Goal: Find specific page/section: Find specific page/section

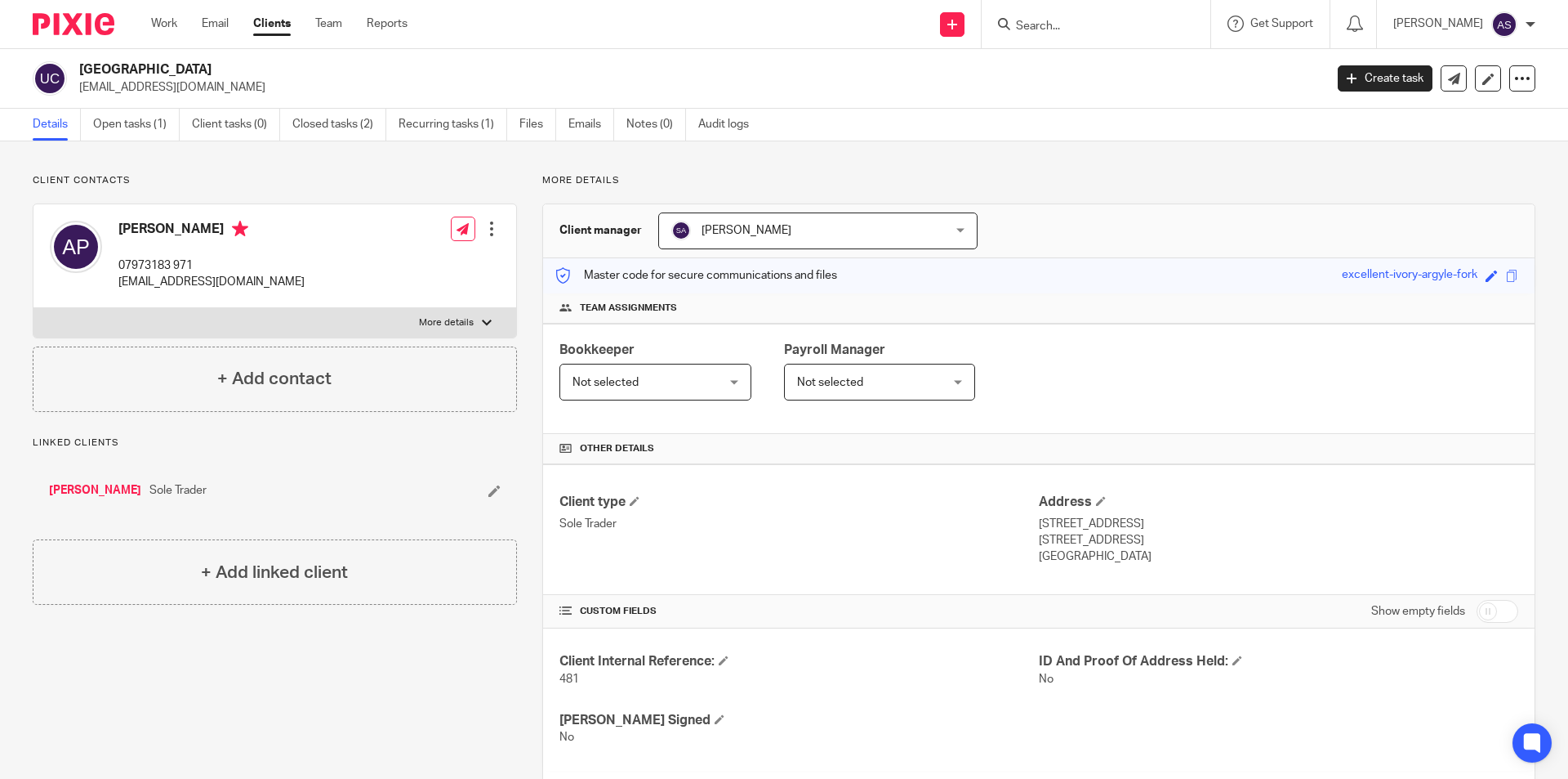
click at [1075, 23] on input "Search" at bounding box center [1088, 26] width 147 height 15
click at [1076, 23] on input "Search" at bounding box center [1088, 26] width 147 height 15
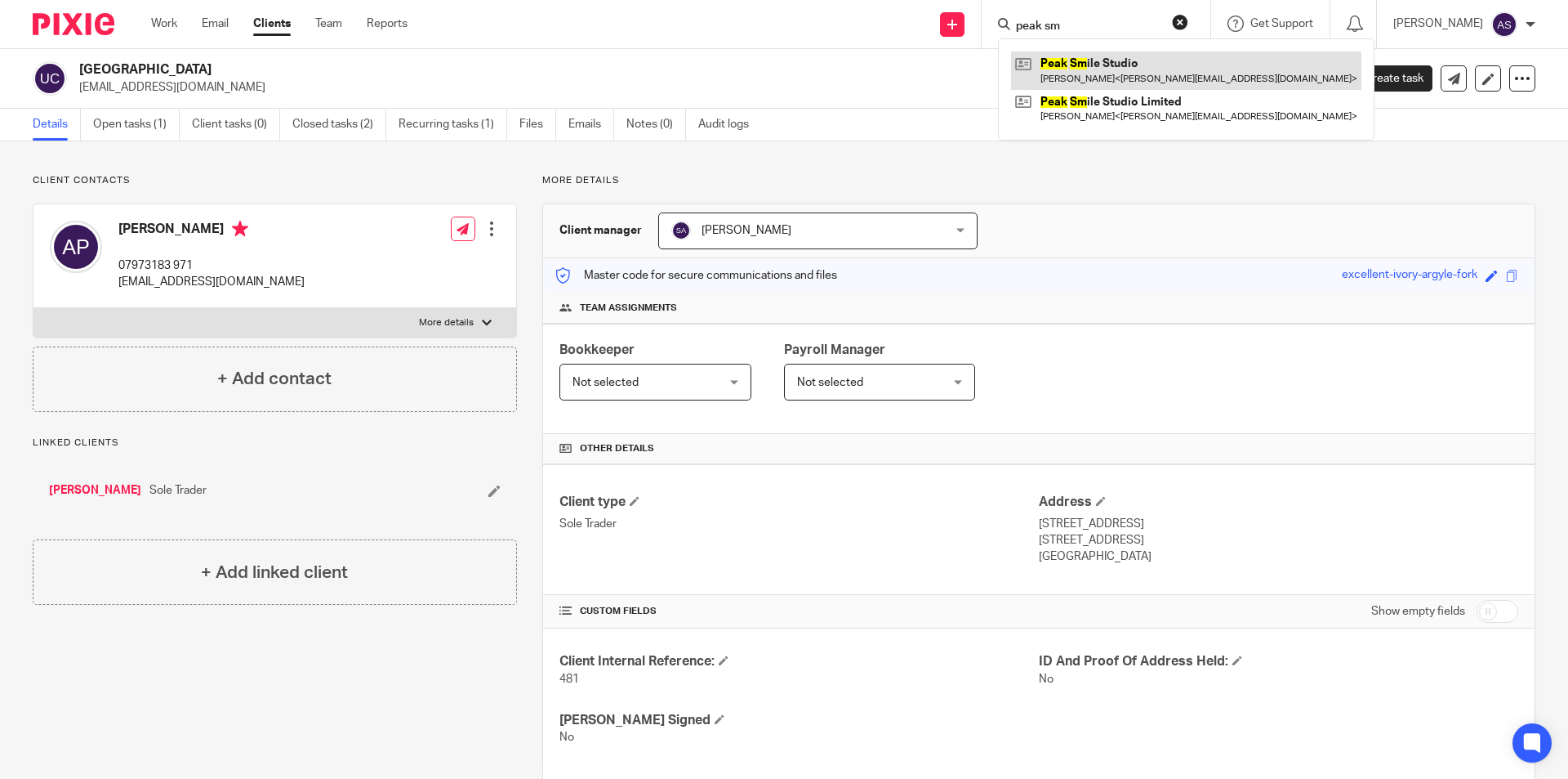
type input "peak sm"
click at [1105, 62] on link at bounding box center [1186, 70] width 350 height 38
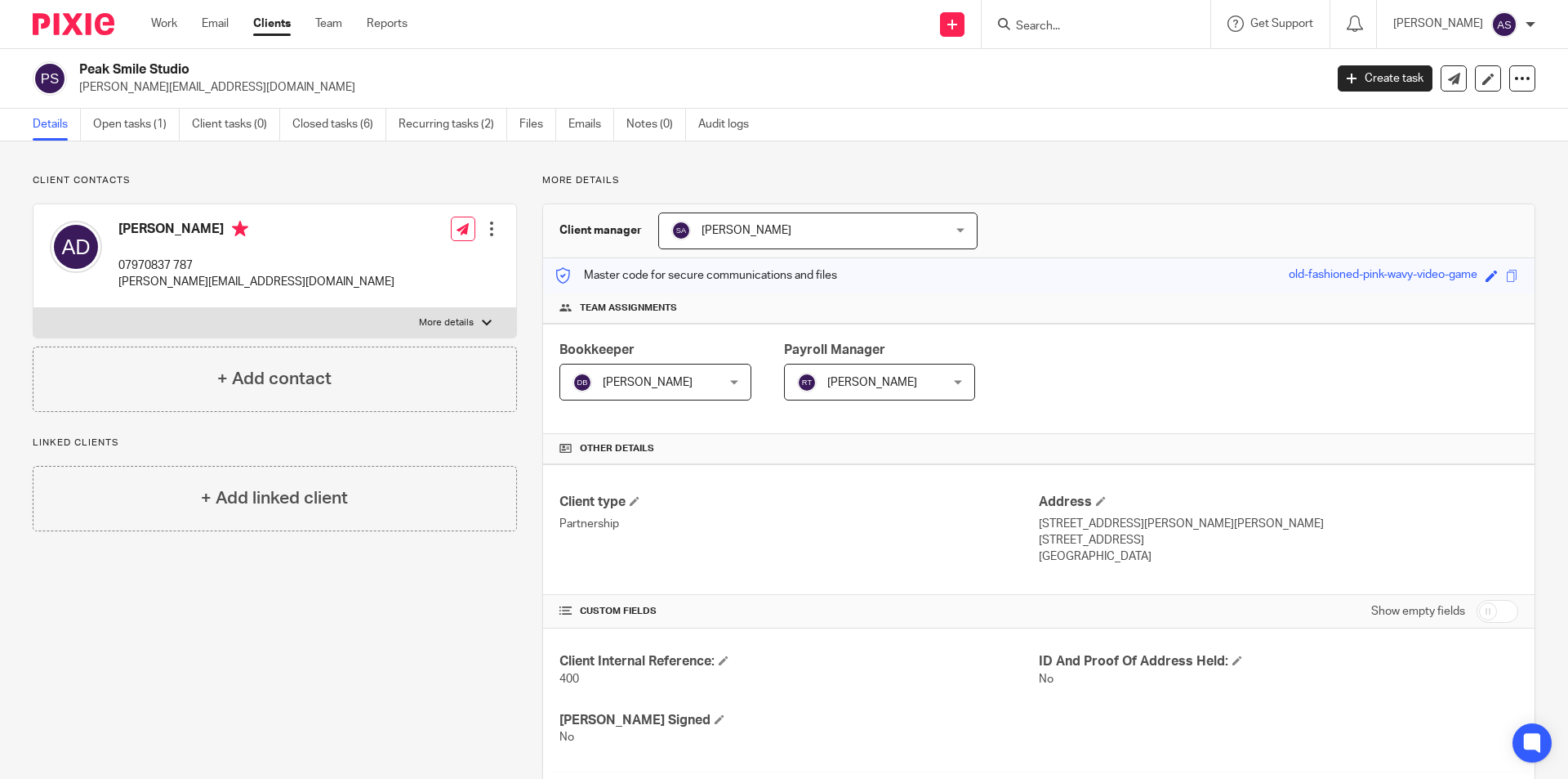
click at [1085, 32] on input "Search" at bounding box center [1088, 26] width 147 height 15
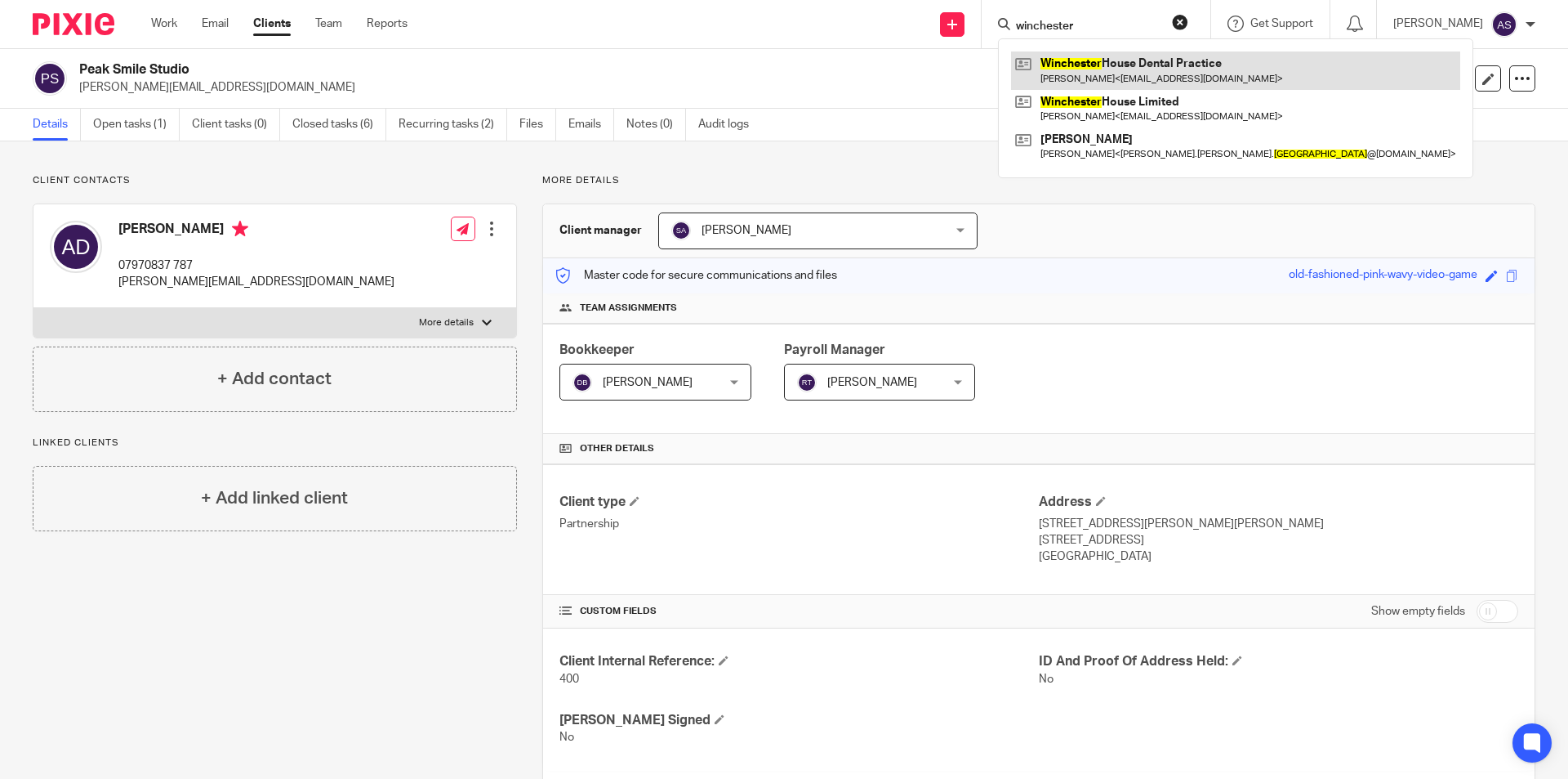
type input "winchester"
click at [1101, 66] on link at bounding box center [1235, 70] width 449 height 38
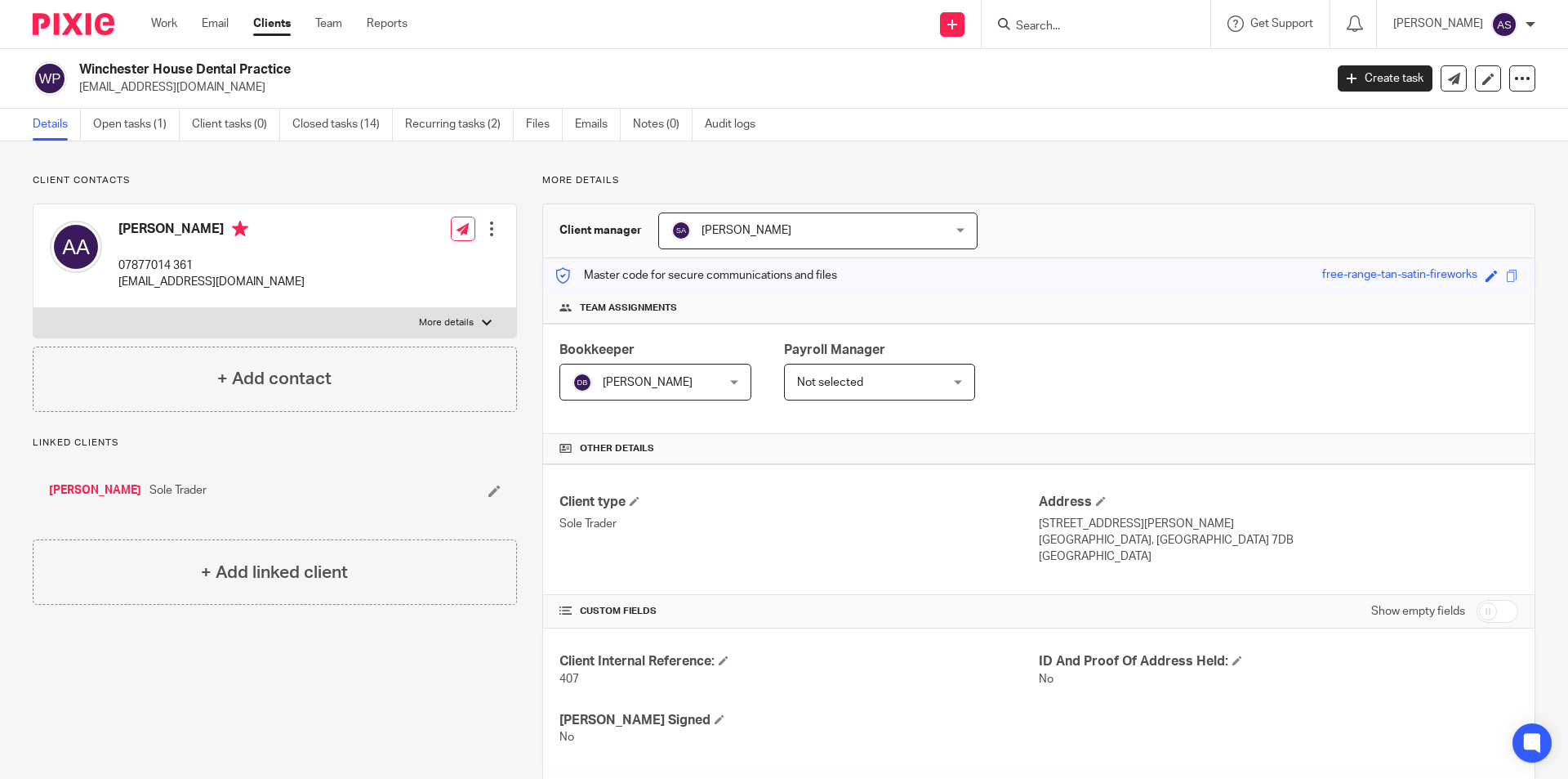
click at [1118, 25] on input "Search" at bounding box center [1088, 26] width 147 height 15
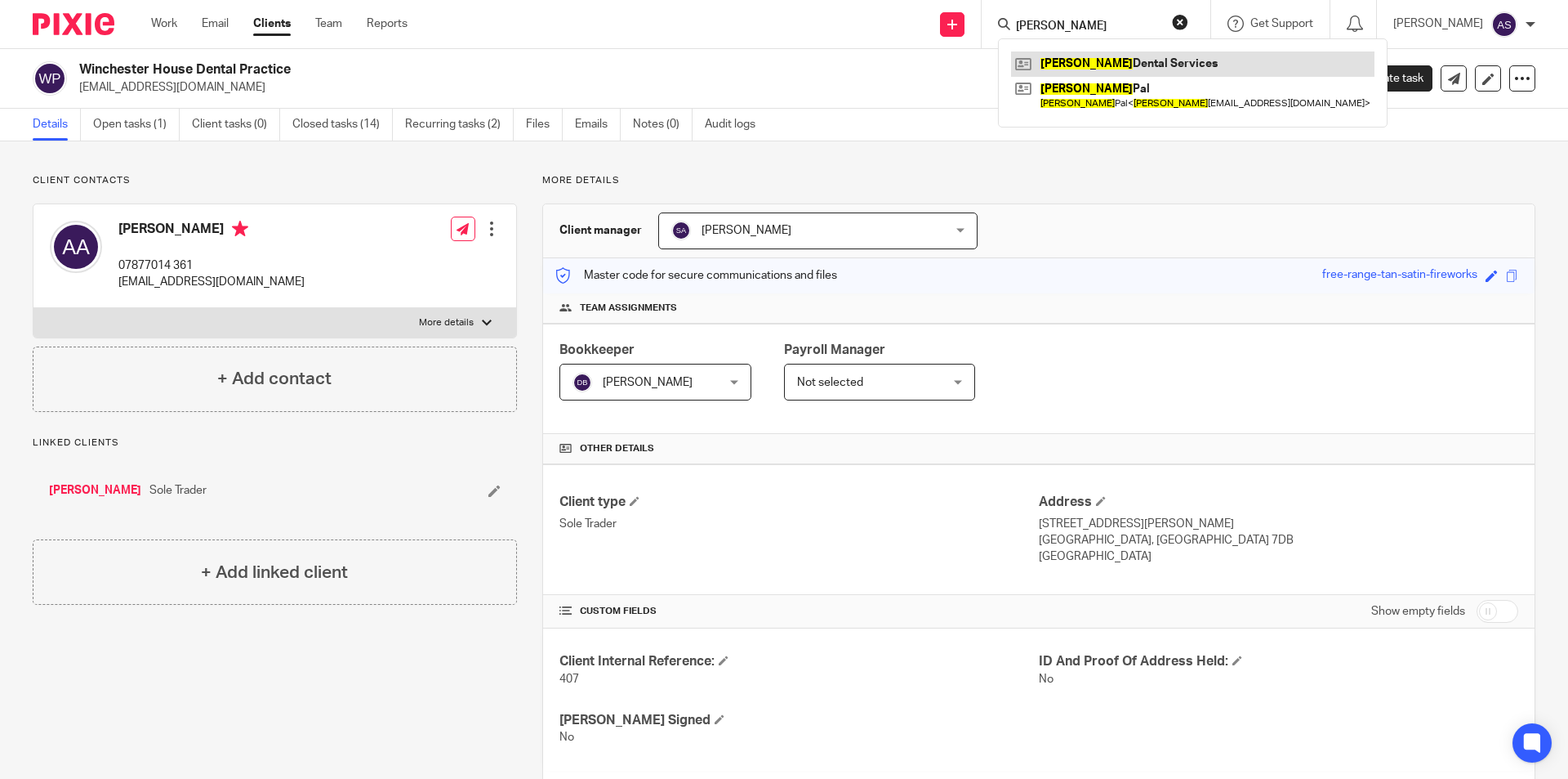
type input "animesh"
click at [1121, 51] on link at bounding box center [1193, 63] width 364 height 24
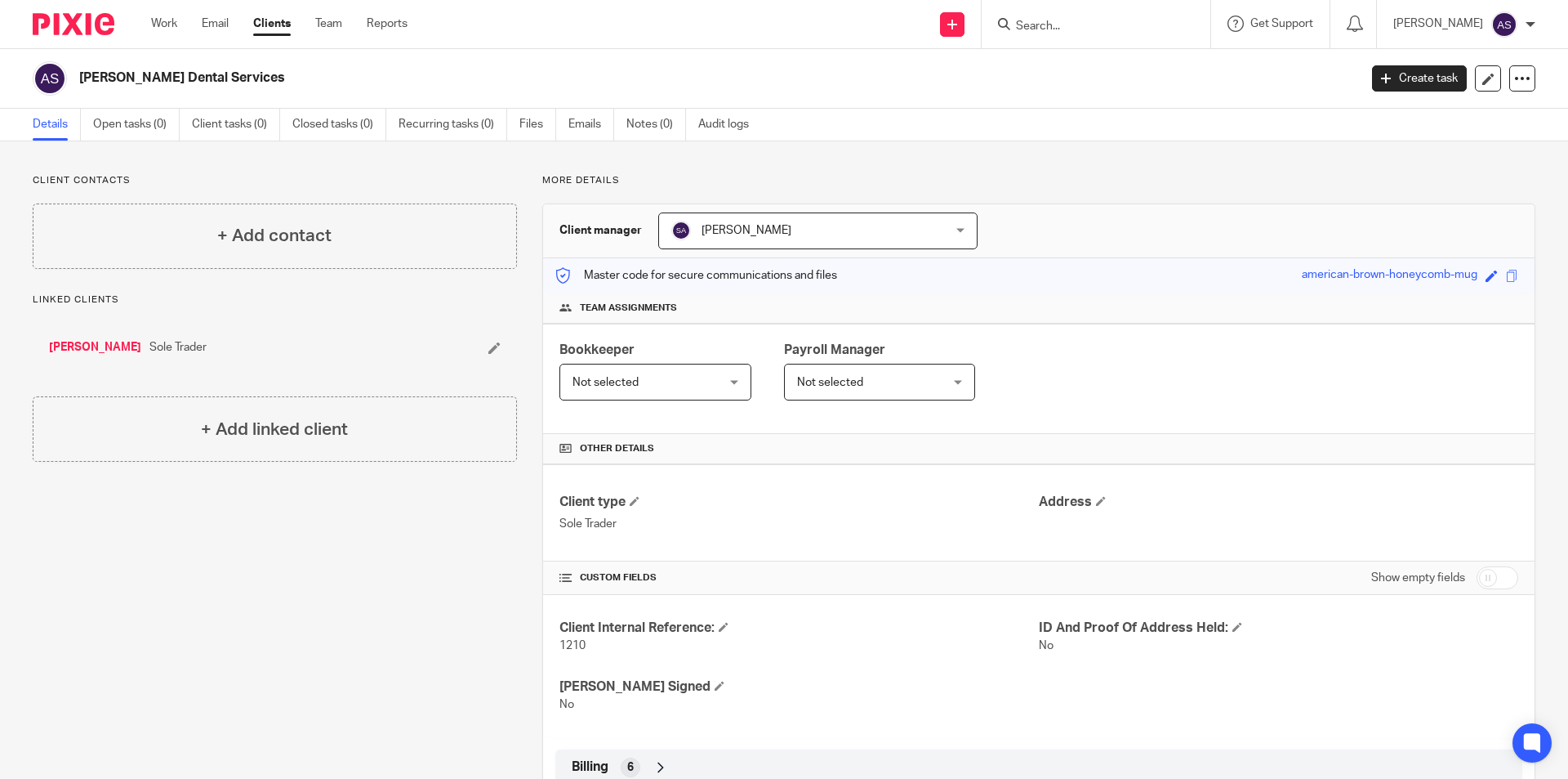
click at [1092, 33] on input "Search" at bounding box center [1088, 26] width 147 height 15
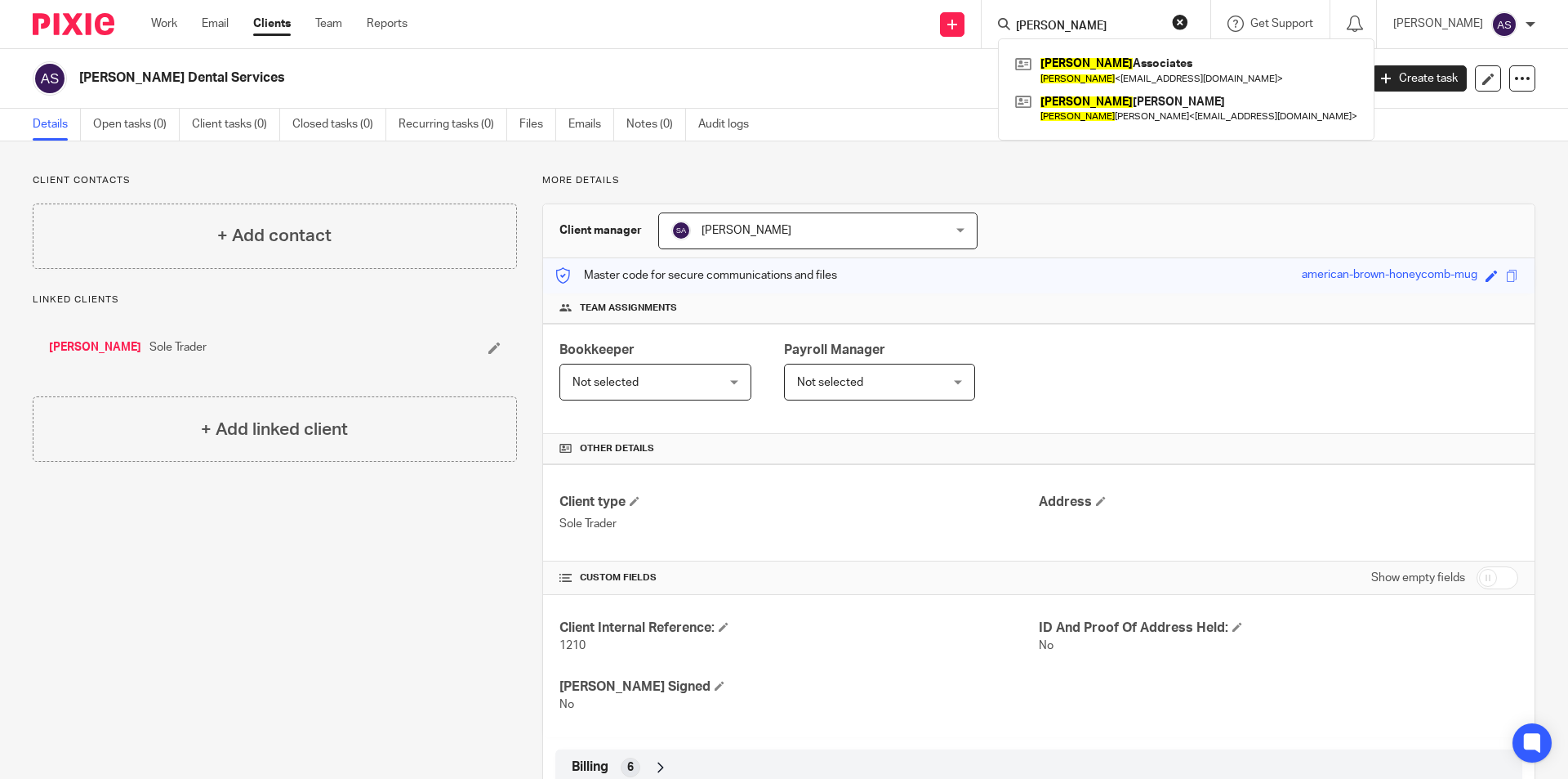
click at [1099, 26] on input "Amreen" at bounding box center [1088, 26] width 147 height 15
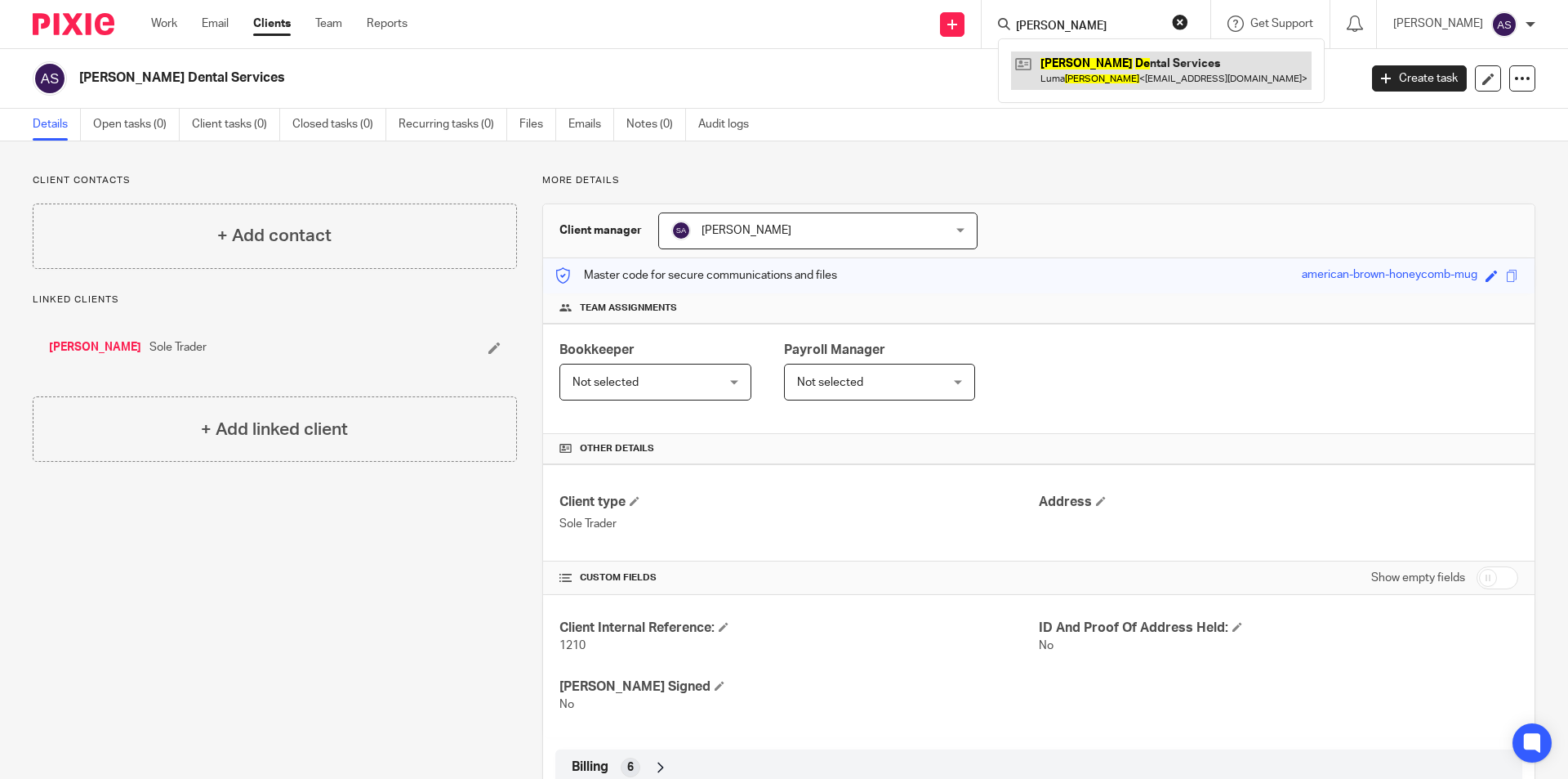
type input "Mirza De"
click at [1109, 85] on link at bounding box center [1161, 70] width 301 height 38
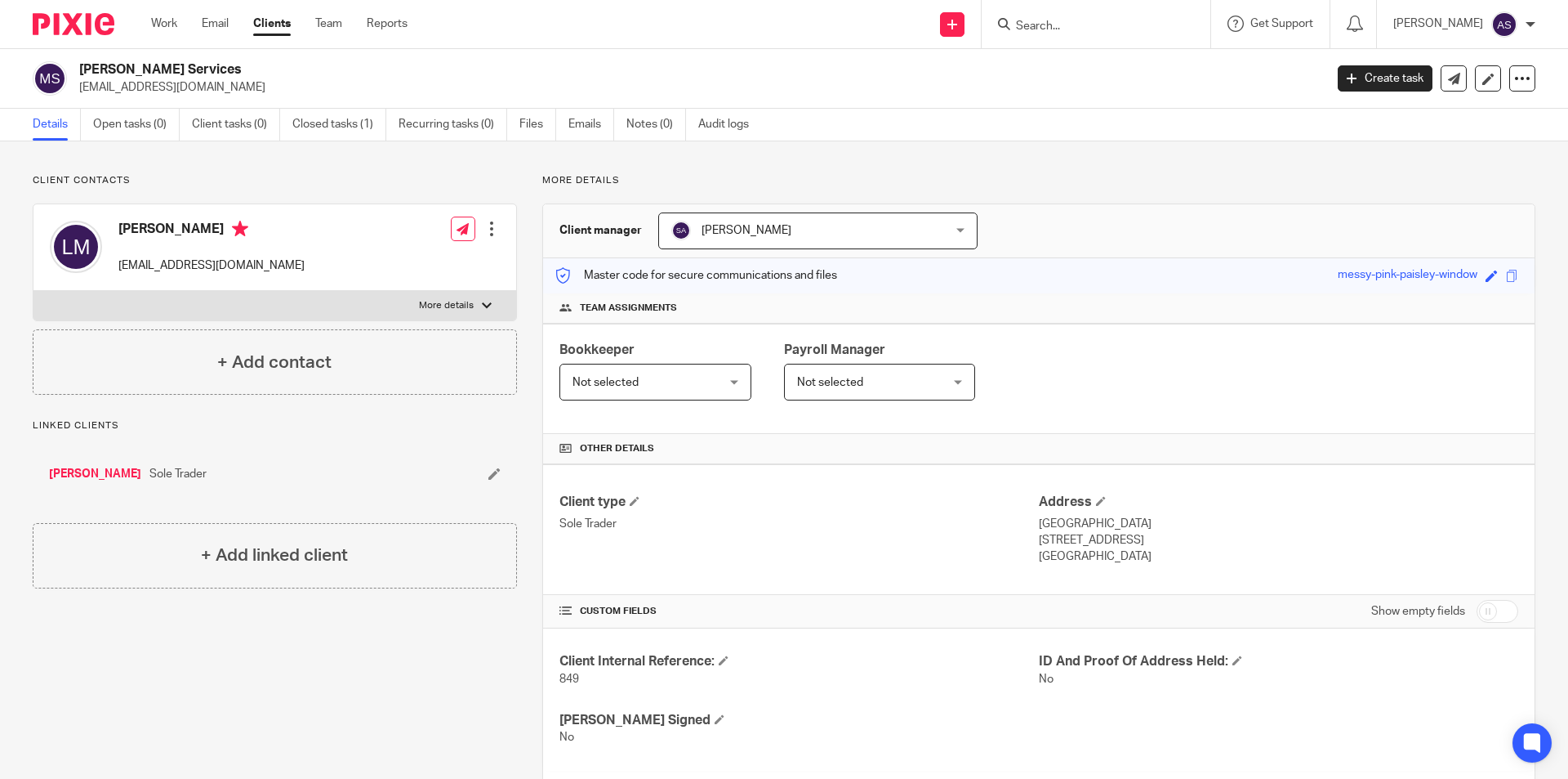
click at [1121, 30] on input "Search" at bounding box center [1088, 26] width 147 height 15
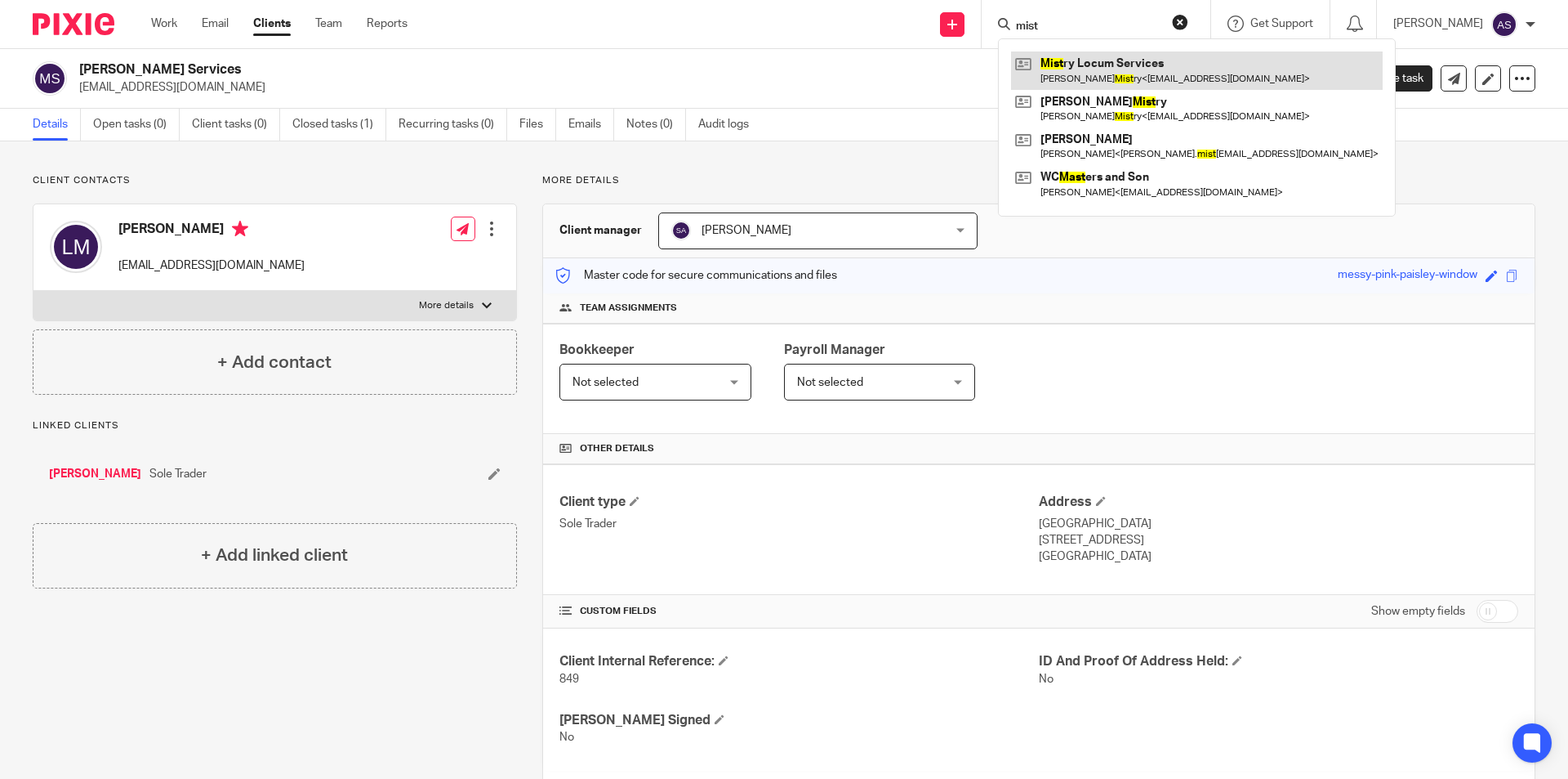
type input "mist"
click at [1099, 65] on link at bounding box center [1197, 70] width 371 height 38
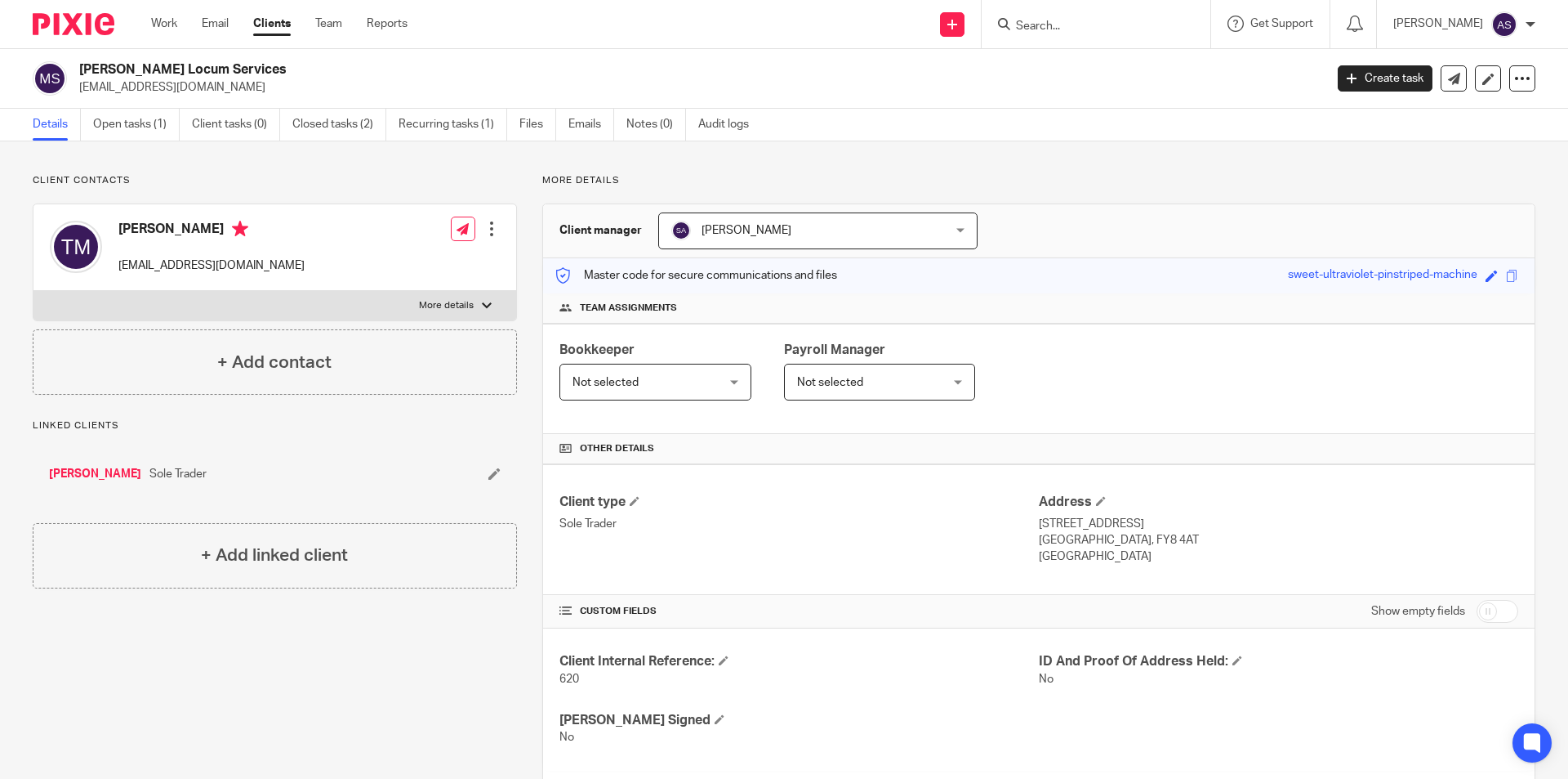
click at [1164, 35] on div at bounding box center [1096, 24] width 228 height 48
click at [1164, 33] on div at bounding box center [1096, 24] width 228 height 48
click at [1162, 29] on input "Search" at bounding box center [1088, 26] width 147 height 15
type input "ahmed res"
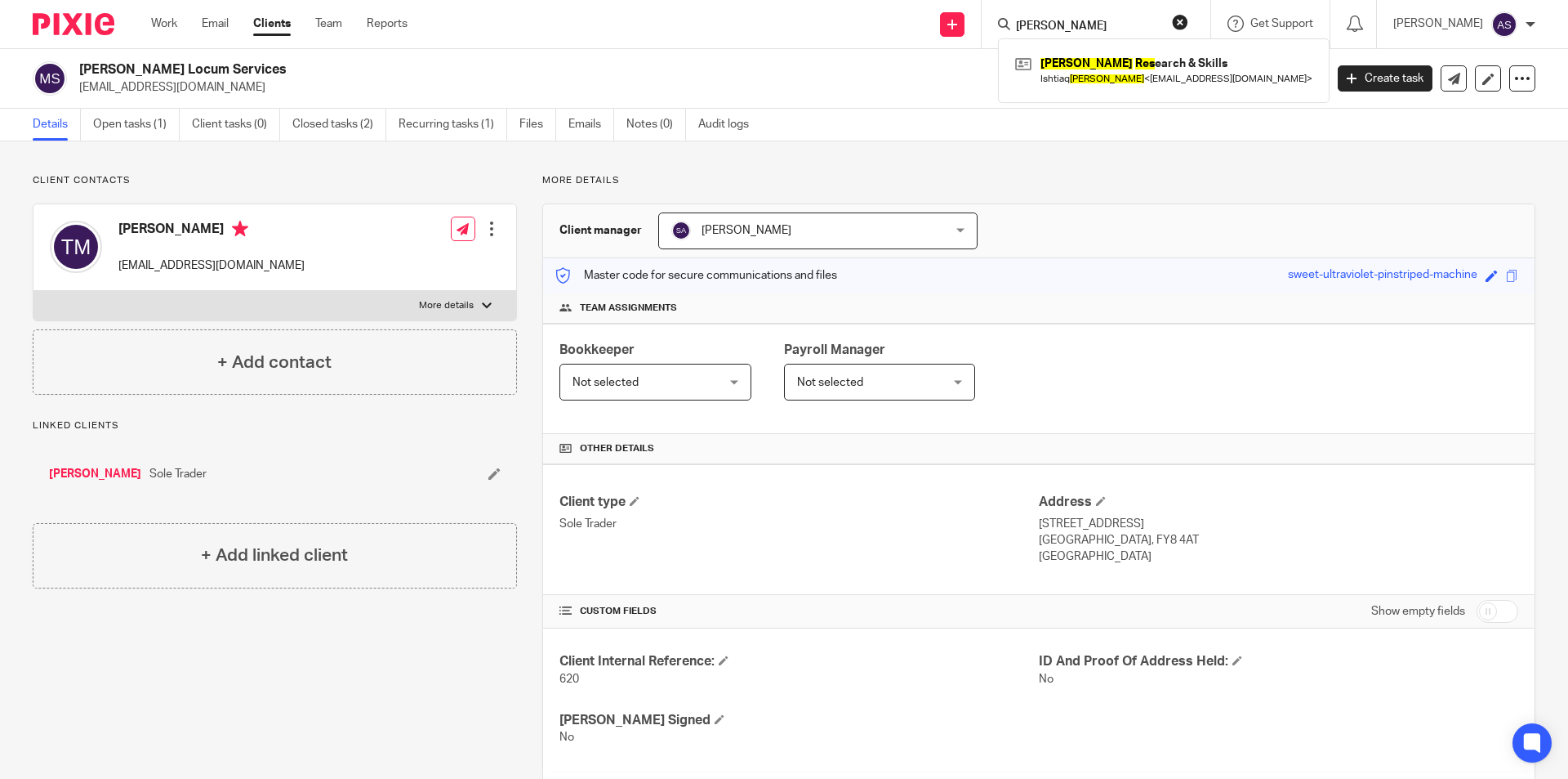
click at [1158, 92] on div "Ahmed Res earch & Skills Ishtiaq Ahmed < ish.ctsurgery@gmail.com >" at bounding box center [1164, 71] width 332 height 64
click at [1157, 60] on link at bounding box center [1164, 70] width 306 height 38
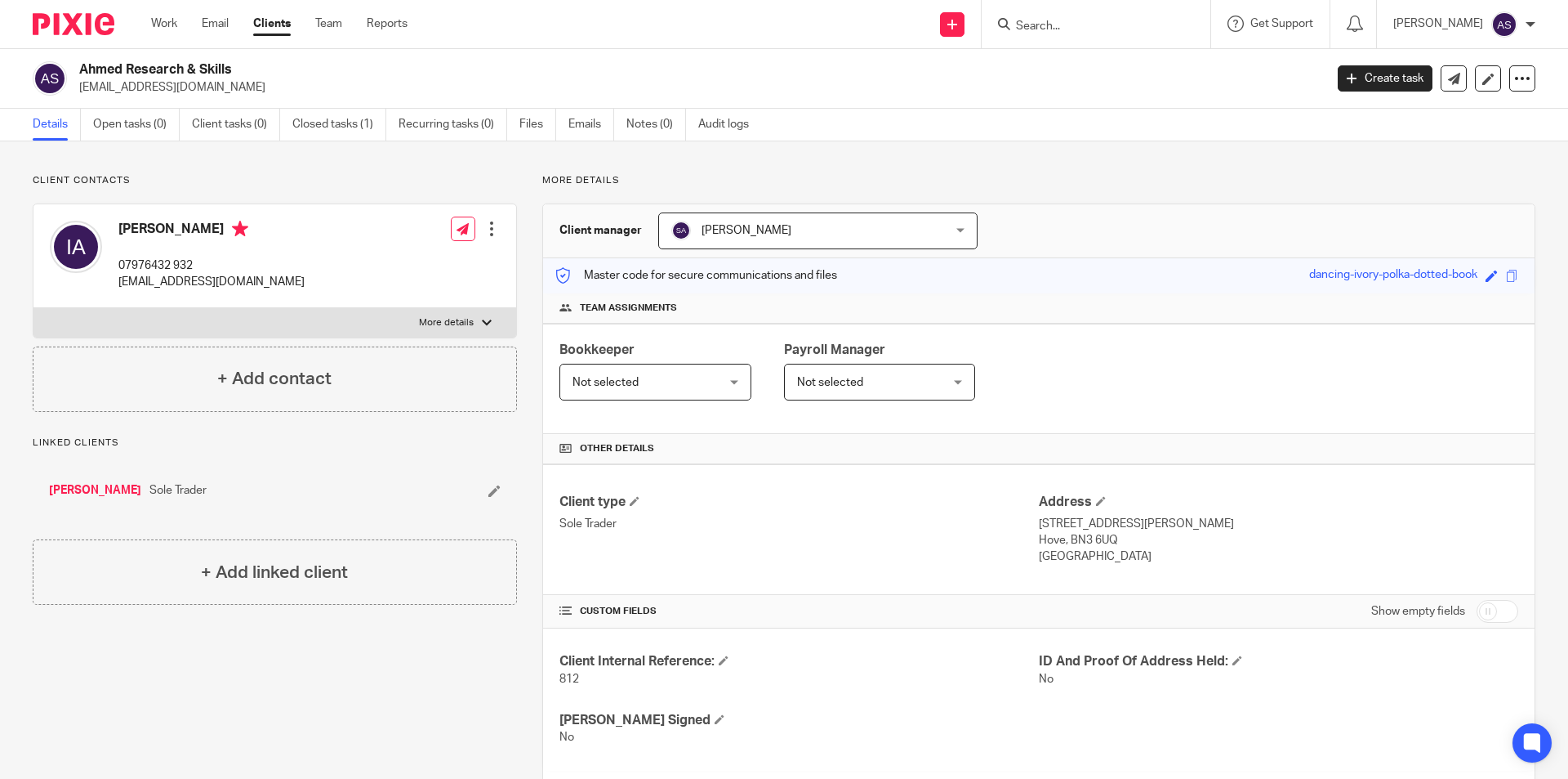
click at [1077, 29] on input "Search" at bounding box center [1088, 26] width 147 height 15
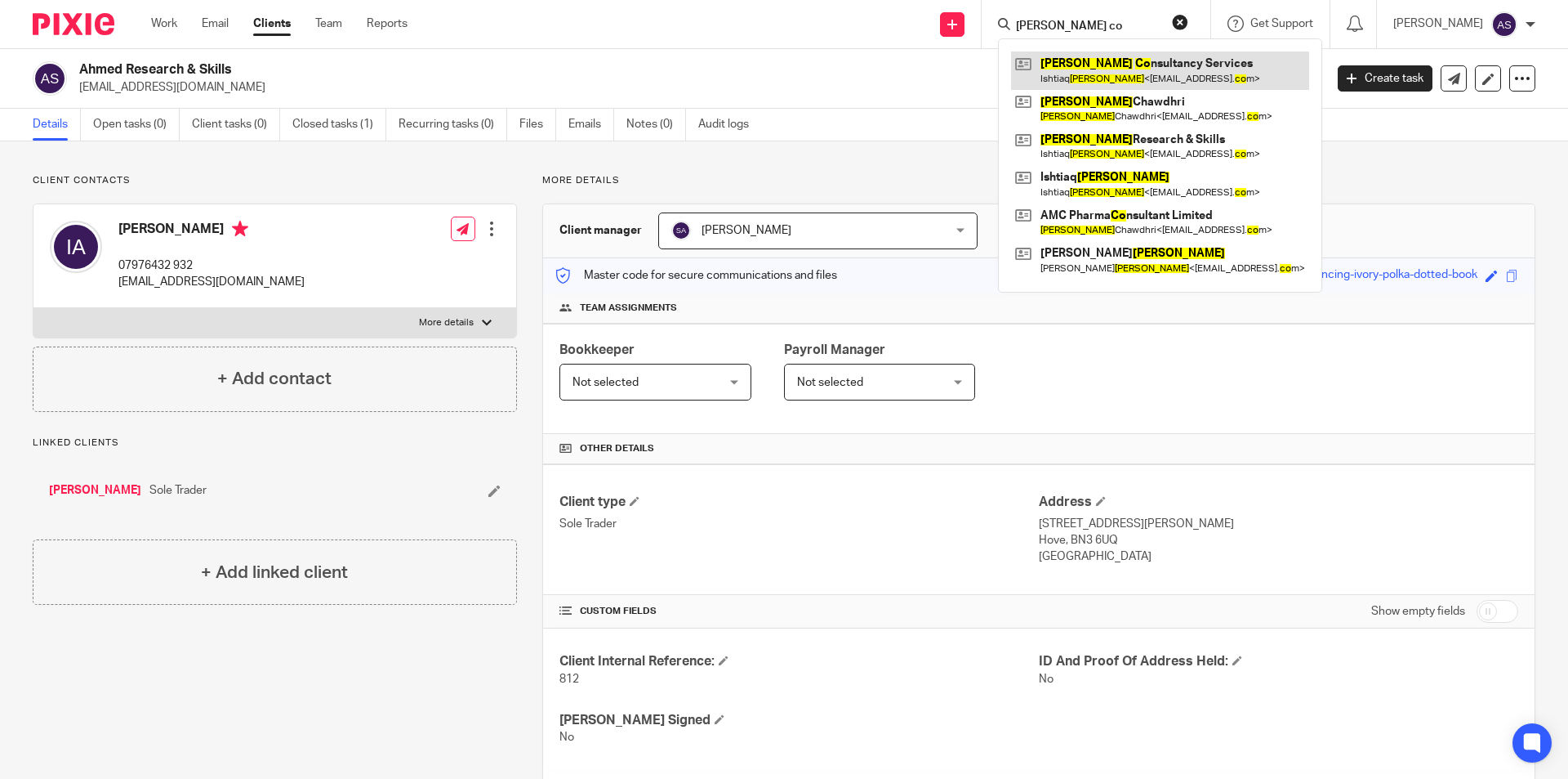
type input "ahmed co"
click at [1077, 66] on link at bounding box center [1160, 70] width 298 height 38
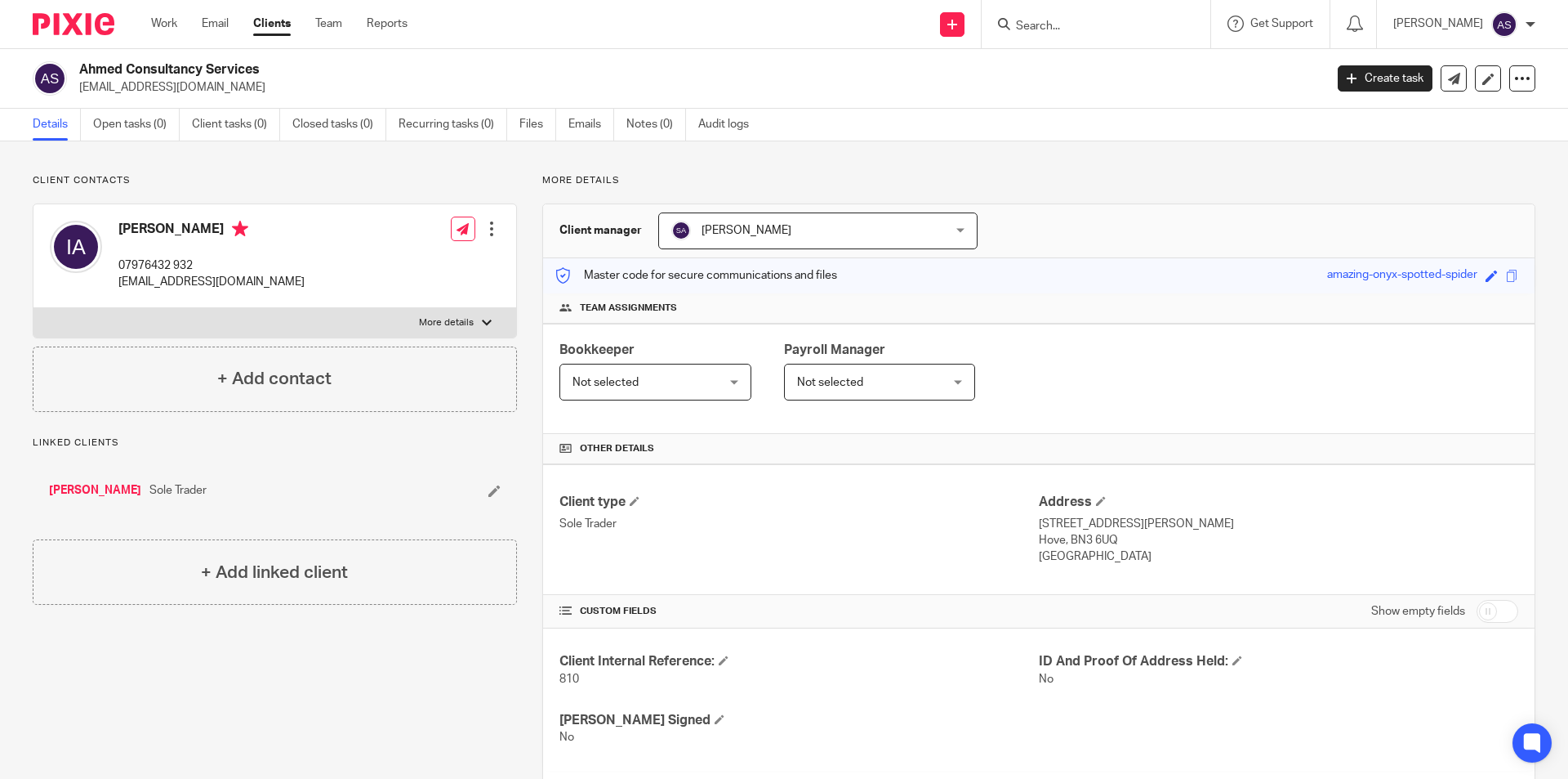
click at [1067, 30] on input "Search" at bounding box center [1088, 26] width 147 height 15
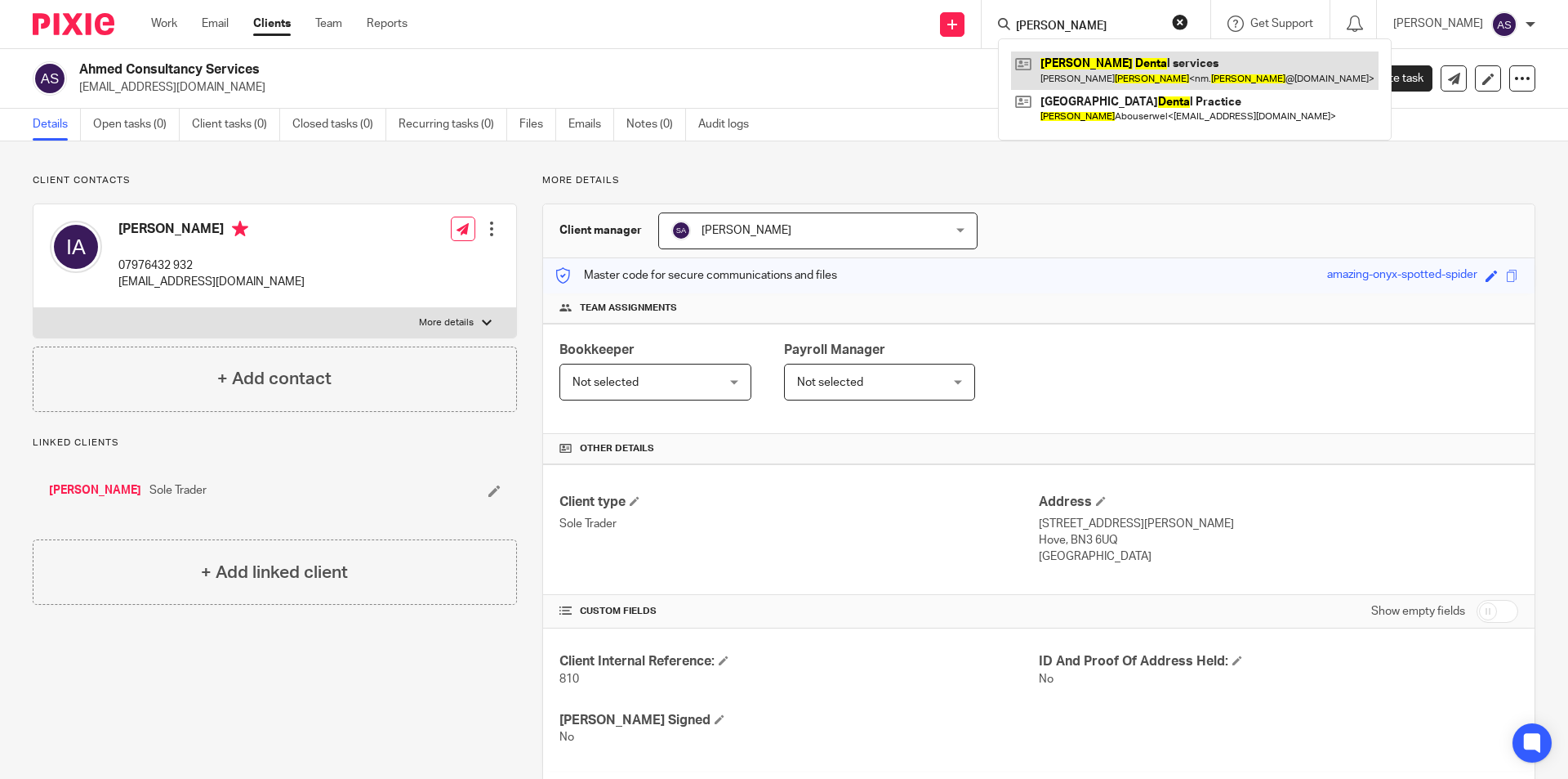
type input "Ahmed Dena"
click at [1096, 60] on link at bounding box center [1195, 70] width 368 height 38
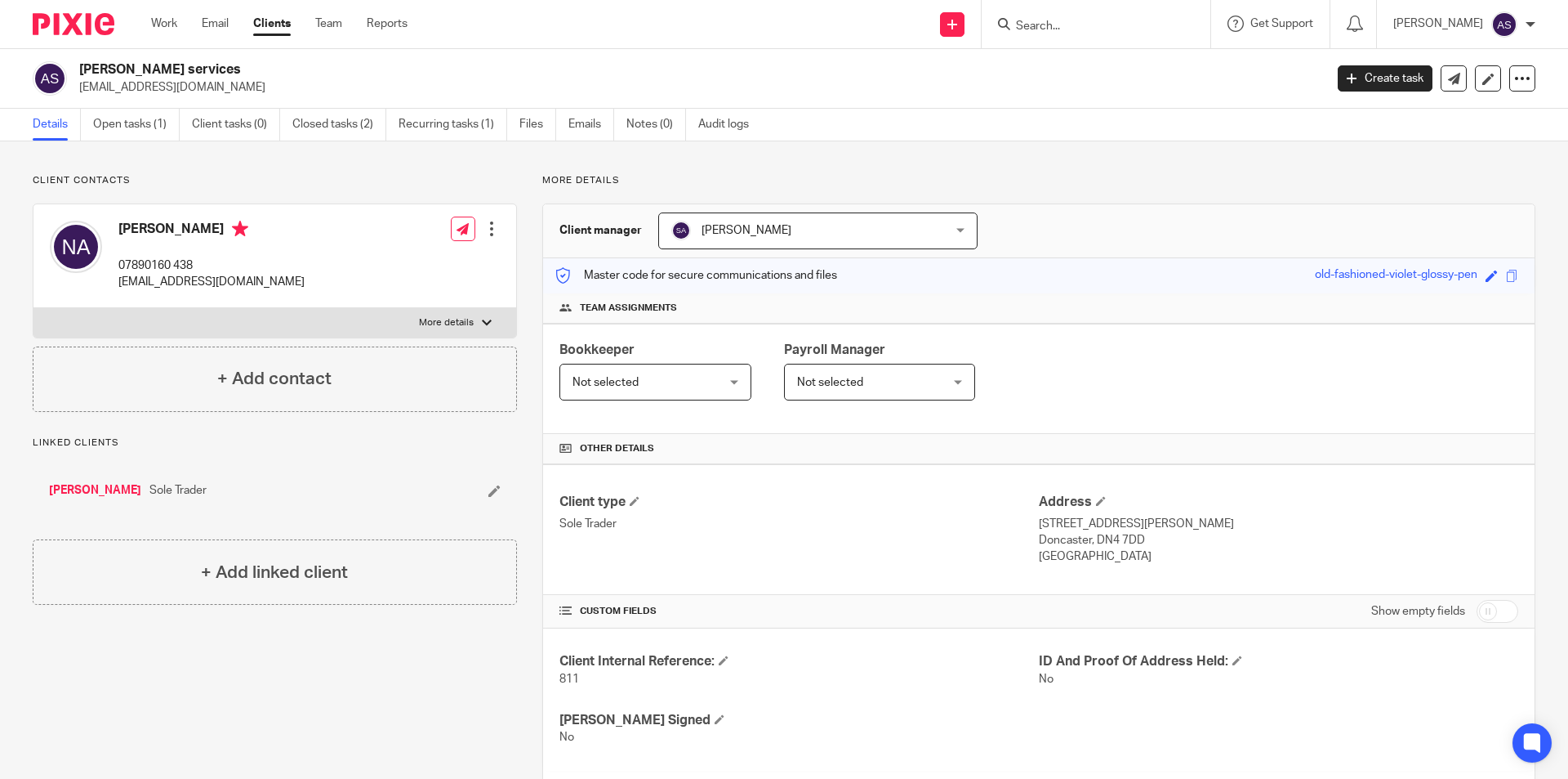
click at [1124, 30] on input "Search" at bounding box center [1088, 26] width 147 height 15
type input "Simpl"
click at [1113, 83] on link at bounding box center [1148, 70] width 276 height 38
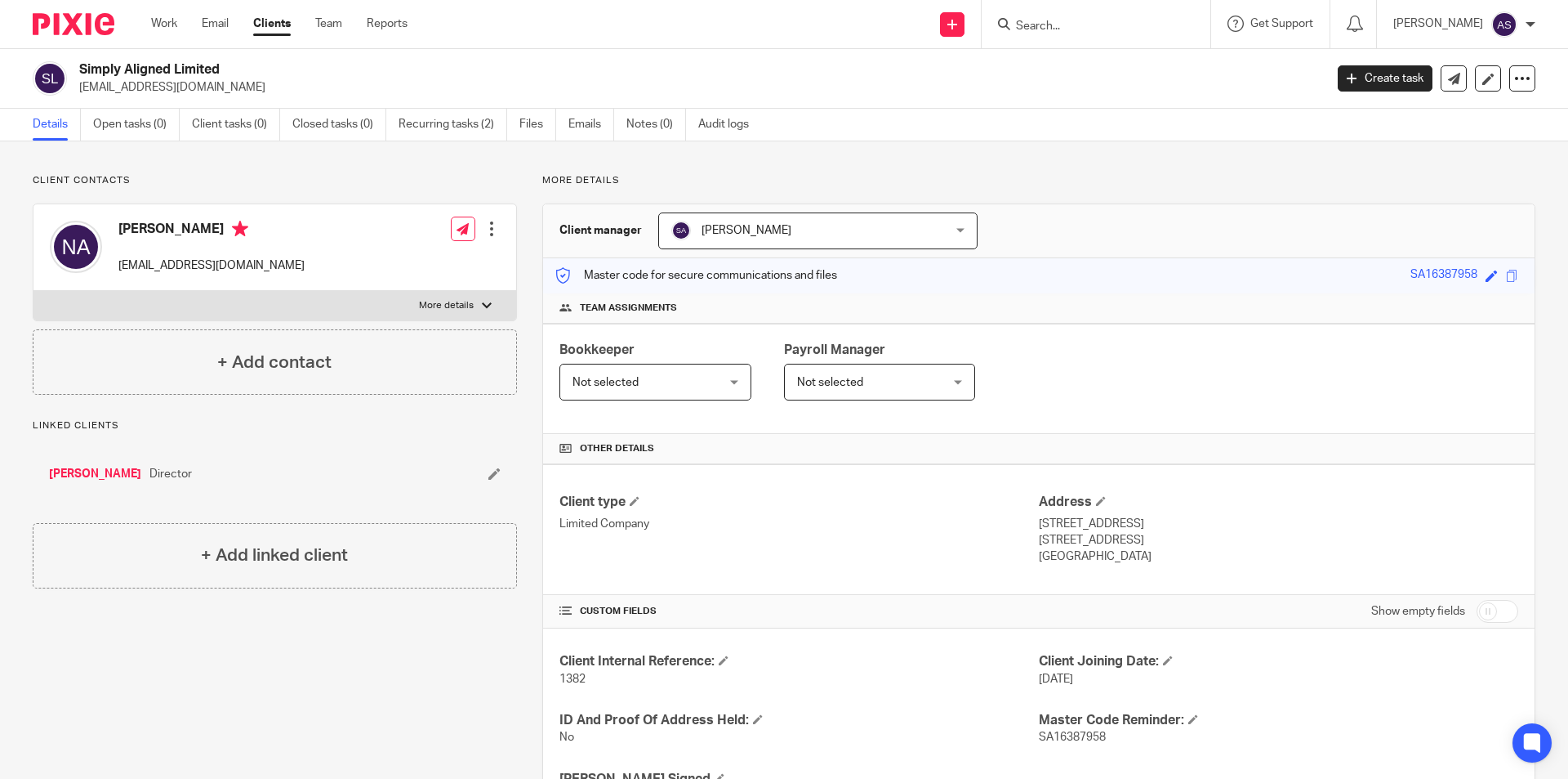
click at [1103, 29] on input "Search" at bounding box center [1088, 26] width 147 height 15
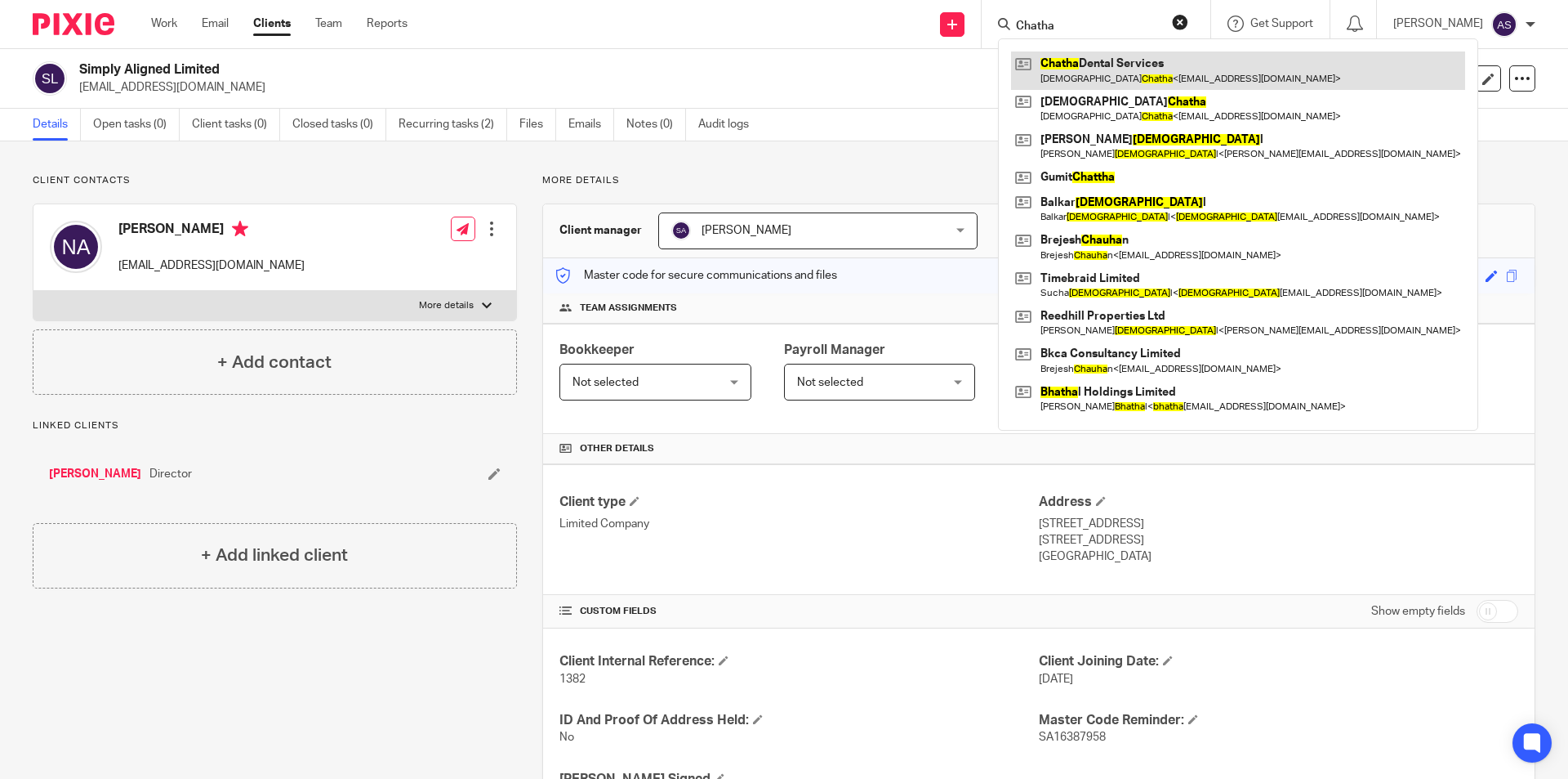
type input "Chatha"
click at [1125, 66] on link at bounding box center [1237, 70] width 454 height 38
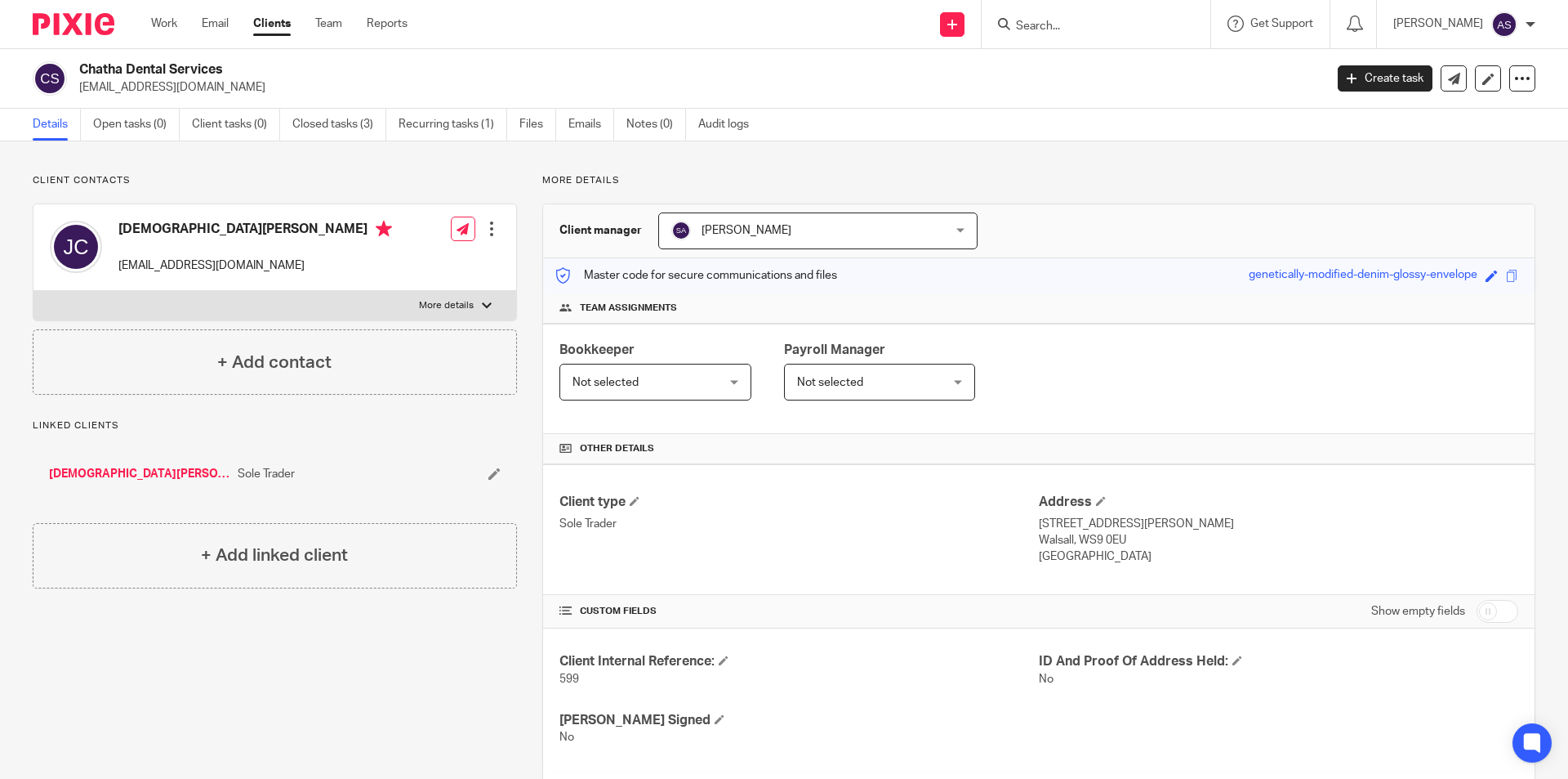
click at [1162, 20] on input "Search" at bounding box center [1088, 26] width 147 height 15
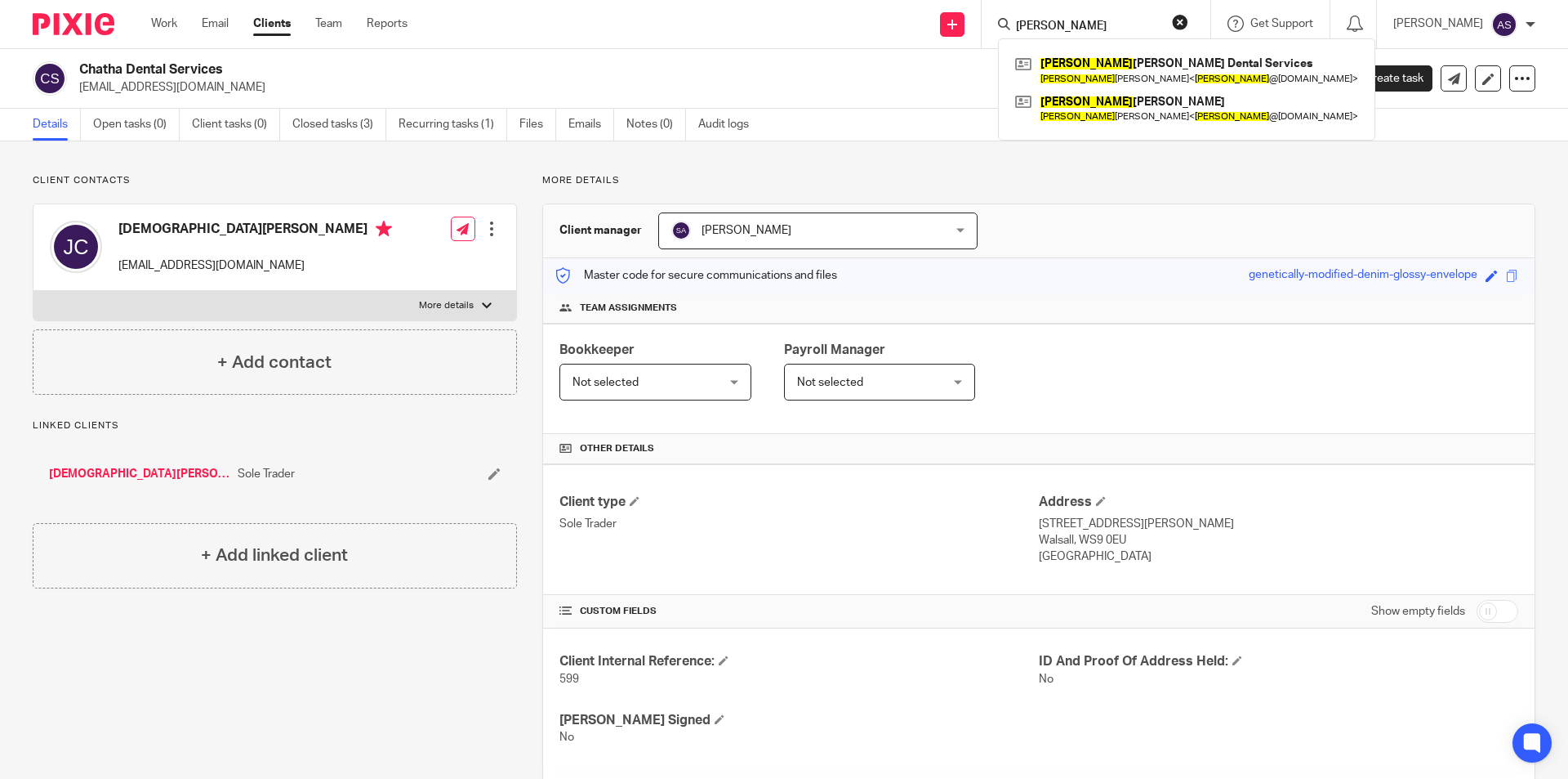
click at [1151, 32] on input "[PERSON_NAME]" at bounding box center [1088, 26] width 147 height 15
type input "a"
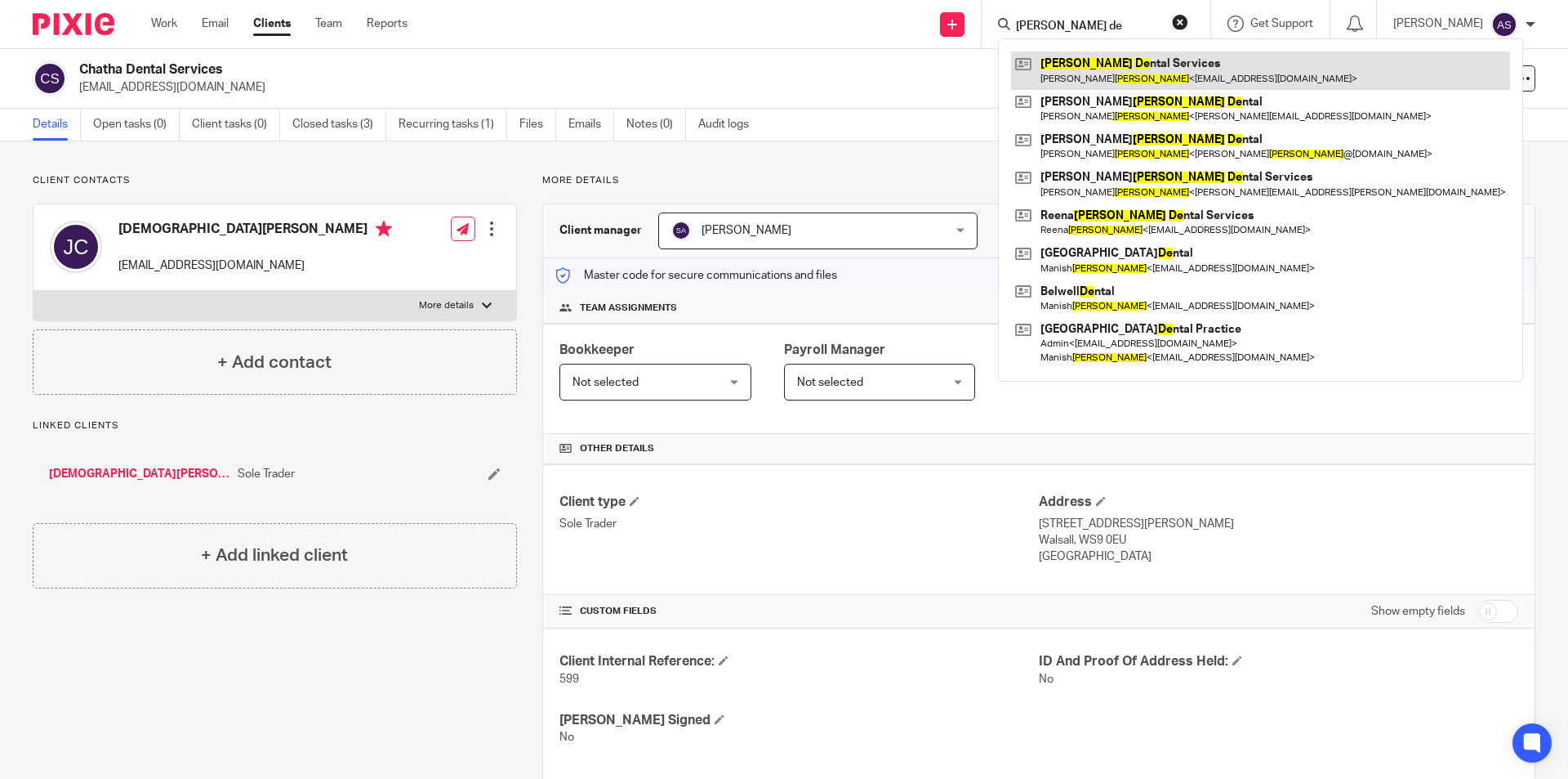
type input "[PERSON_NAME] de"
click at [1135, 61] on link at bounding box center [1260, 70] width 499 height 38
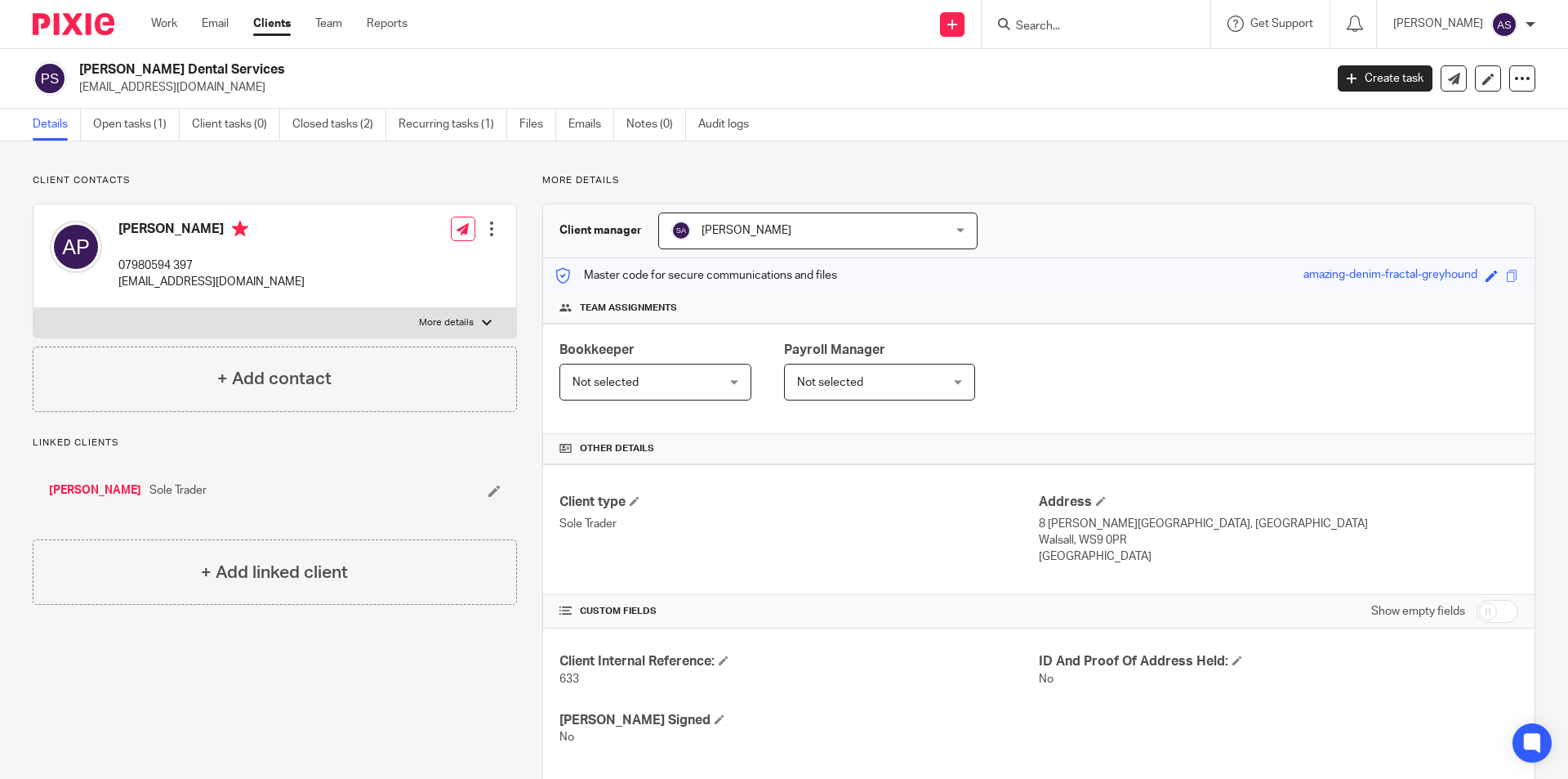
click at [1100, 21] on input "Search" at bounding box center [1088, 26] width 147 height 15
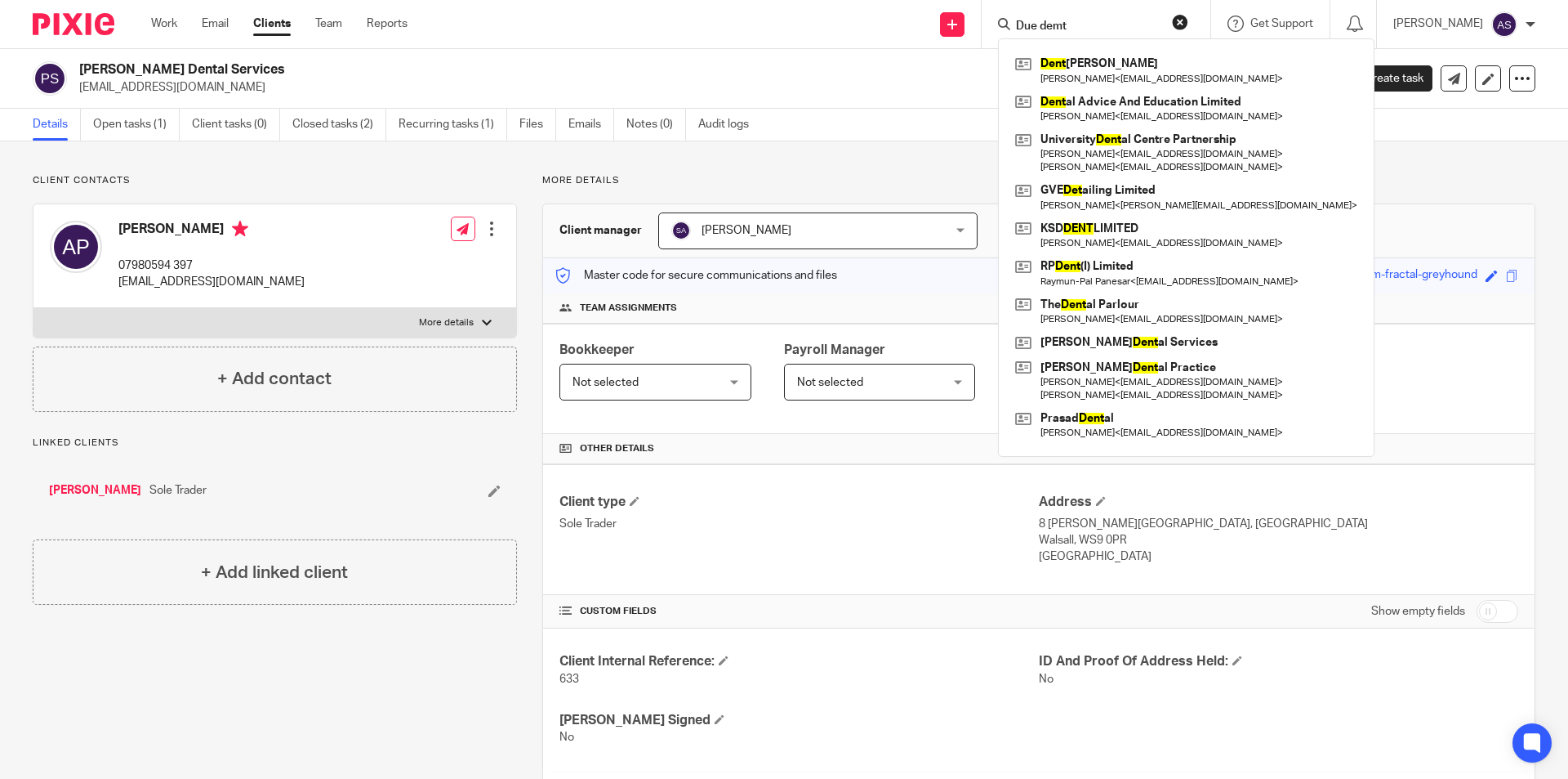
type input "Due"
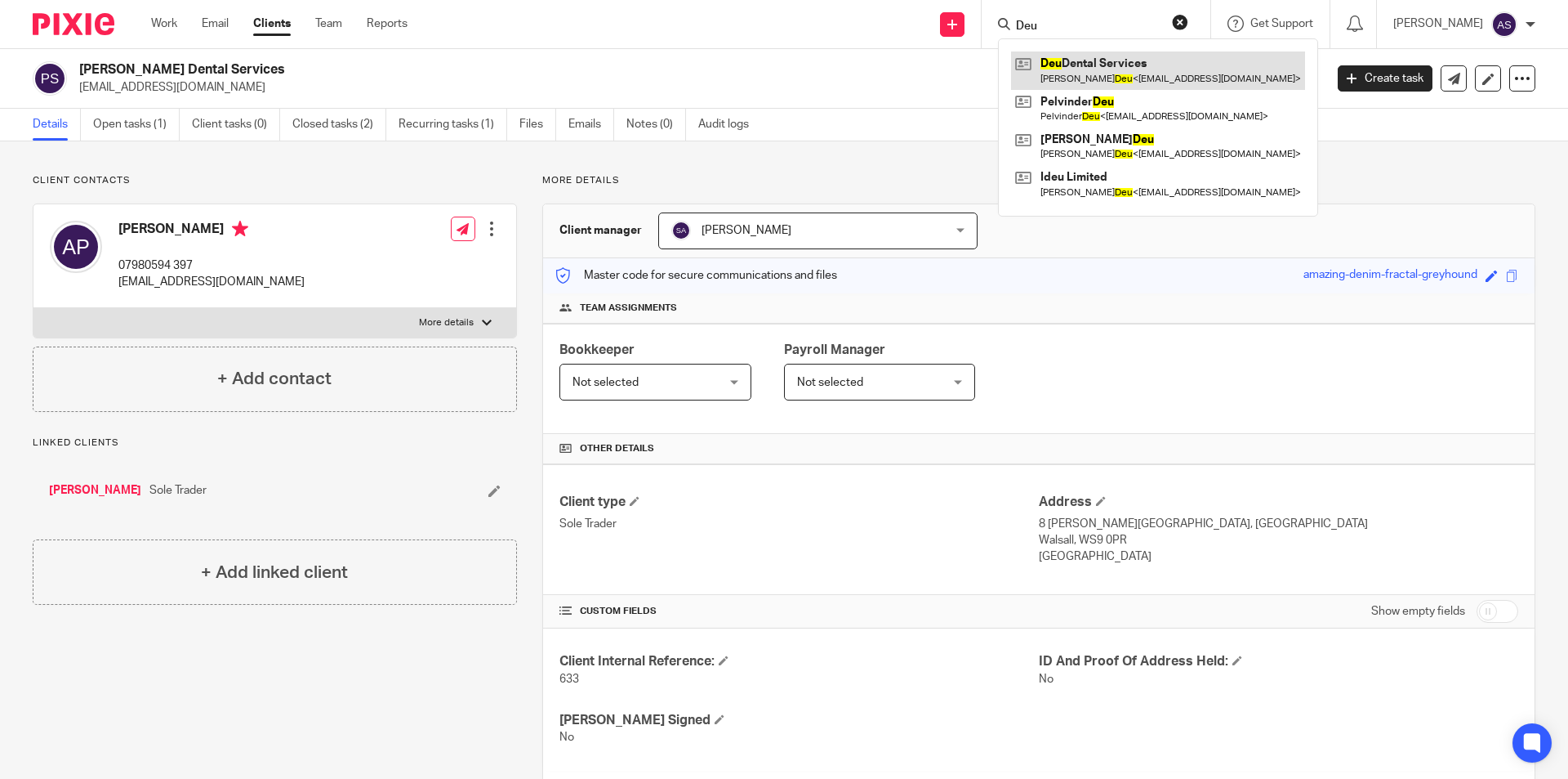
type input "Deu"
click at [1102, 66] on link at bounding box center [1158, 70] width 294 height 38
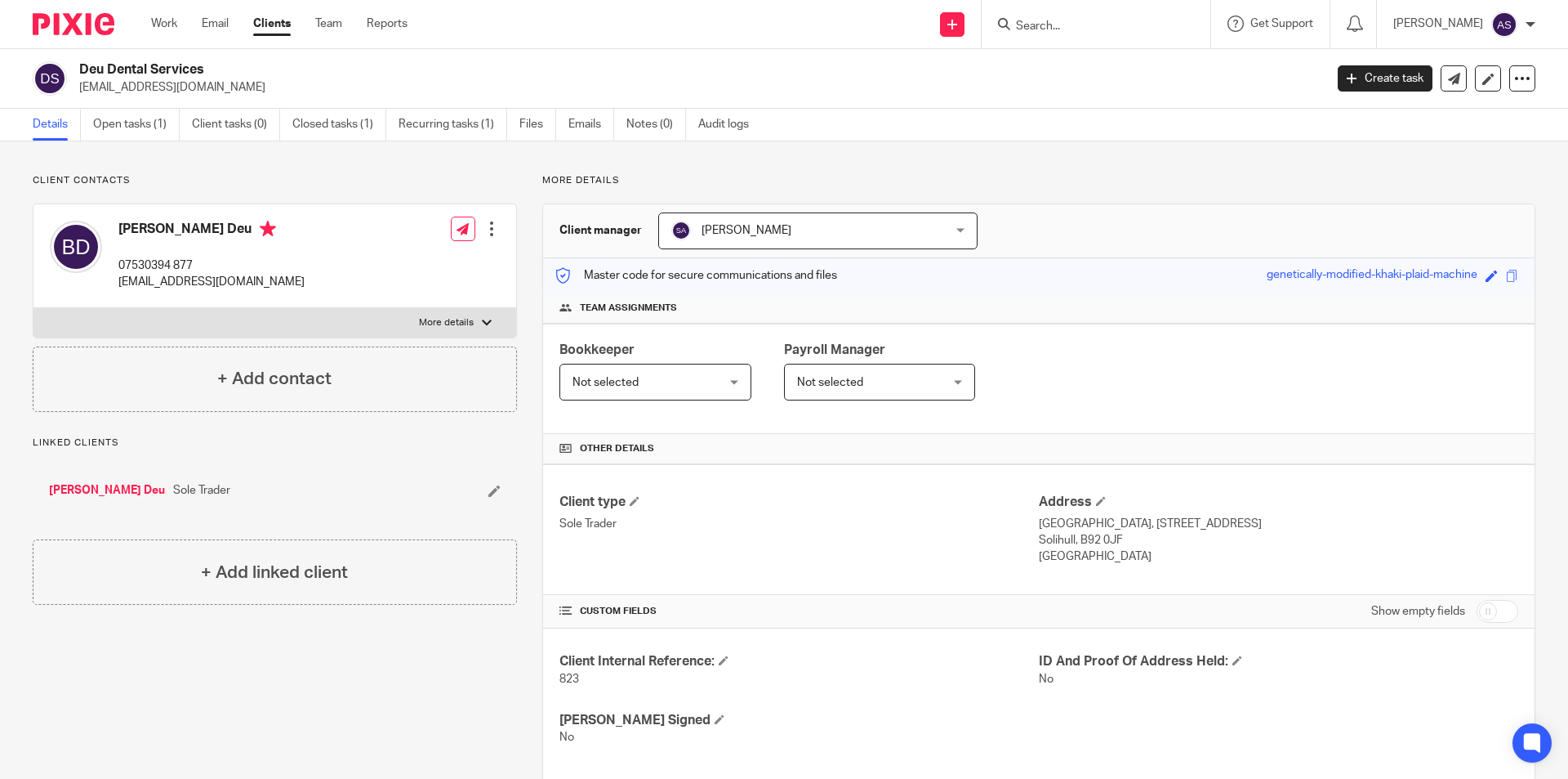
click at [1162, 22] on input "Search" at bounding box center [1088, 26] width 147 height 15
type input "a"
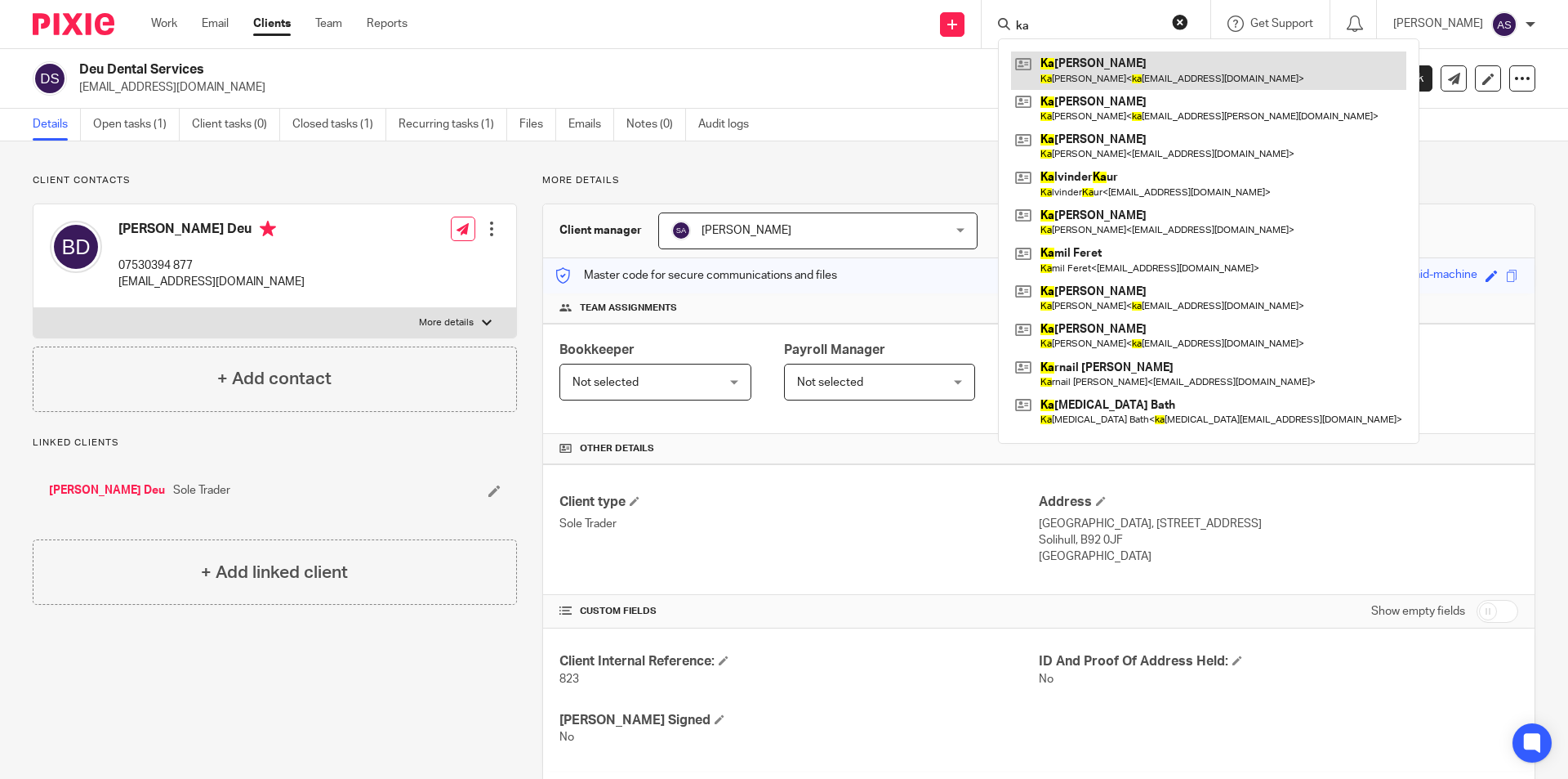
type input "ka"
click at [1189, 74] on link at bounding box center [1208, 70] width 396 height 38
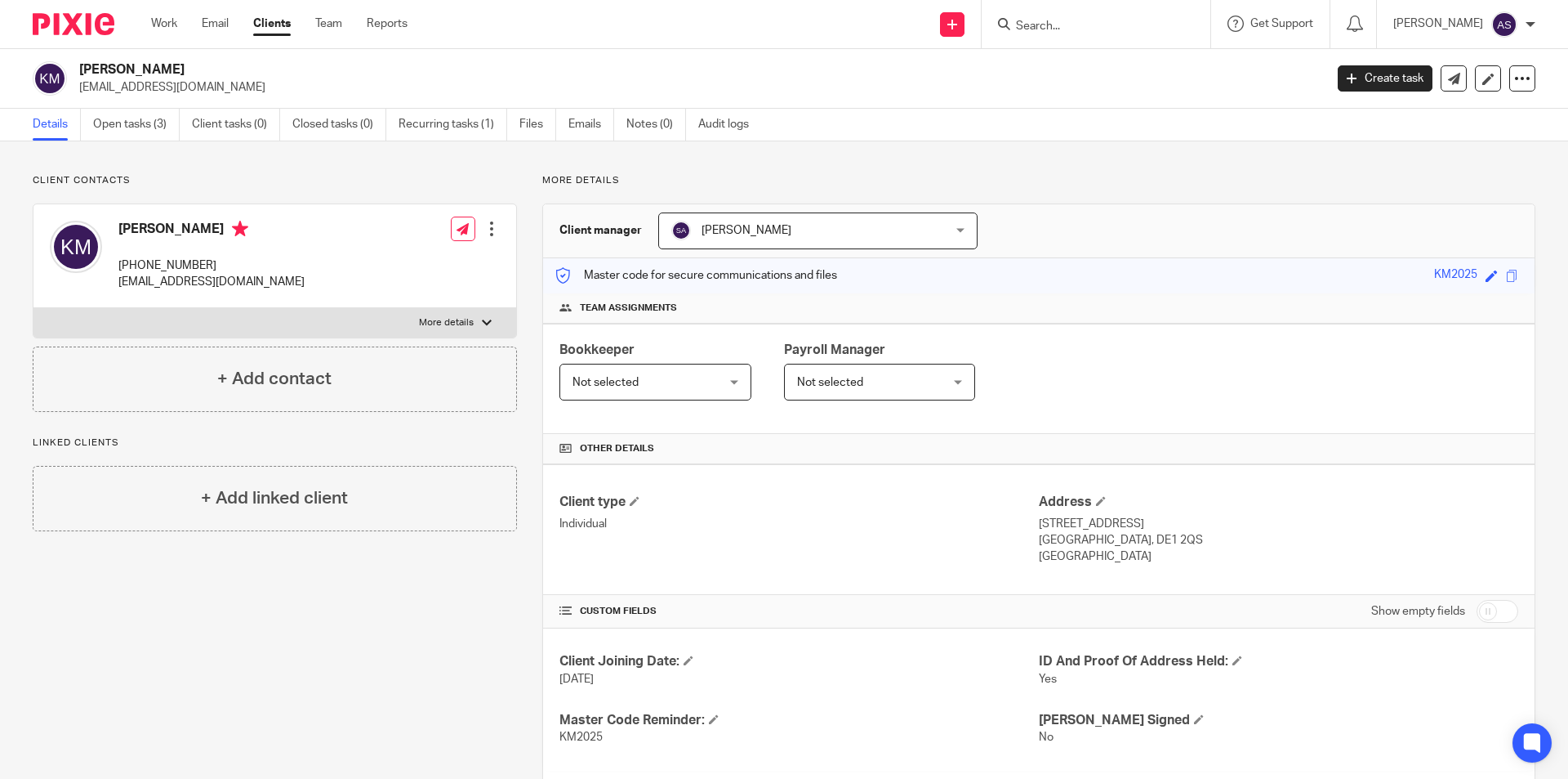
click at [1082, 25] on input "Search" at bounding box center [1088, 26] width 147 height 15
click at [1082, 24] on input "Search" at bounding box center [1088, 26] width 147 height 15
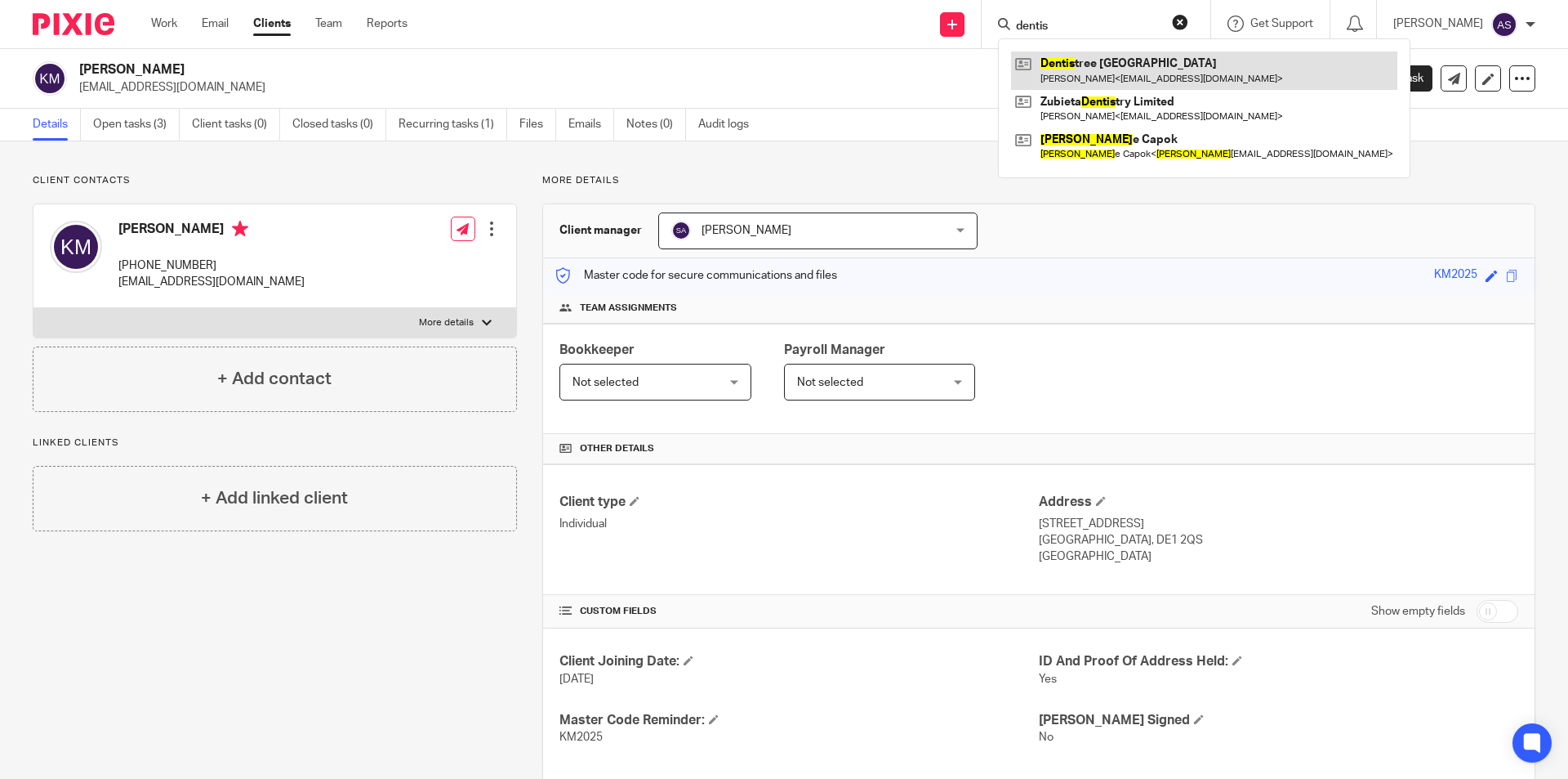
type input "dentis"
click at [1207, 63] on link at bounding box center [1203, 70] width 386 height 38
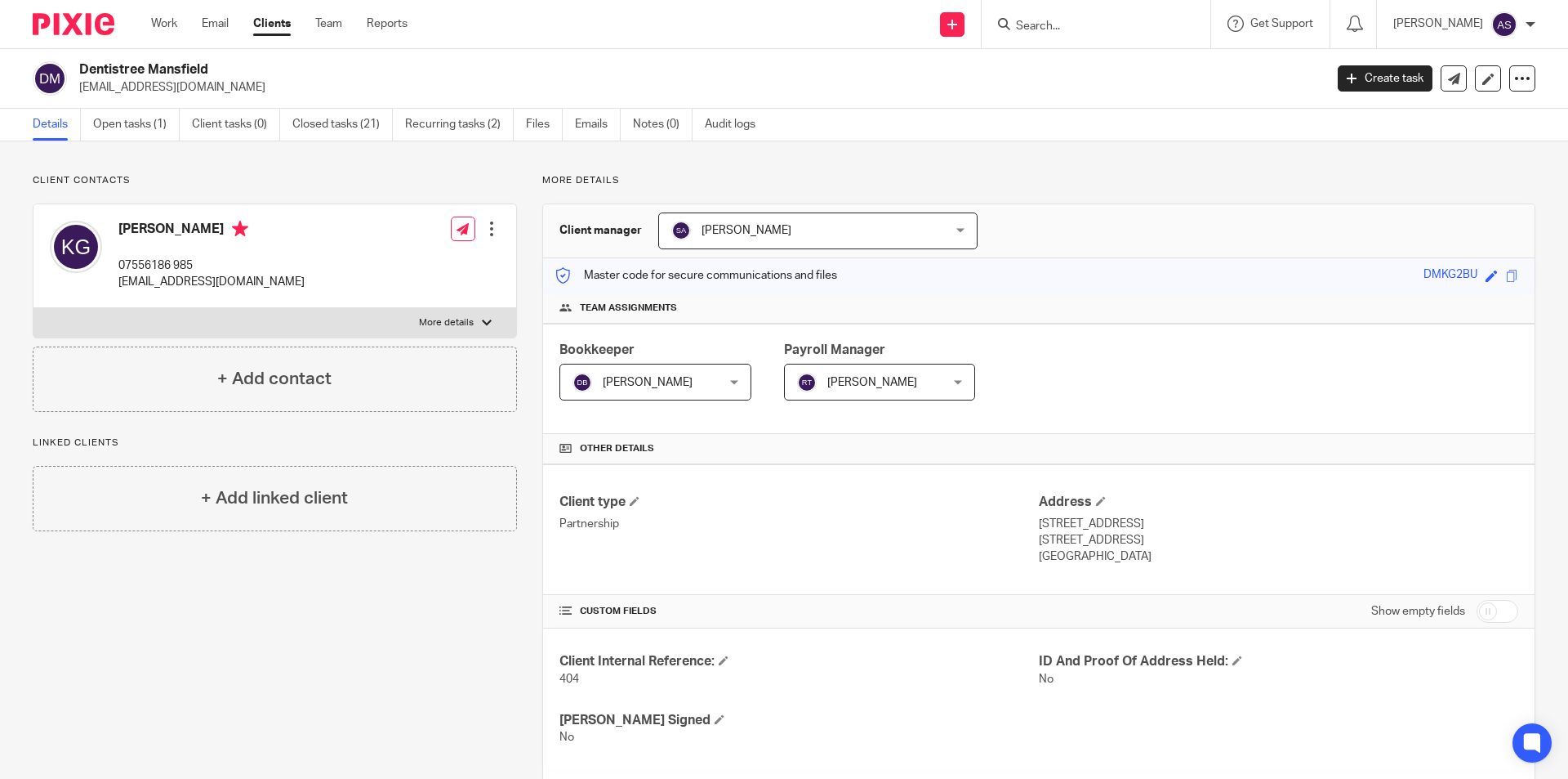
click at [1073, 23] on input "Search" at bounding box center [1088, 26] width 147 height 15
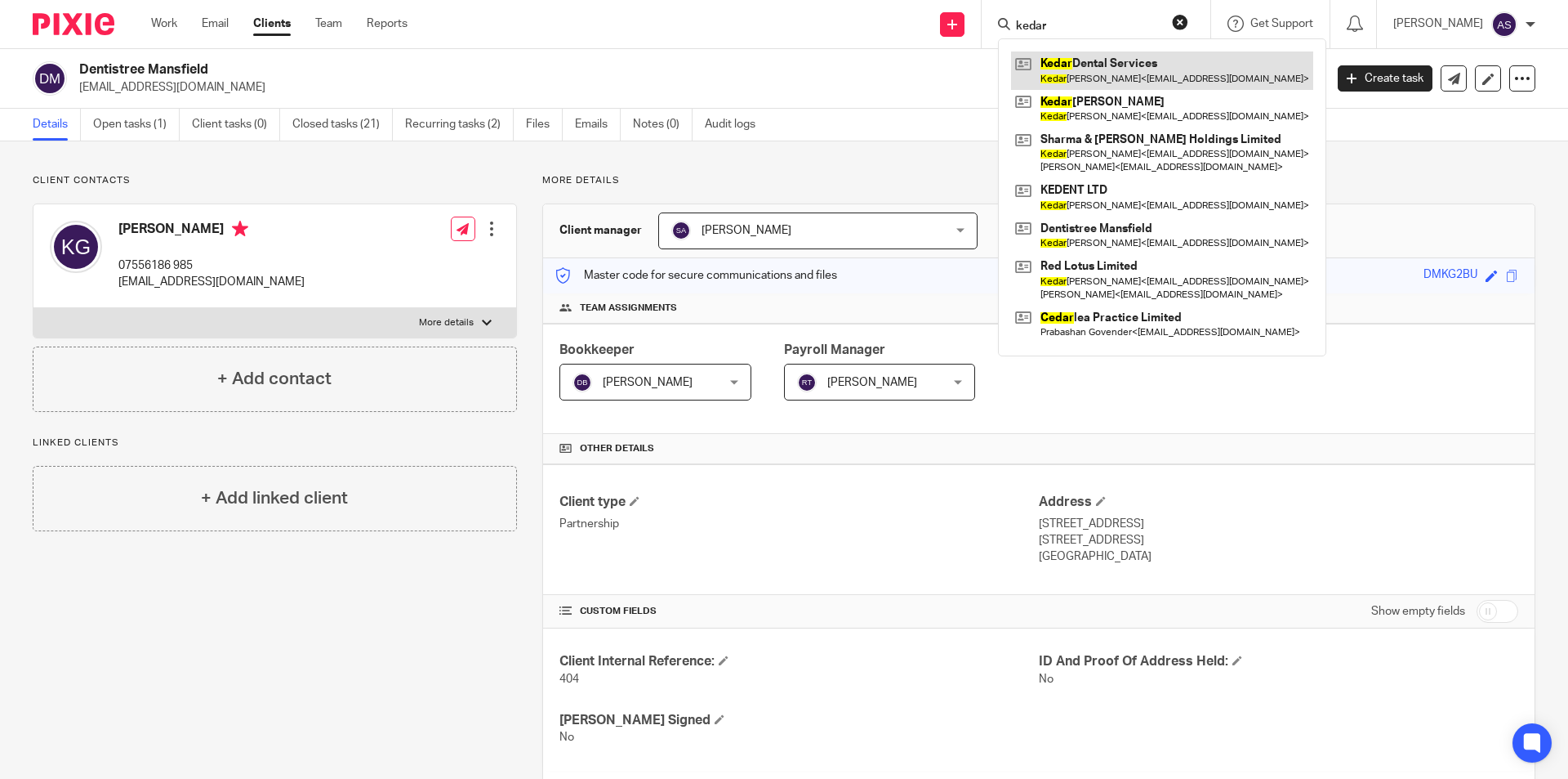
type input "kedar"
click at [1115, 71] on link at bounding box center [1162, 70] width 302 height 38
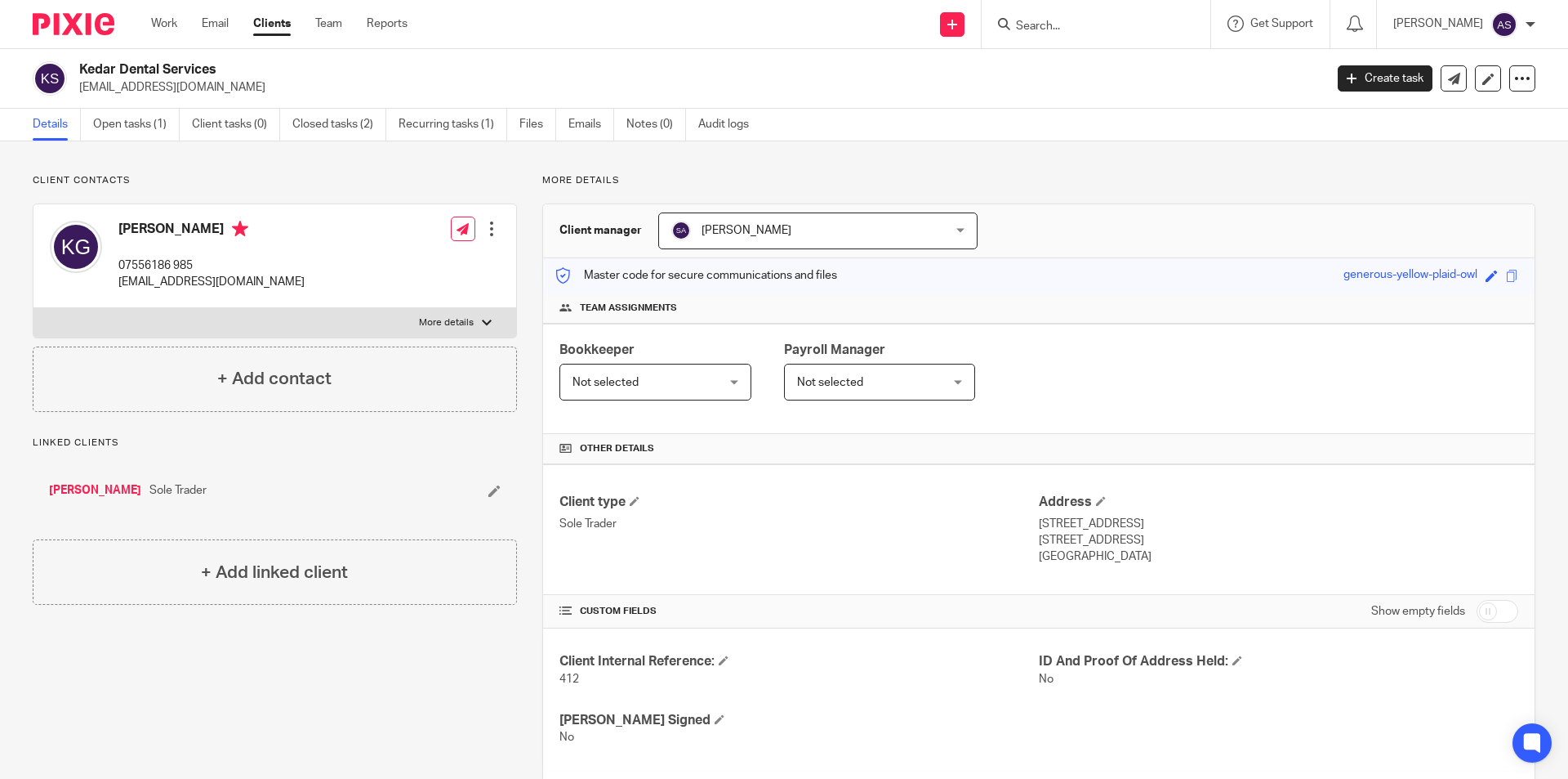
drag, startPoint x: 1146, startPoint y: 34, endPoint x: 1136, endPoint y: 15, distance: 21.5
click at [1146, 34] on form at bounding box center [1102, 23] width 174 height 20
click at [1127, 18] on form at bounding box center [1102, 23] width 174 height 20
click at [1127, 19] on input "Search" at bounding box center [1088, 26] width 147 height 15
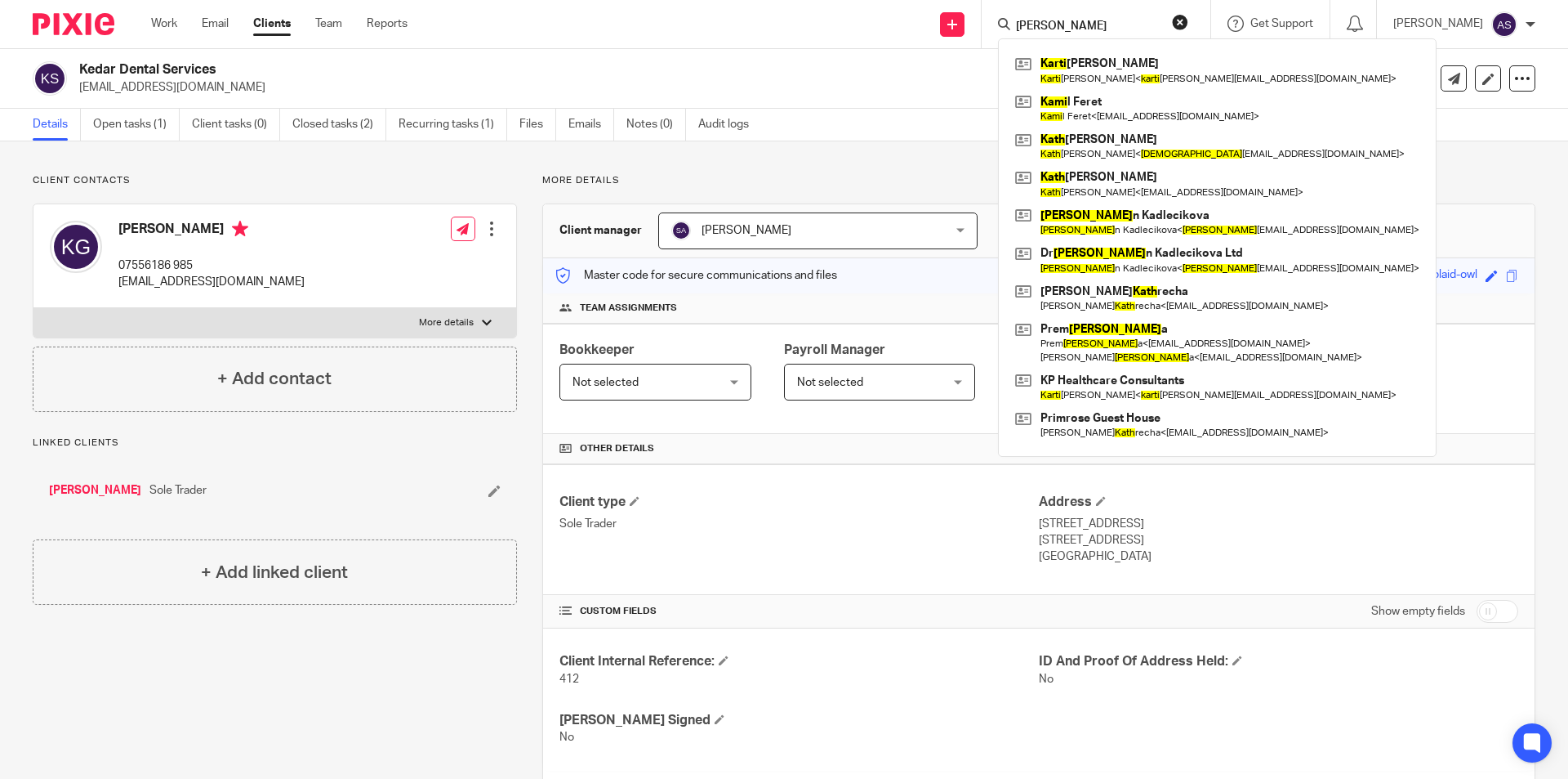
type input "katie"
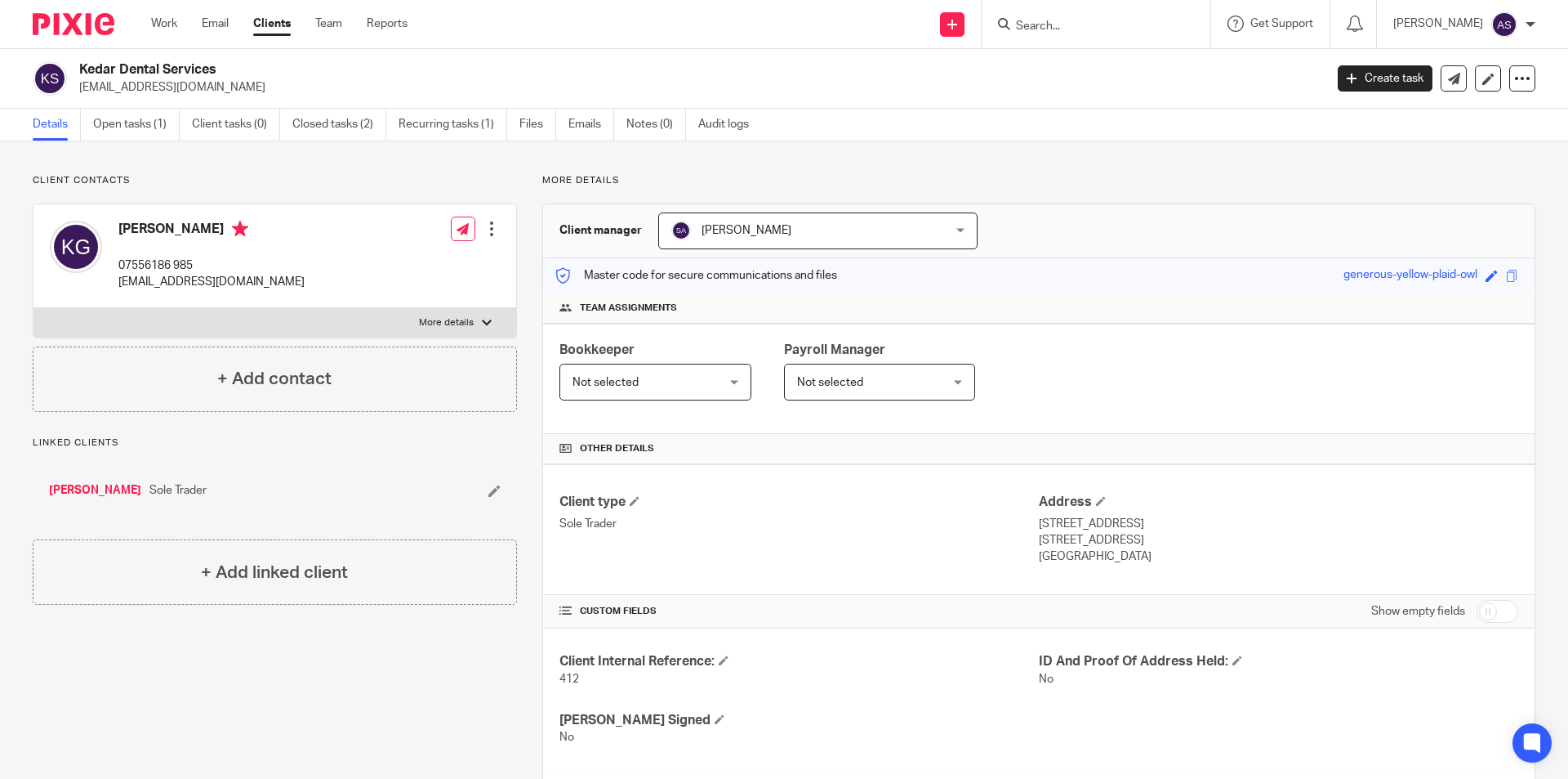
click at [287, 27] on link "Clients" at bounding box center [272, 23] width 38 height 16
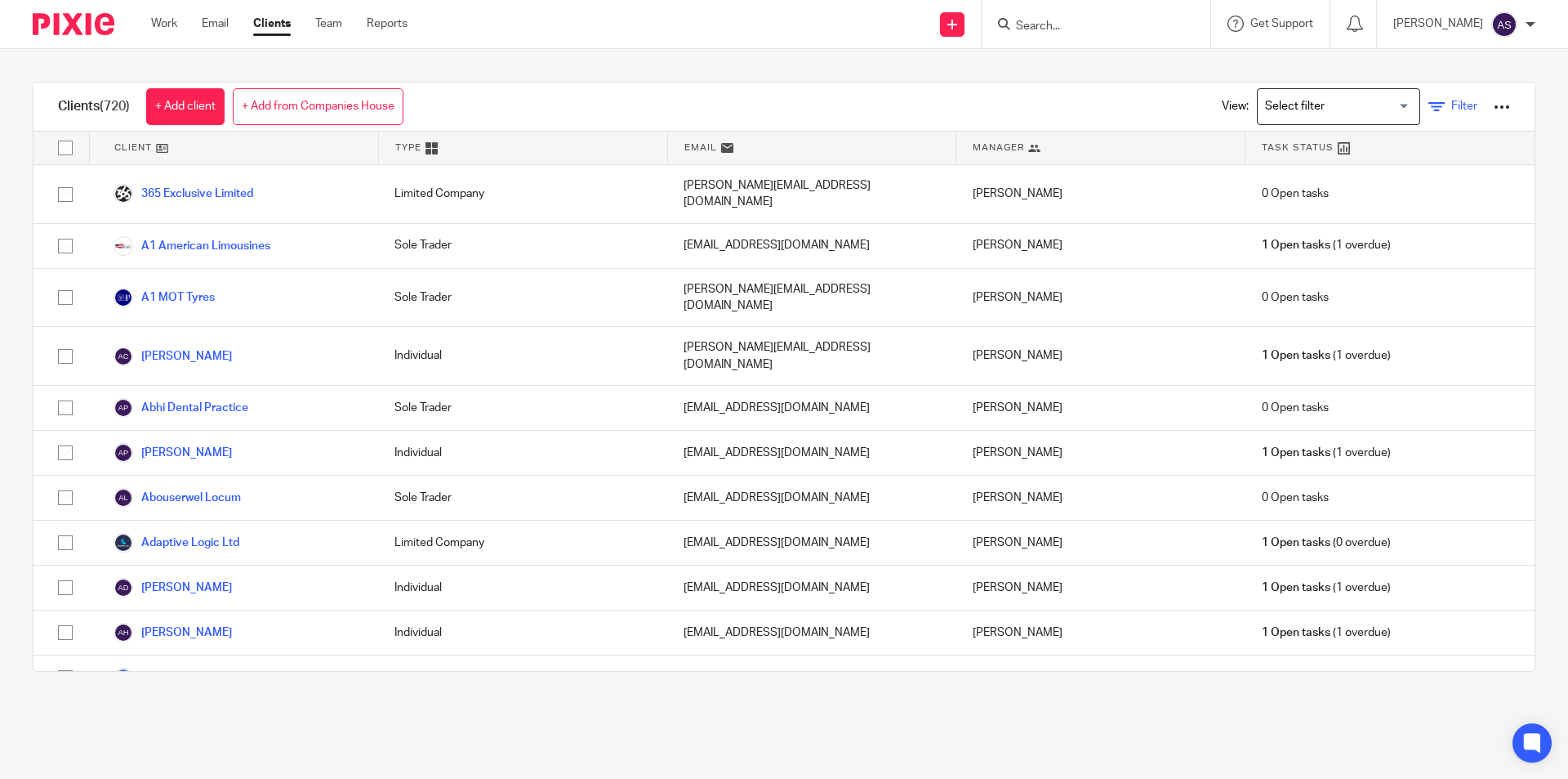
click at [1429, 107] on link "Filter" at bounding box center [1453, 106] width 49 height 17
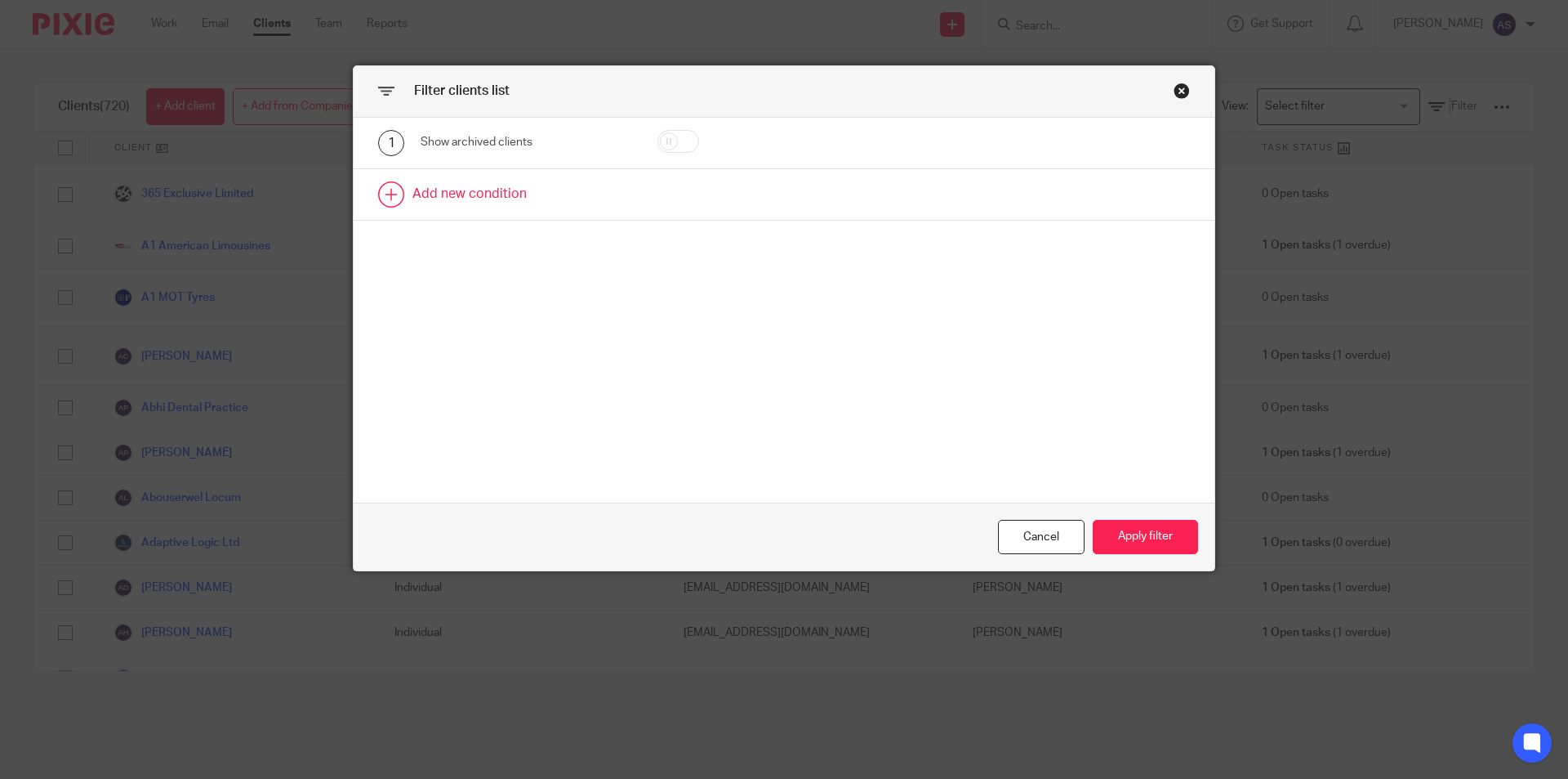
click at [469, 195] on link at bounding box center [784, 195] width 861 height 50
click at [475, 208] on div "Field" at bounding box center [512, 198] width 158 height 34
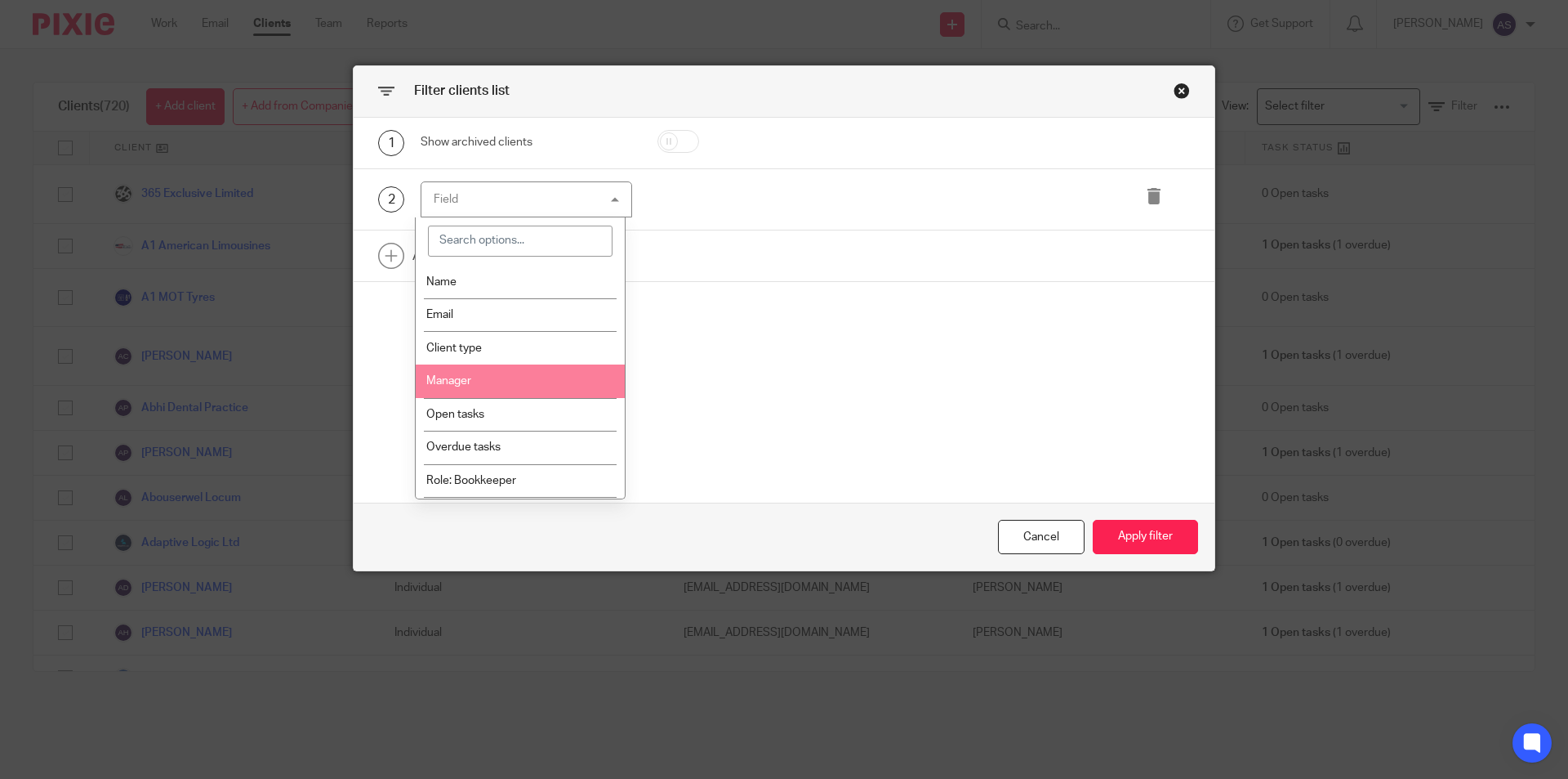
click at [475, 379] on li "Manager" at bounding box center [520, 381] width 210 height 34
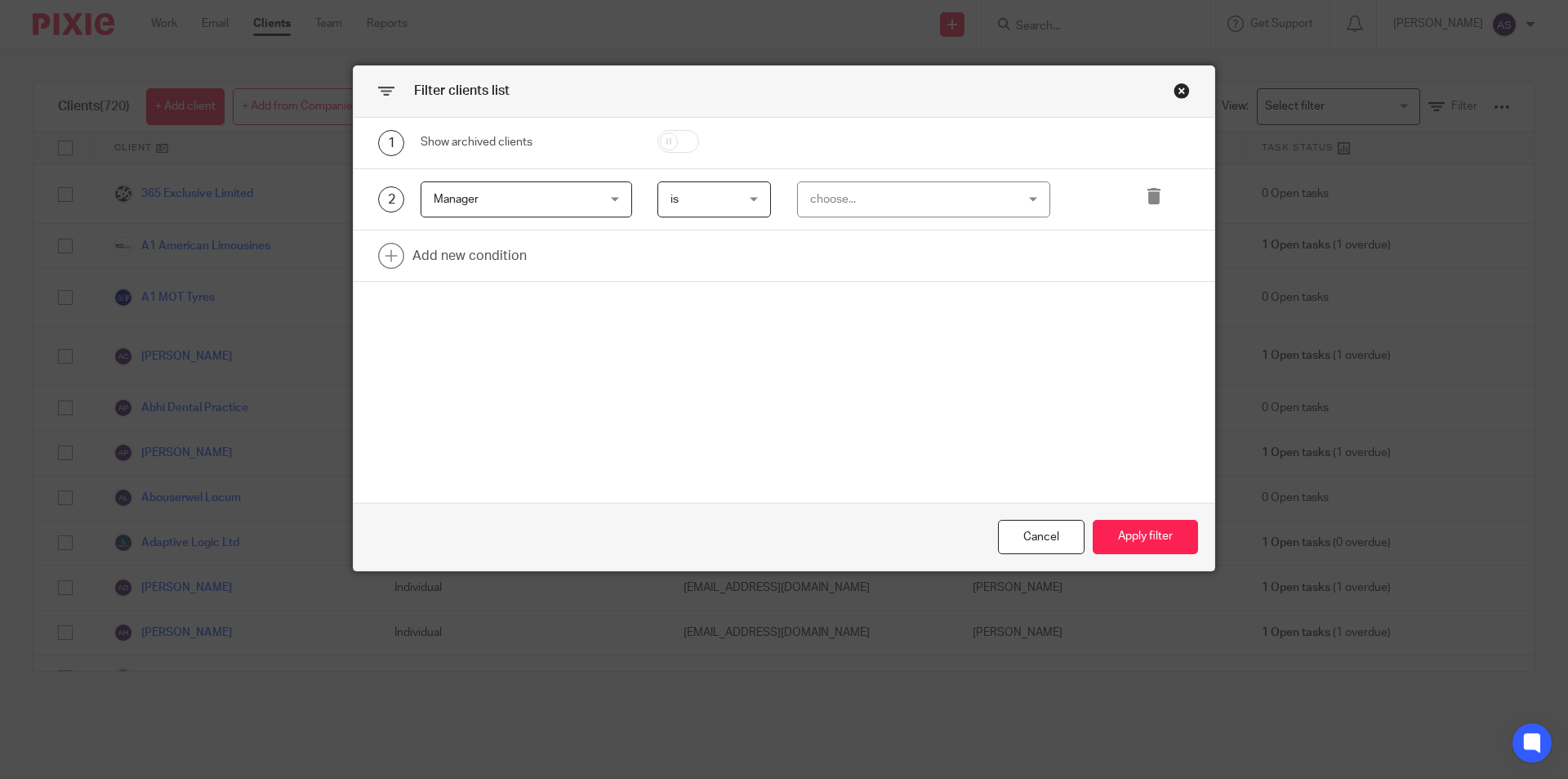
click at [799, 196] on div "choose..." at bounding box center [924, 199] width 254 height 37
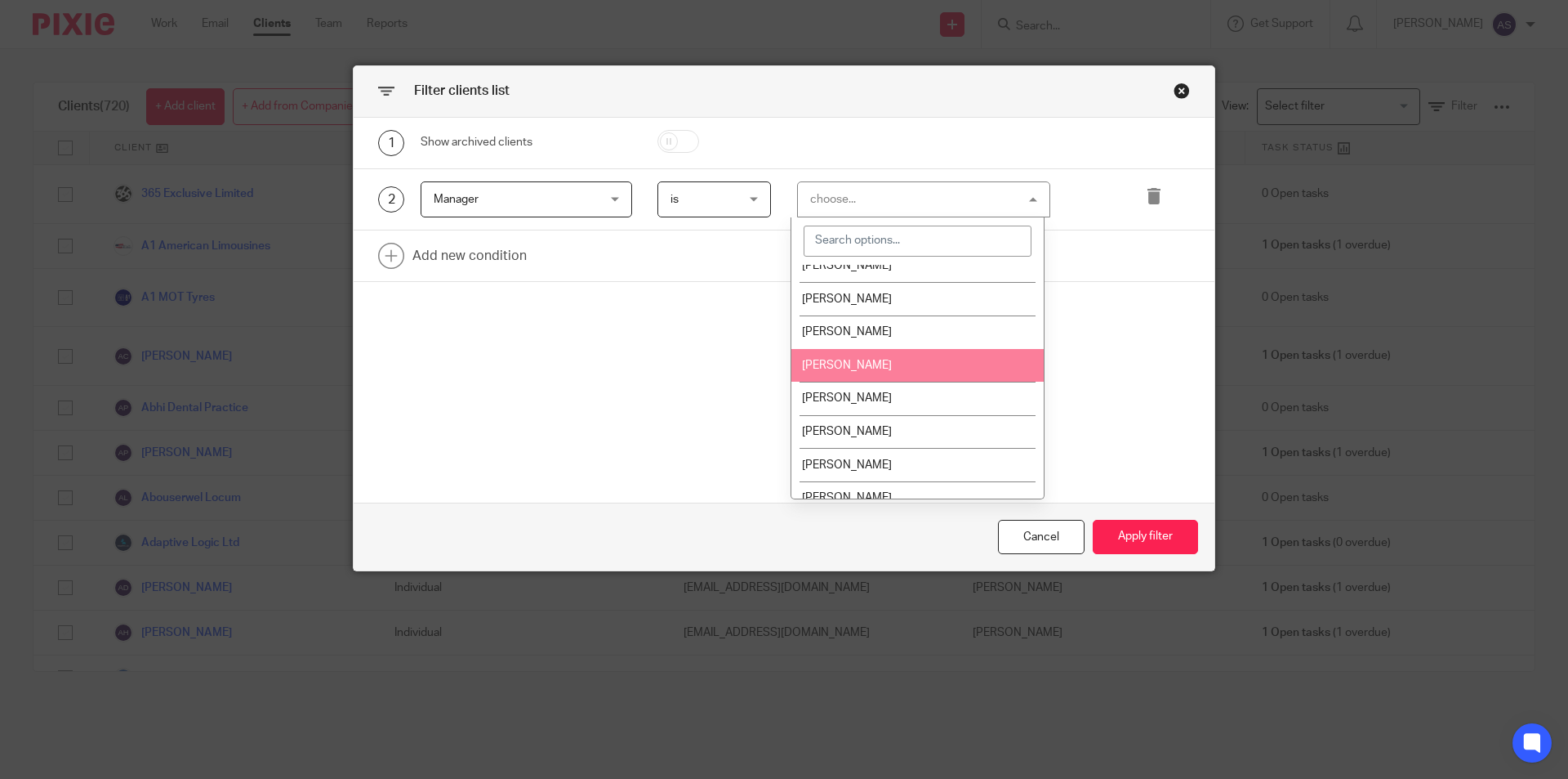
scroll to position [296, 0]
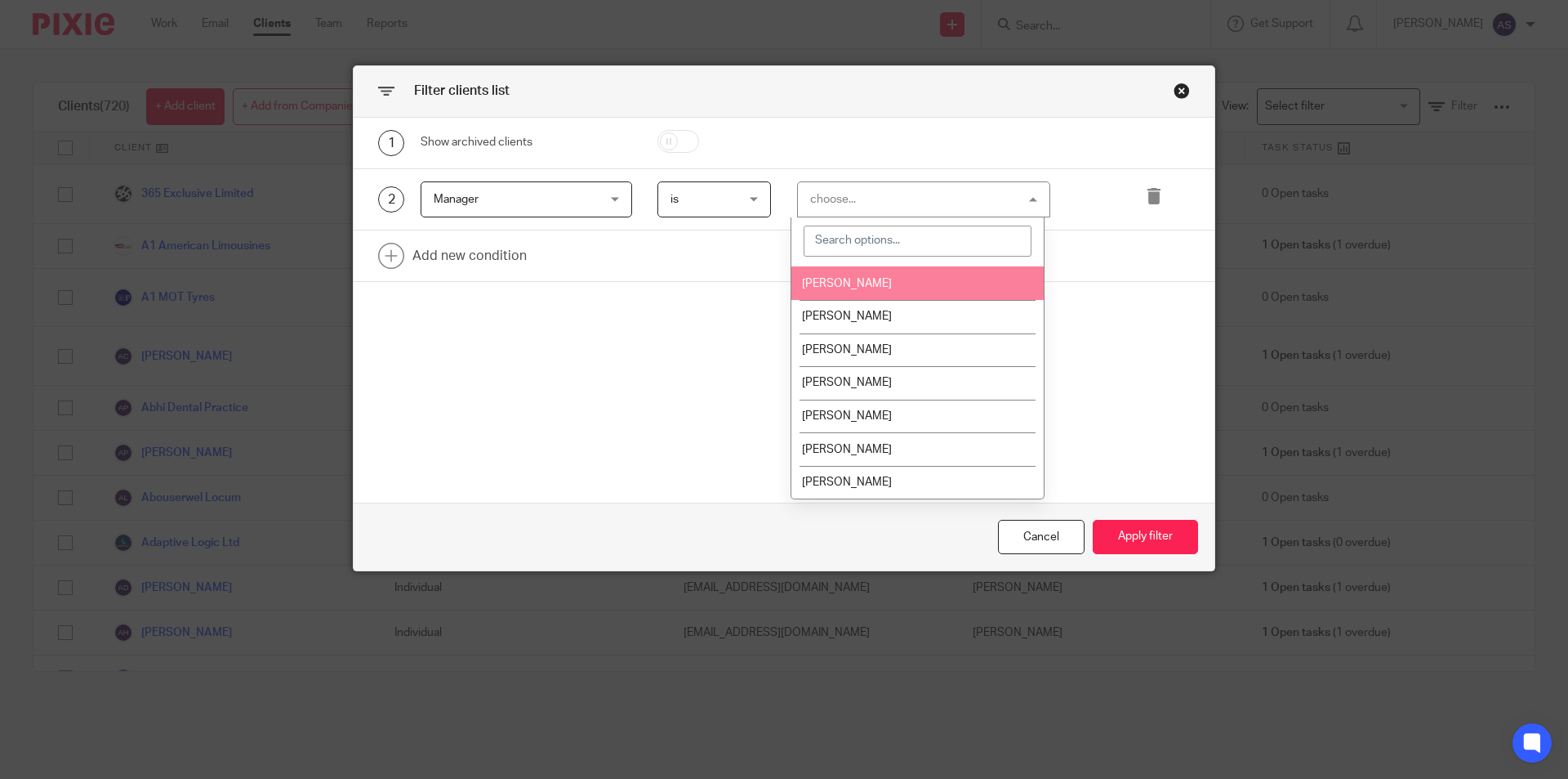
click at [867, 290] on li "Luke Racovita" at bounding box center [917, 283] width 252 height 34
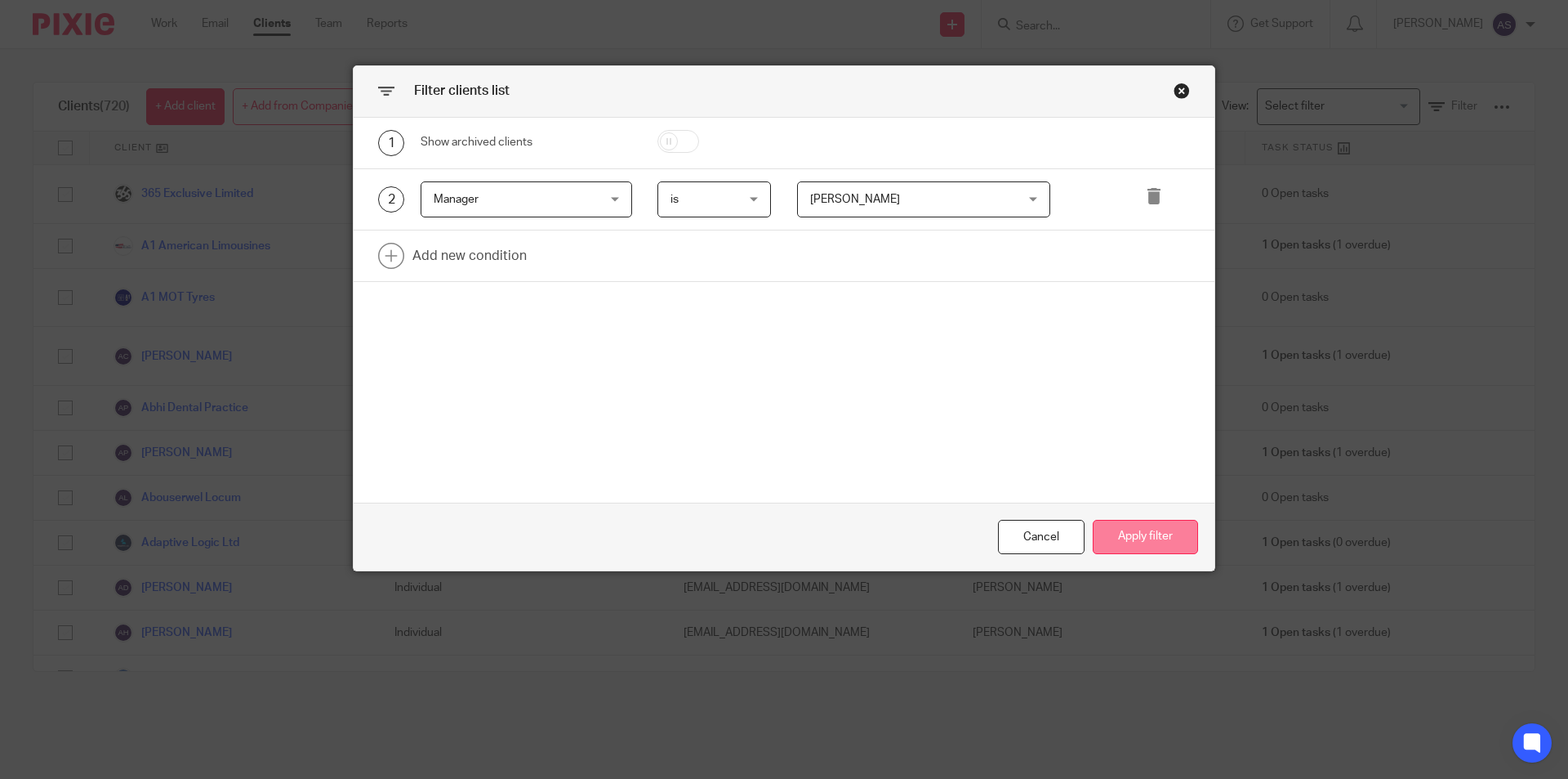
click at [1137, 530] on button "Apply filter" at bounding box center [1145, 537] width 105 height 35
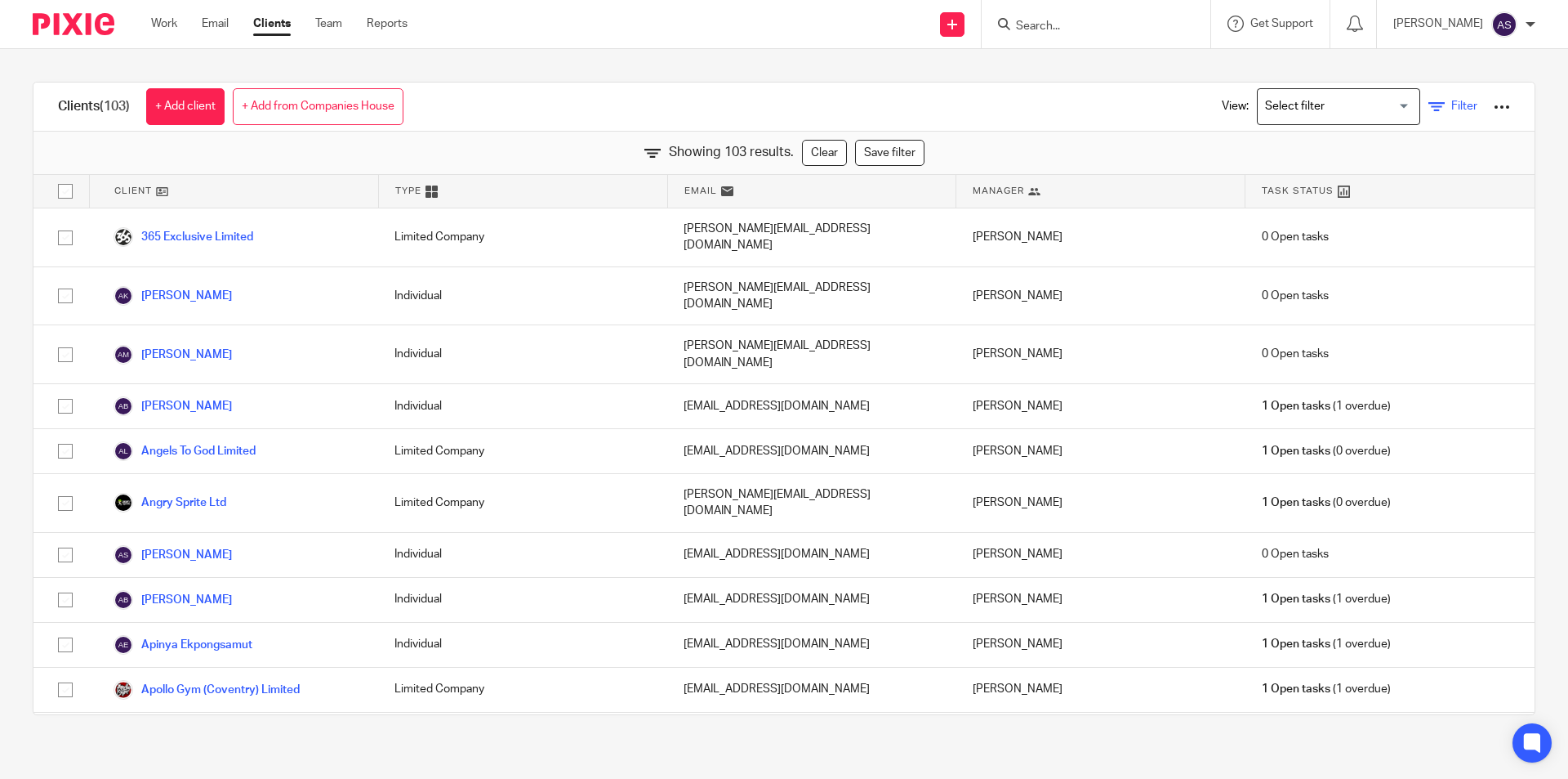
click at [1451, 105] on span "Filter" at bounding box center [1464, 106] width 26 height 12
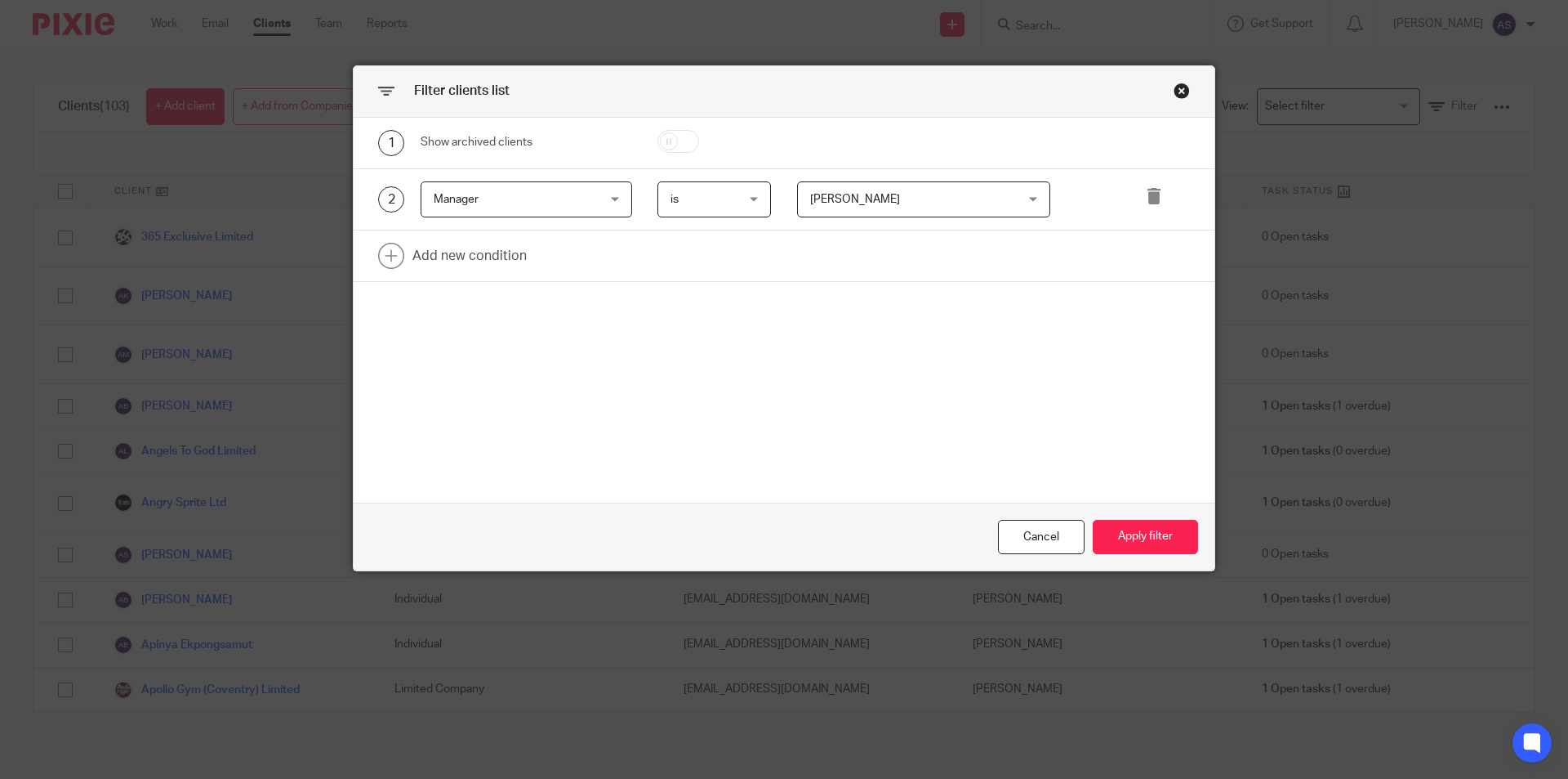
click at [851, 200] on span "Luke Racovita" at bounding box center [854, 199] width 90 height 12
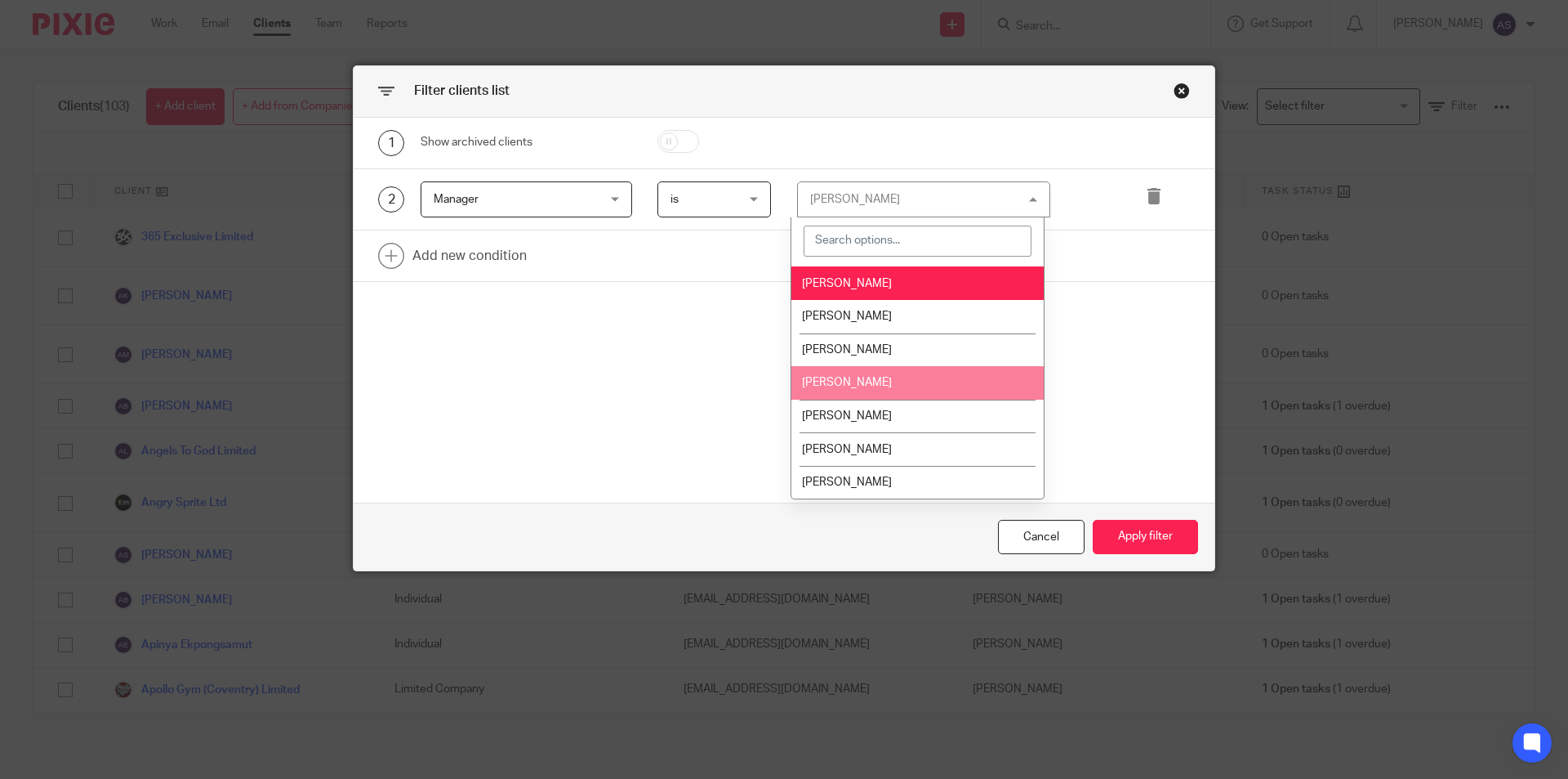
click at [909, 380] on li "Shammi Vatta" at bounding box center [917, 382] width 252 height 34
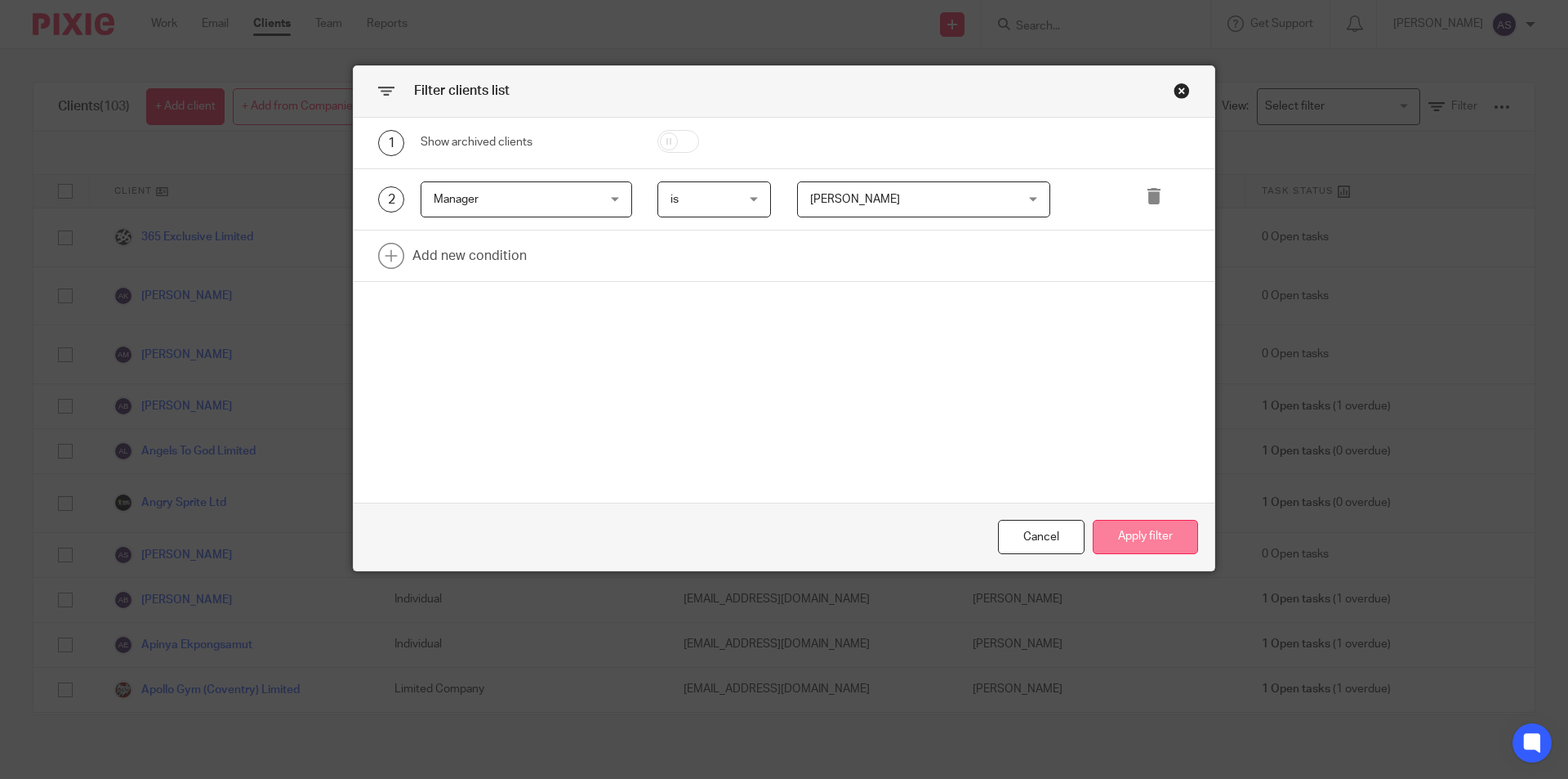
click at [1108, 525] on button "Apply filter" at bounding box center [1145, 537] width 105 height 35
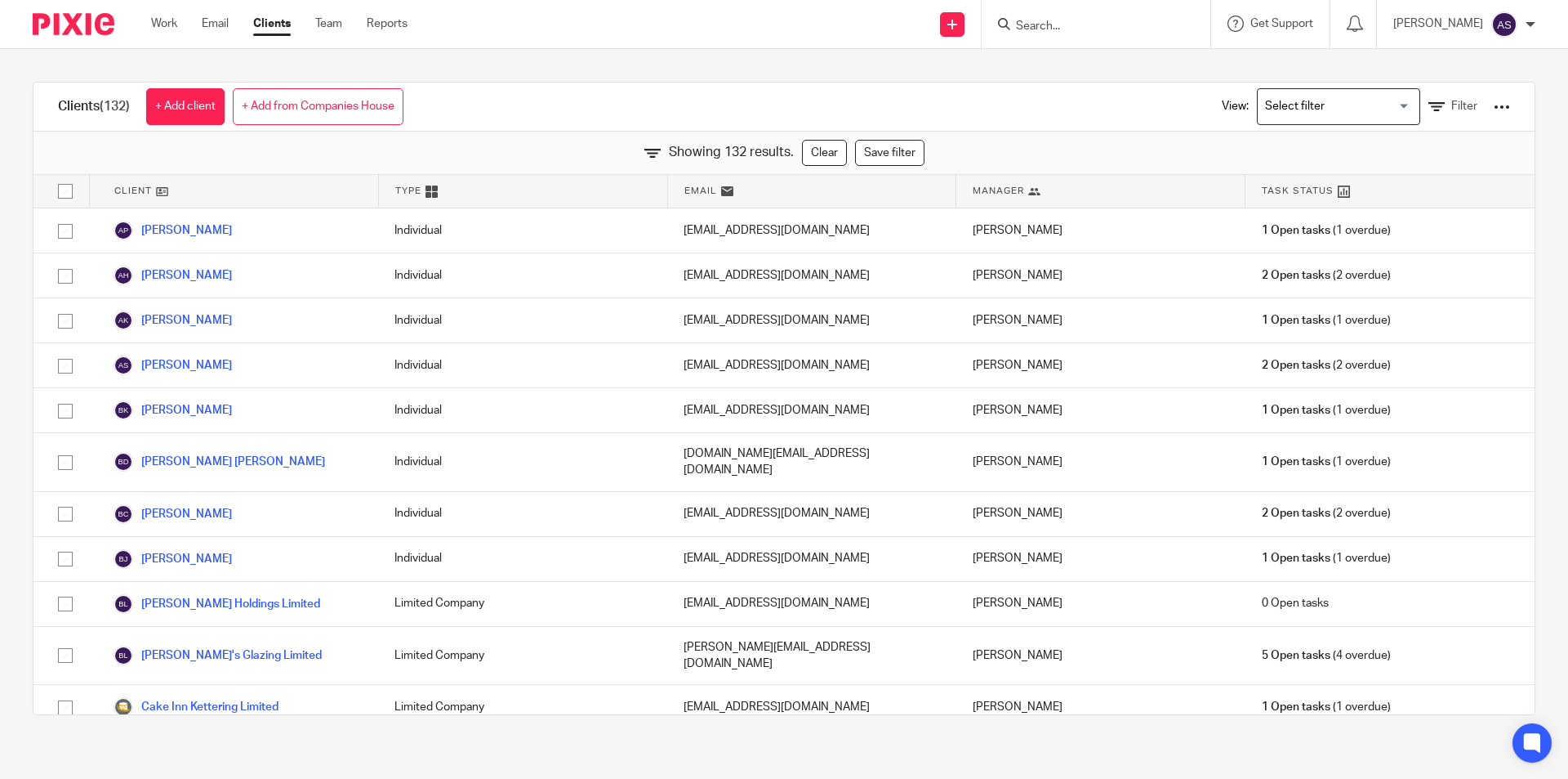
click at [1494, 105] on div at bounding box center [1501, 106] width 16 height 16
click at [1407, 186] on link "Export clients to CSV file" at bounding box center [1370, 193] width 227 height 24
click at [1429, 111] on icon at bounding box center [1436, 106] width 16 height 16
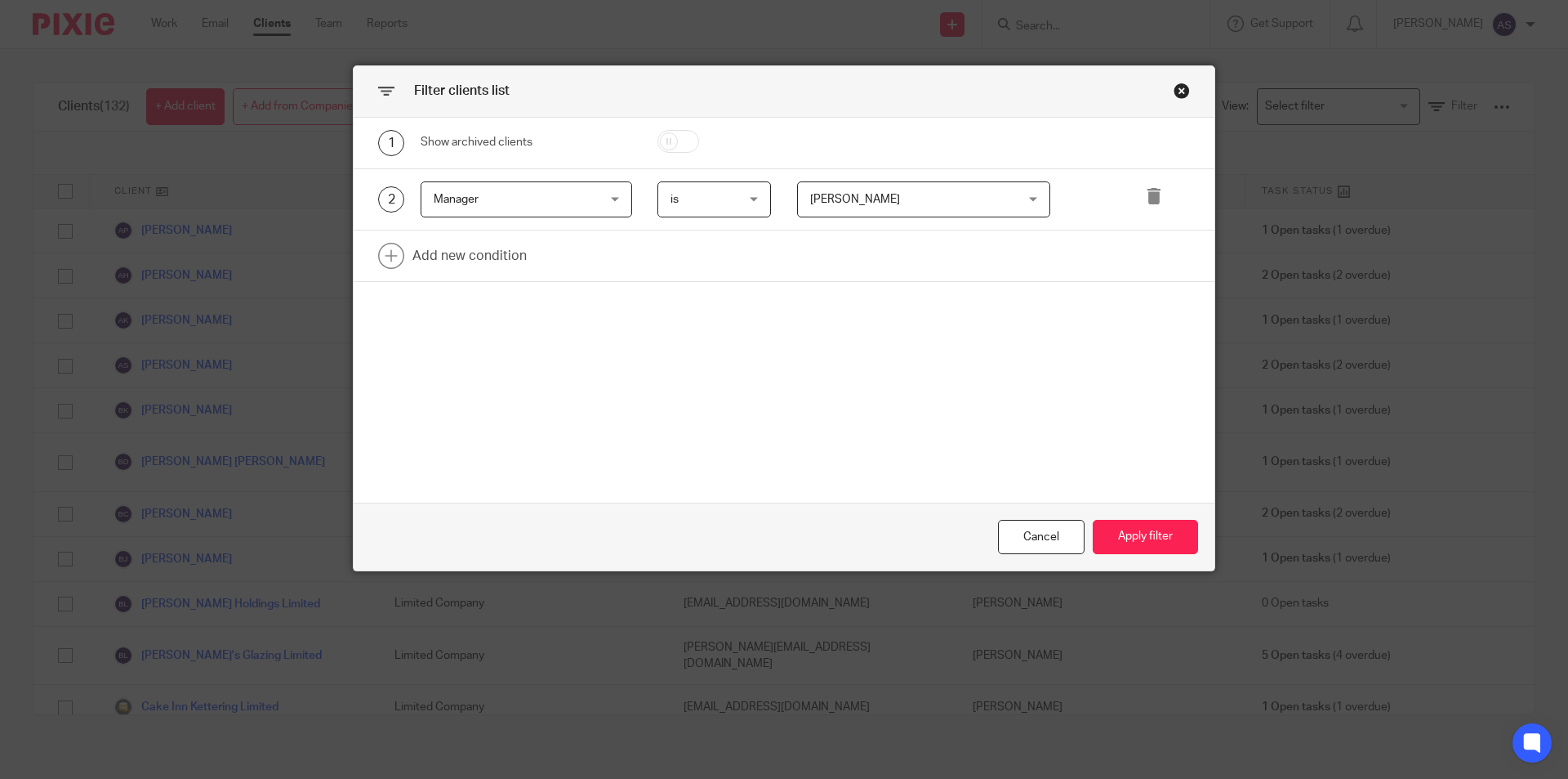
click at [894, 191] on span "Shammi Vatta" at bounding box center [905, 198] width 192 height 34
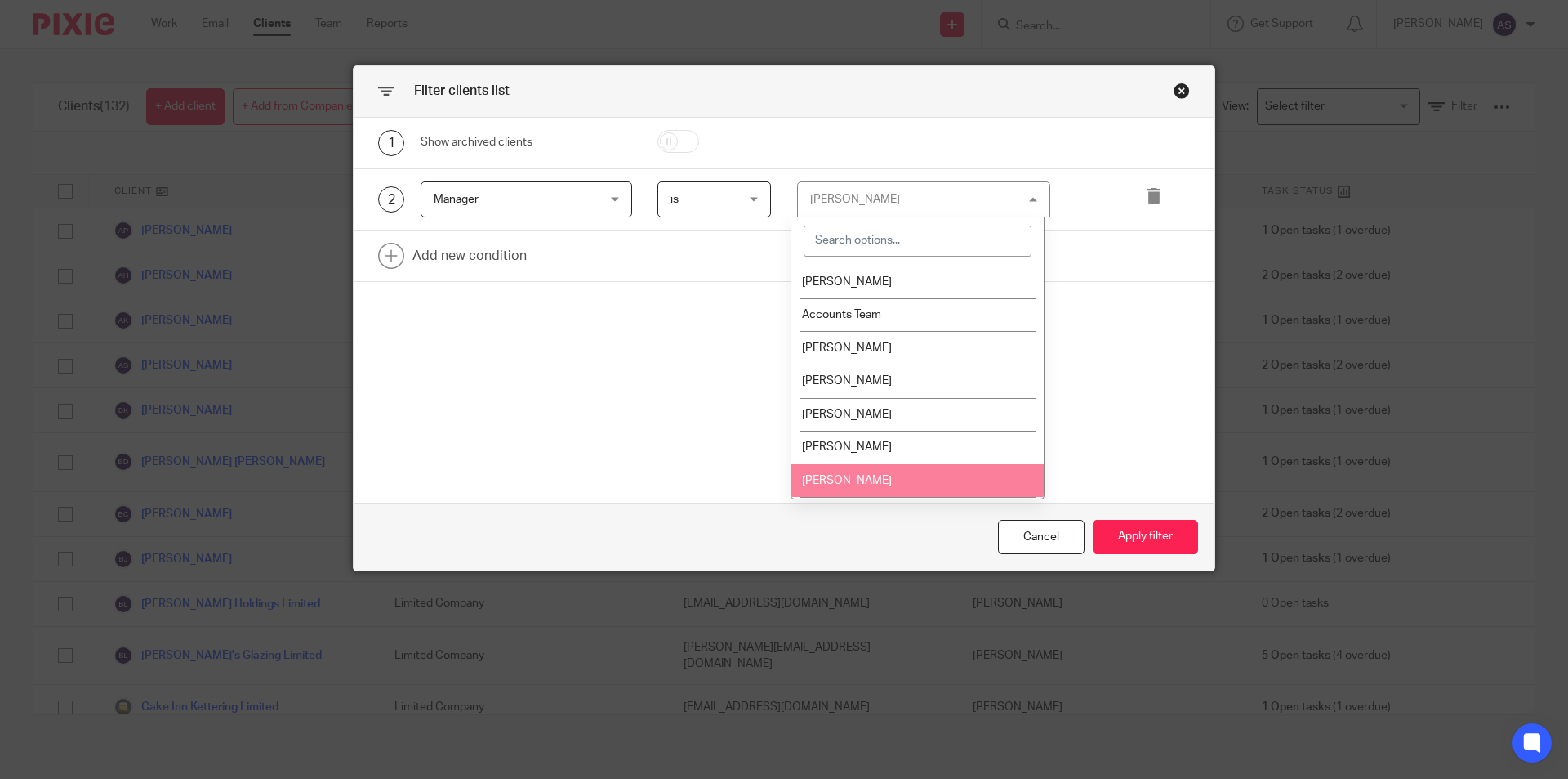
click at [895, 467] on li "Deepak Bansal" at bounding box center [917, 481] width 252 height 34
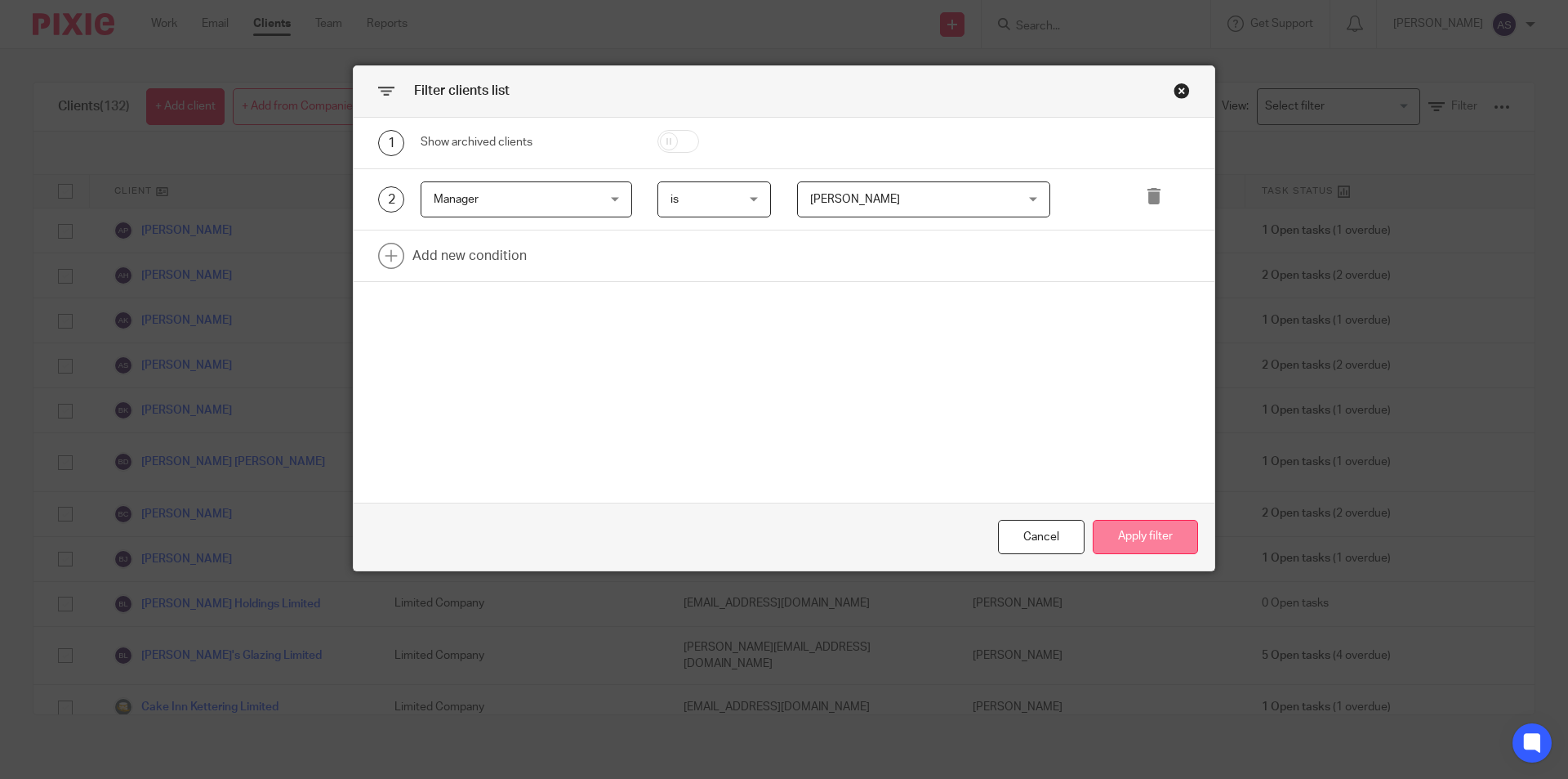
click at [1150, 539] on button "Apply filter" at bounding box center [1145, 537] width 105 height 35
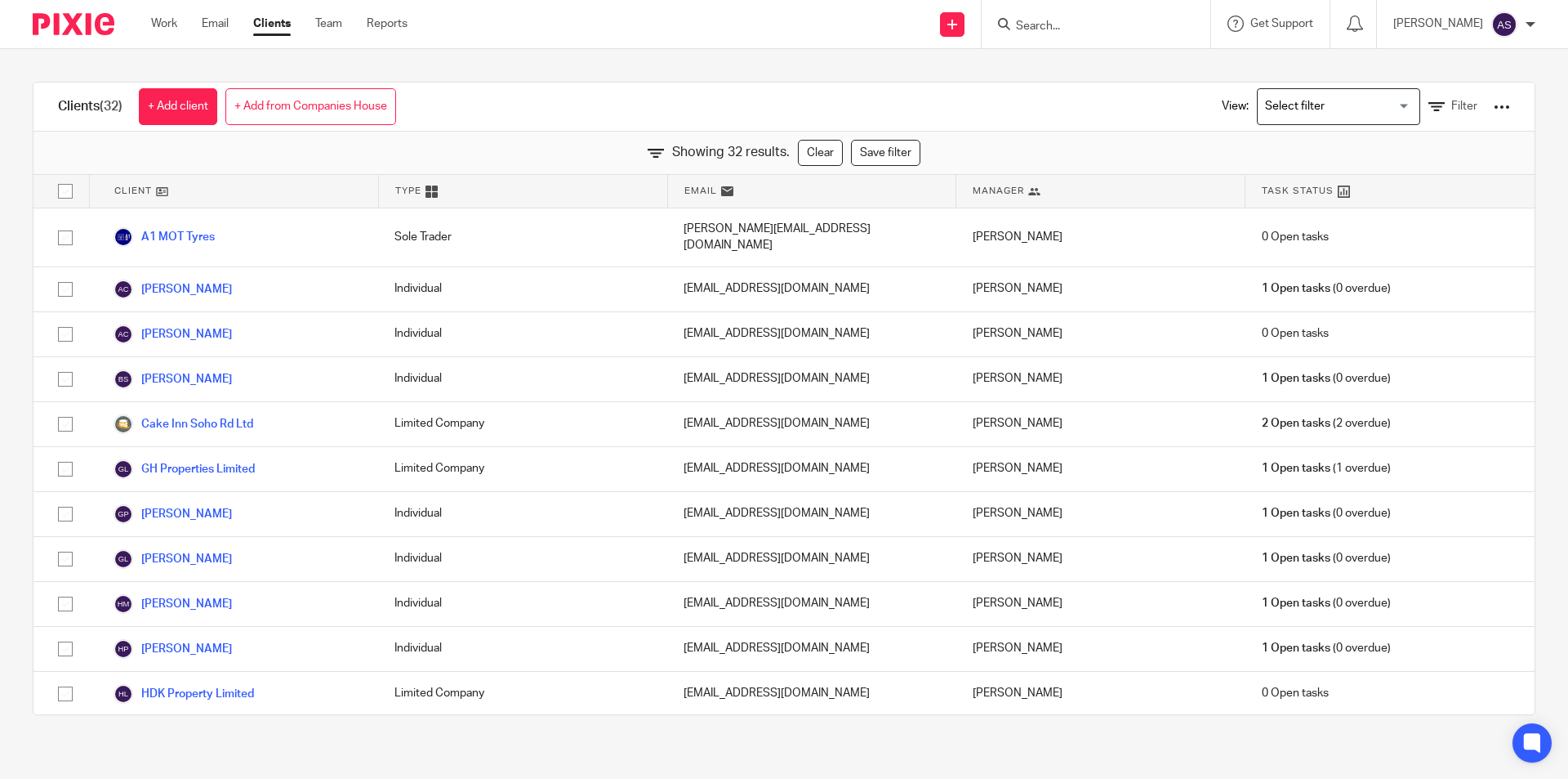
click at [1494, 105] on div at bounding box center [1501, 106] width 16 height 16
click at [1387, 187] on link "Export clients to CSV file" at bounding box center [1370, 193] width 227 height 24
click at [1055, 22] on input "Search" at bounding box center [1088, 26] width 147 height 15
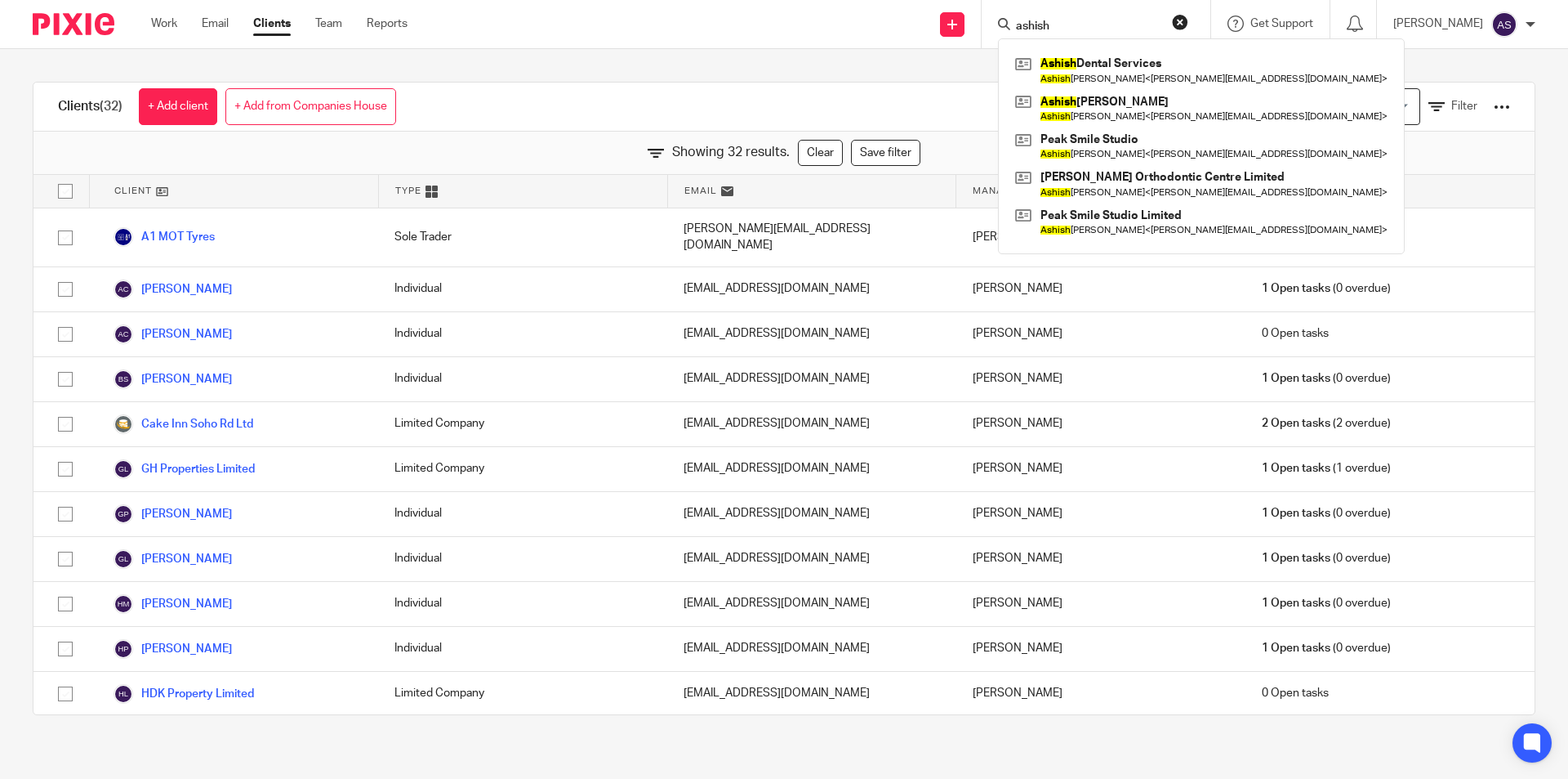
type input "ashish"
click at [1104, 39] on div "Ashish Dental Services Ashish Dhopatkar < dhopatkar@aol.com > Ashish Dhopatkar …" at bounding box center [1201, 146] width 406 height 216
click at [1106, 49] on div "Ashish Dental Services Ashish Dhopatkar < dhopatkar@aol.com > Ashish Dhopatkar …" at bounding box center [1201, 146] width 406 height 216
click at [1098, 65] on link at bounding box center [1200, 70] width 380 height 38
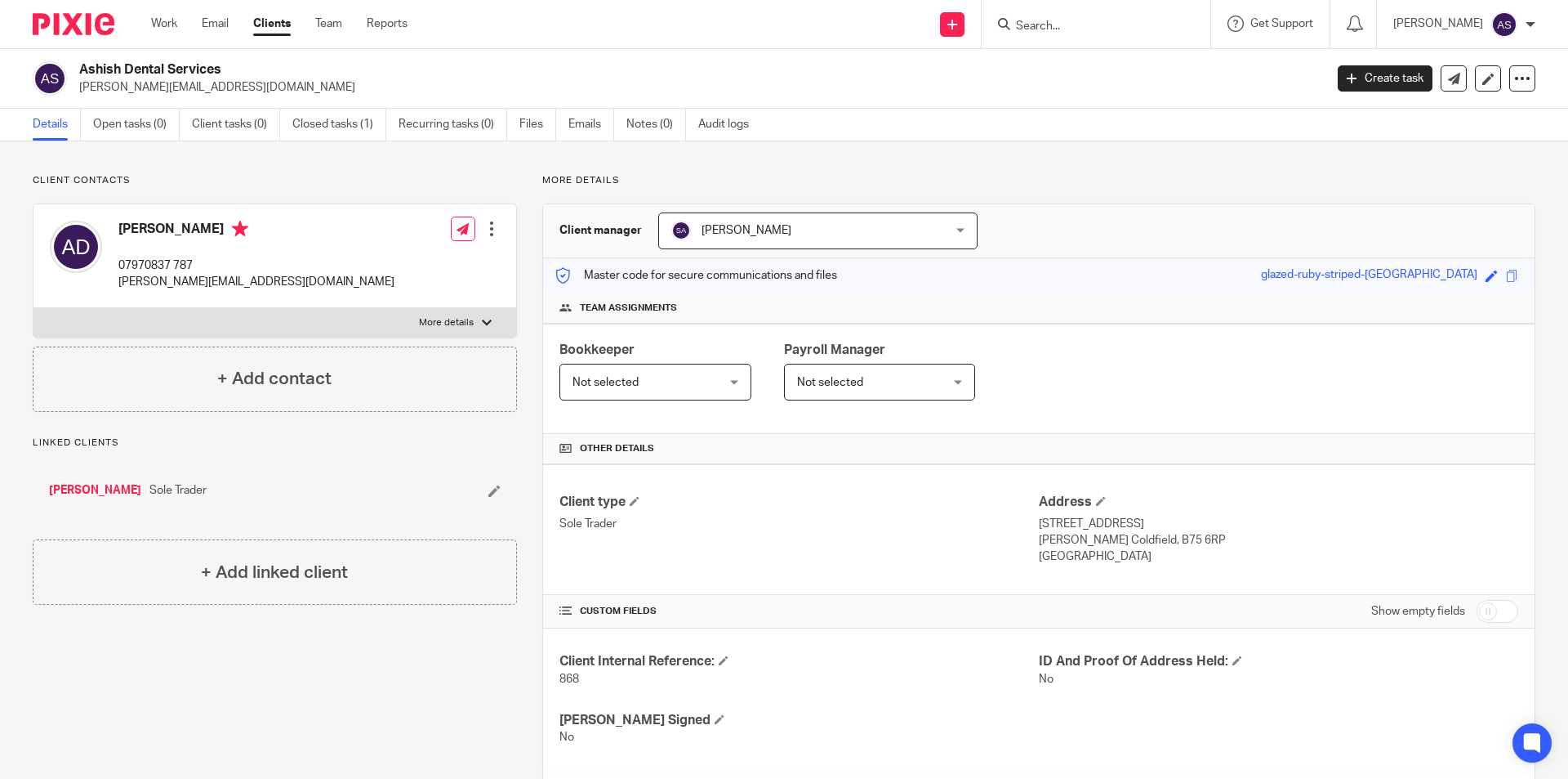
click at [1054, 25] on input "Search" at bounding box center [1088, 26] width 147 height 15
click at [1062, 29] on input "Search" at bounding box center [1088, 26] width 147 height 15
type input "lad den"
click at [1075, 52] on link at bounding box center [1146, 70] width 272 height 38
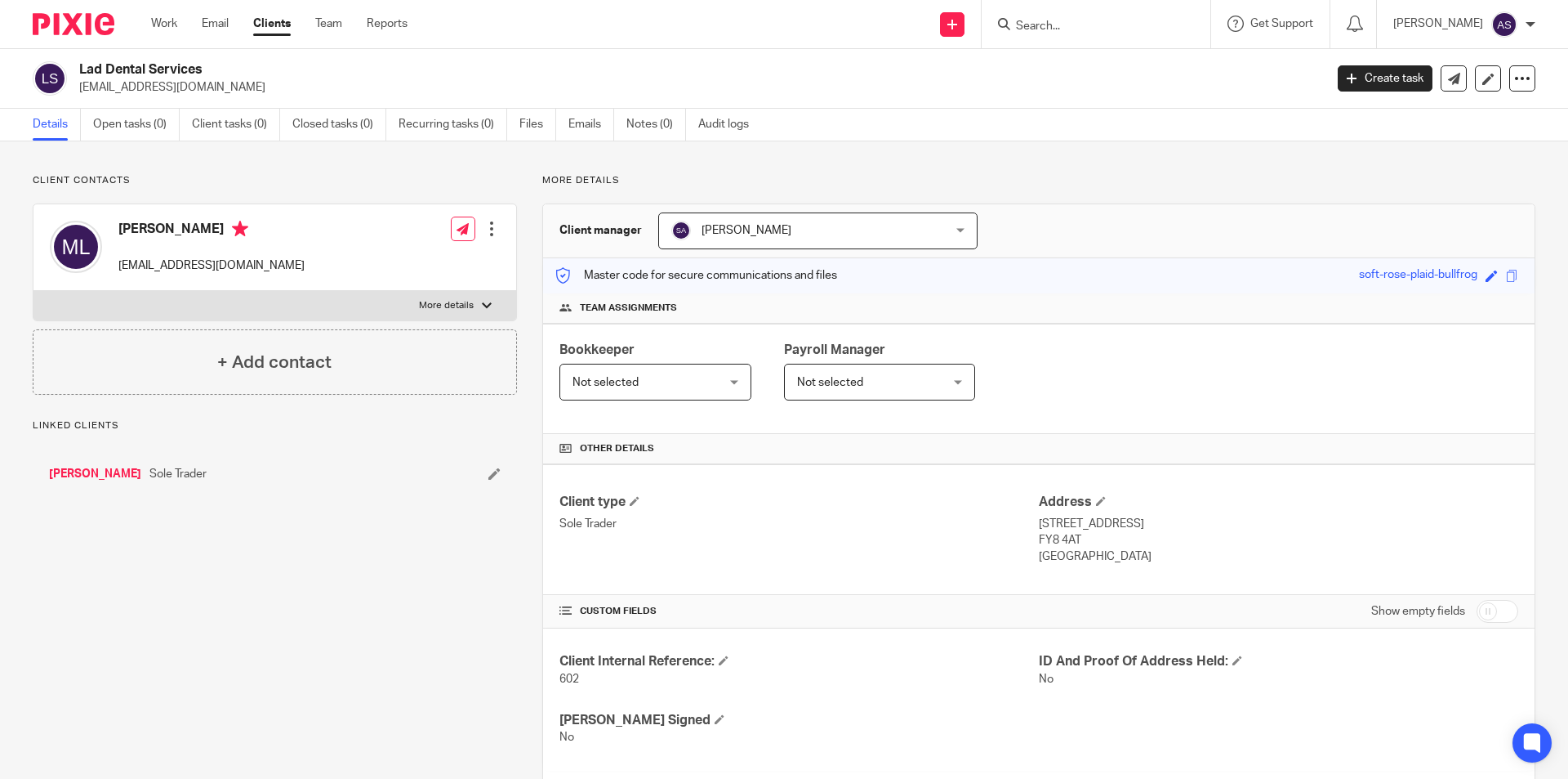
click at [1150, 30] on input "Search" at bounding box center [1088, 26] width 147 height 15
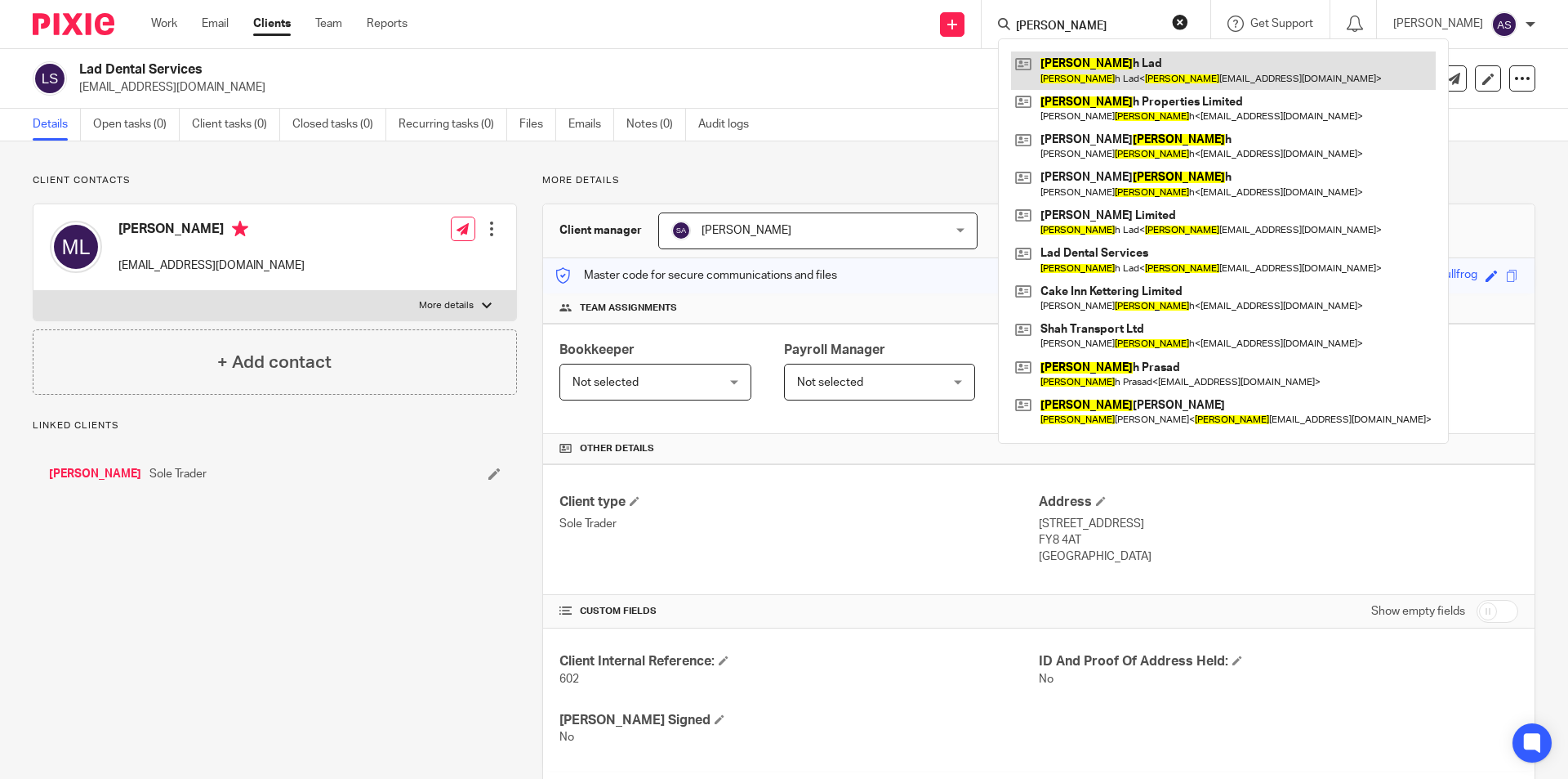
type input "Manes"
click at [1210, 60] on link at bounding box center [1223, 70] width 425 height 38
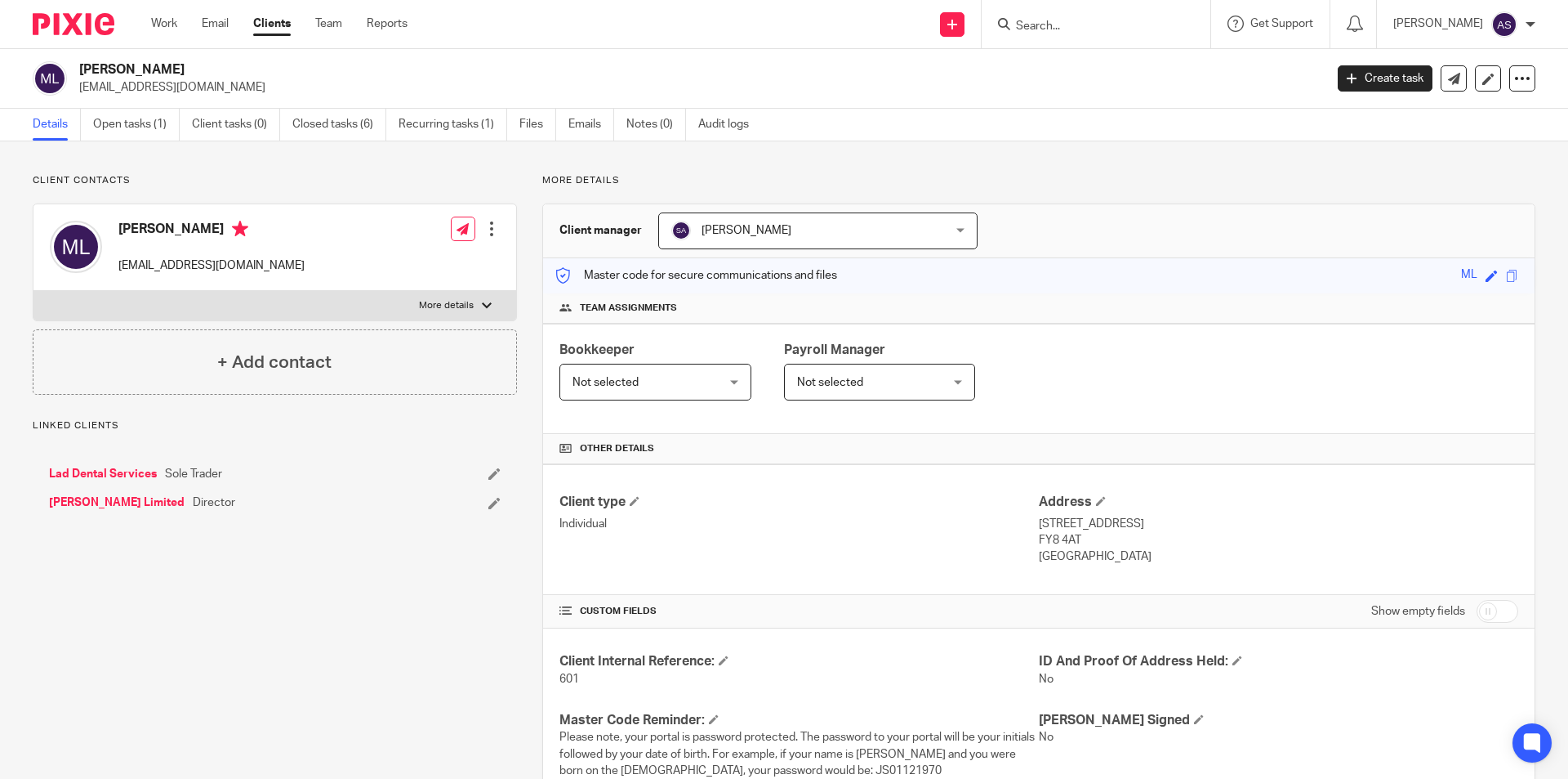
click at [1153, 15] on form at bounding box center [1102, 23] width 174 height 20
click at [1152, 23] on input "Search" at bounding box center [1088, 26] width 147 height 15
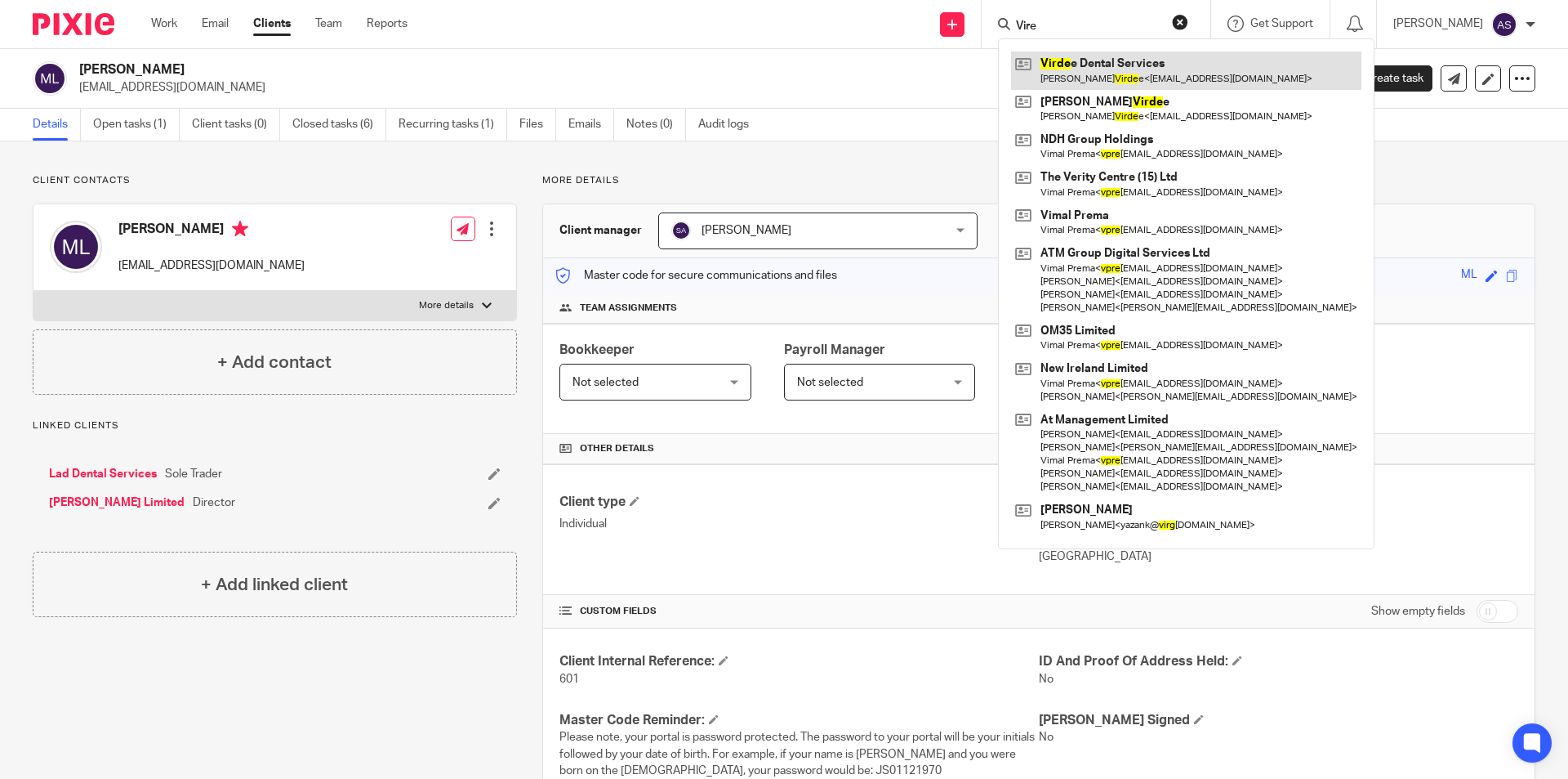
type input "Vire"
click at [1162, 70] on link at bounding box center [1186, 70] width 350 height 38
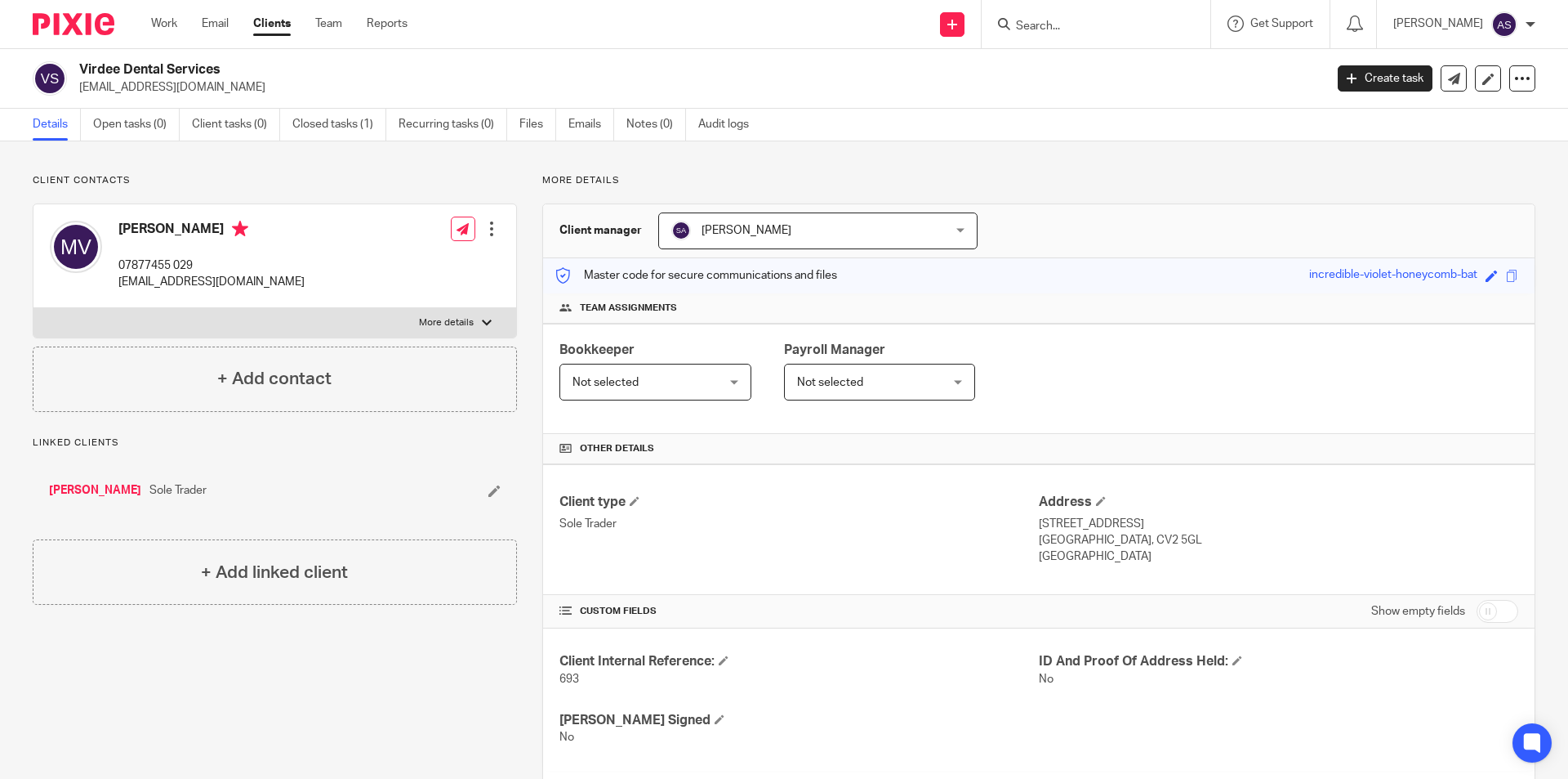
click at [1115, 23] on input "Search" at bounding box center [1088, 26] width 147 height 15
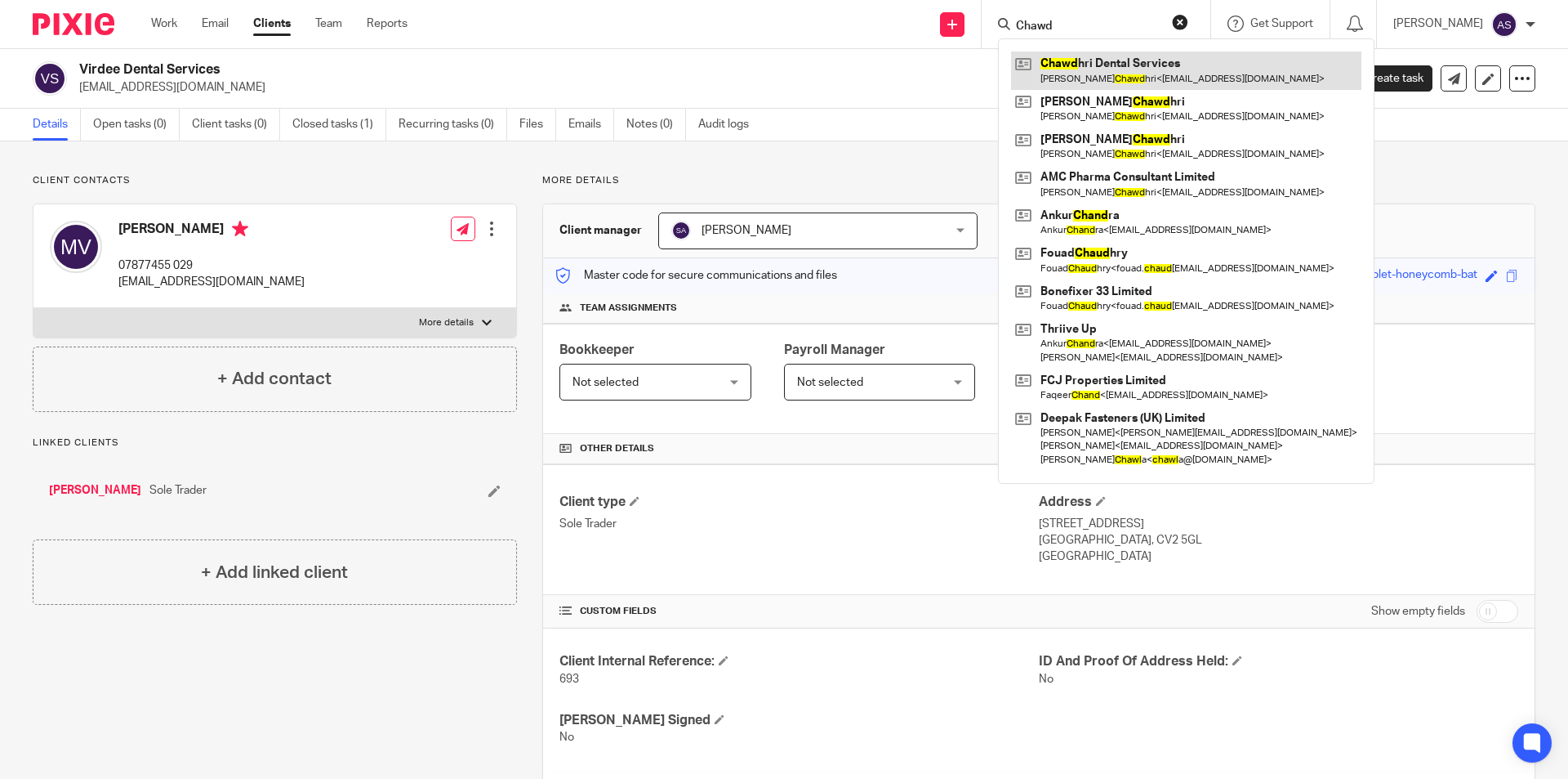
type input "Chawd"
click at [1139, 62] on link at bounding box center [1186, 70] width 350 height 38
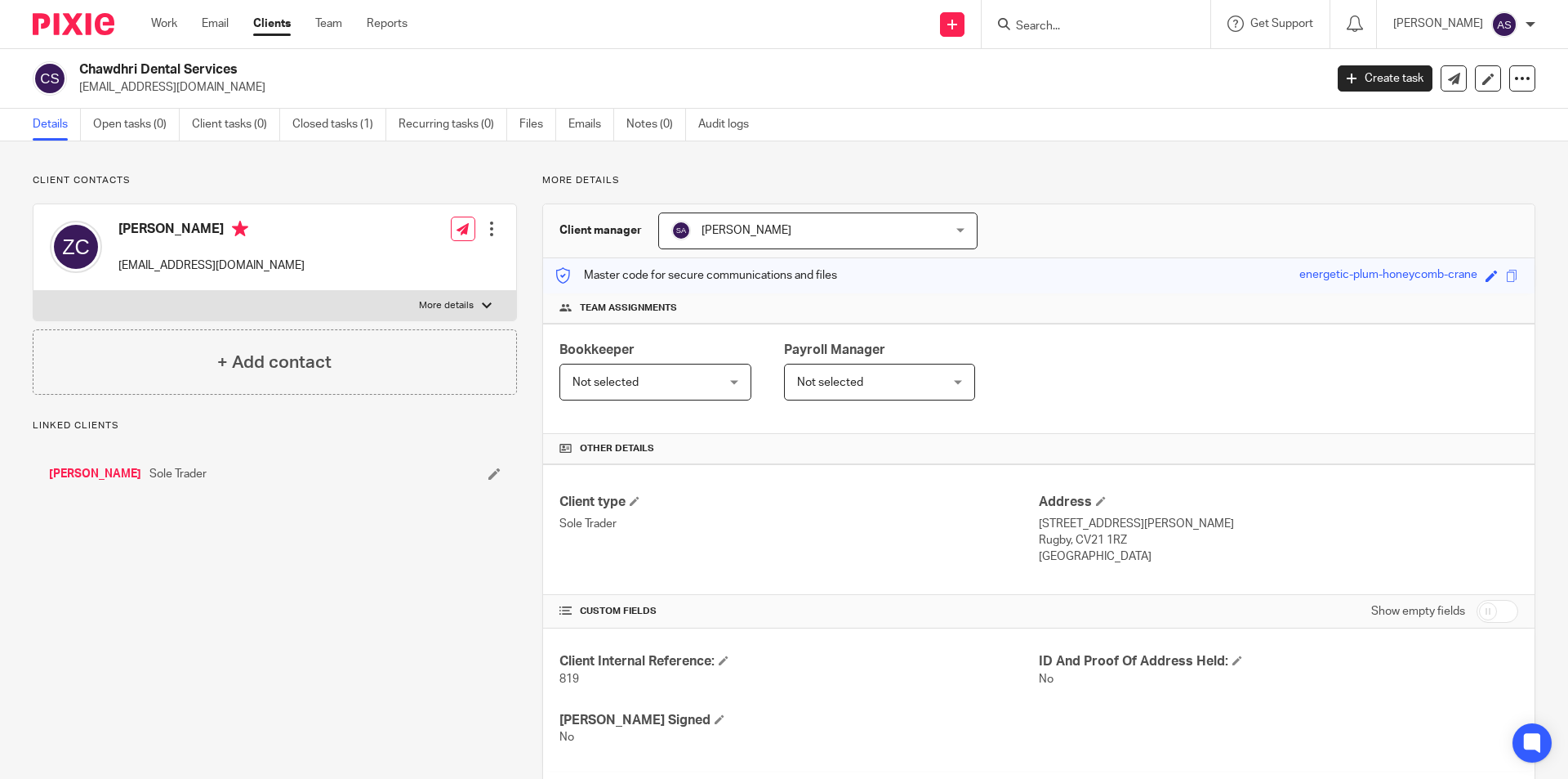
click at [1088, 29] on input "Search" at bounding box center [1088, 26] width 147 height 15
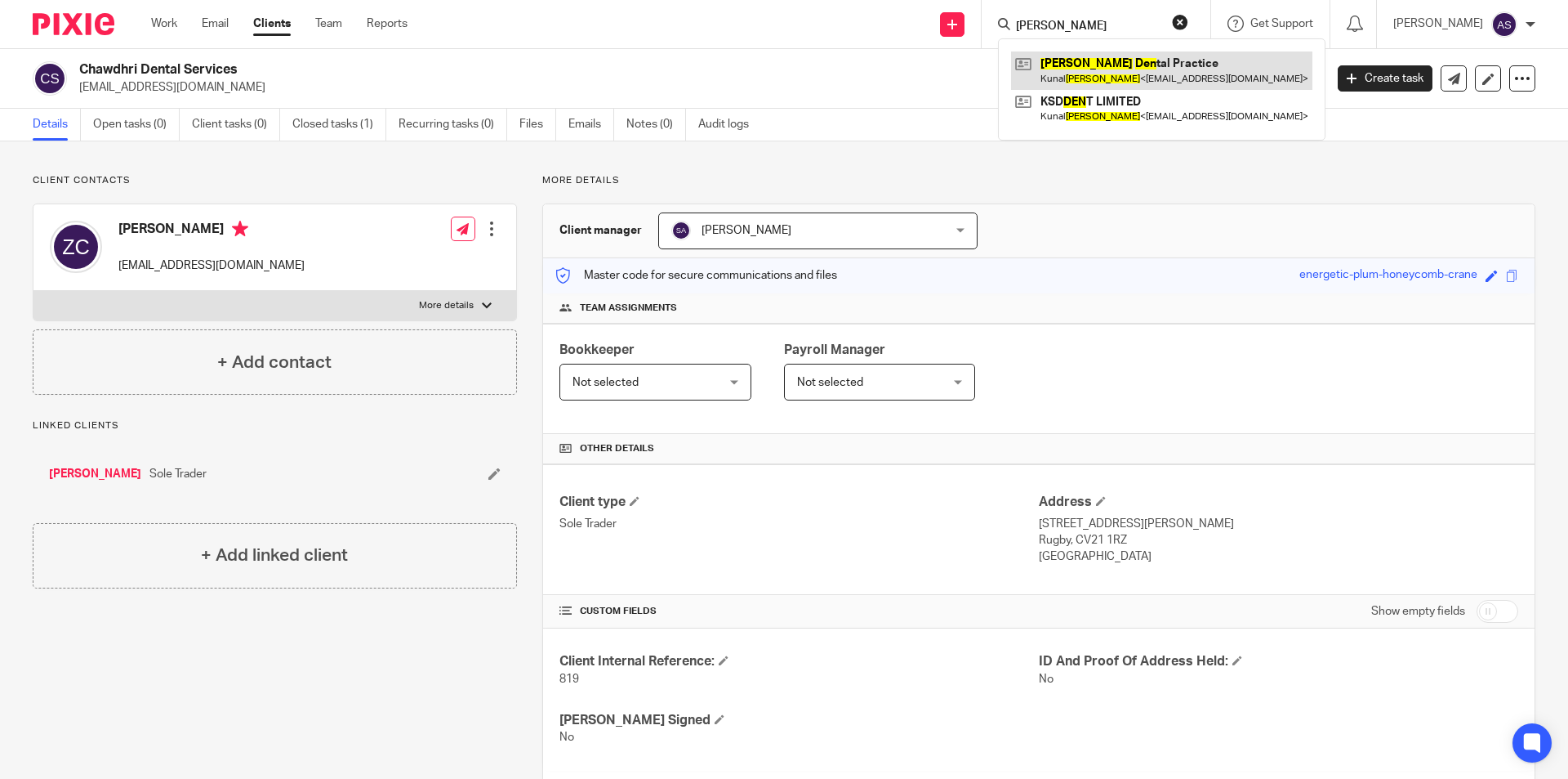
type input "Sharma Den"
click at [1109, 54] on link at bounding box center [1162, 70] width 302 height 38
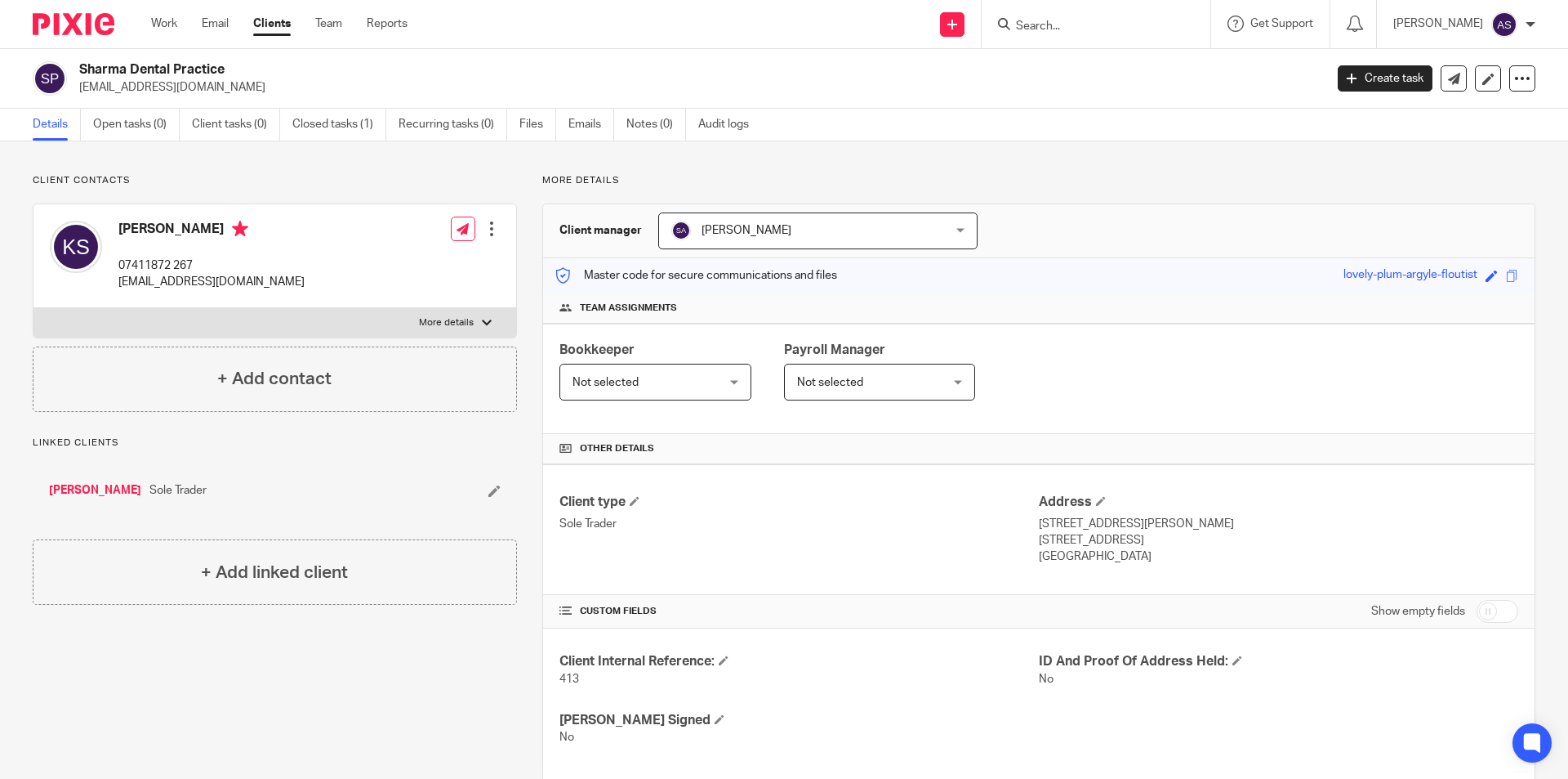
click at [1089, 29] on input "Search" at bounding box center [1088, 26] width 147 height 15
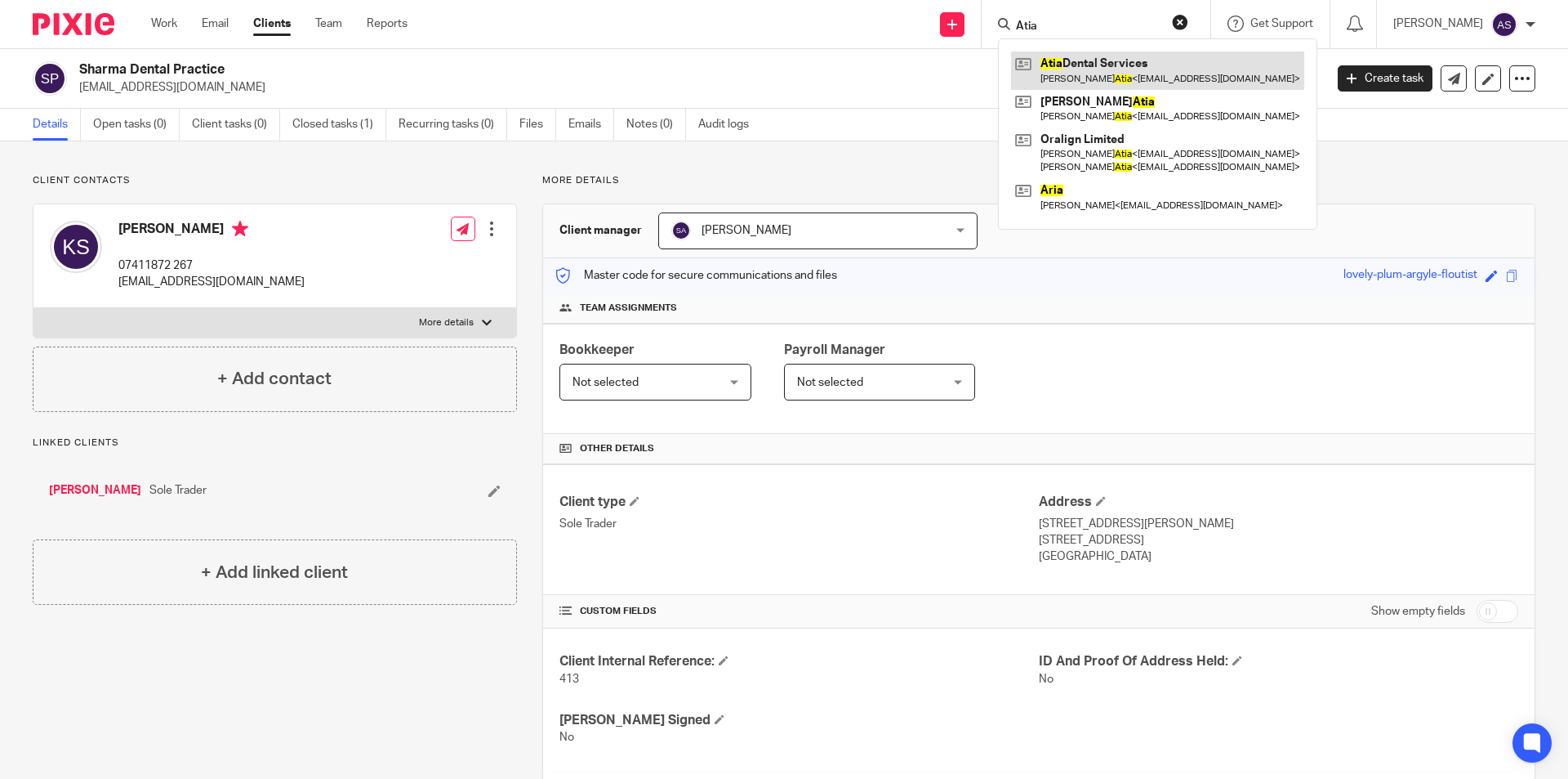
type input "Atia"
click at [1109, 68] on link at bounding box center [1157, 70] width 293 height 38
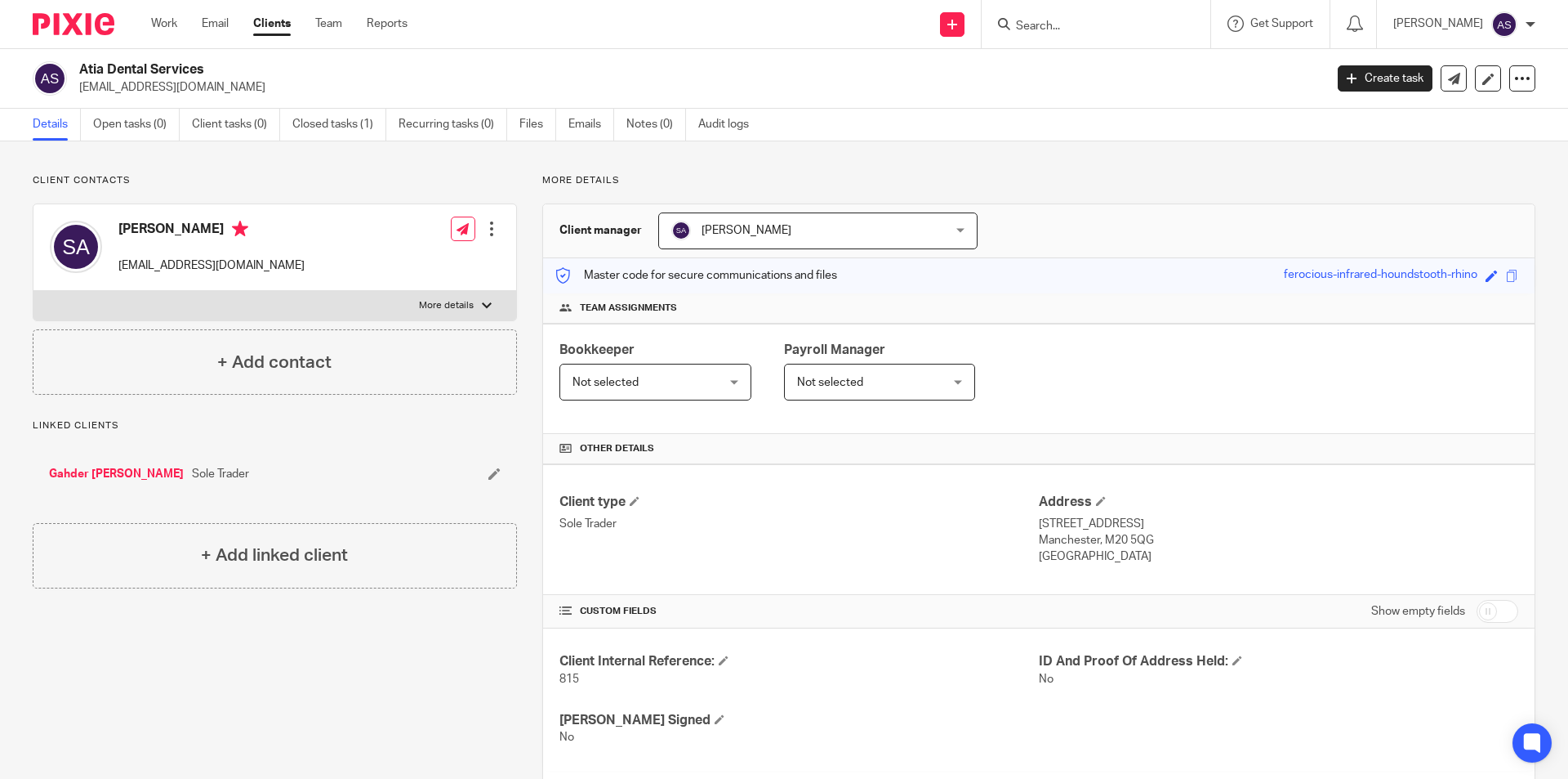
click at [1141, 34] on form at bounding box center [1102, 23] width 174 height 20
click at [1134, 25] on input "Search" at bounding box center [1088, 26] width 147 height 15
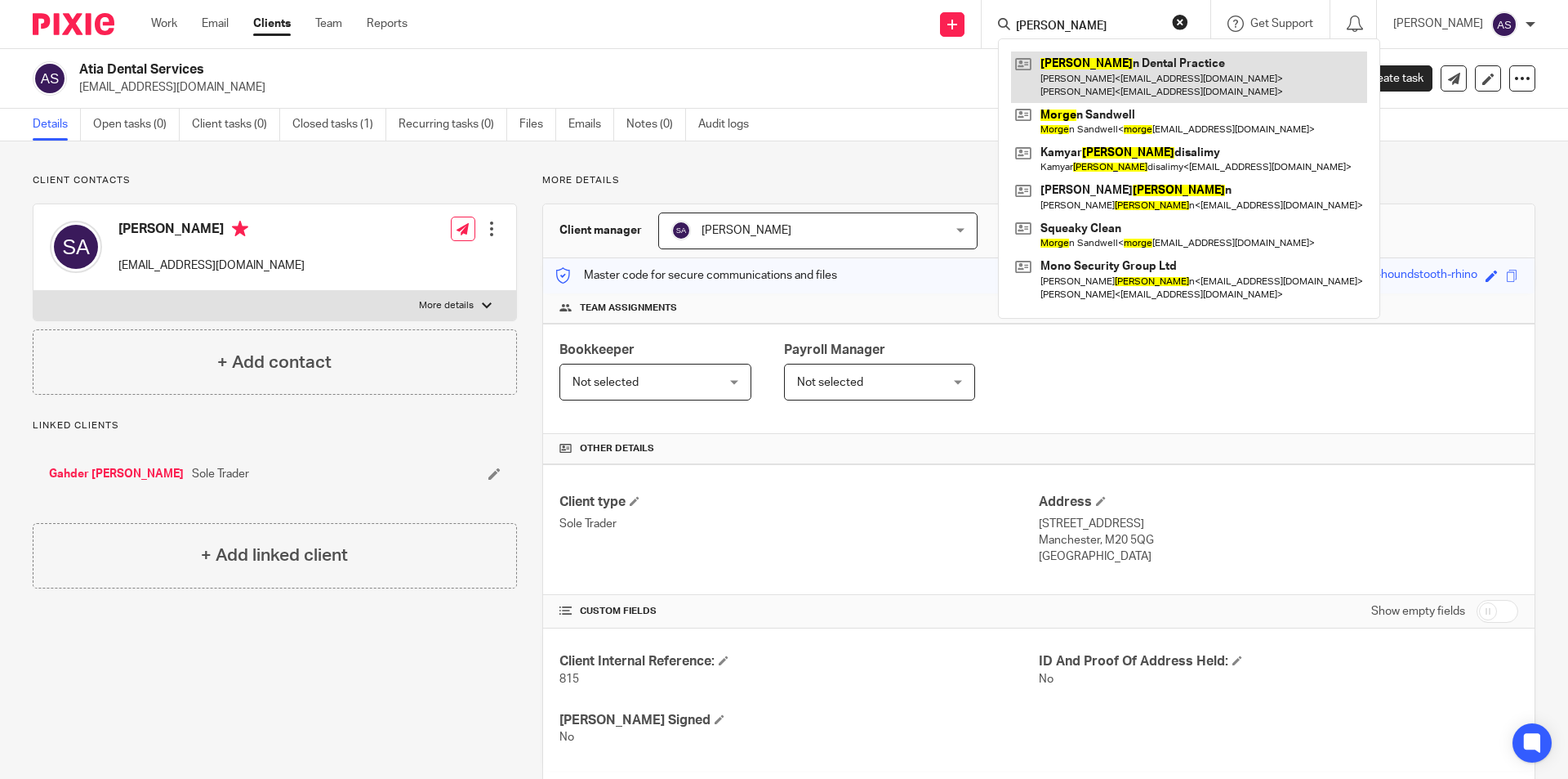
type input "[PERSON_NAME]"
click at [1155, 89] on link at bounding box center [1189, 76] width 356 height 50
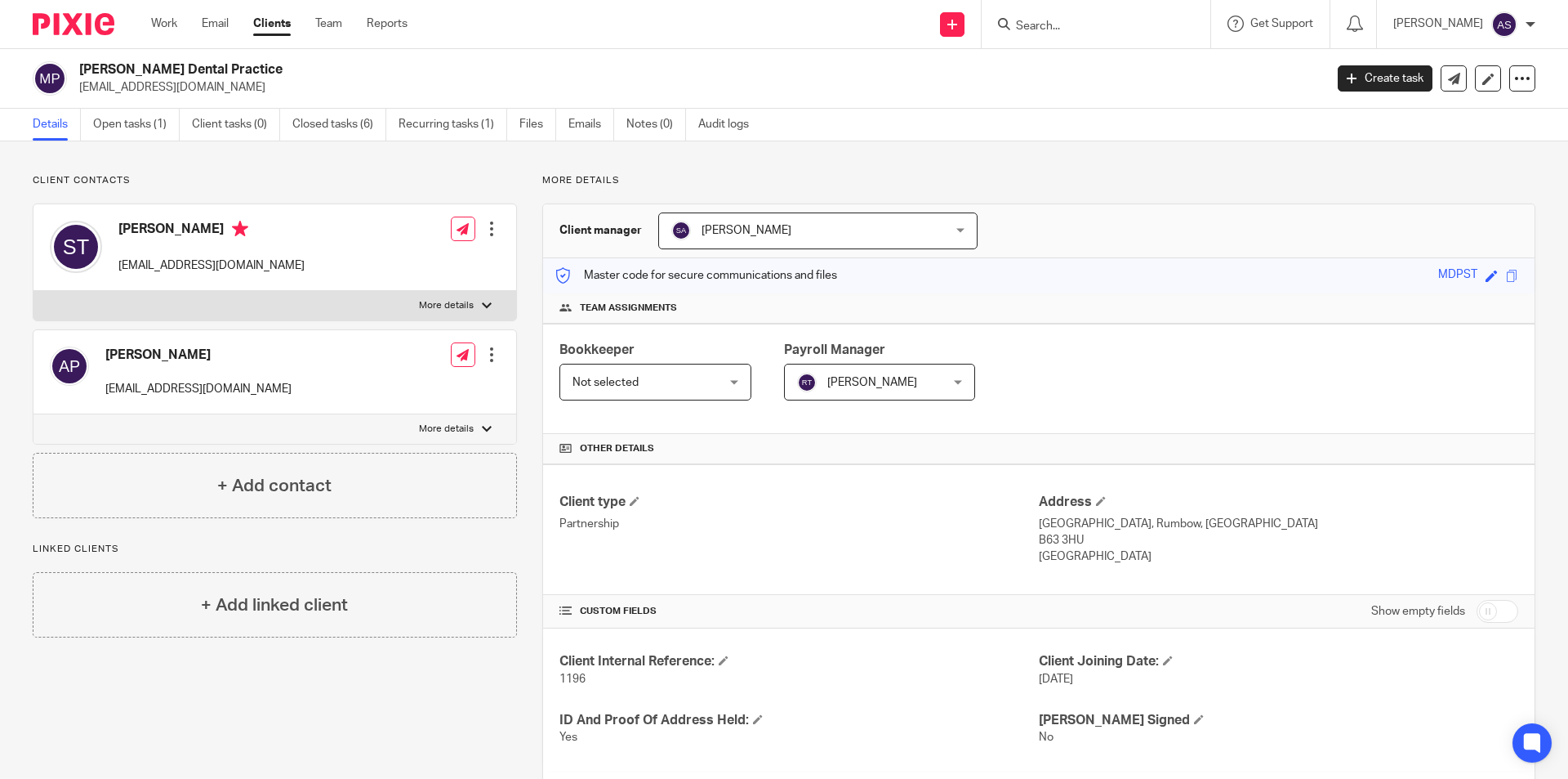
click at [1070, 39] on div at bounding box center [1096, 24] width 228 height 48
click at [1072, 32] on input "Search" at bounding box center [1088, 26] width 147 height 15
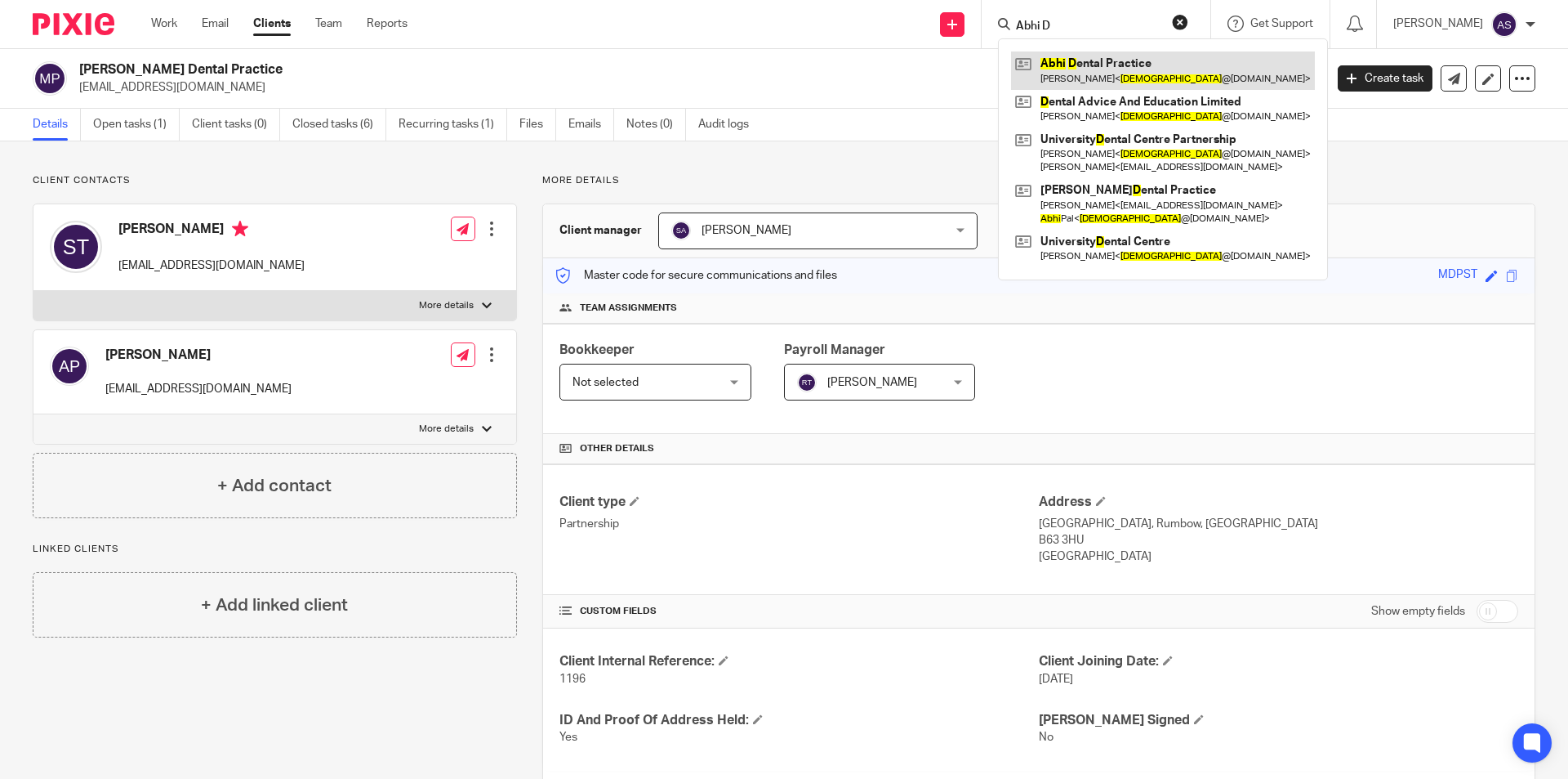
type input "Abhi D"
click at [1097, 61] on link at bounding box center [1163, 70] width 304 height 38
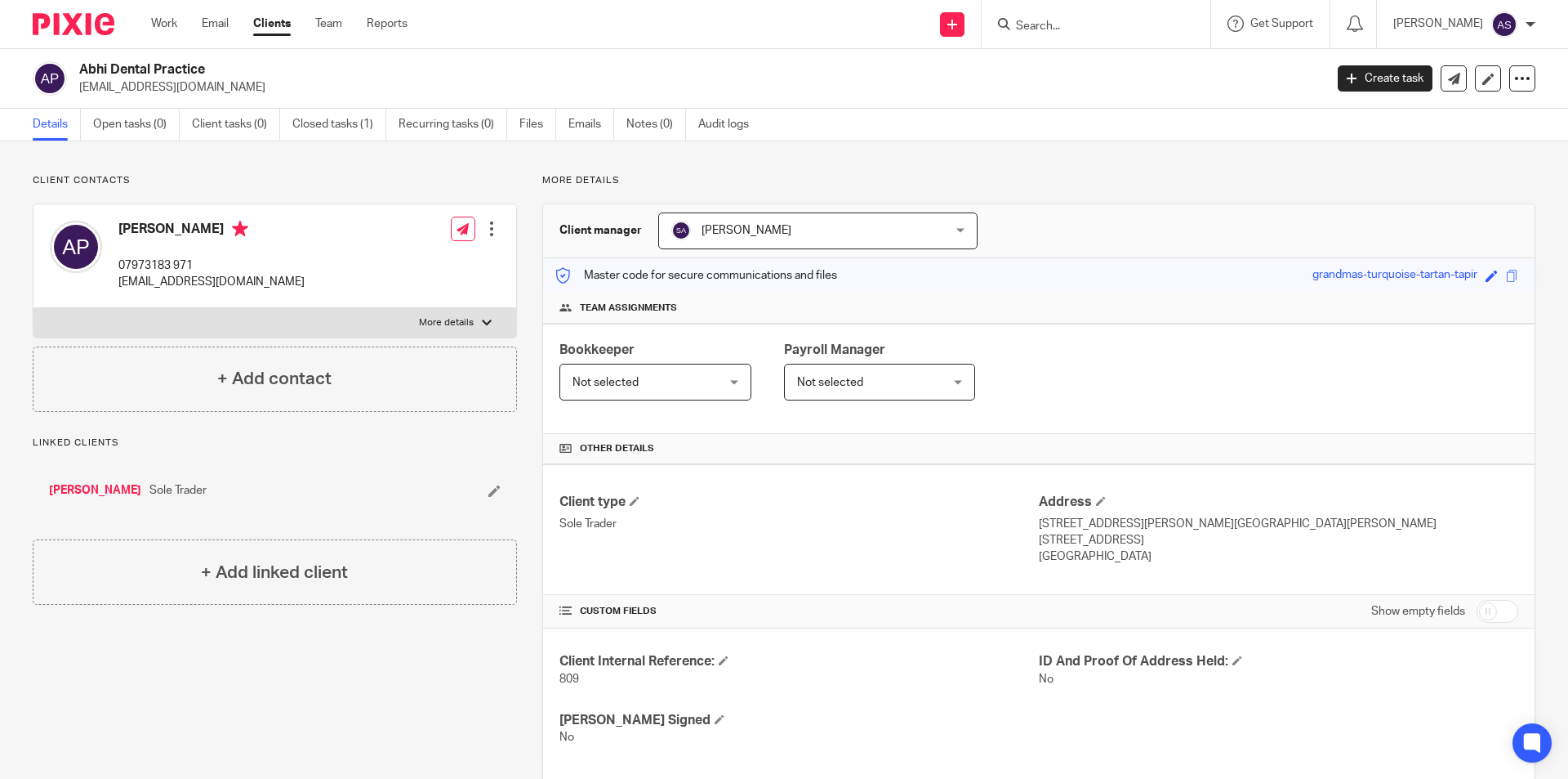
click at [1073, 24] on input "Search" at bounding box center [1088, 26] width 147 height 15
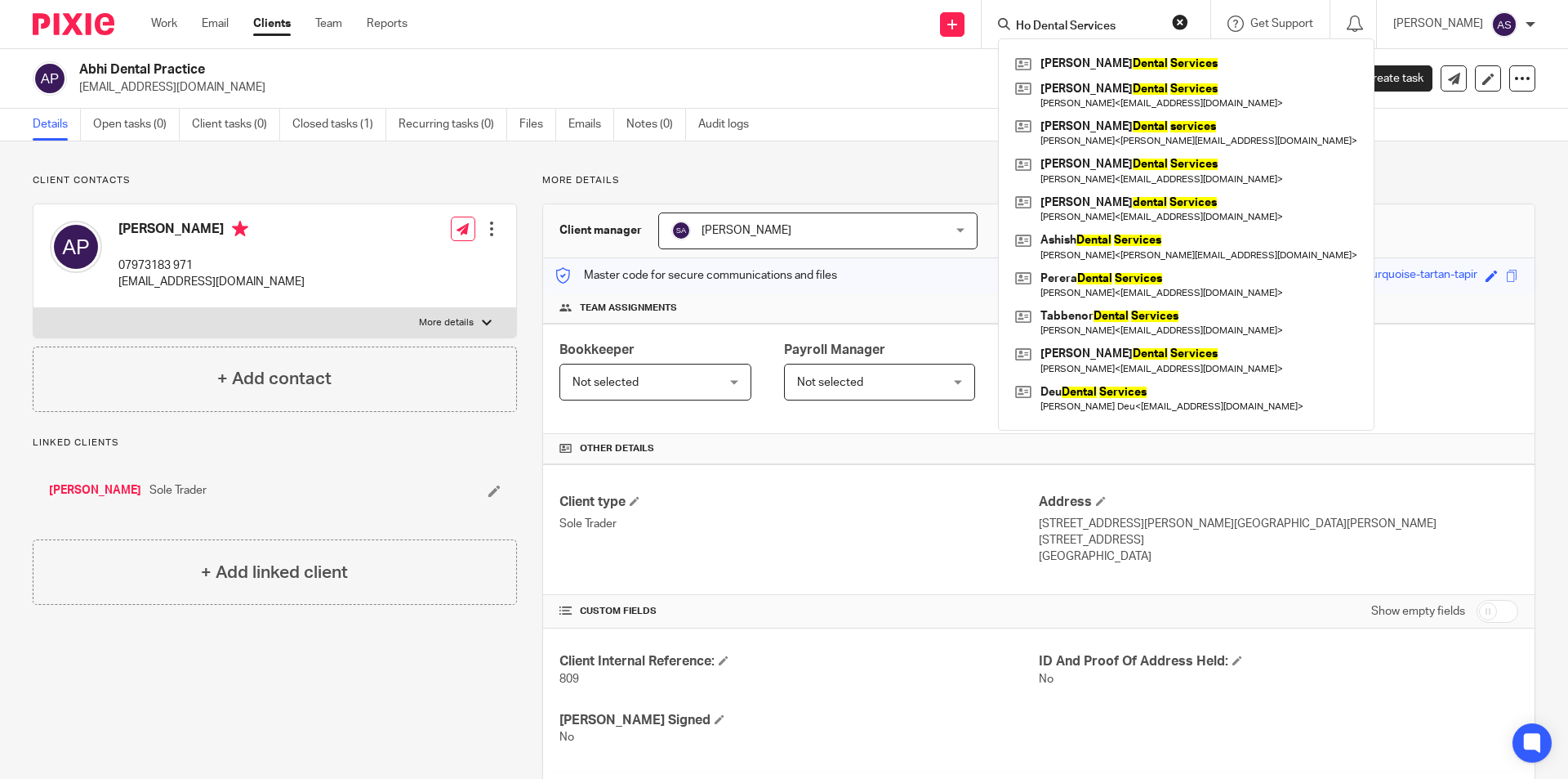
type input "Ho Dental Services"
click button "submit" at bounding box center [0, 0] width 0 height 0
click at [1150, 27] on input "Ho Dental Services" at bounding box center [1088, 26] width 147 height 15
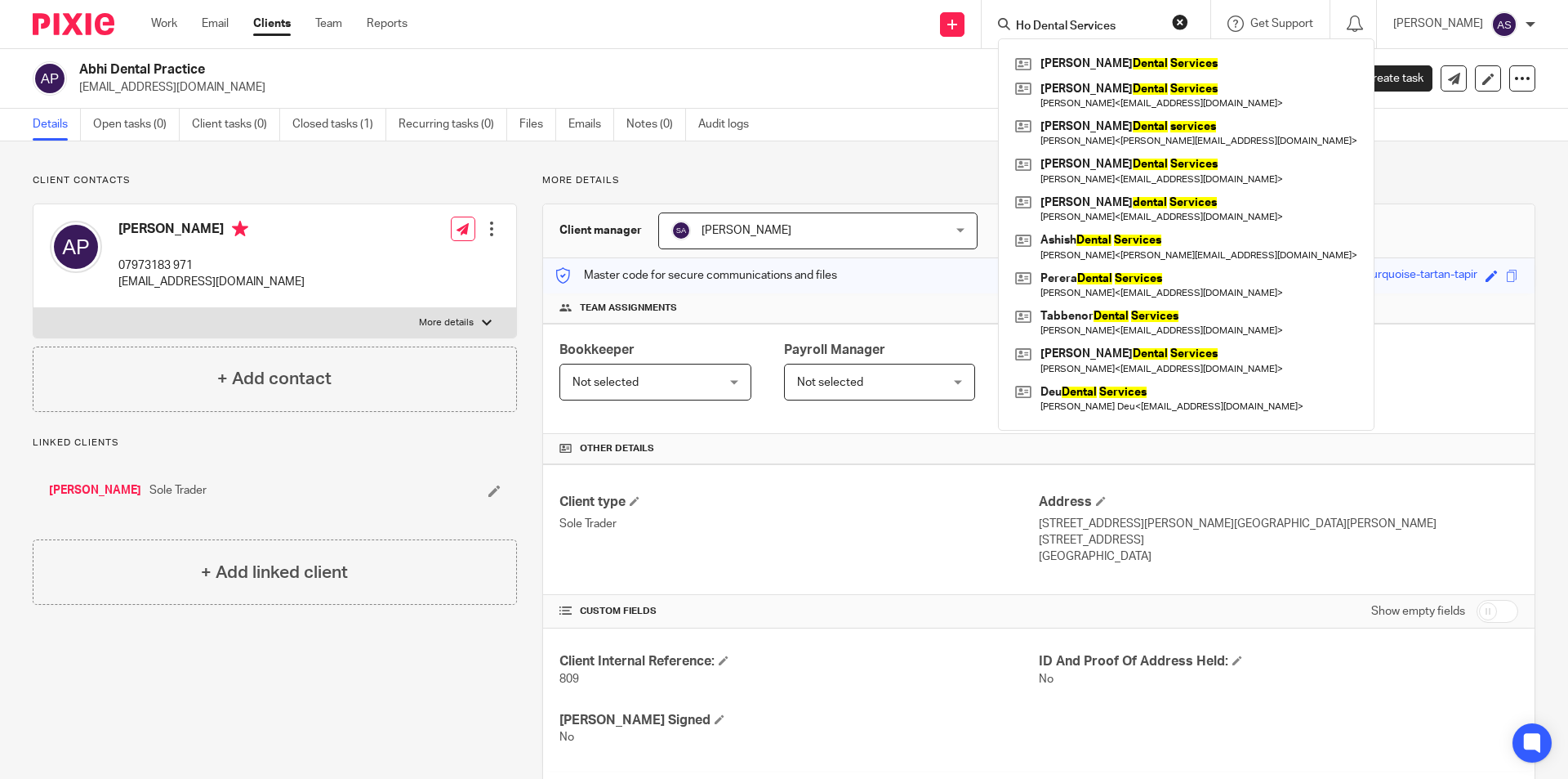
click at [257, 23] on link "Clients" at bounding box center [272, 23] width 38 height 16
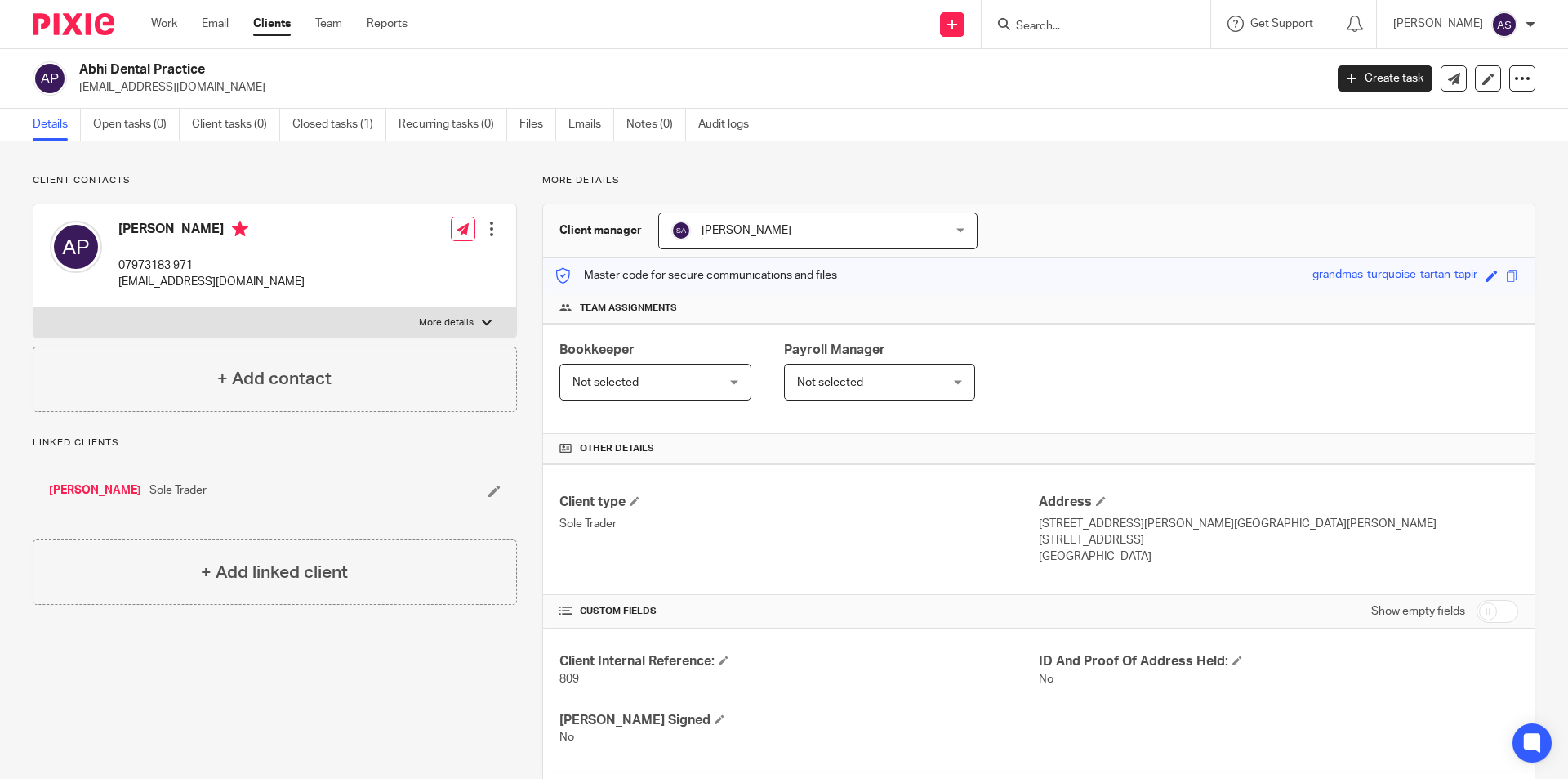
click at [257, 23] on link "Clients" at bounding box center [272, 23] width 38 height 16
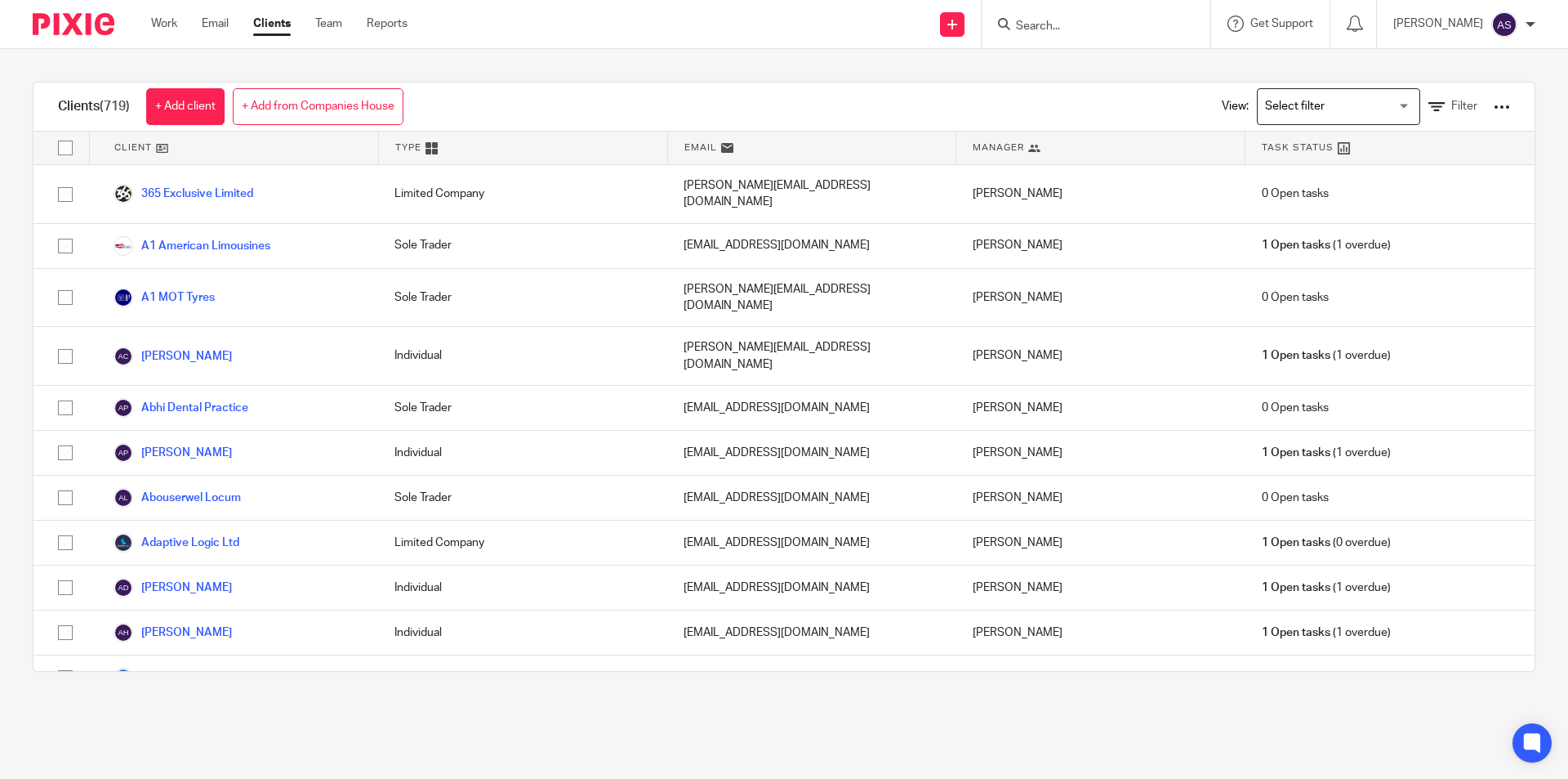
click at [1082, 29] on input "Search" at bounding box center [1088, 26] width 147 height 15
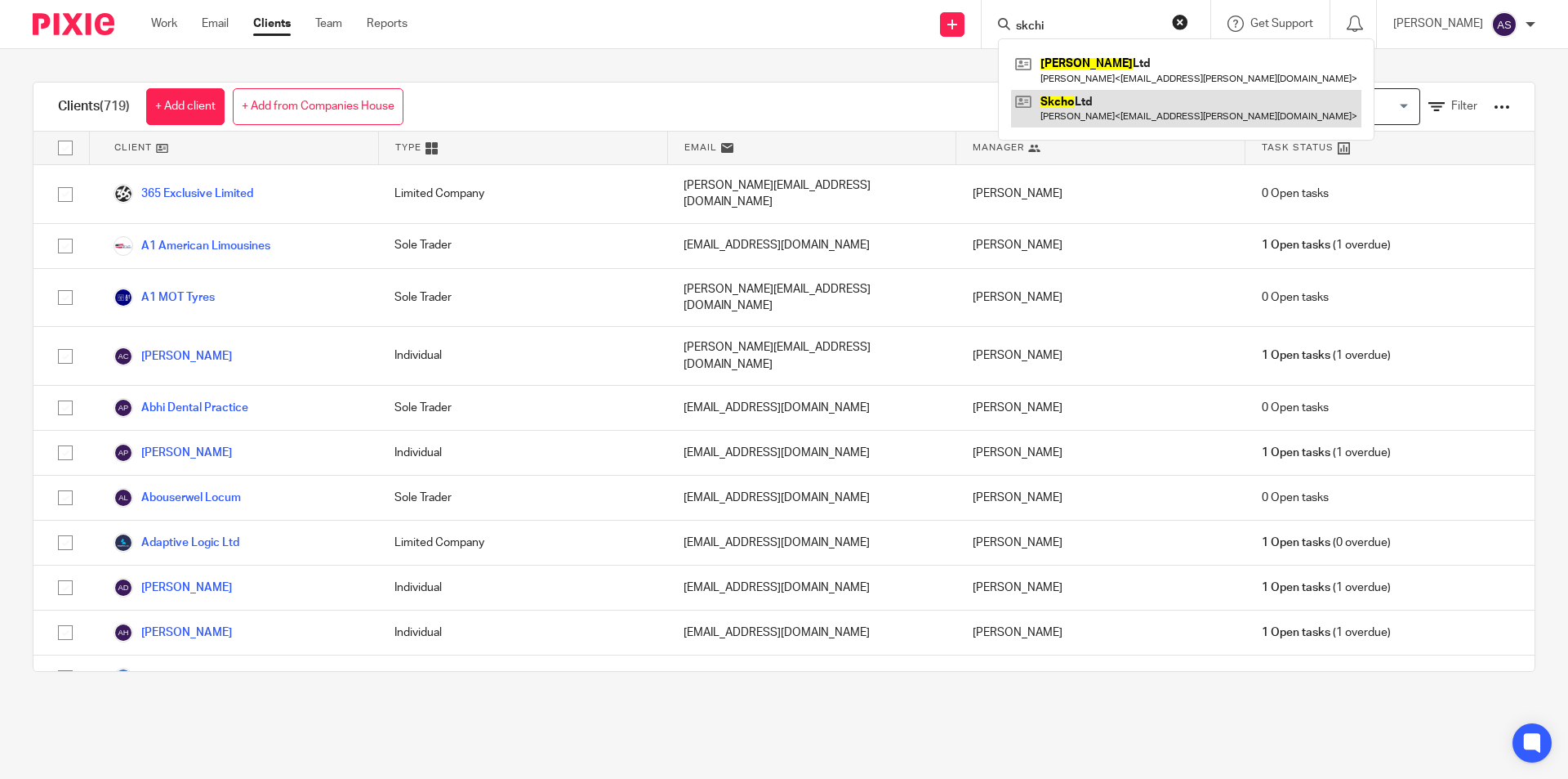
type input "skchi"
click at [1121, 93] on link at bounding box center [1186, 108] width 350 height 38
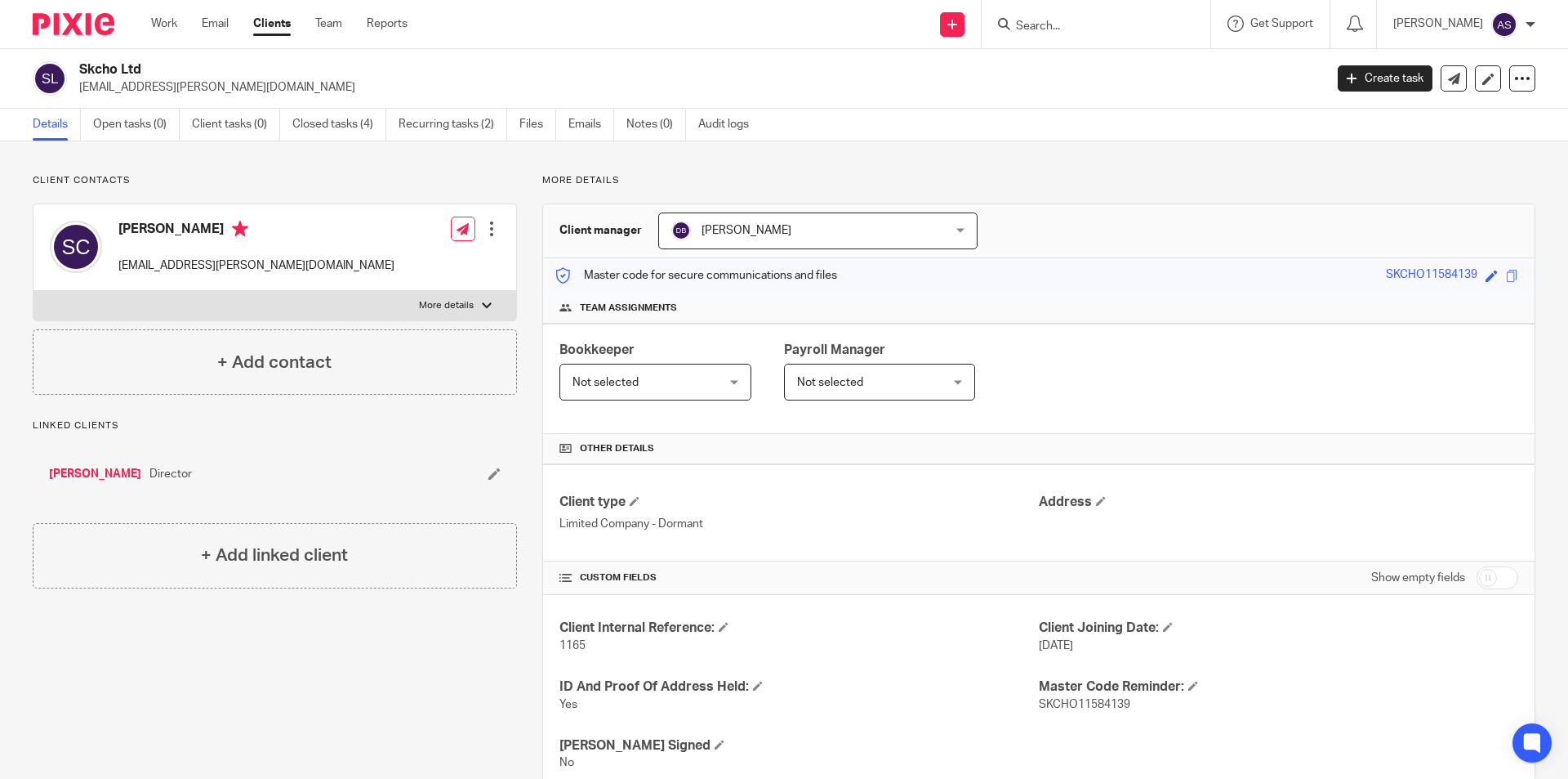
click at [1162, 23] on input "Search" at bounding box center [1088, 26] width 147 height 15
type input "Rozecra"
click at [1167, 58] on link at bounding box center [1148, 70] width 276 height 38
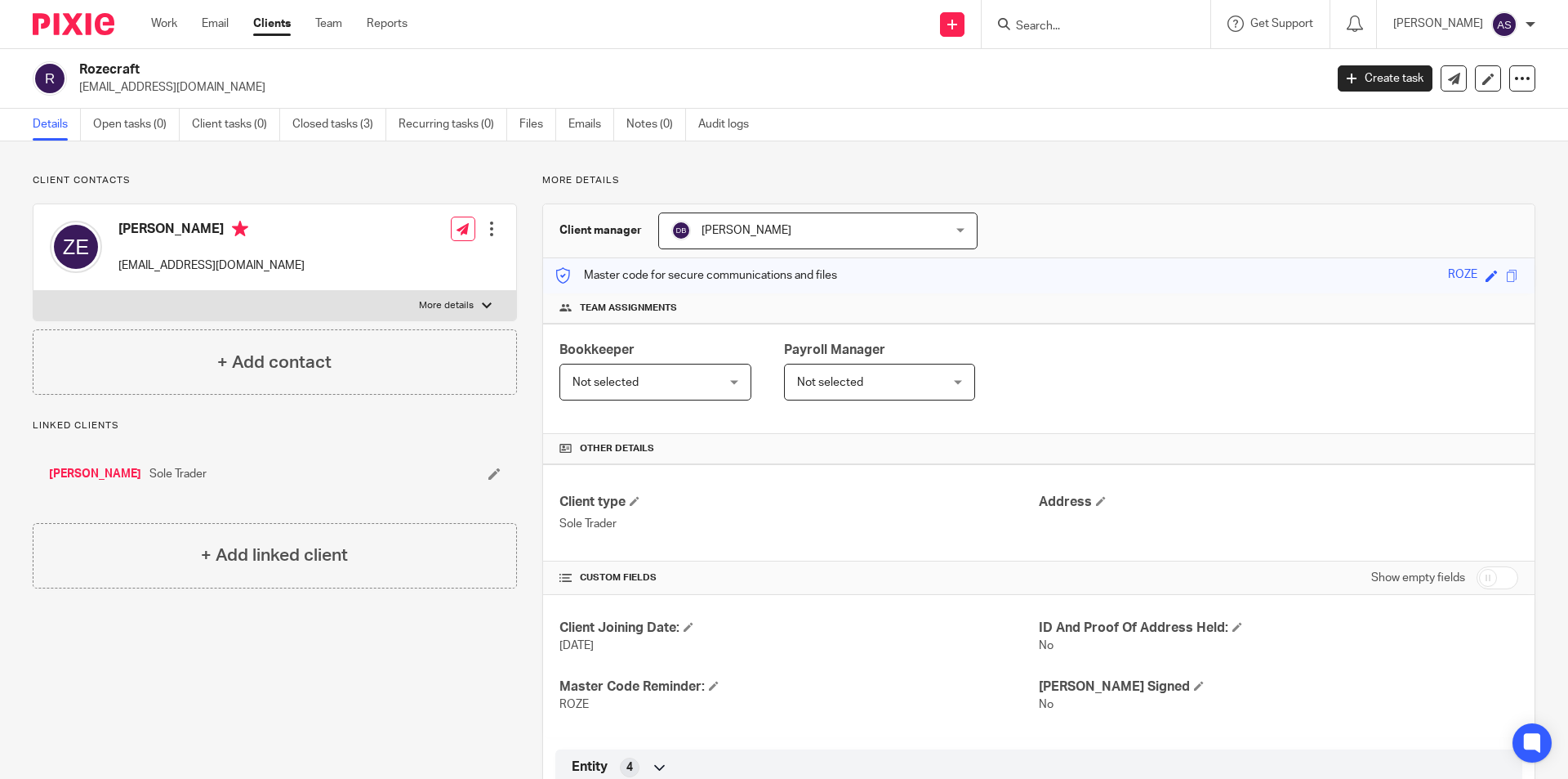
click at [1127, 36] on div at bounding box center [1096, 24] width 228 height 48
click at [1127, 34] on form at bounding box center [1102, 23] width 174 height 20
click at [1126, 31] on input "Search" at bounding box center [1088, 26] width 147 height 15
click at [1125, 29] on input "Search" at bounding box center [1088, 26] width 147 height 15
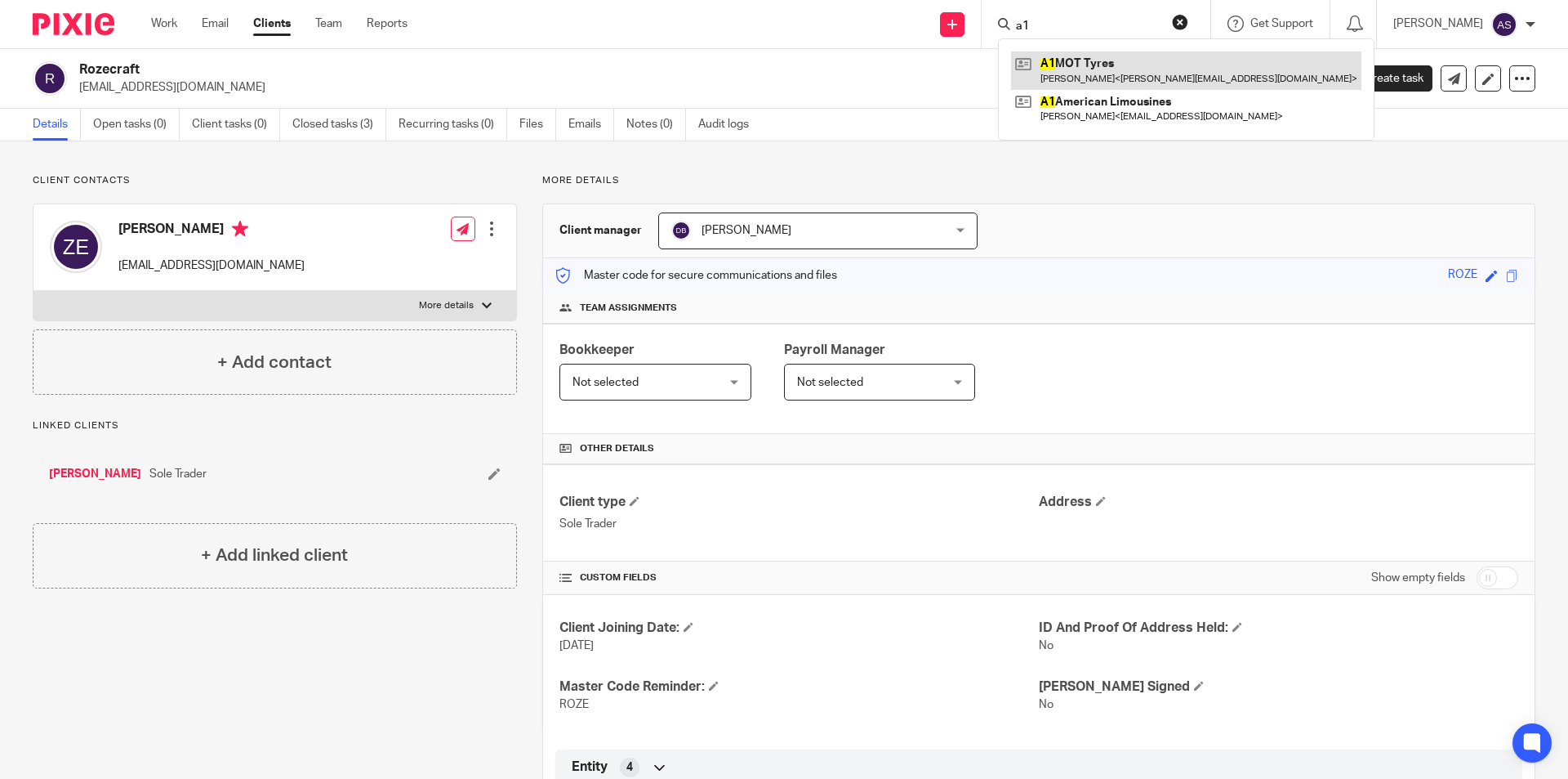
type input "a1"
click at [1134, 65] on link at bounding box center [1186, 70] width 350 height 38
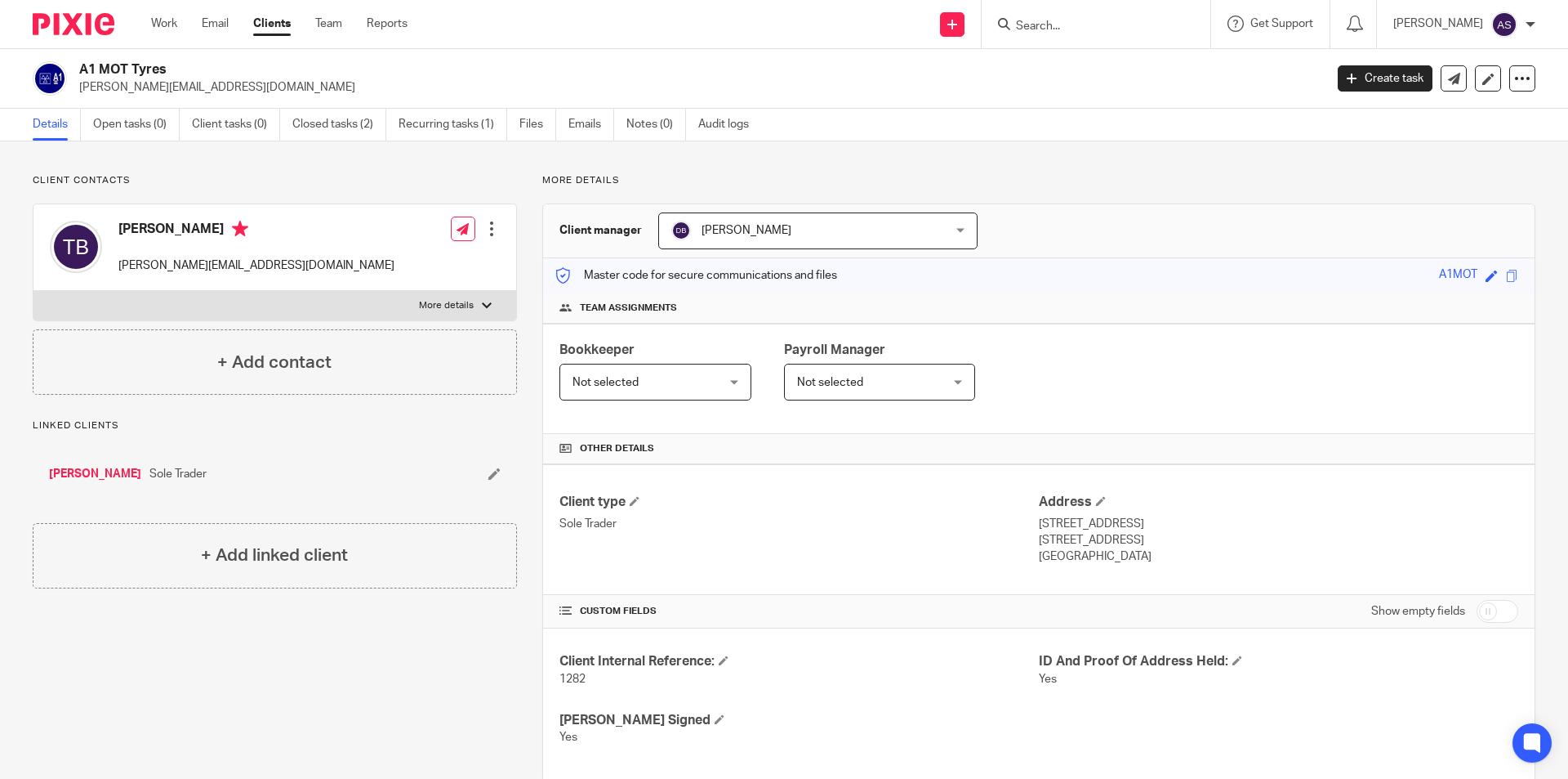
click at [1088, 29] on input "Search" at bounding box center [1088, 26] width 147 height 15
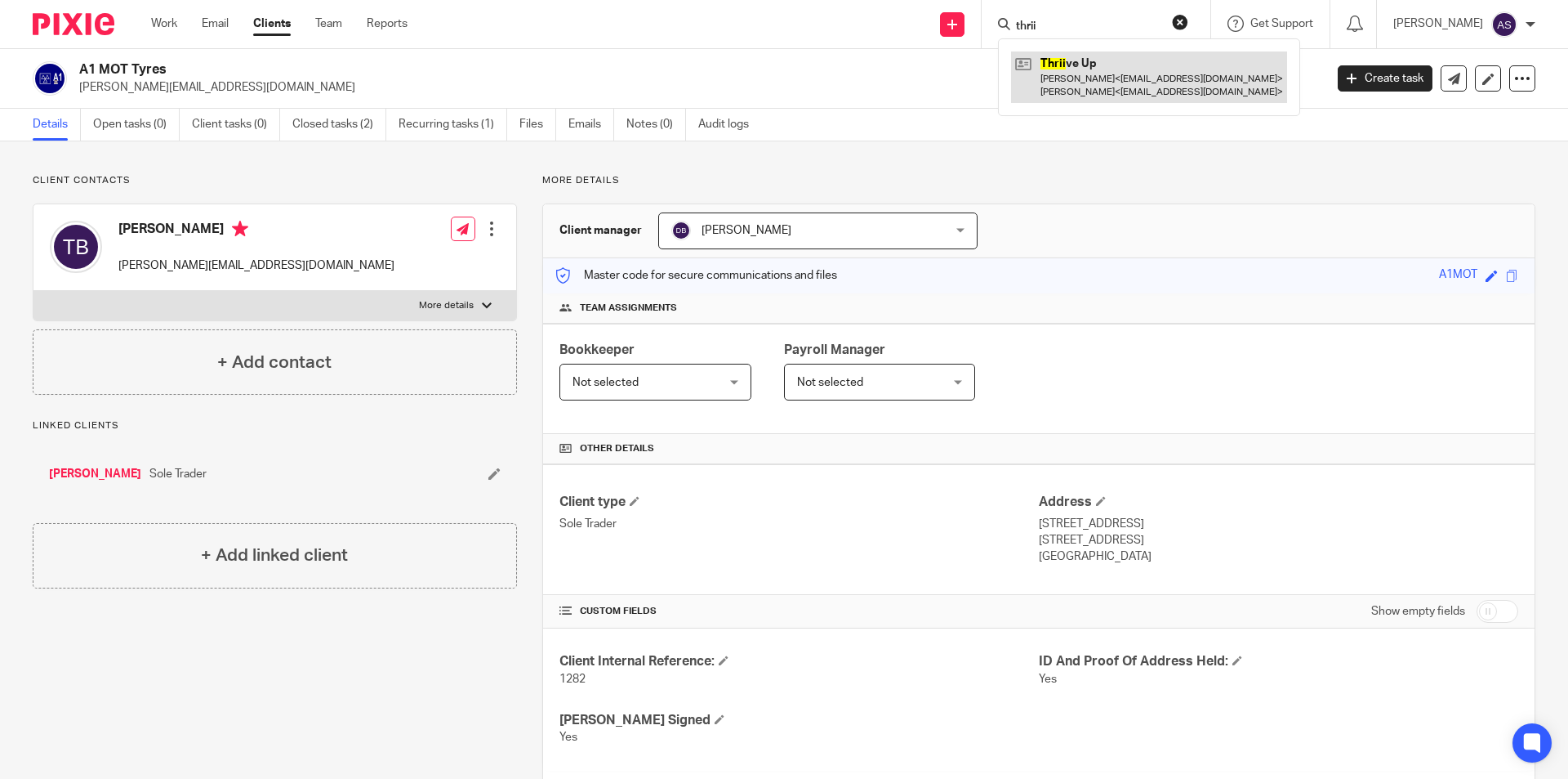
type input "thrii"
click at [1136, 81] on link at bounding box center [1148, 76] width 276 height 50
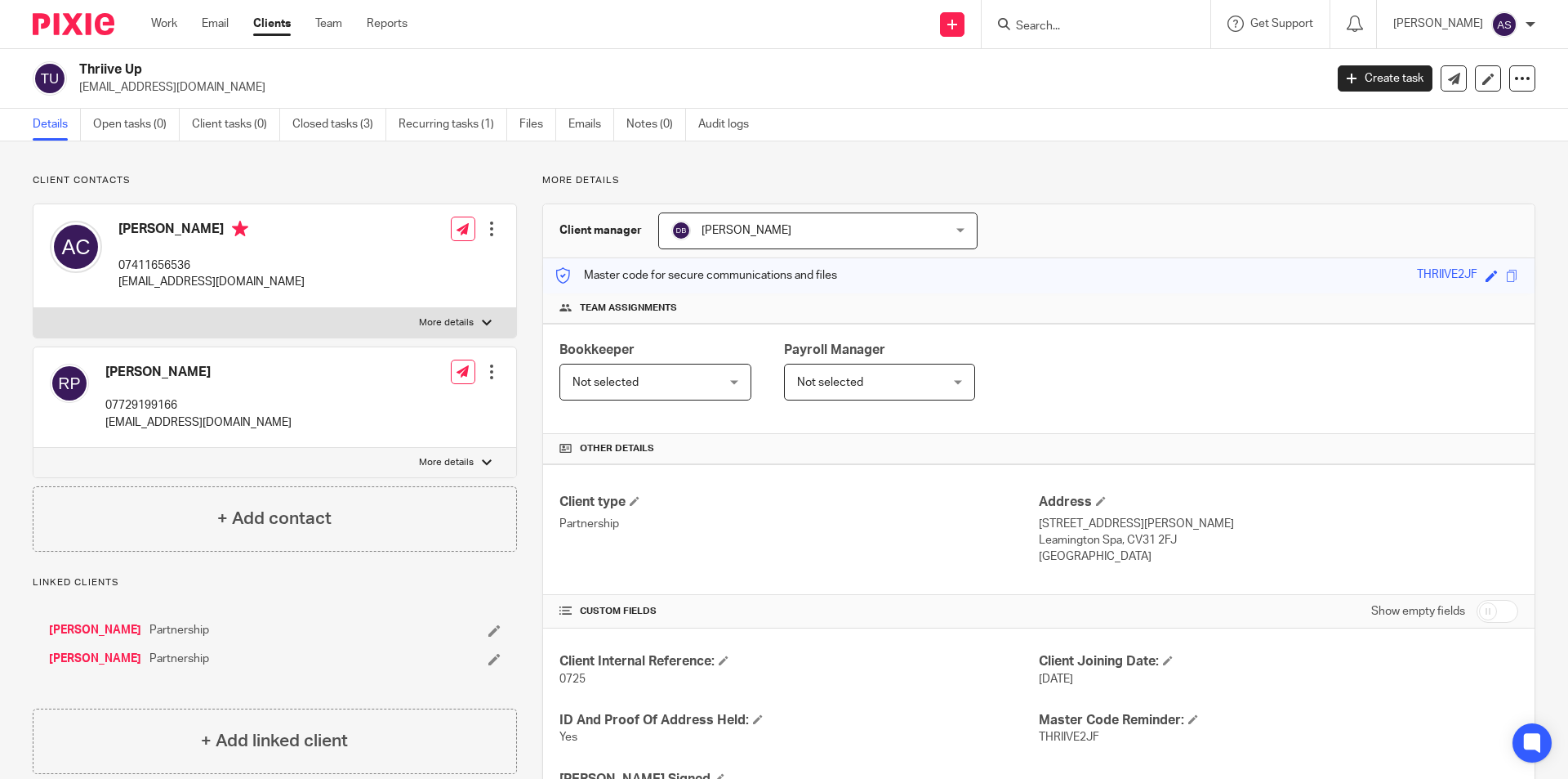
click at [1168, 36] on div at bounding box center [1096, 24] width 228 height 48
click at [1155, 25] on input "Search" at bounding box center [1088, 26] width 147 height 15
type input "phulkar"
click at [1138, 62] on link at bounding box center [1148, 70] width 276 height 38
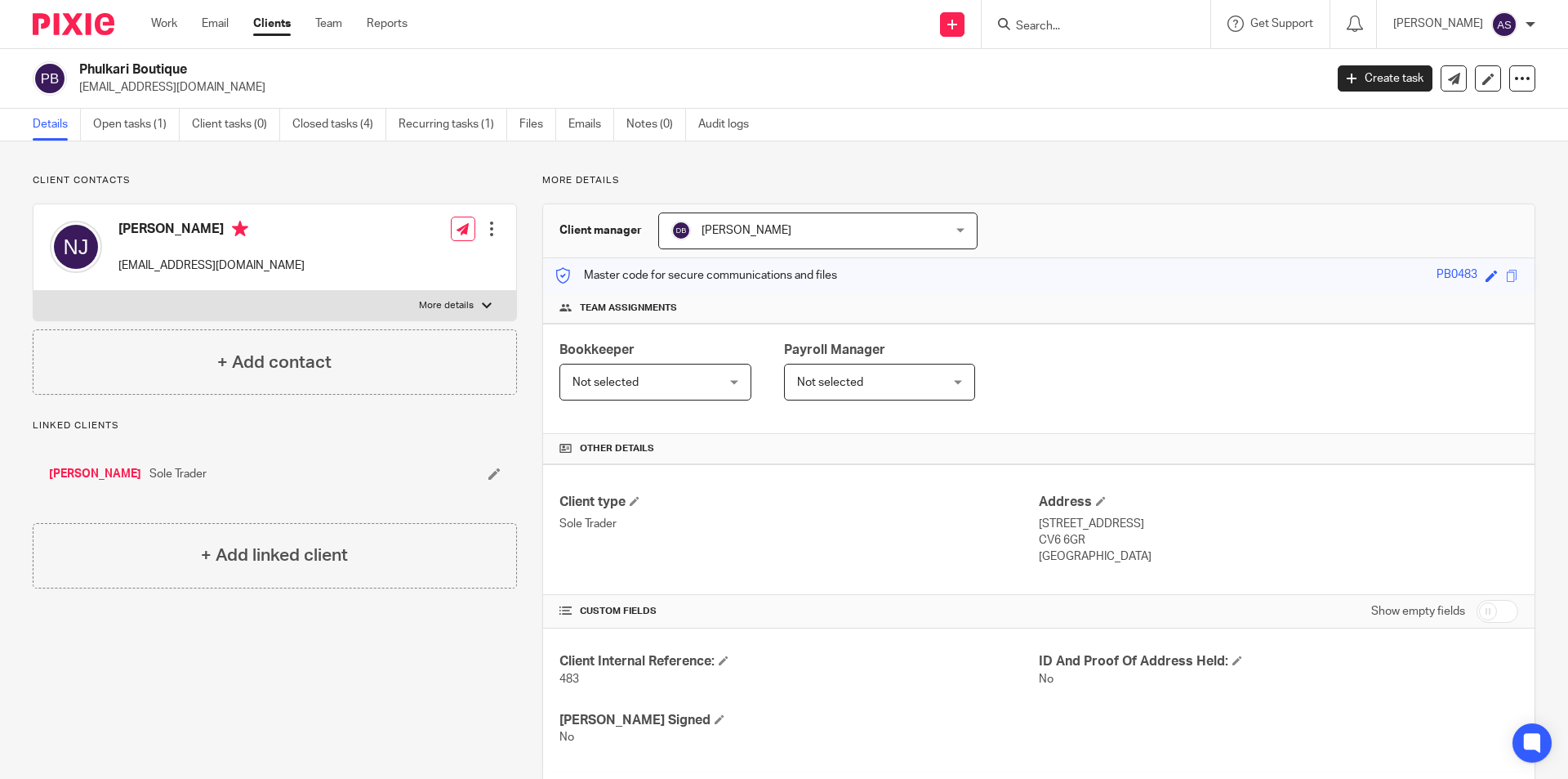
click at [1151, 32] on input "Search" at bounding box center [1088, 26] width 147 height 15
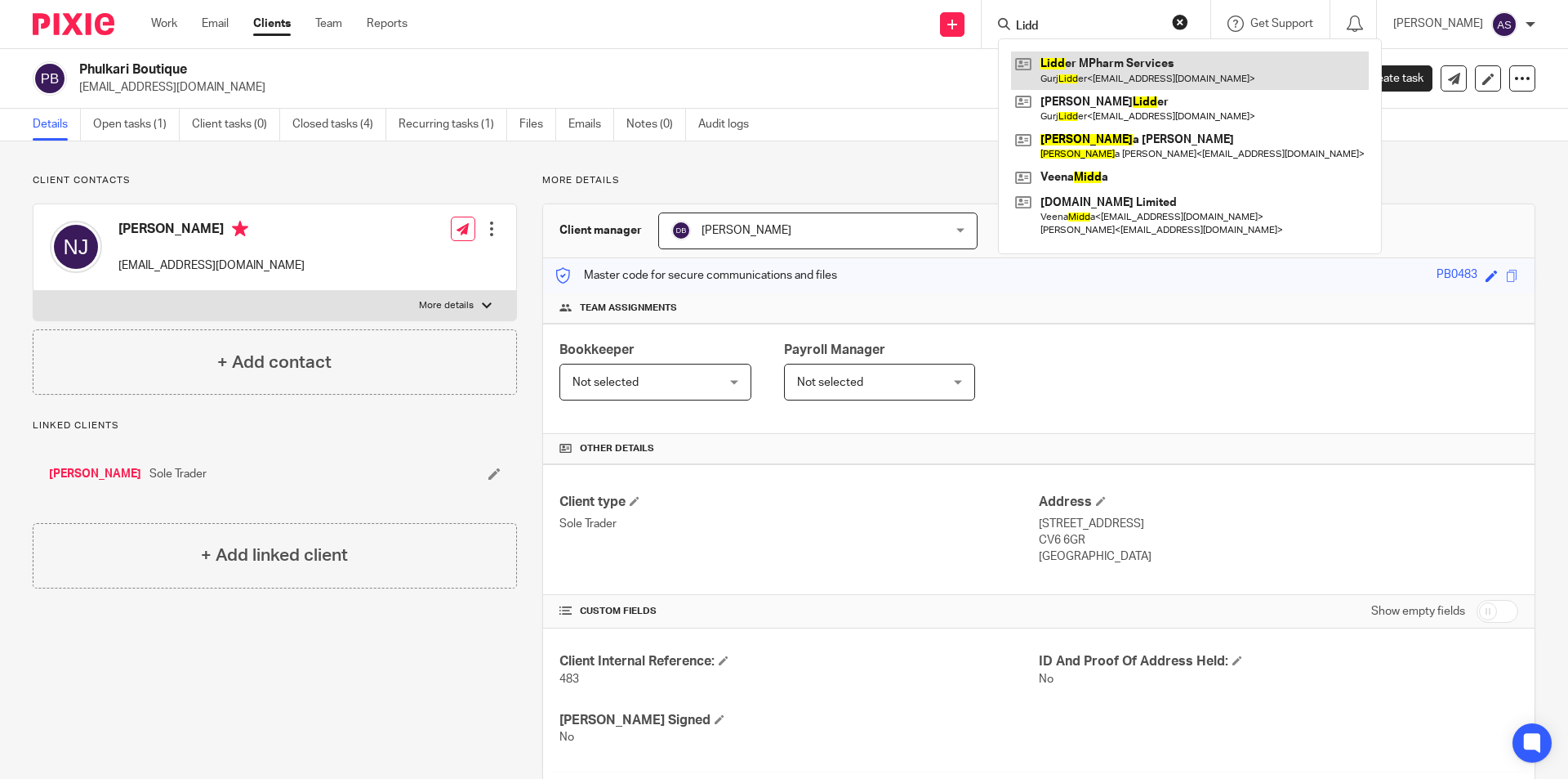
type input "Lidd"
click at [1151, 55] on link at bounding box center [1190, 70] width 358 height 38
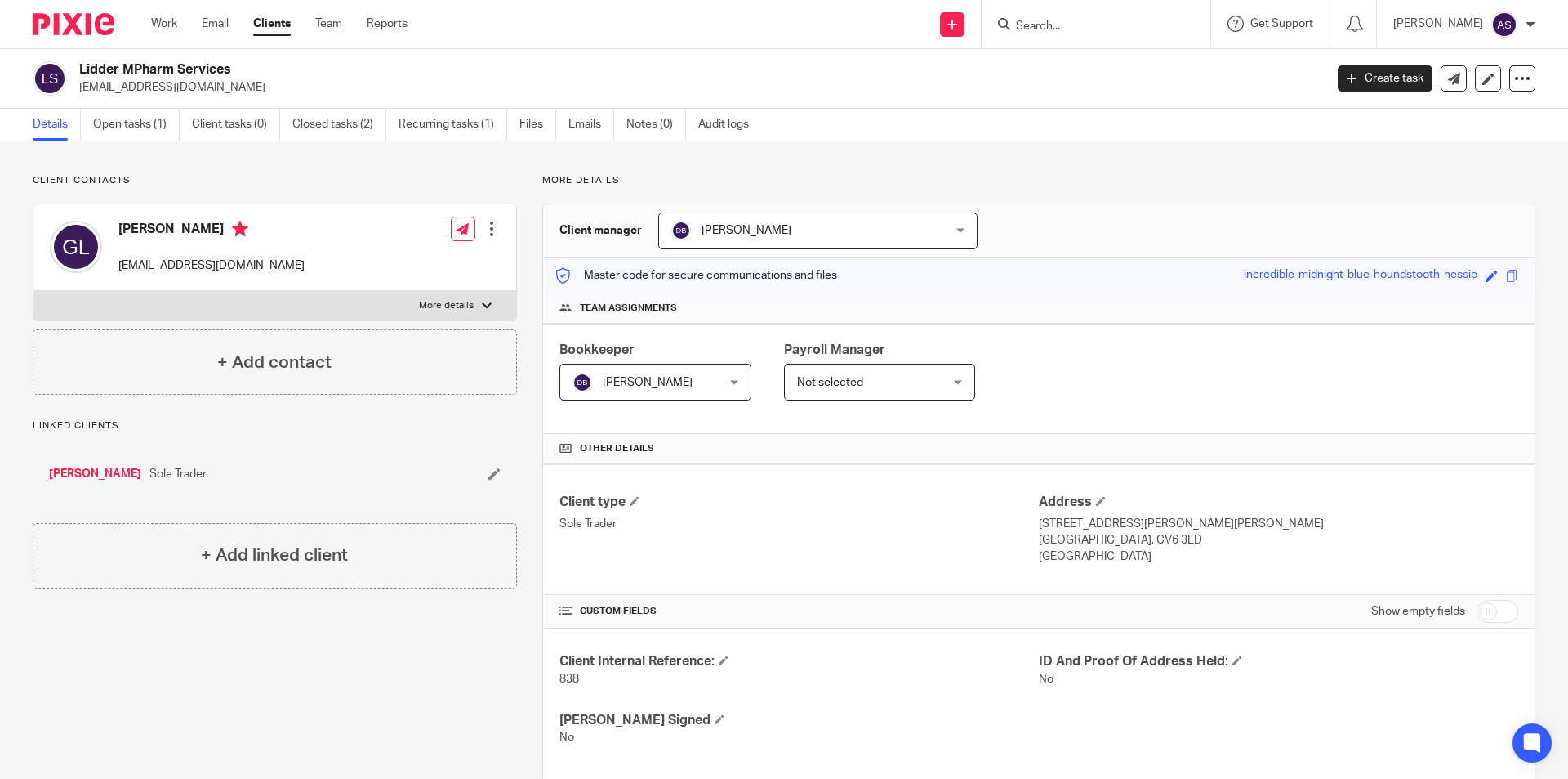
click at [1095, 25] on input "Search" at bounding box center [1088, 26] width 147 height 15
type input "satbair"
click at [1118, 60] on link at bounding box center [1164, 70] width 307 height 38
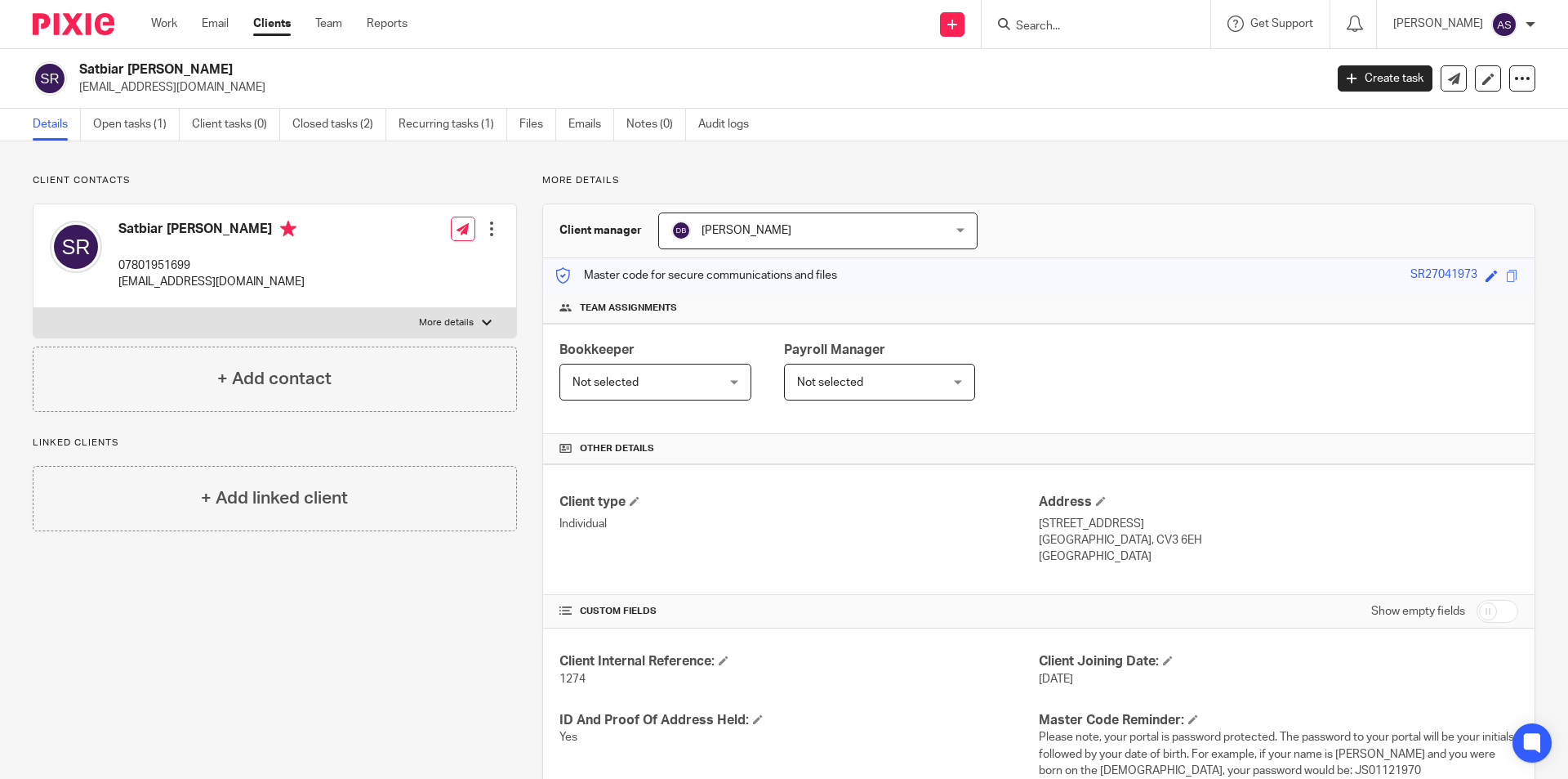
click at [1074, 15] on form at bounding box center [1102, 23] width 174 height 20
click at [1060, 32] on input "Search" at bounding box center [1088, 26] width 147 height 15
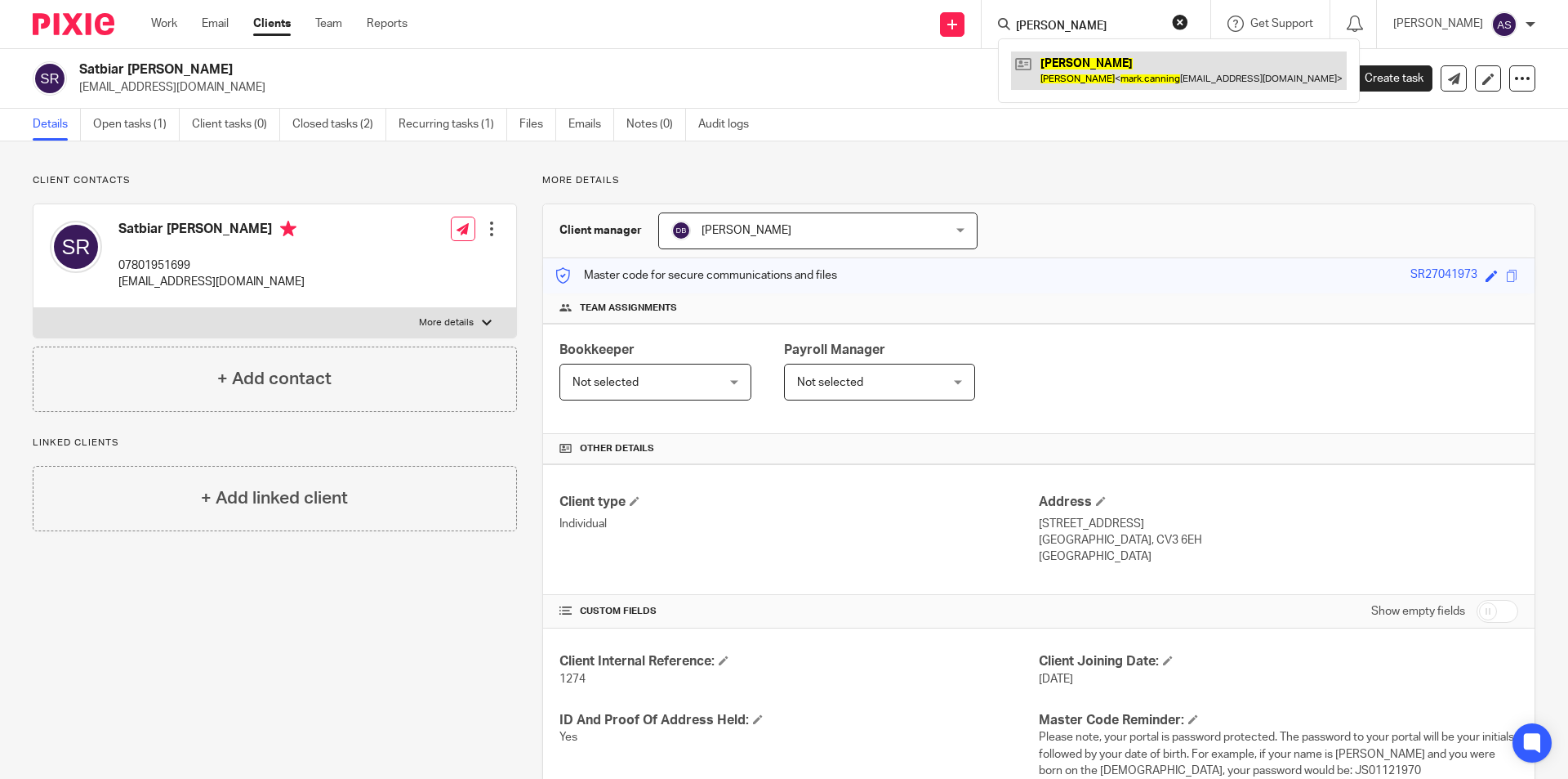
type input "[PERSON_NAME]"
click at [1099, 72] on link at bounding box center [1178, 70] width 336 height 38
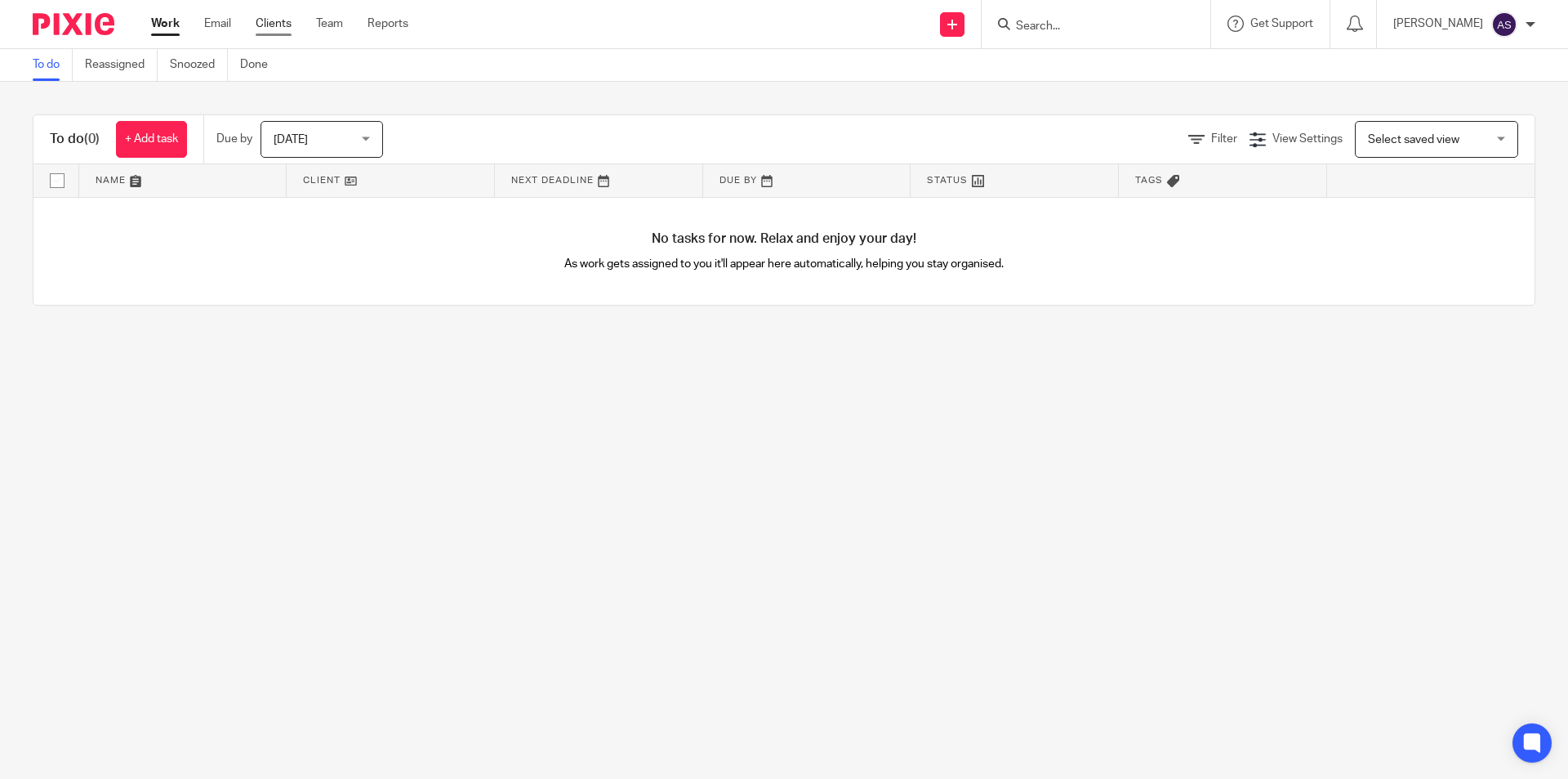
click at [266, 32] on link "Clients" at bounding box center [273, 23] width 36 height 16
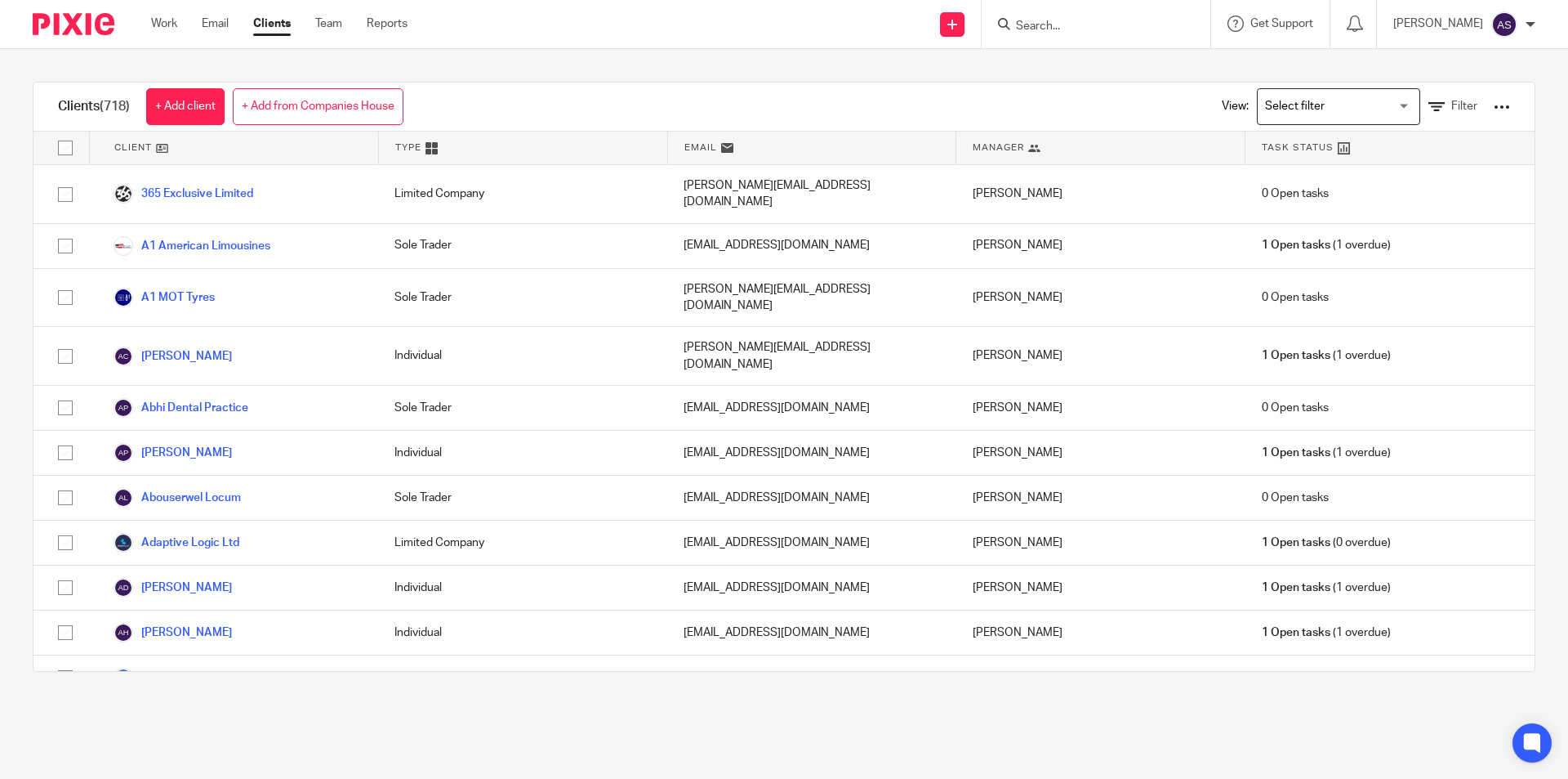
click at [1381, 120] on input "Search for option" at bounding box center [1335, 106] width 151 height 29
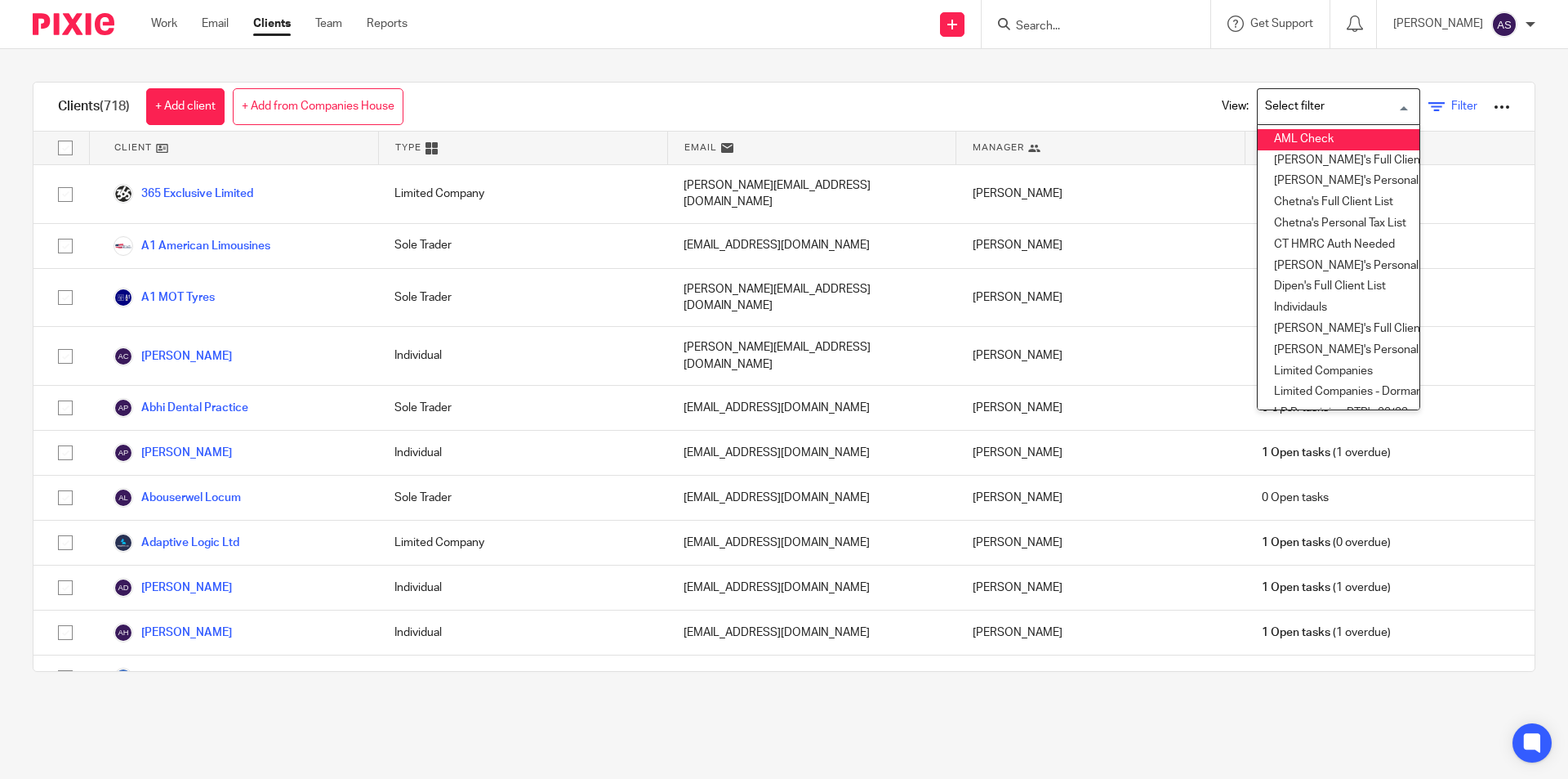
click at [1451, 108] on span "Filter" at bounding box center [1464, 106] width 26 height 12
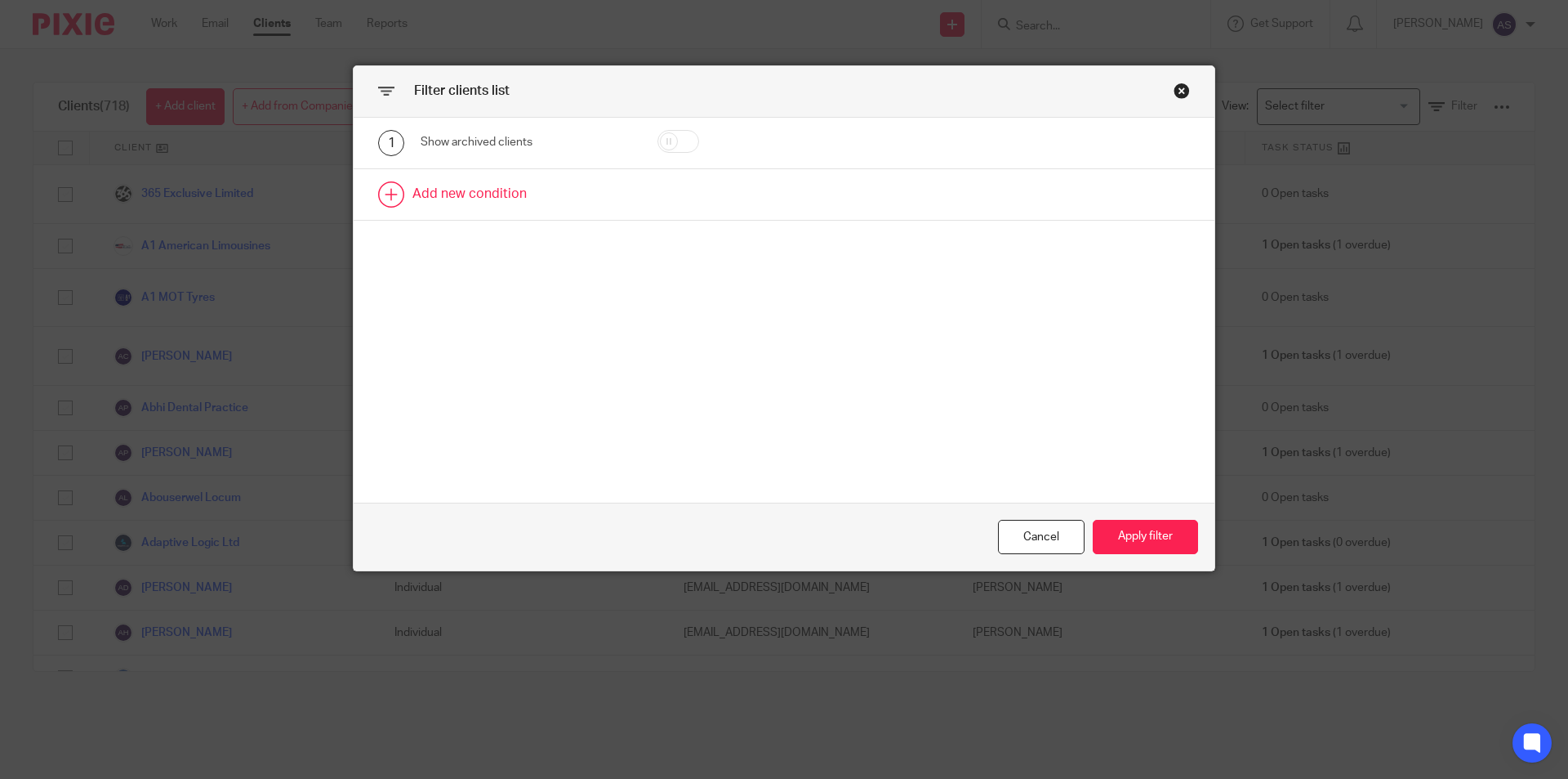
click at [420, 179] on link at bounding box center [784, 195] width 861 height 50
click at [451, 196] on div "Field" at bounding box center [512, 198] width 158 height 34
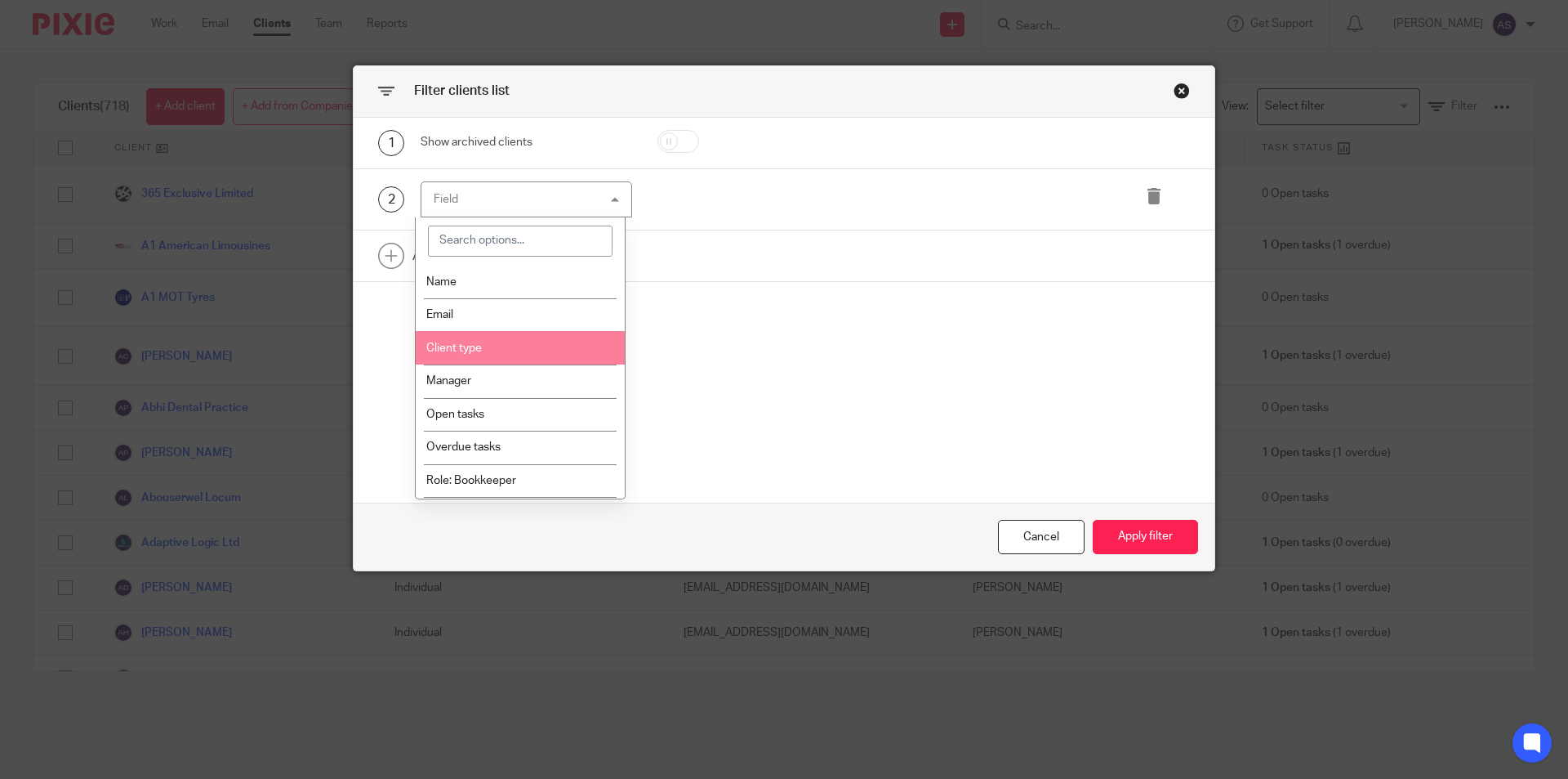
click at [517, 354] on li "Client type" at bounding box center [520, 347] width 210 height 34
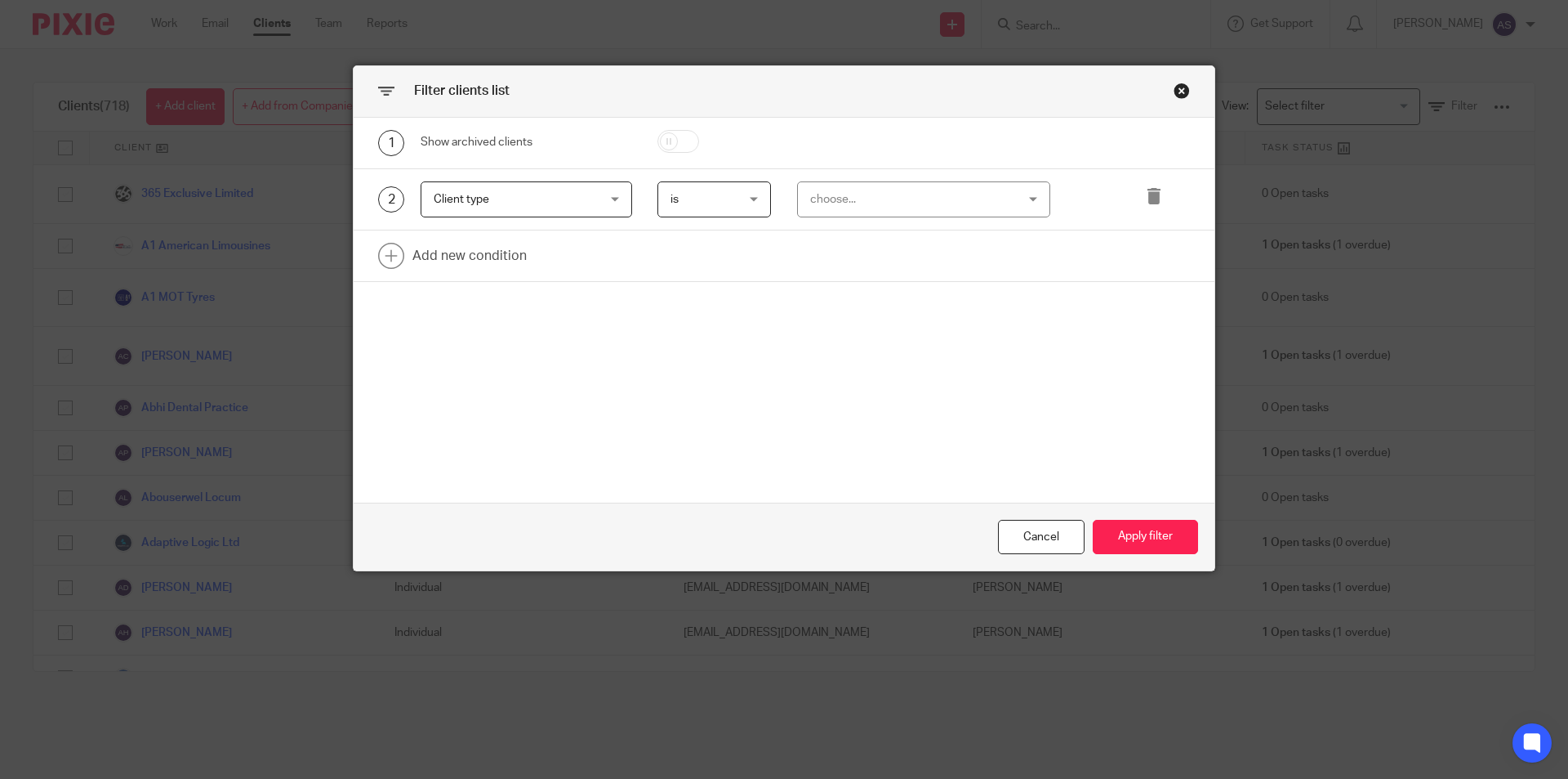
click at [518, 196] on span "Client type" at bounding box center [512, 198] width 158 height 34
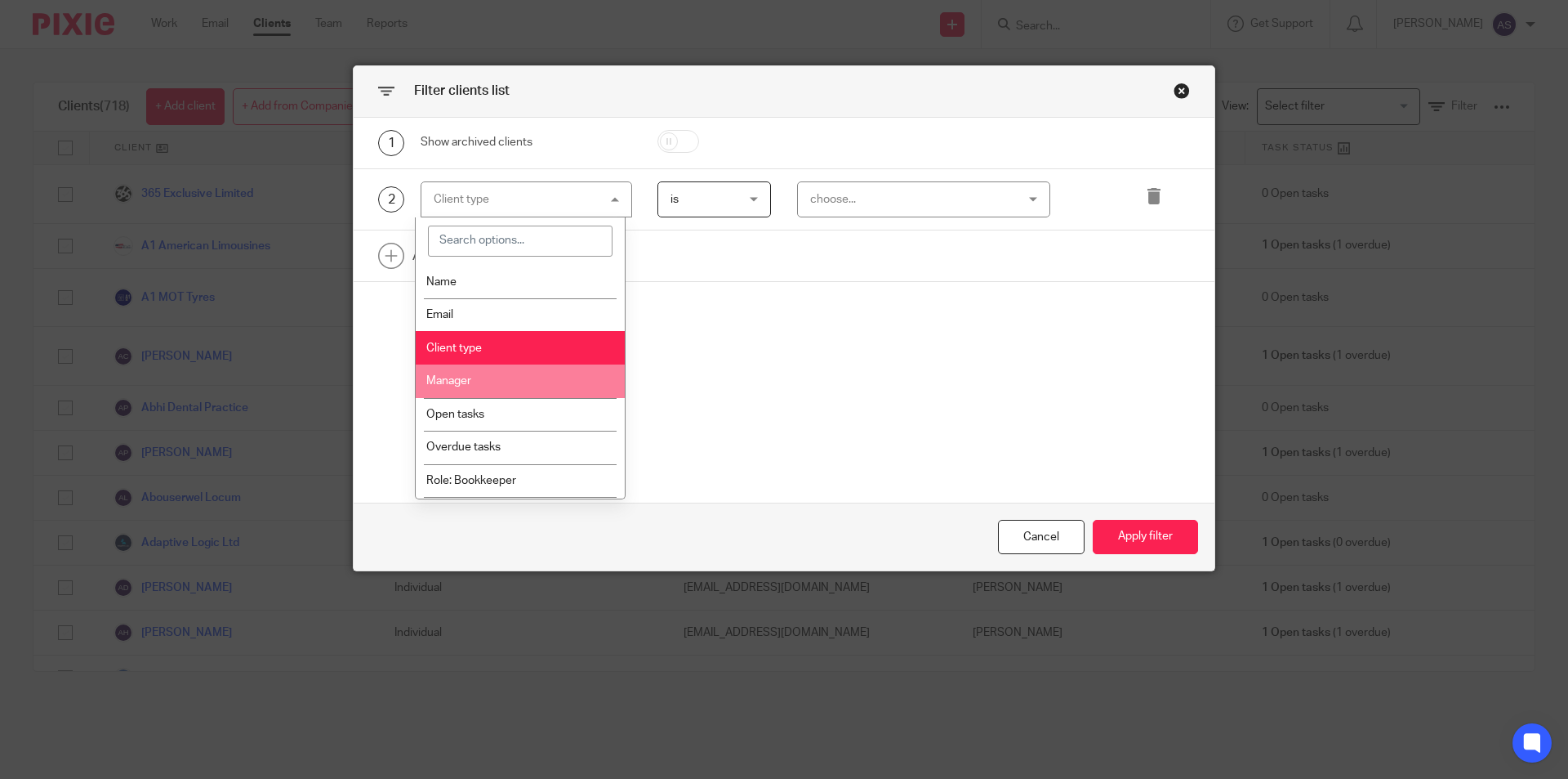
click at [499, 375] on li "Manager" at bounding box center [520, 381] width 210 height 34
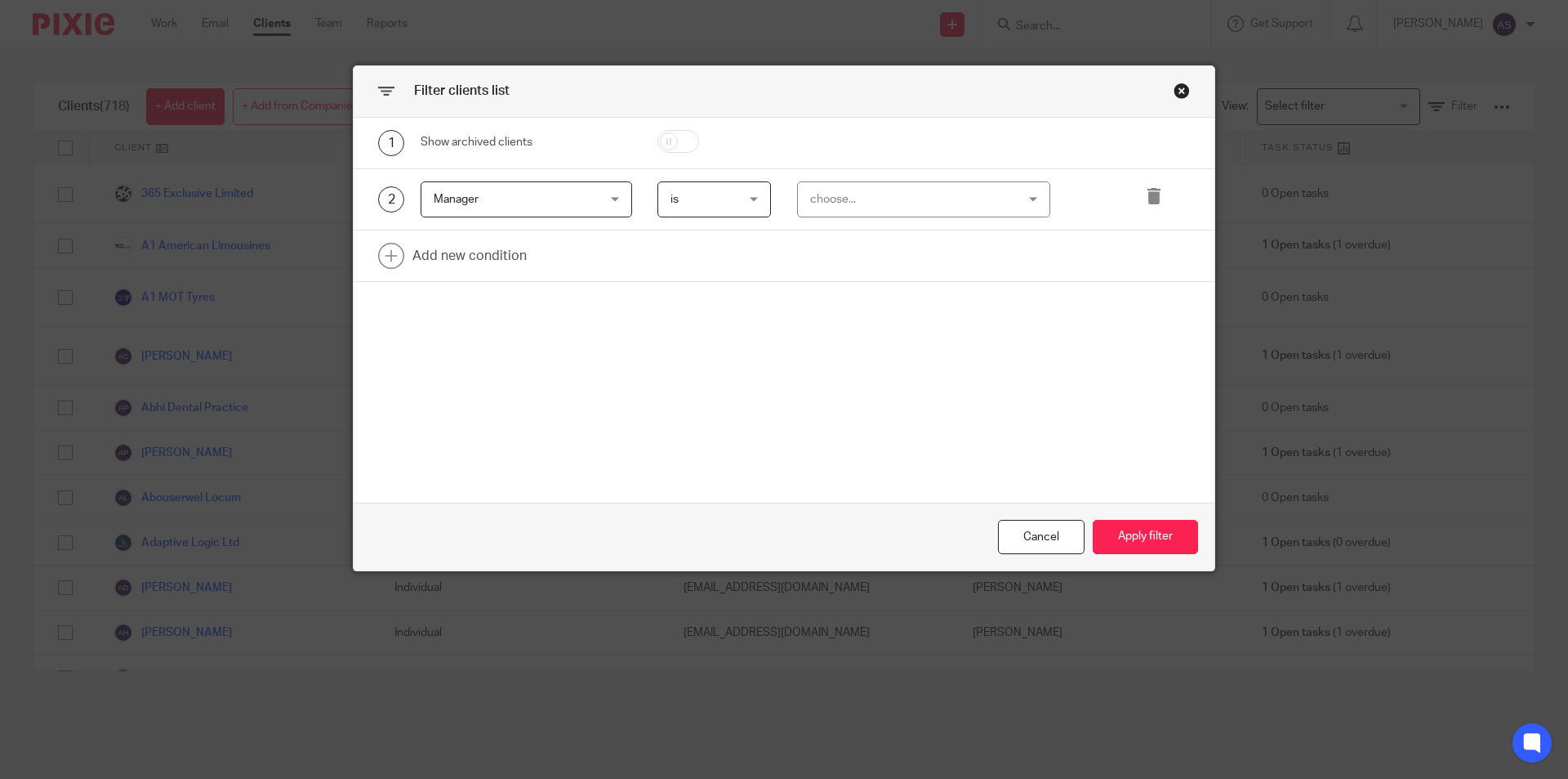
drag, startPoint x: 879, startPoint y: 188, endPoint x: 878, endPoint y: 204, distance: 16.0
click at [879, 189] on div "choose..." at bounding box center [905, 198] width 192 height 34
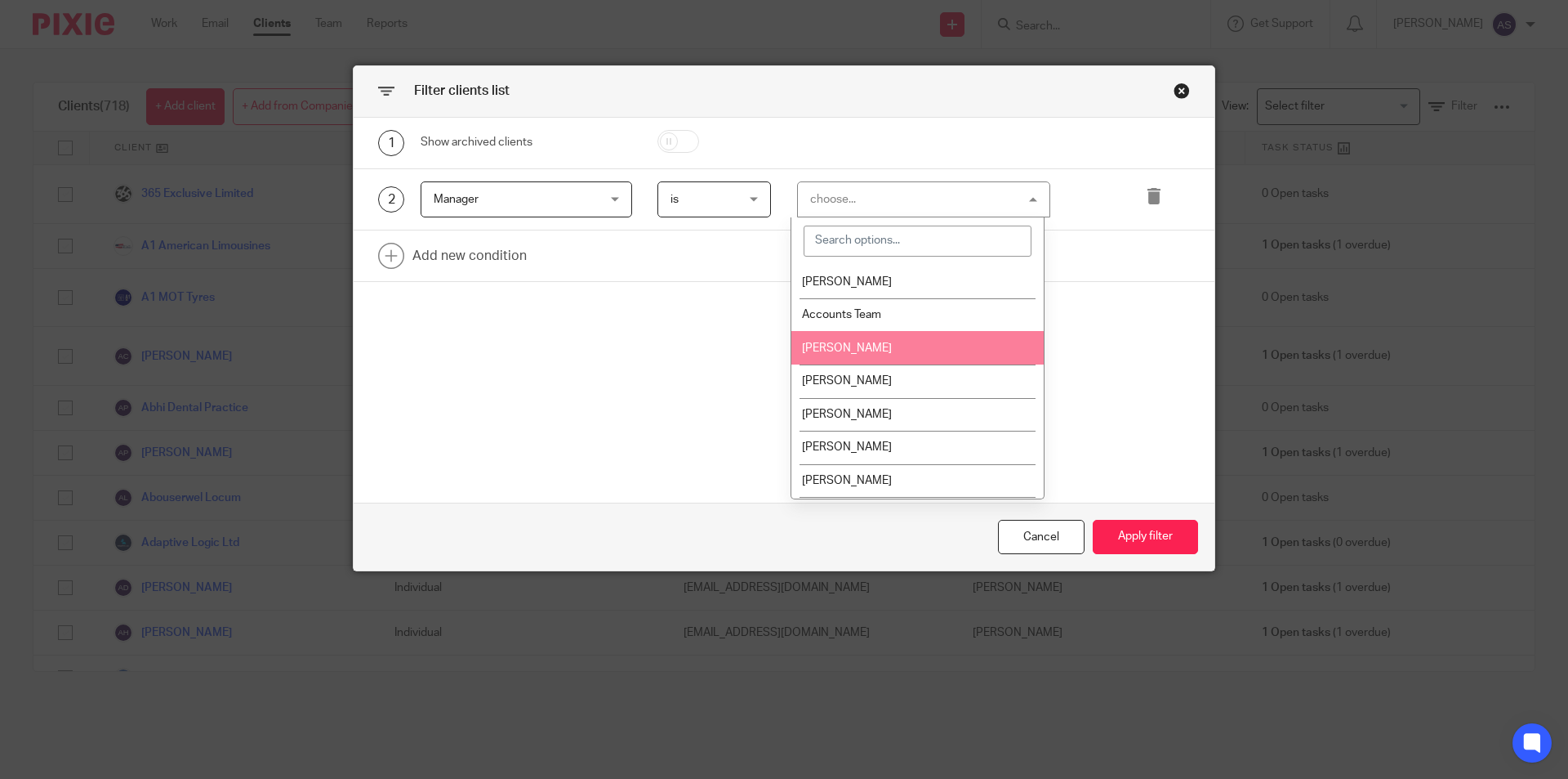
click at [819, 342] on li "Arun Sachdev" at bounding box center [917, 347] width 252 height 34
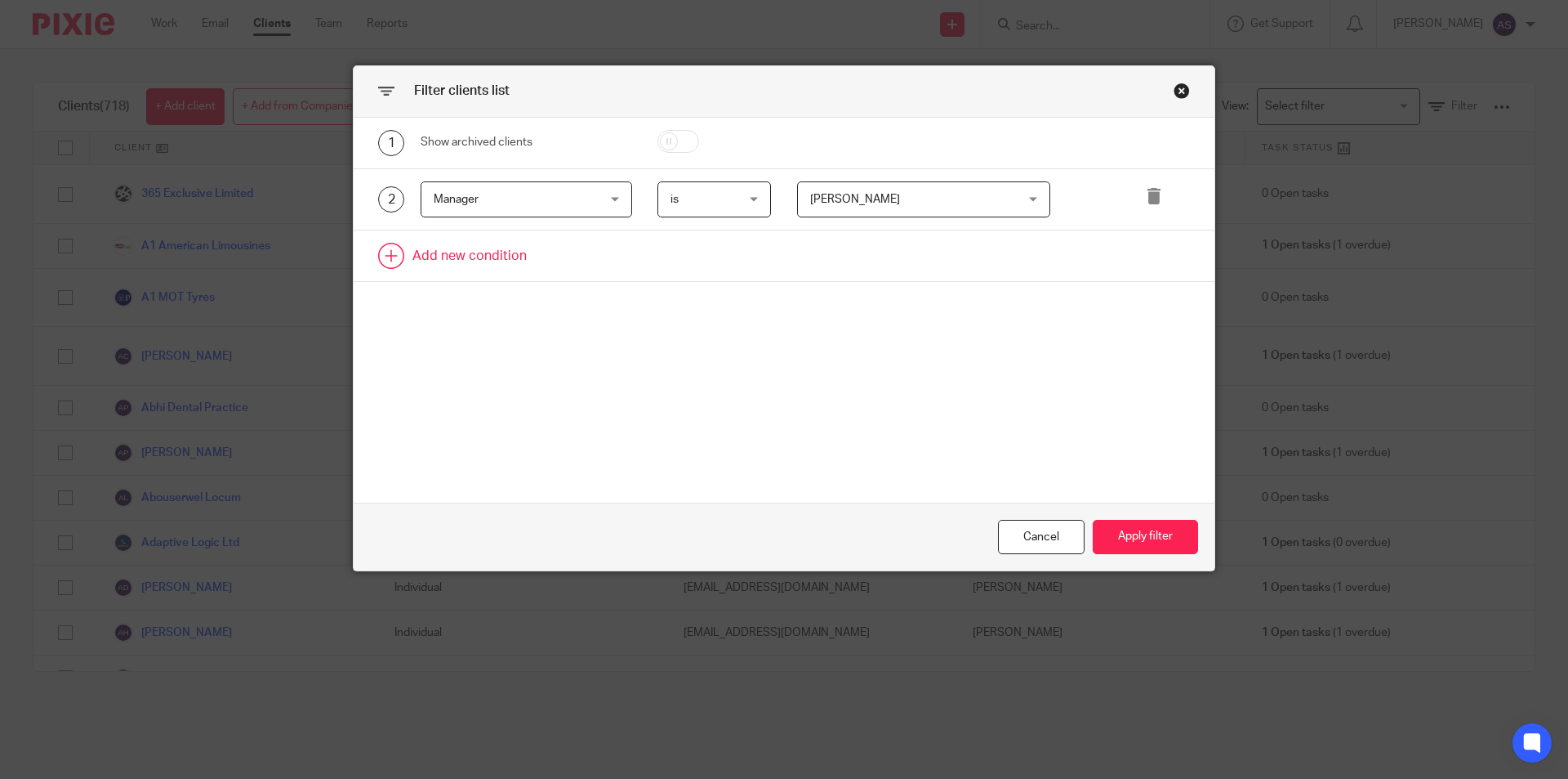
click at [446, 263] on link at bounding box center [784, 255] width 861 height 50
click at [481, 264] on div "Field" at bounding box center [512, 260] width 158 height 34
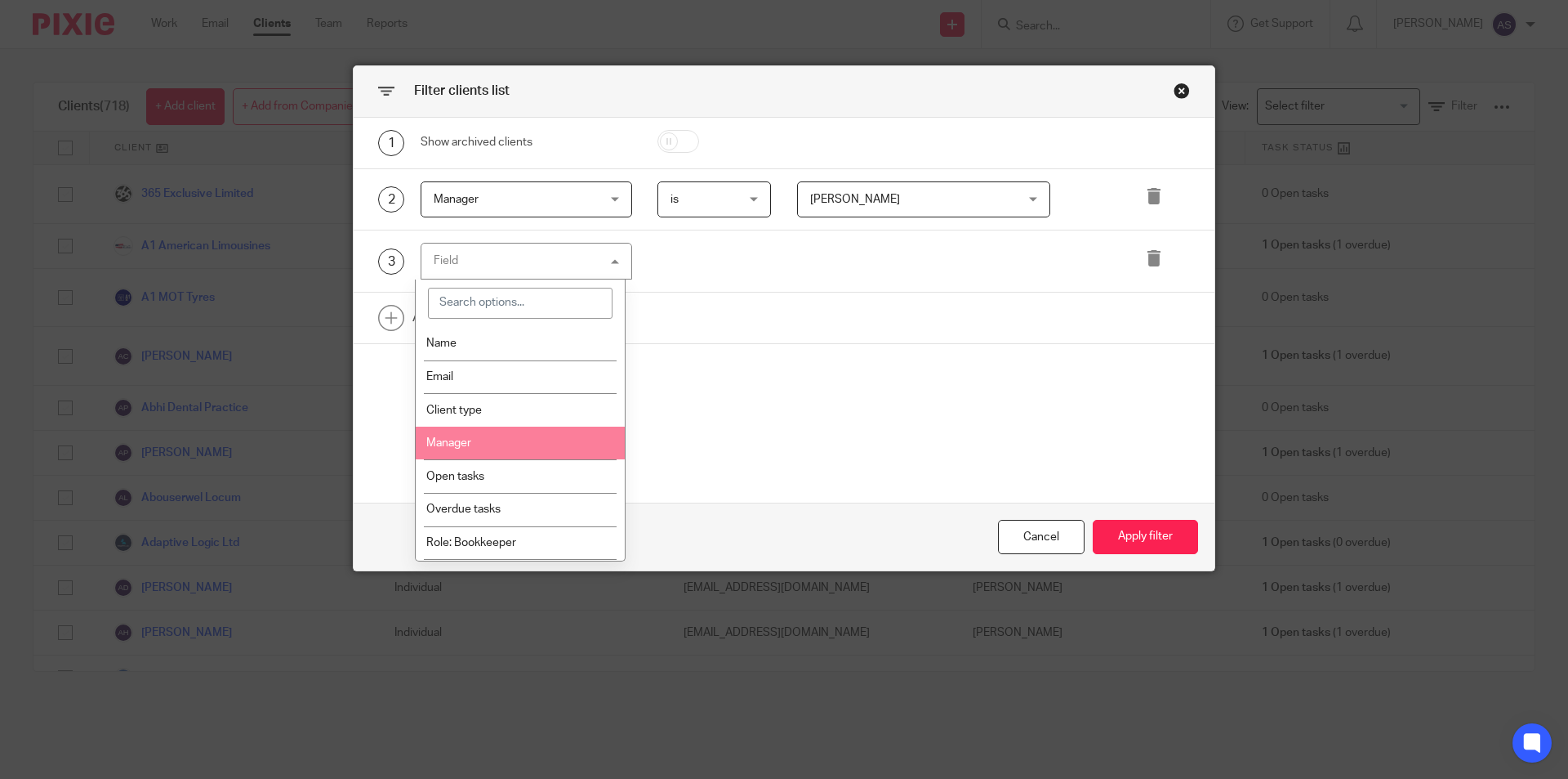
click at [546, 428] on li "Manager" at bounding box center [520, 443] width 210 height 34
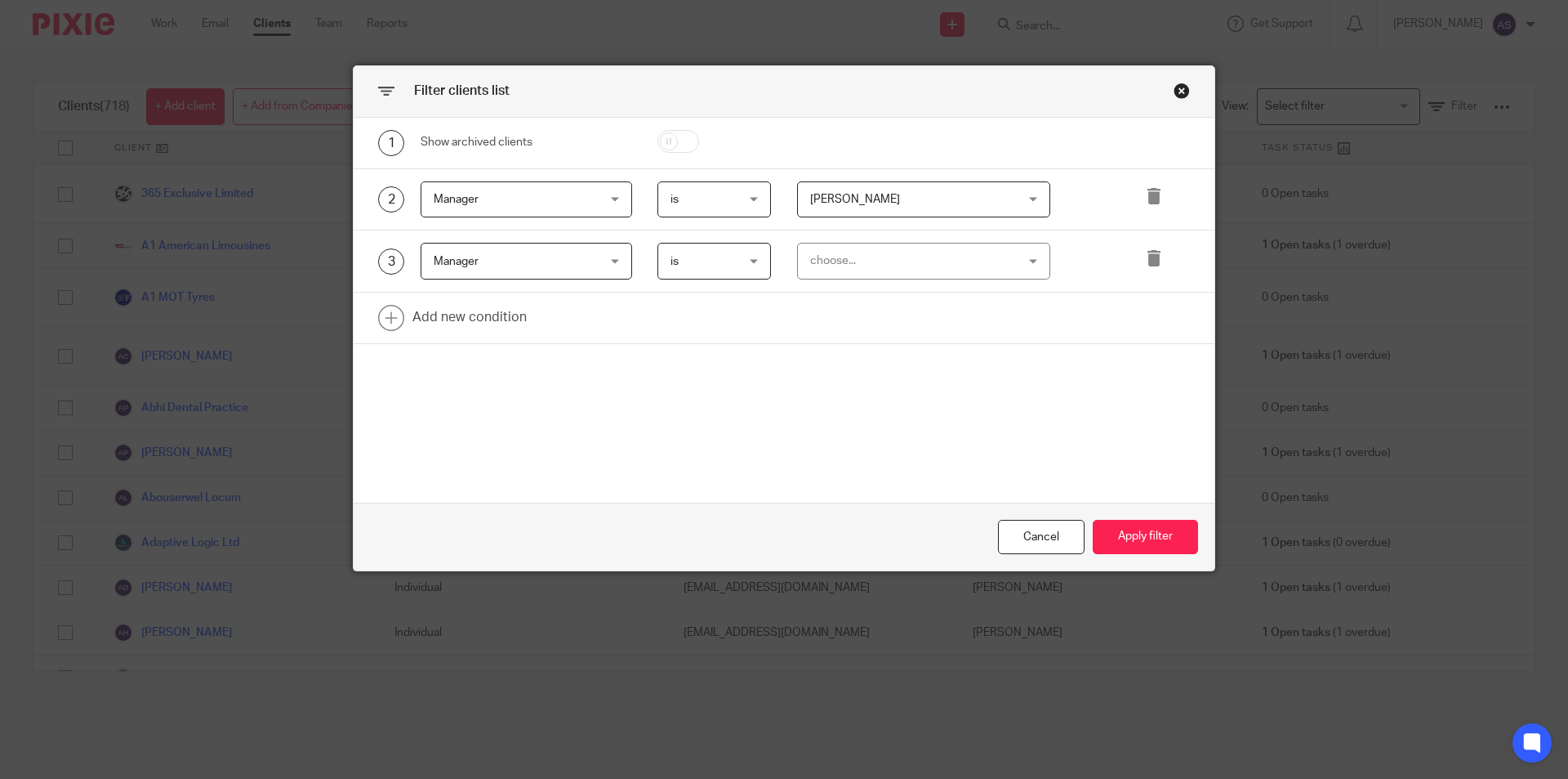
click at [867, 265] on div "choose..." at bounding box center [905, 260] width 192 height 34
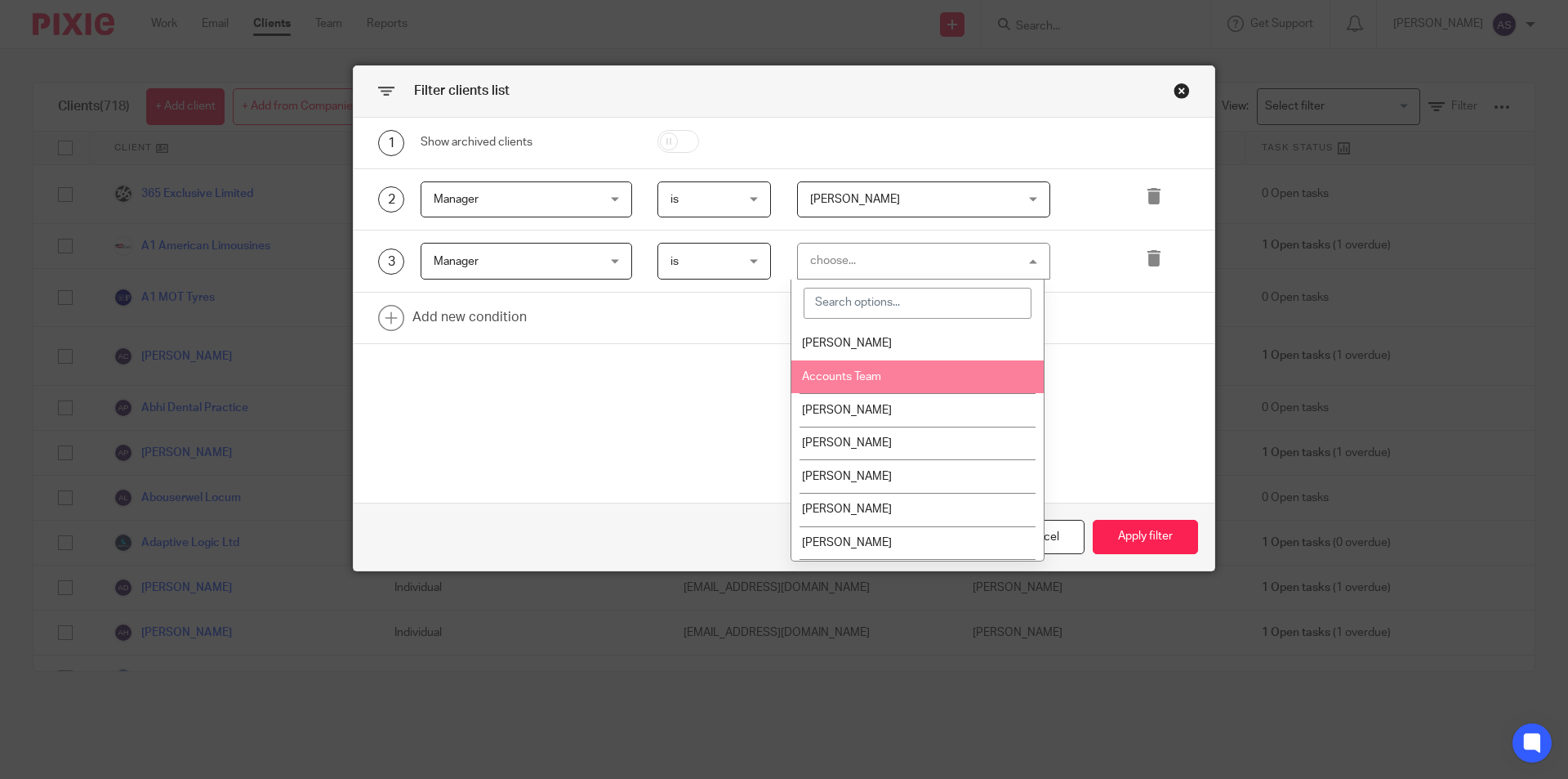
click at [909, 373] on li "Accounts Team" at bounding box center [917, 376] width 252 height 34
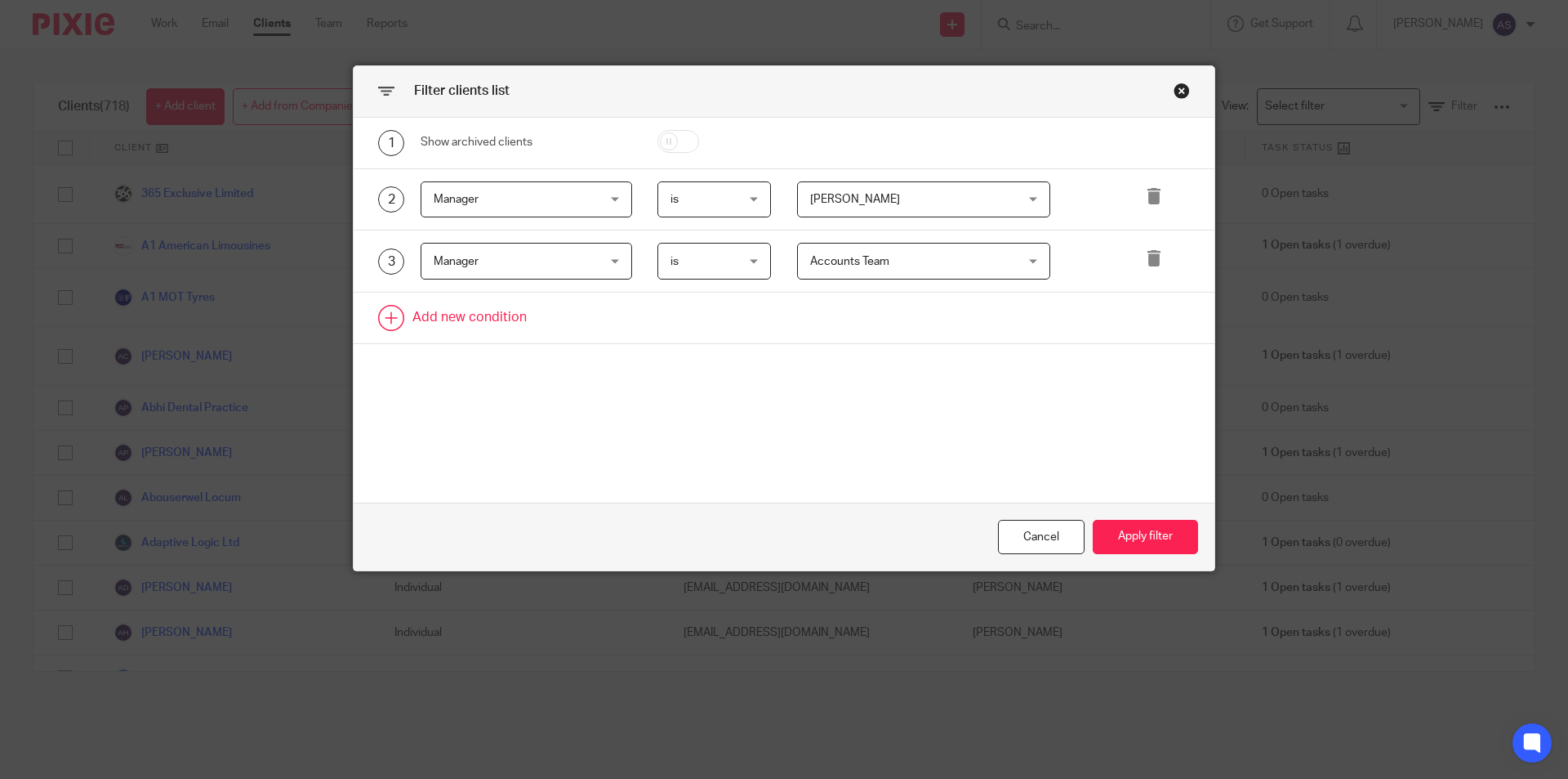
click at [401, 315] on link at bounding box center [784, 317] width 861 height 50
click at [584, 321] on div "Field" at bounding box center [512, 322] width 158 height 34
click at [1153, 258] on icon at bounding box center [1153, 257] width 16 height 16
click at [500, 277] on div "Field" at bounding box center [512, 260] width 158 height 34
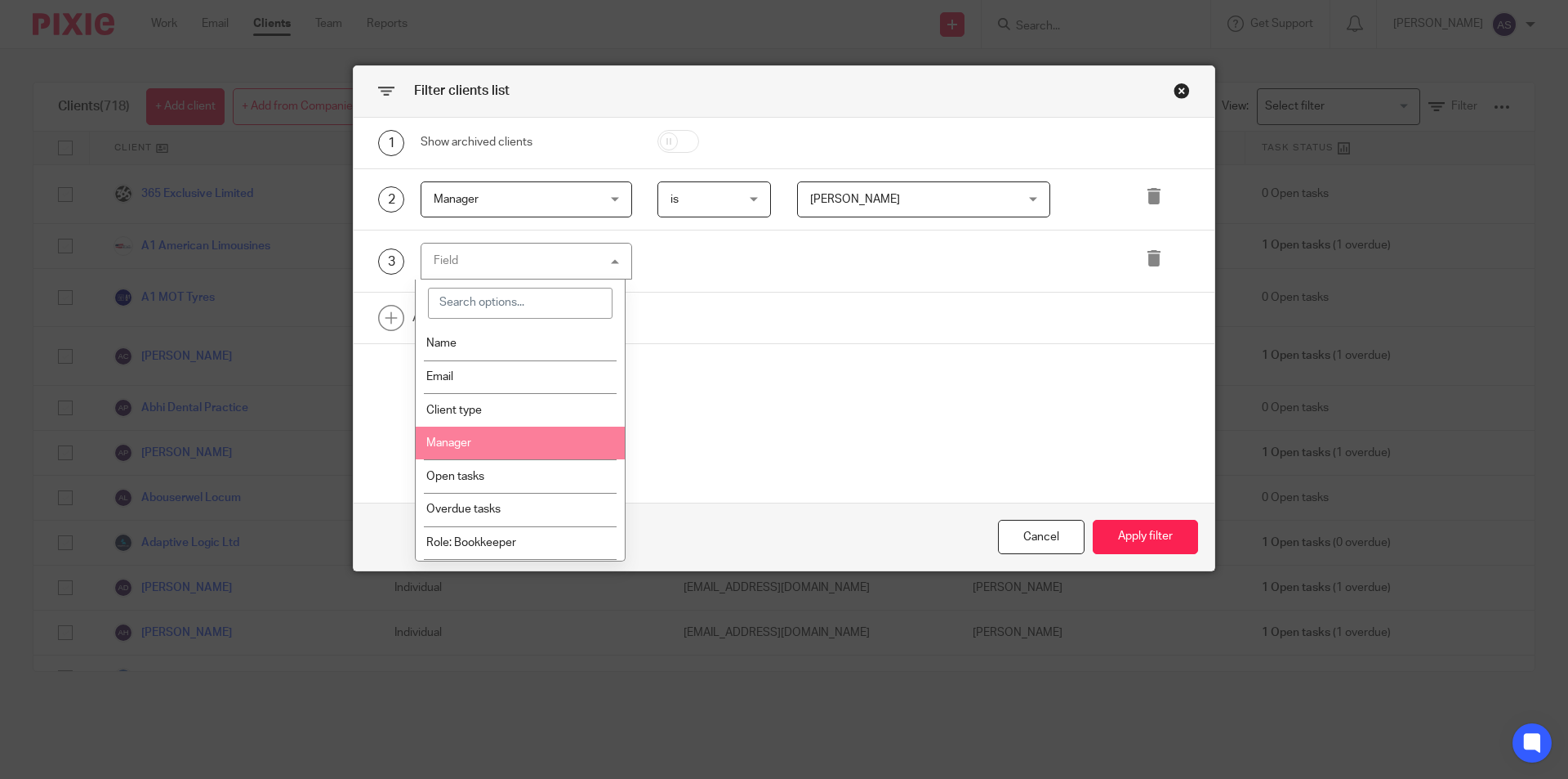
click at [482, 437] on li "Manager" at bounding box center [520, 443] width 210 height 34
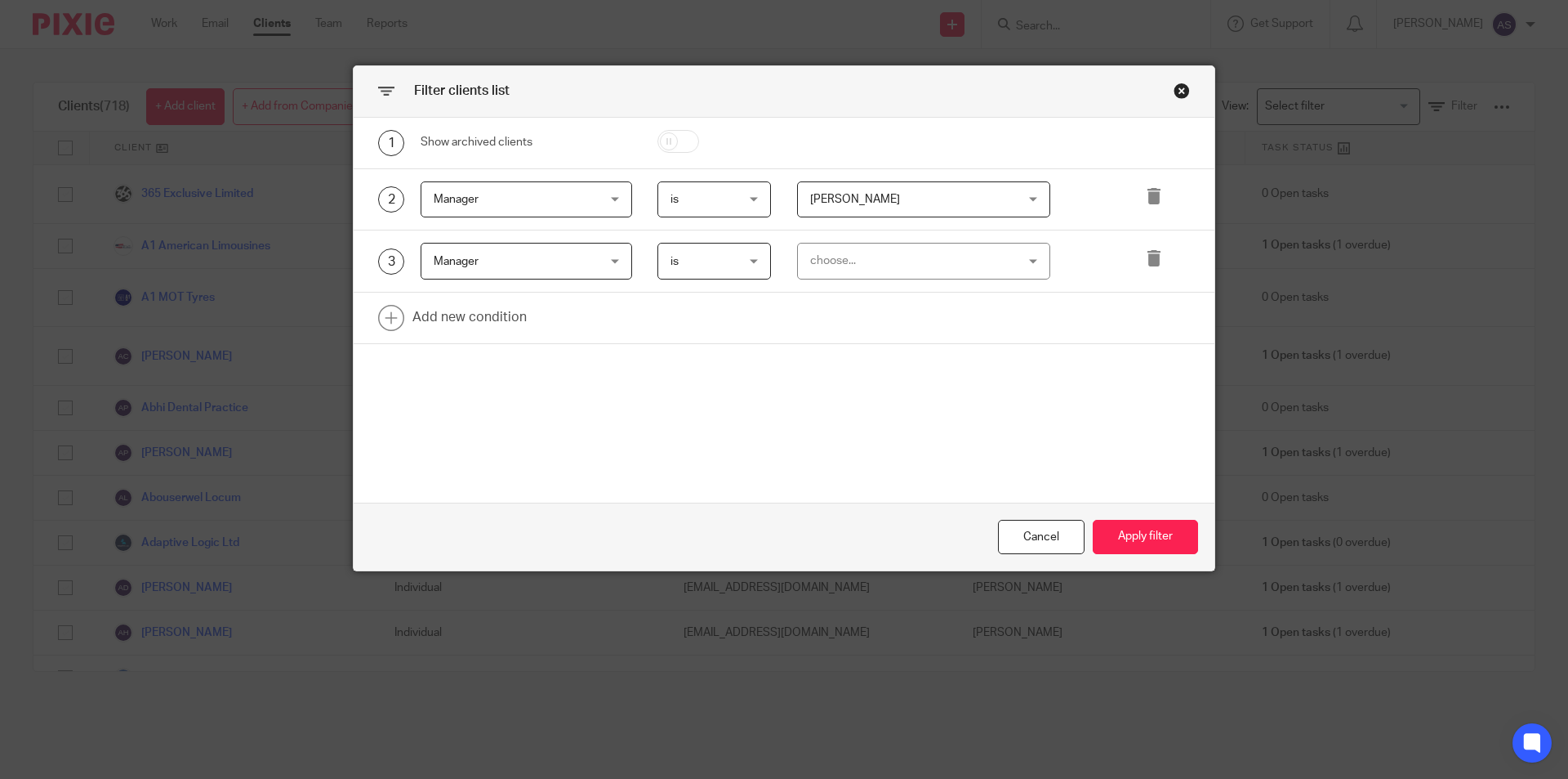
click at [907, 279] on div "choose..." at bounding box center [924, 261] width 254 height 37
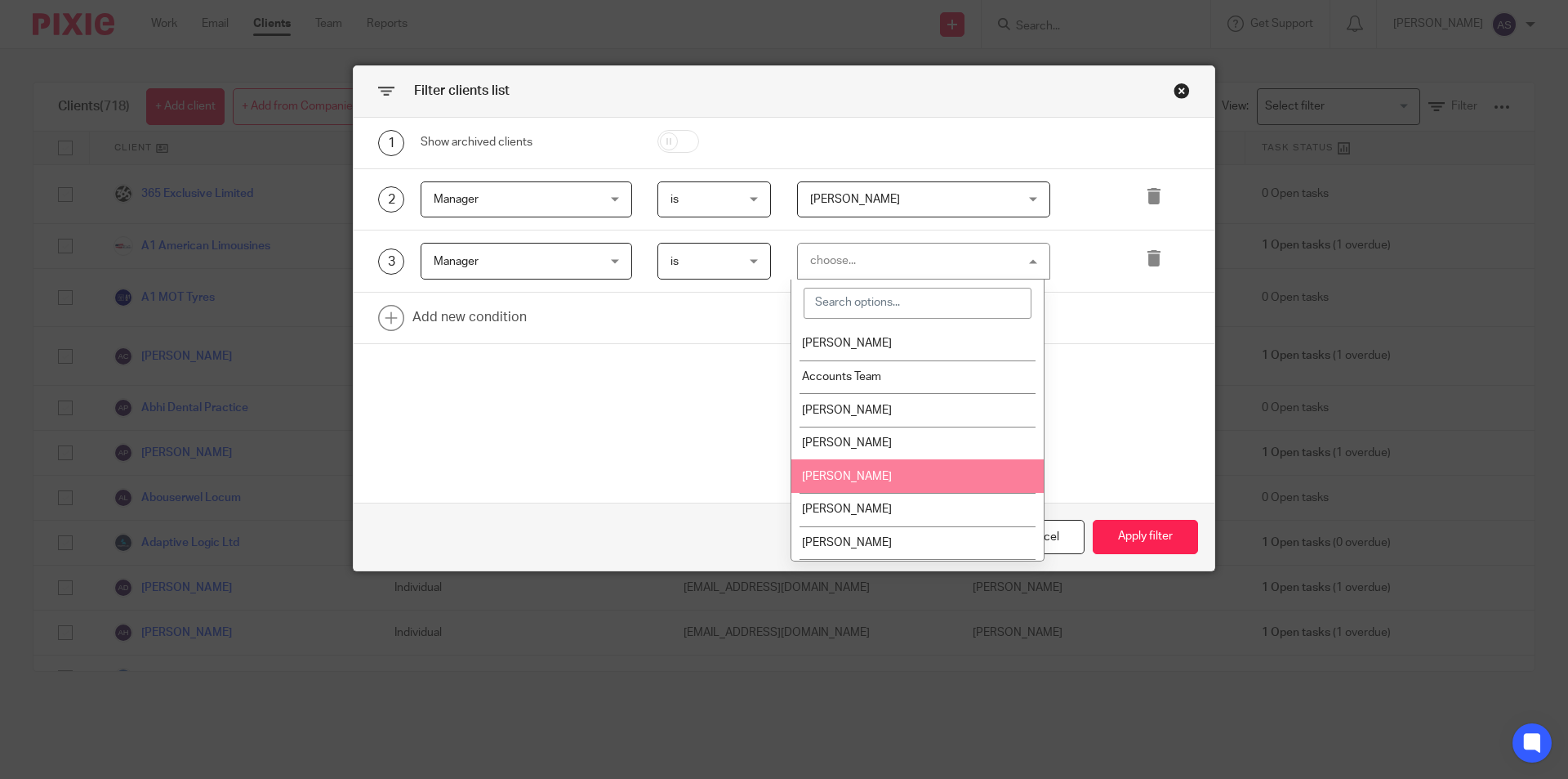
click at [902, 472] on li "Dan Field" at bounding box center [917, 475] width 252 height 34
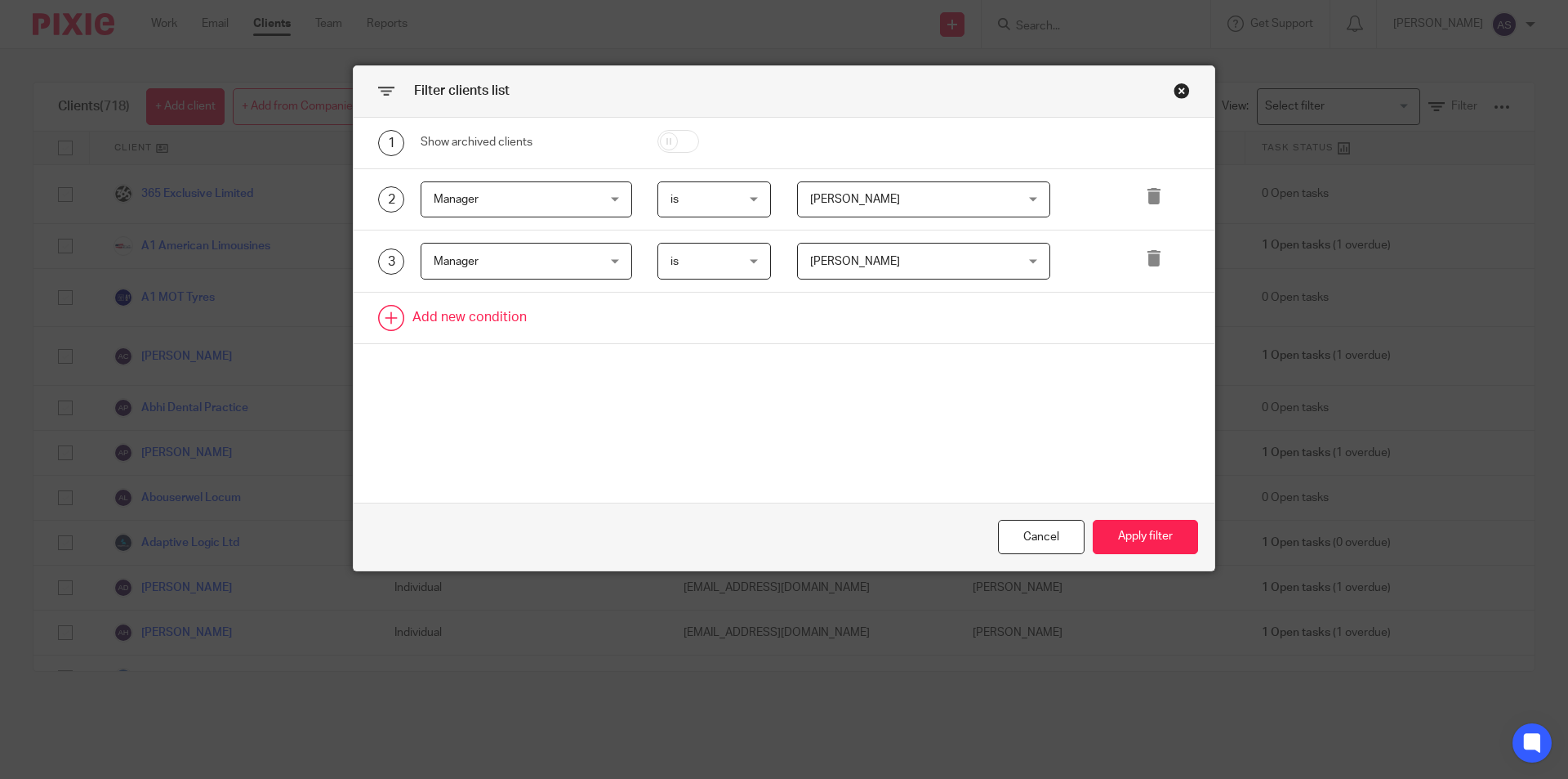
click at [501, 306] on link at bounding box center [784, 317] width 861 height 50
click at [501, 318] on div "Field" at bounding box center [512, 322] width 158 height 34
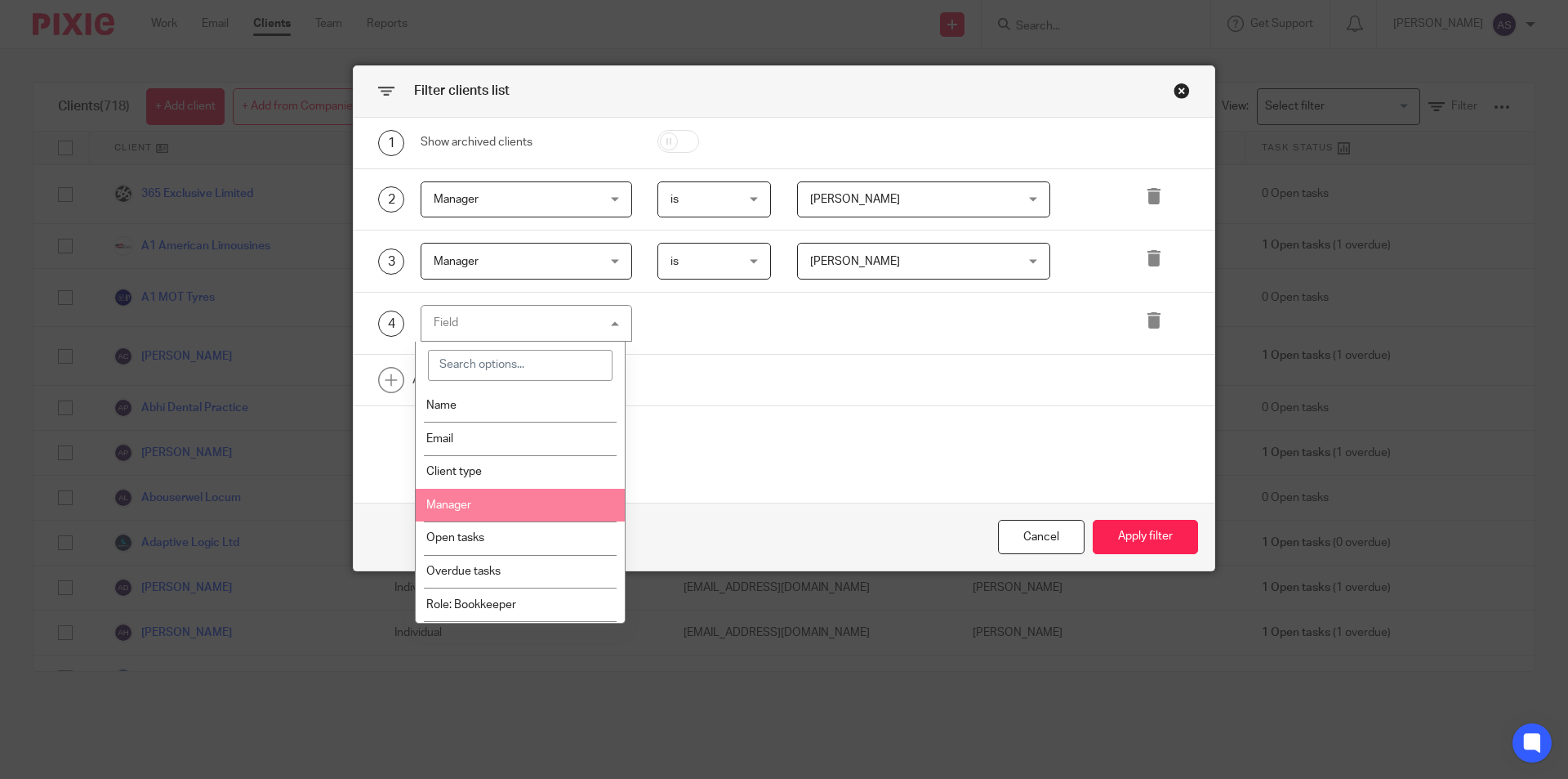
click at [499, 513] on li "Manager" at bounding box center [520, 505] width 210 height 34
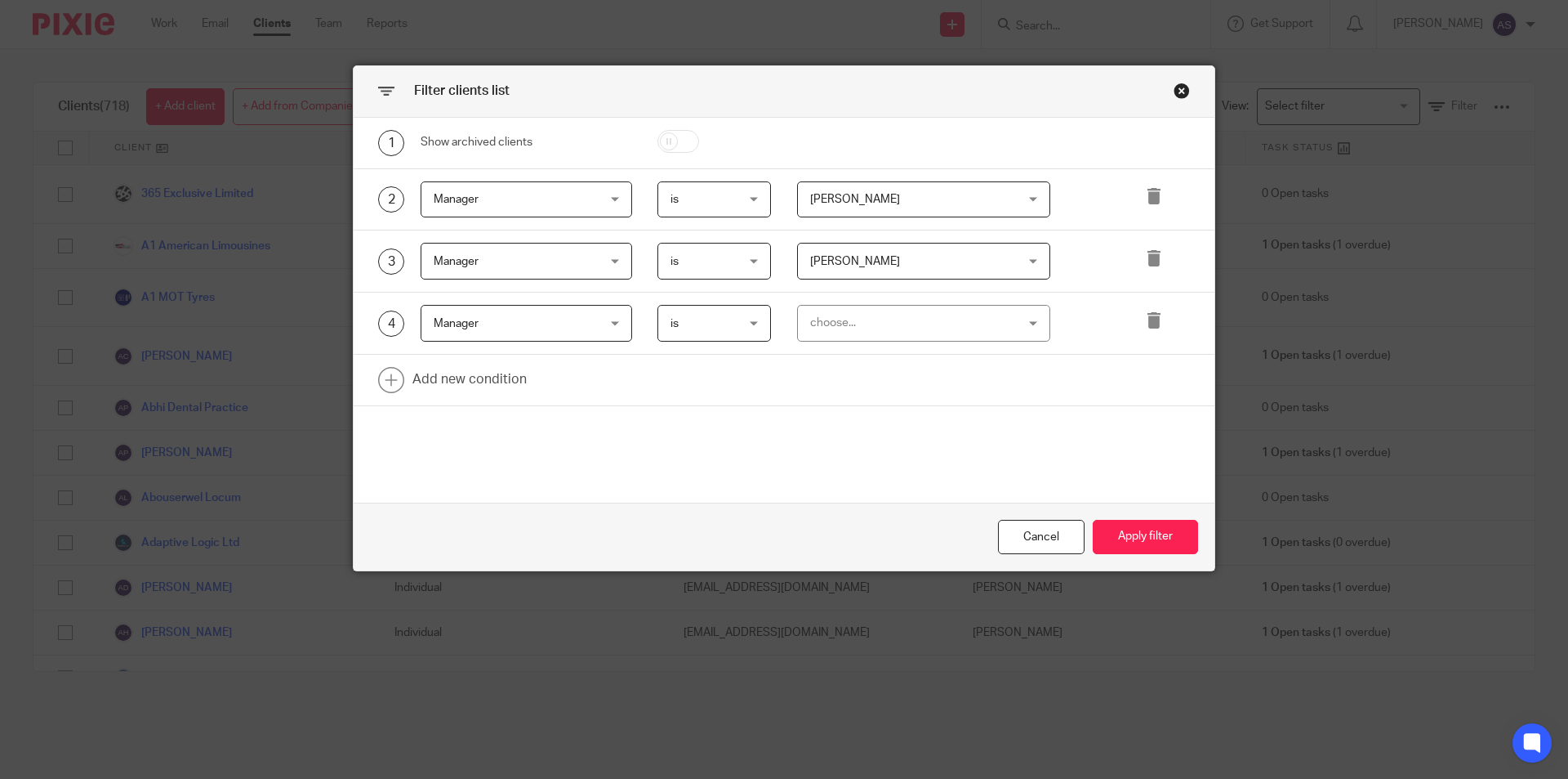
click at [919, 302] on div "4 Manager Manager Name Email Client type Manager Open tasks Overdue tasks Role:…" at bounding box center [784, 323] width 861 height 62
click at [918, 312] on div "choose..." at bounding box center [905, 322] width 192 height 34
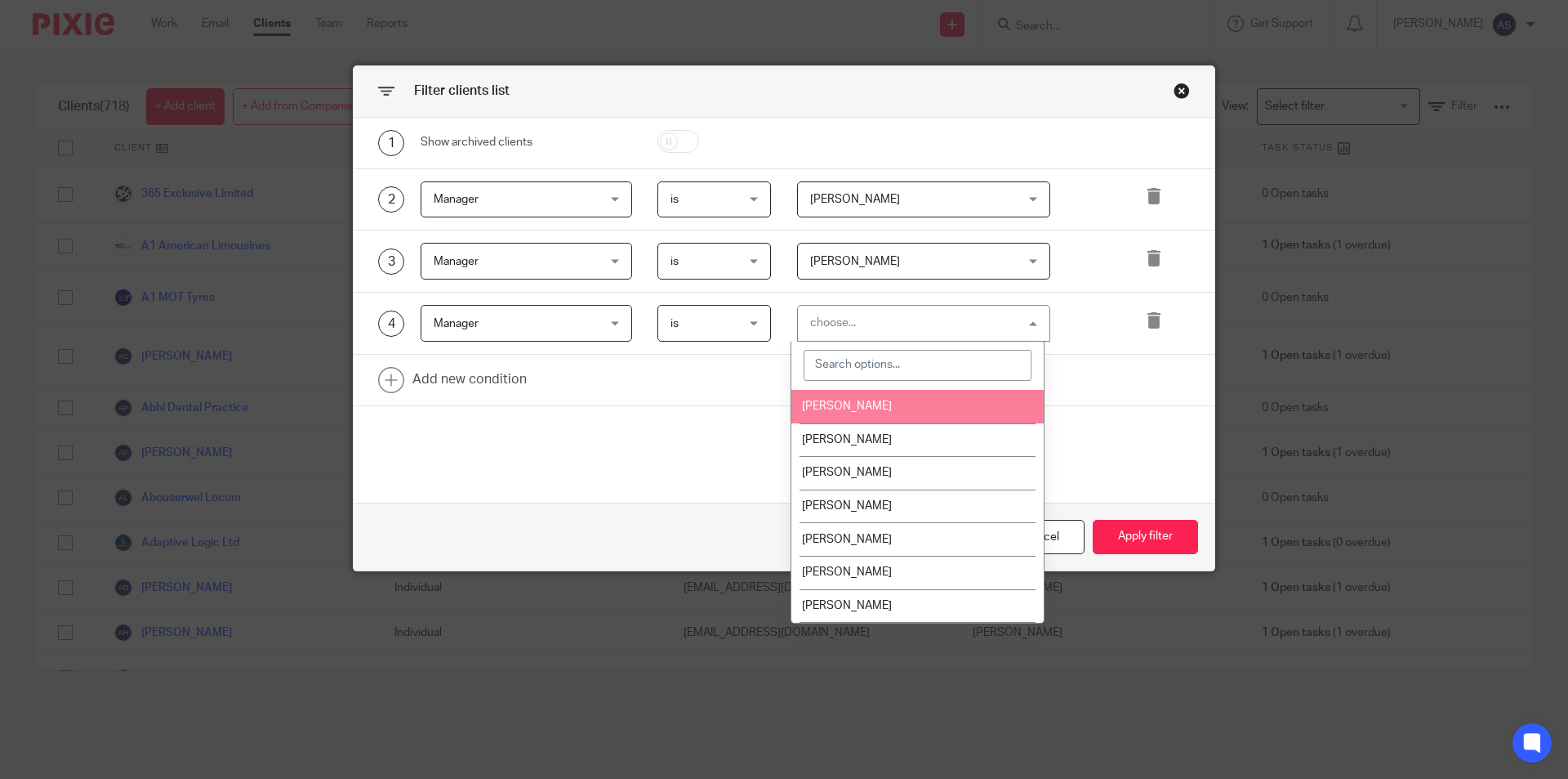
scroll to position [164, 0]
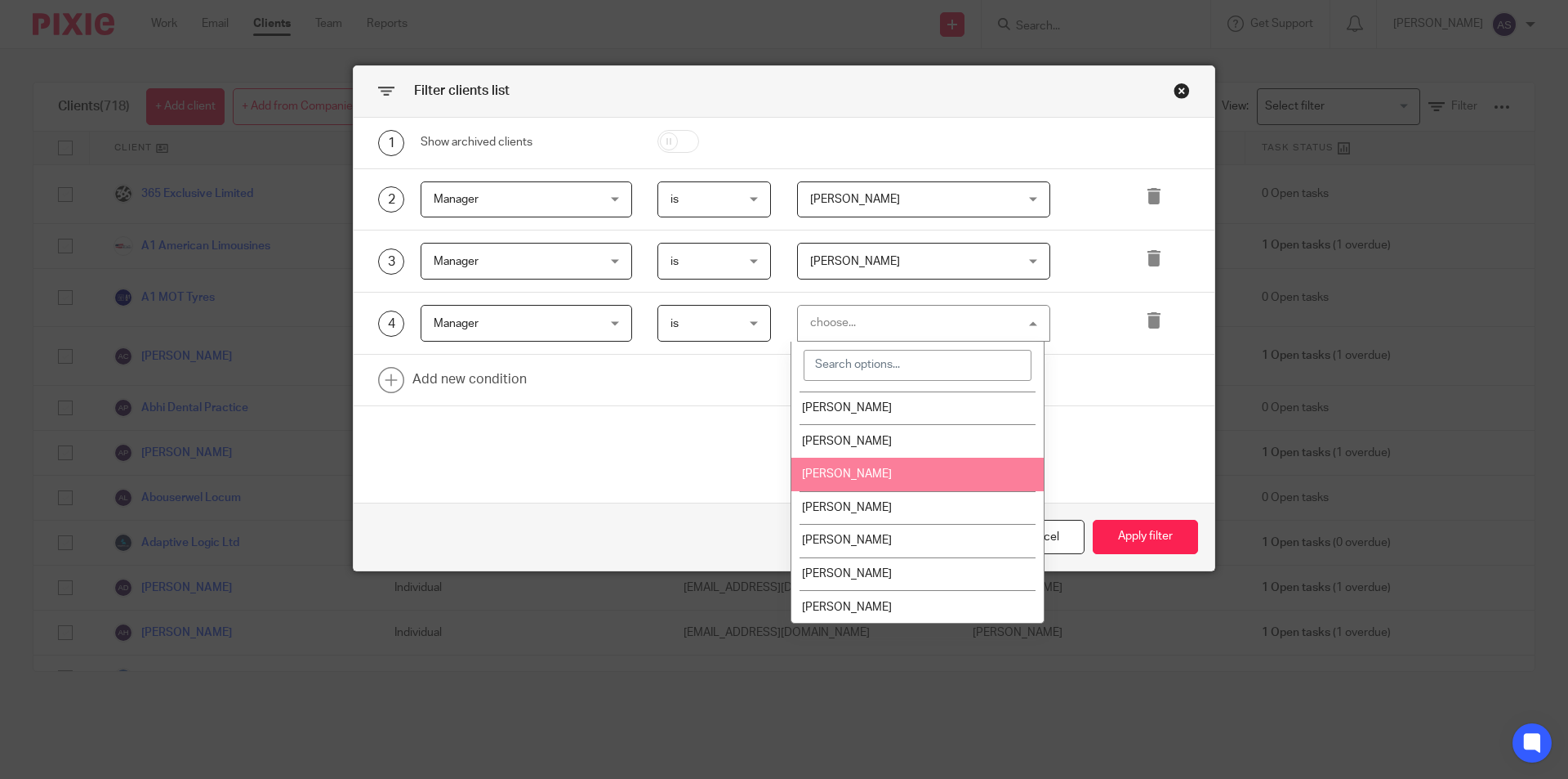
click at [916, 475] on li "Elena Remero" at bounding box center [917, 474] width 252 height 34
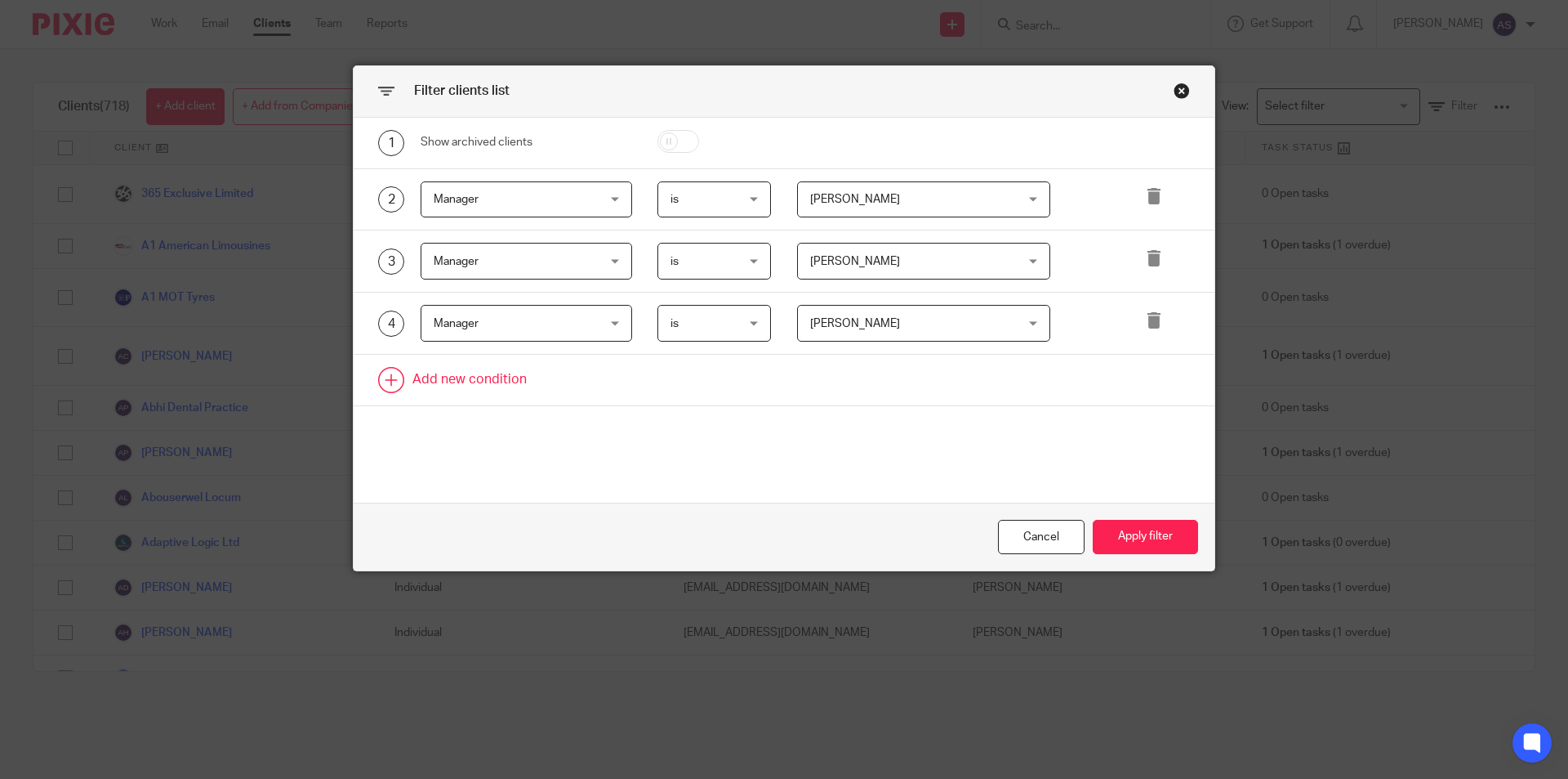
click at [433, 377] on link at bounding box center [784, 379] width 861 height 50
click at [464, 380] on div "Field" at bounding box center [512, 384] width 158 height 34
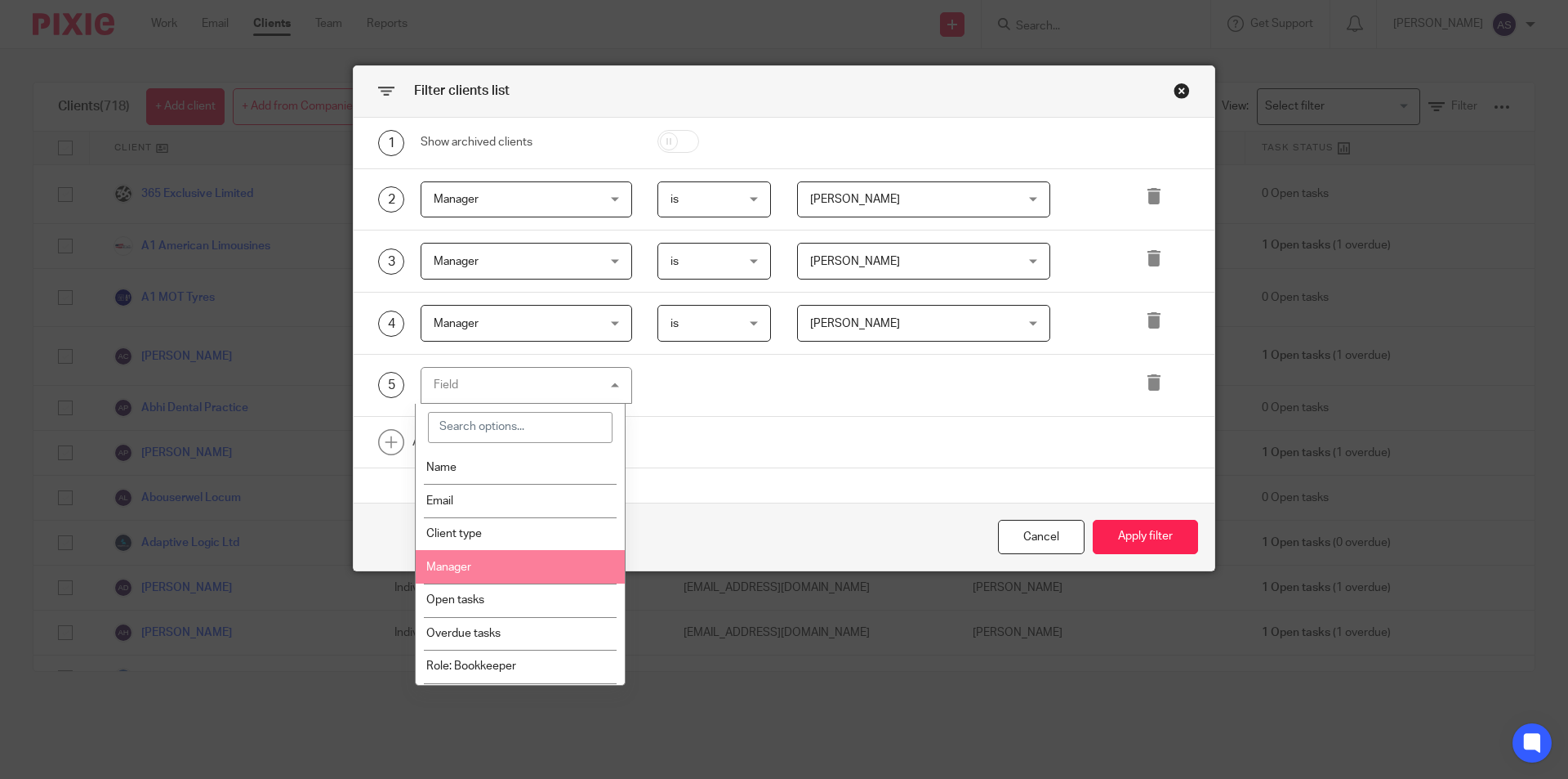
click at [505, 558] on li "Manager" at bounding box center [520, 566] width 210 height 34
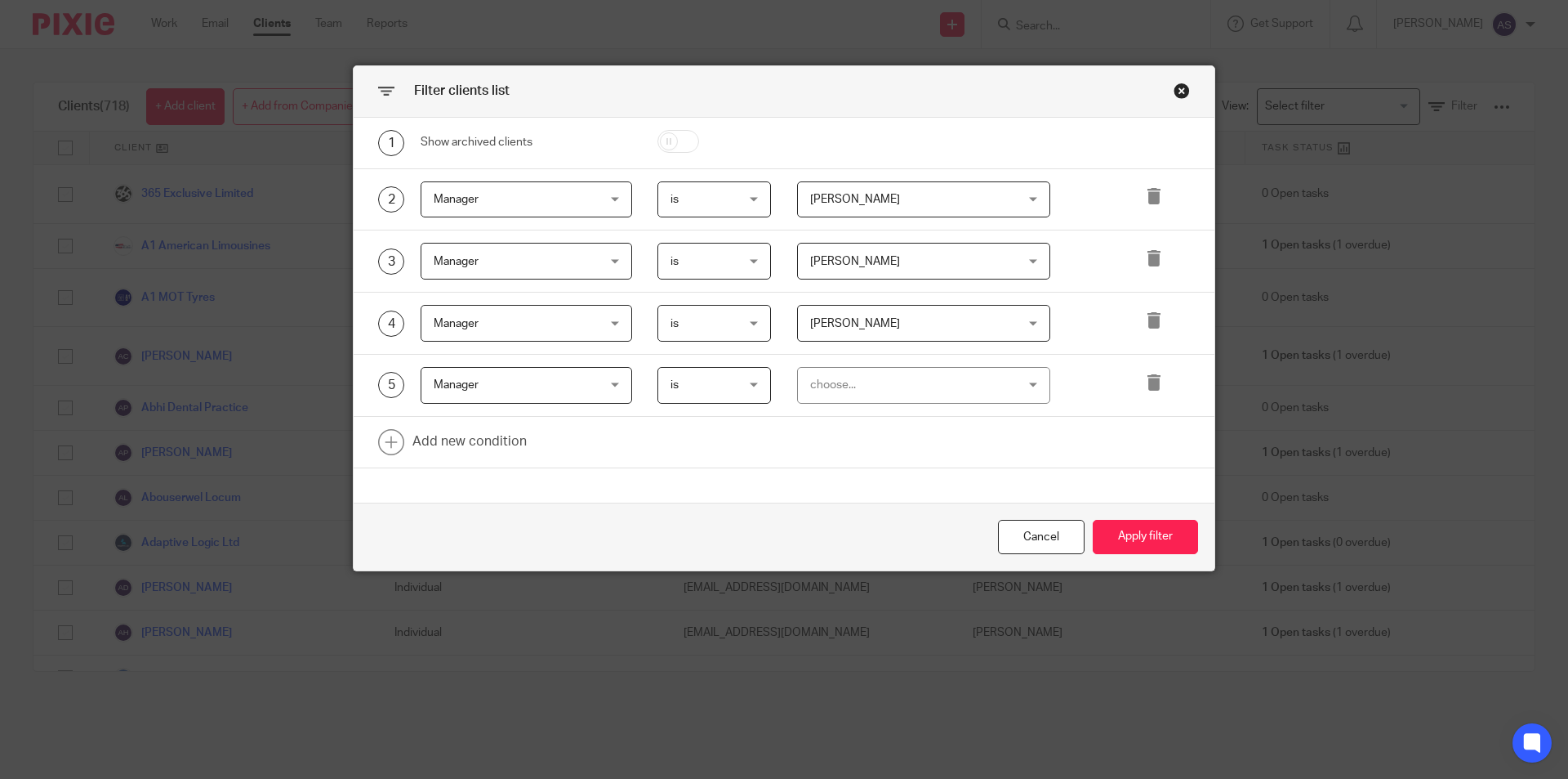
click at [975, 391] on div "choose..." at bounding box center [905, 384] width 192 height 34
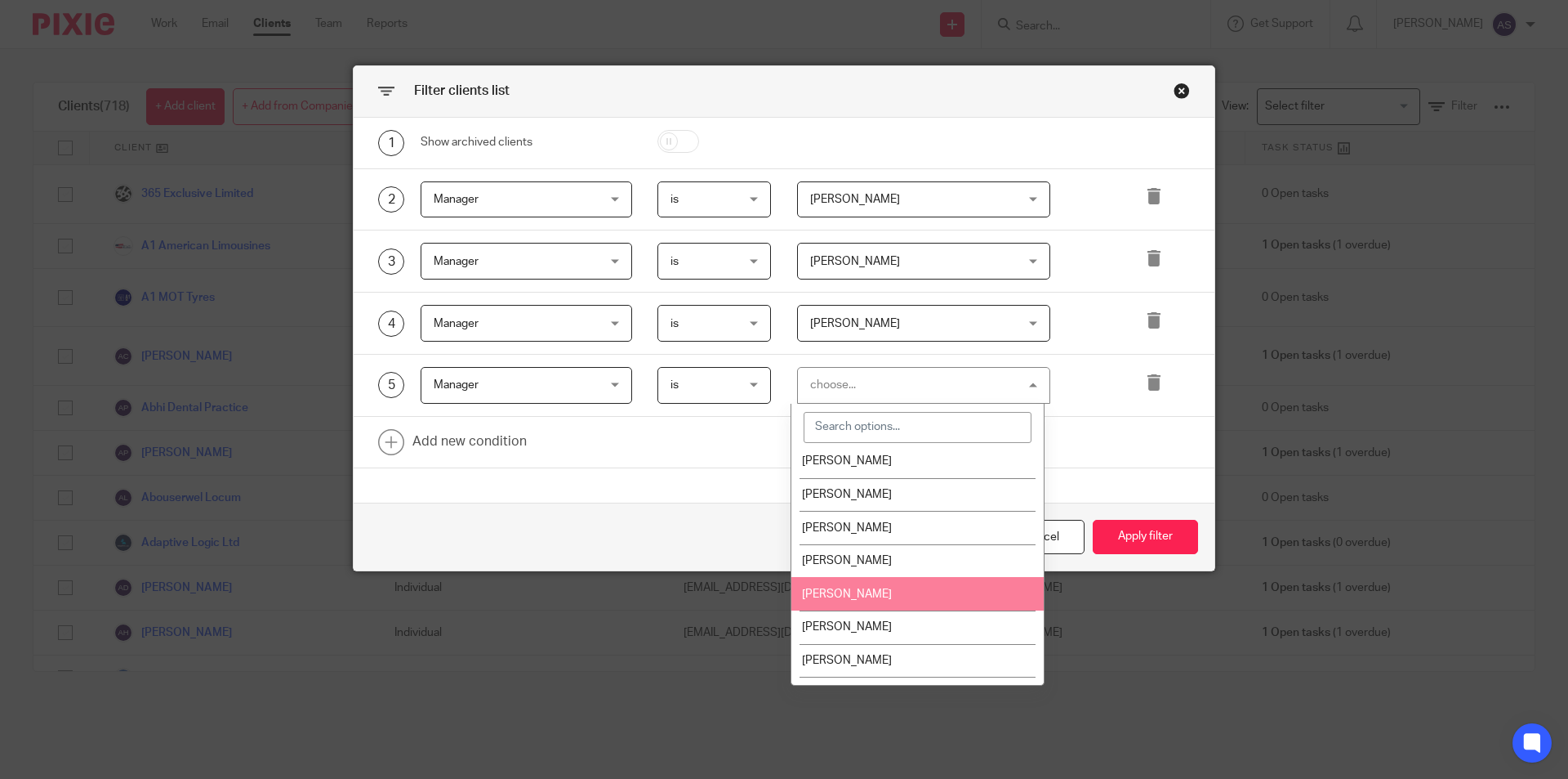
scroll to position [245, 0]
click at [868, 590] on li "Sam Broad" at bounding box center [917, 586] width 252 height 34
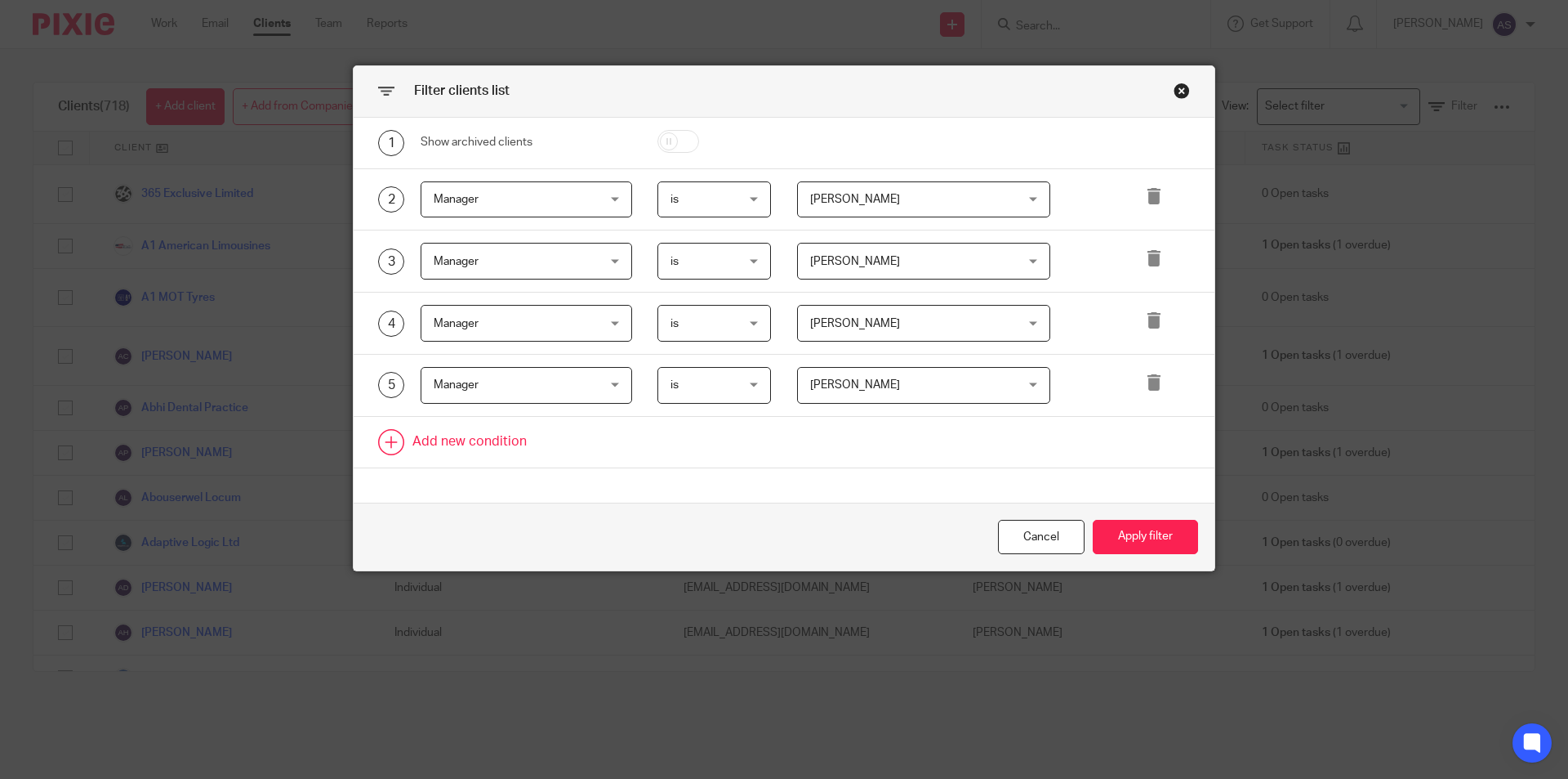
click at [454, 444] on link at bounding box center [784, 442] width 861 height 50
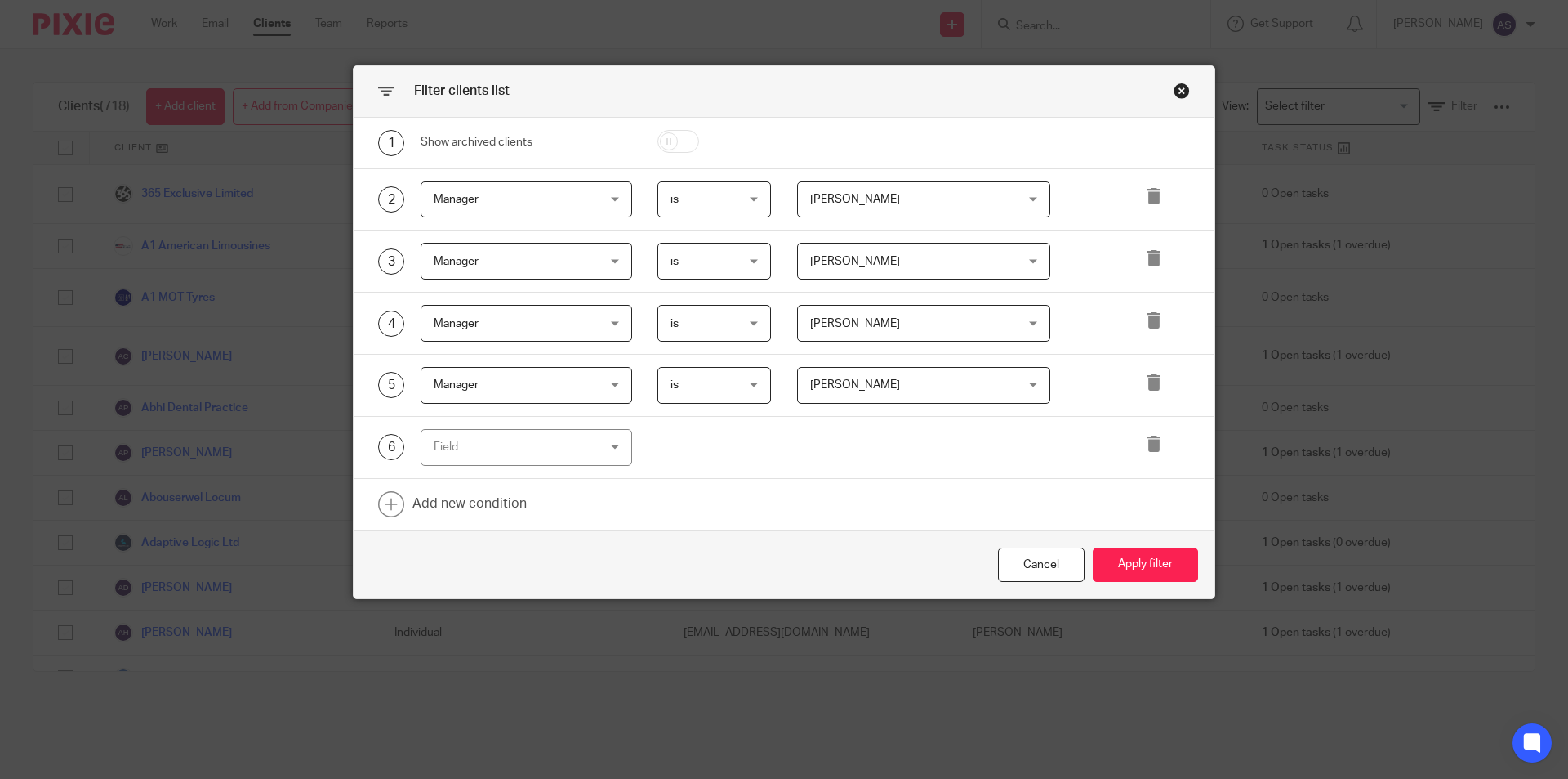
click at [471, 461] on div "Field" at bounding box center [512, 446] width 158 height 34
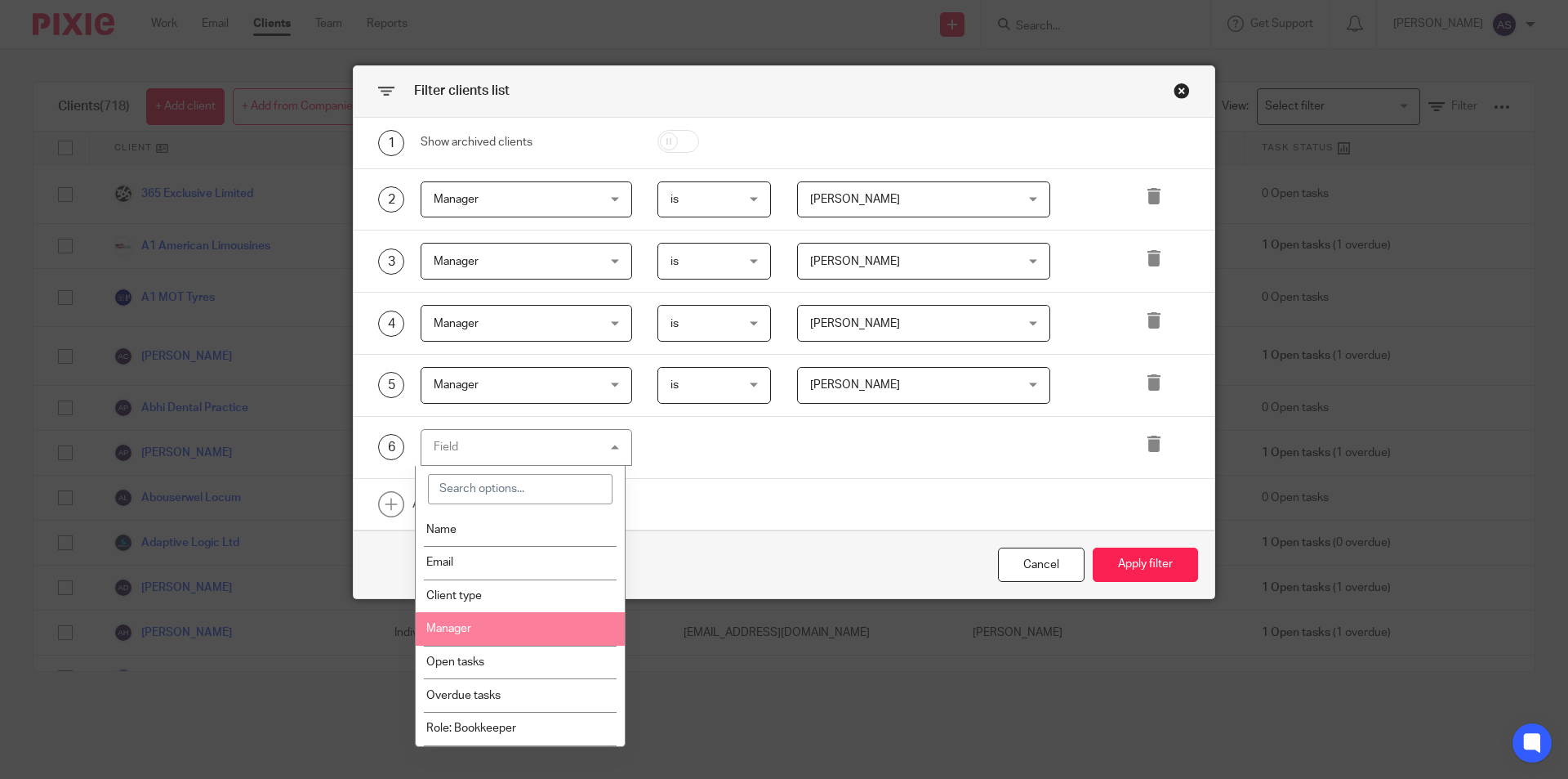
click at [490, 621] on li "Manager" at bounding box center [520, 628] width 210 height 34
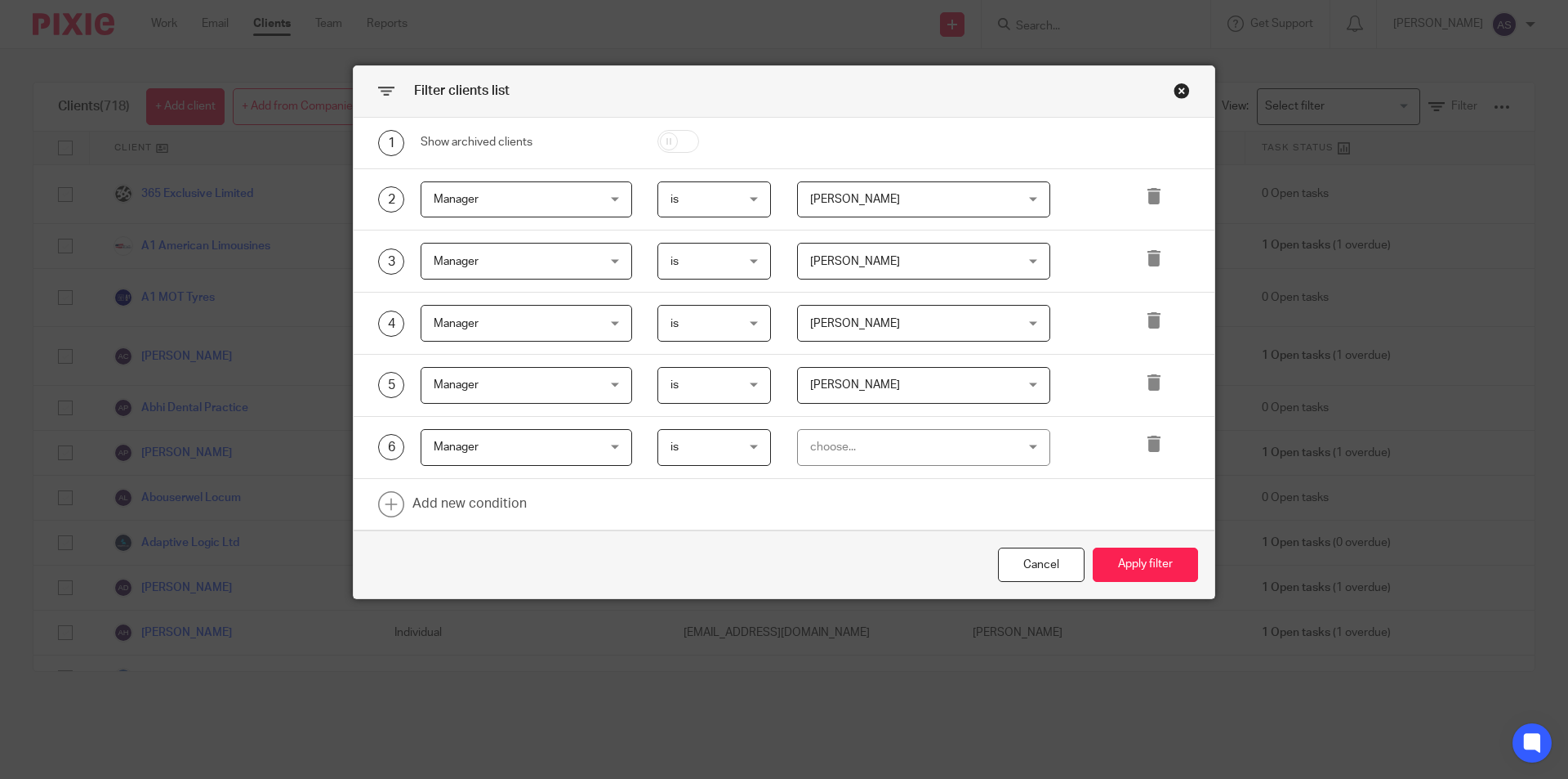
click at [859, 441] on div "choose..." at bounding box center [905, 446] width 192 height 34
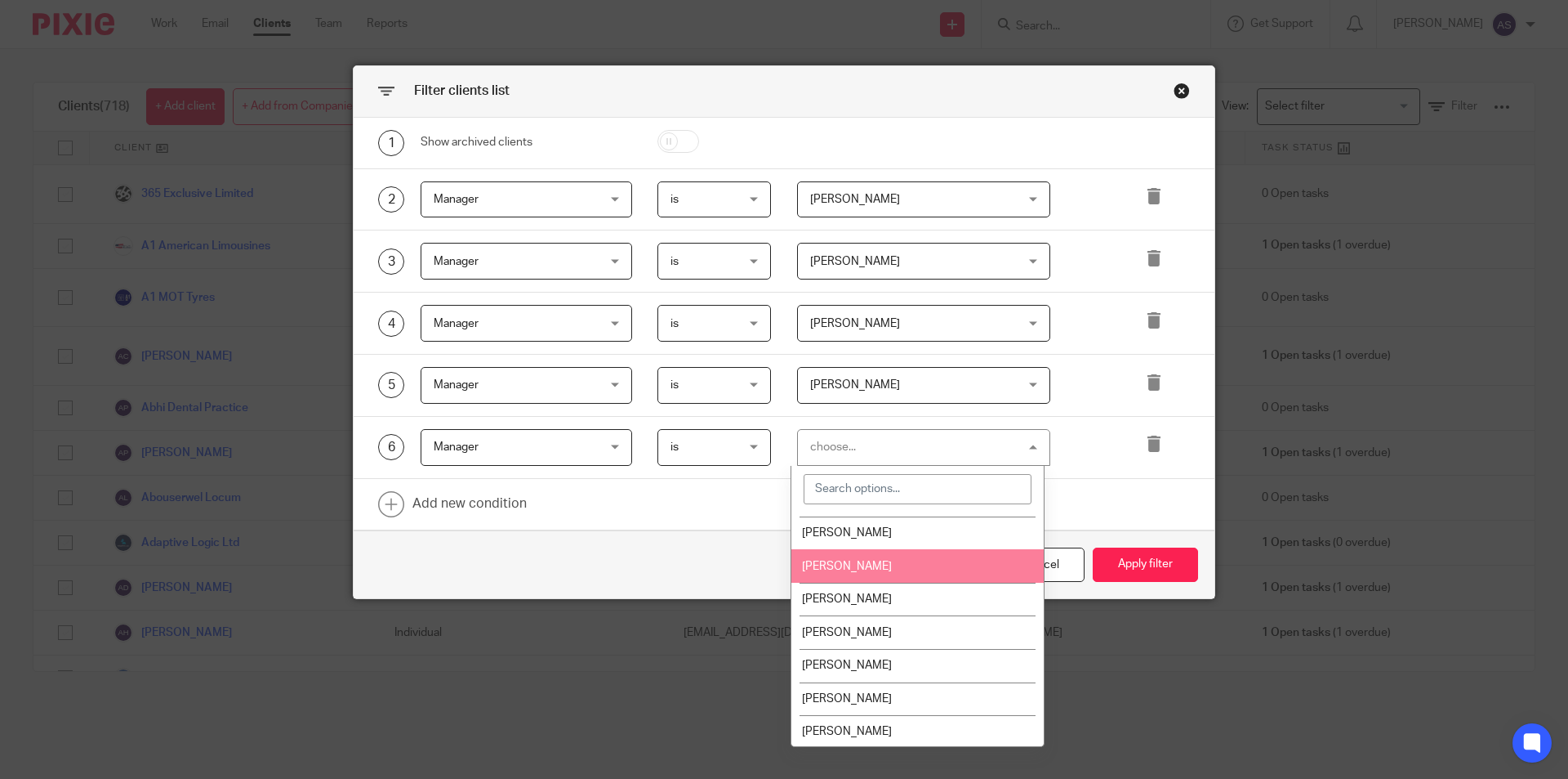
scroll to position [296, 0]
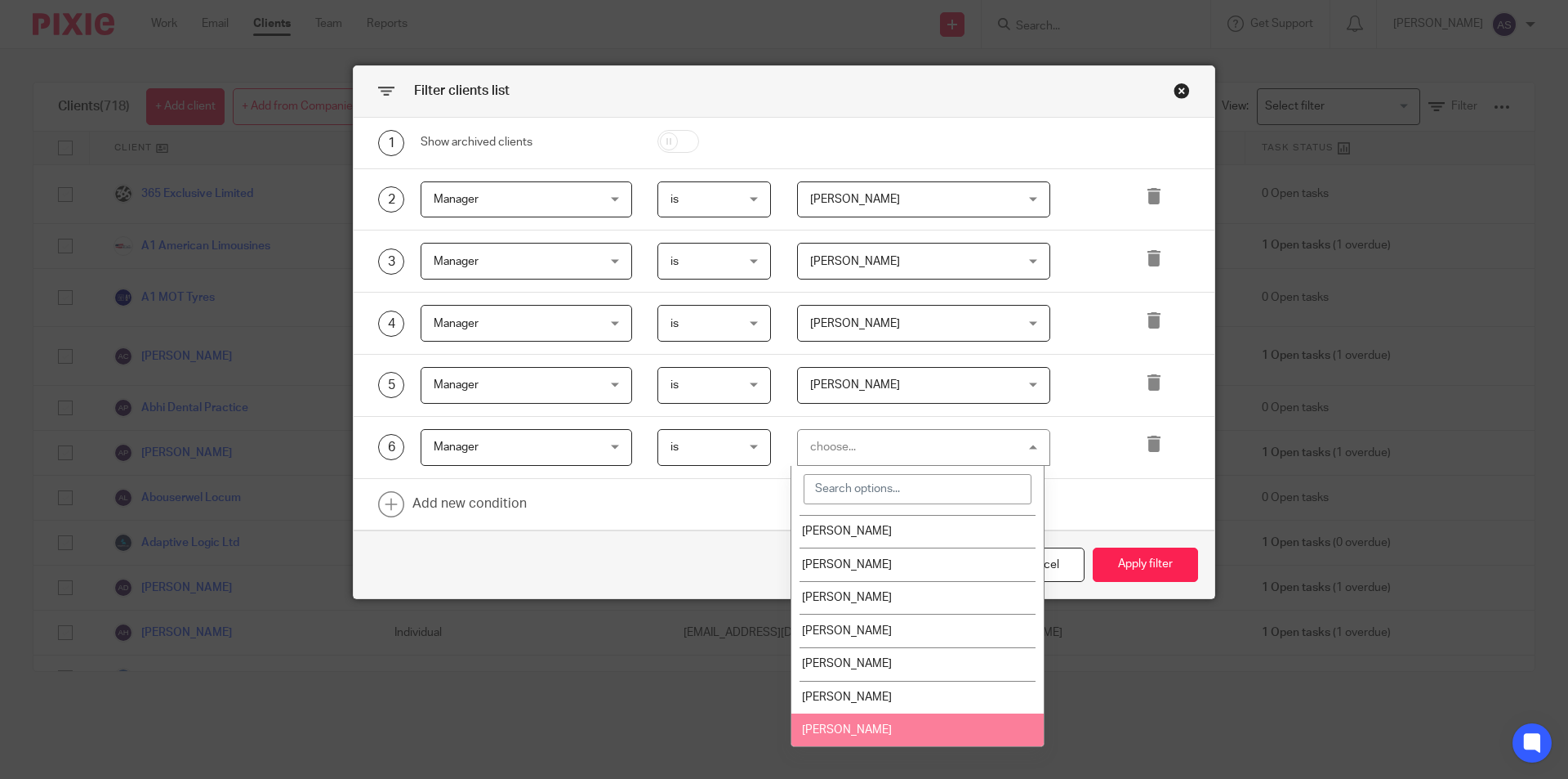
click at [909, 720] on li "Tina Pennycuick" at bounding box center [917, 730] width 252 height 34
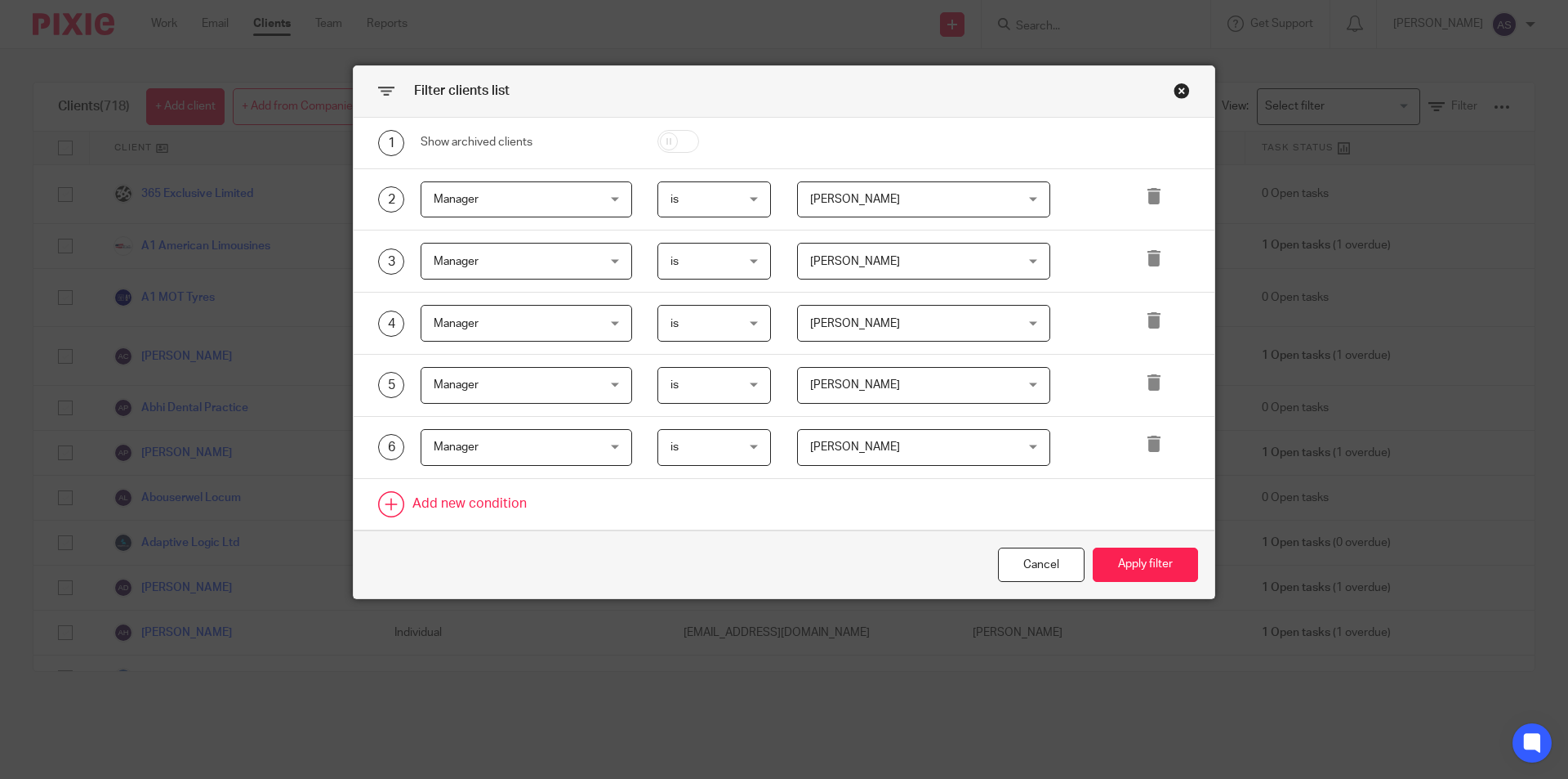
click at [474, 498] on link at bounding box center [784, 504] width 861 height 50
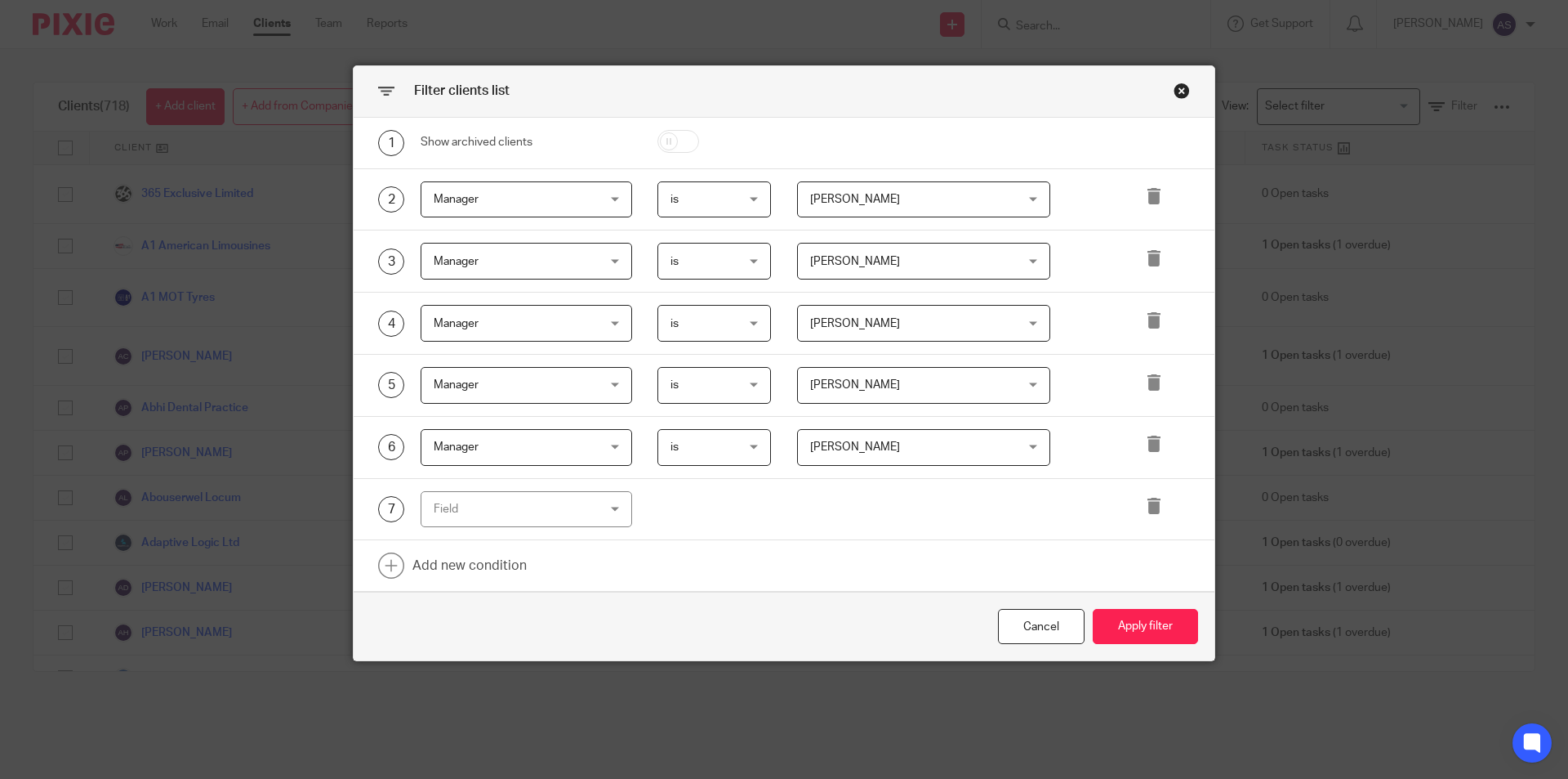
click at [469, 524] on div "Field" at bounding box center [512, 508] width 158 height 34
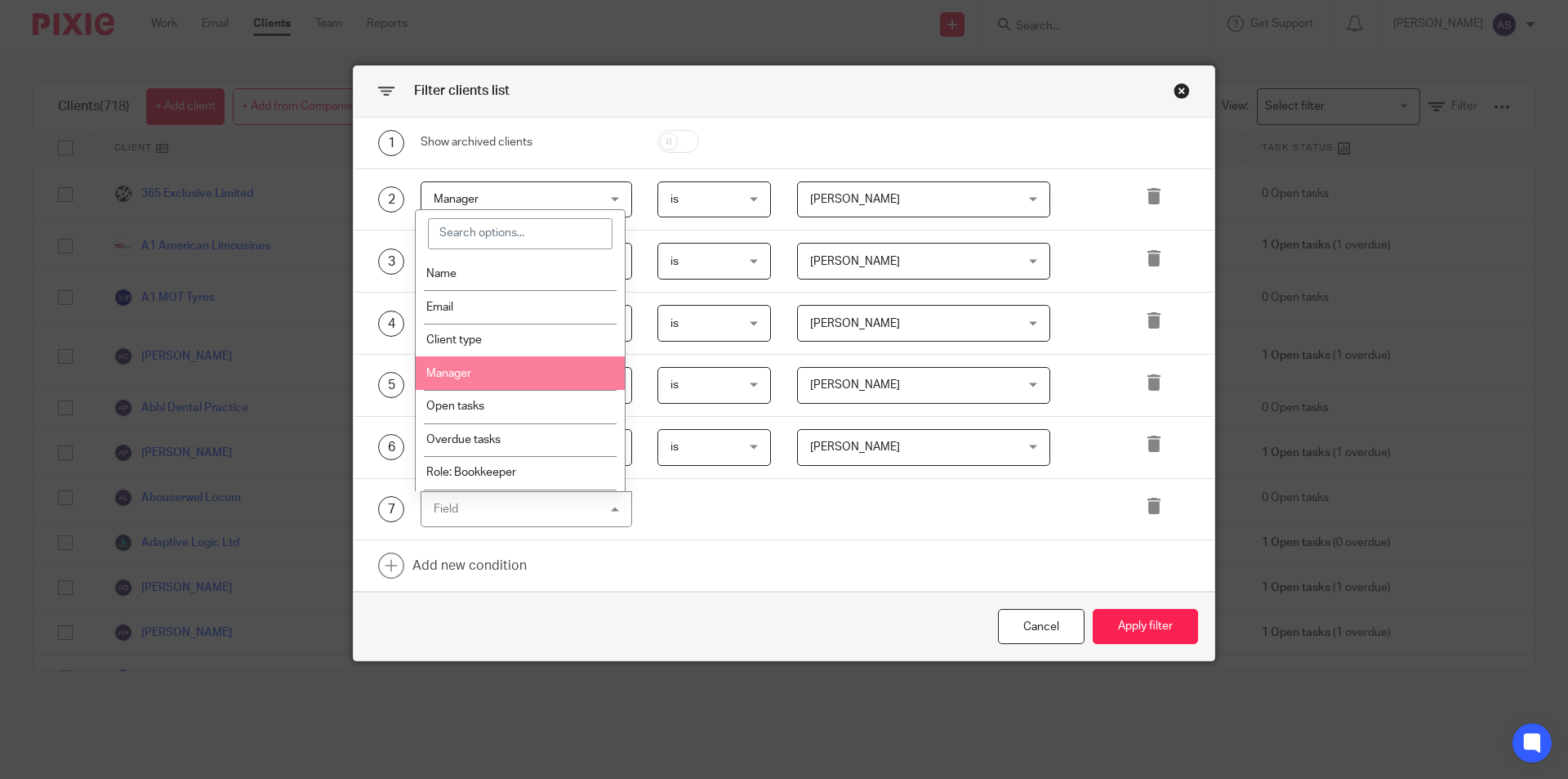
click at [506, 376] on li "Manager" at bounding box center [520, 373] width 210 height 34
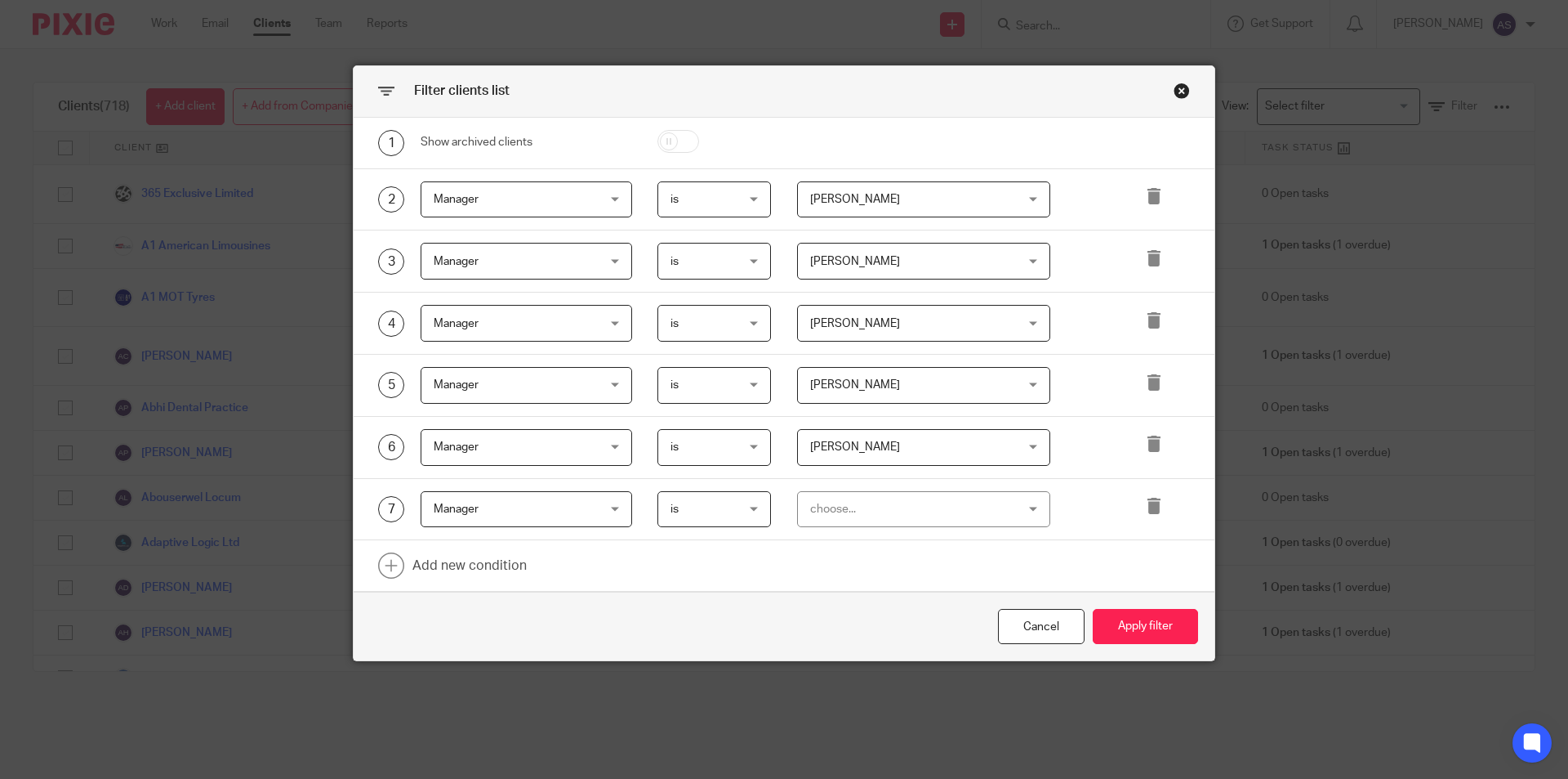
click at [882, 508] on div "choose..." at bounding box center [905, 508] width 192 height 34
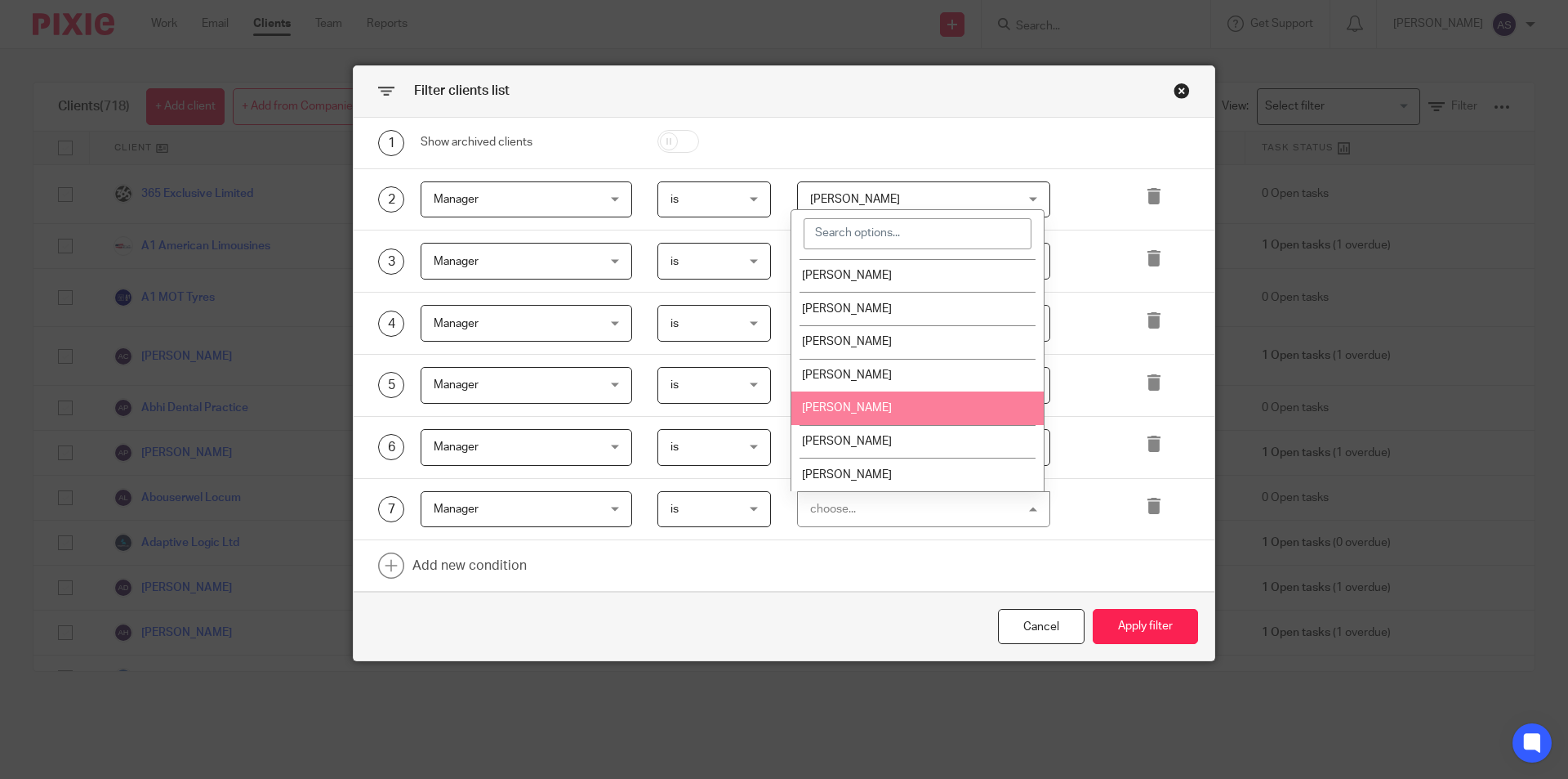
click at [890, 411] on li "Sonia Sachdev" at bounding box center [917, 407] width 252 height 34
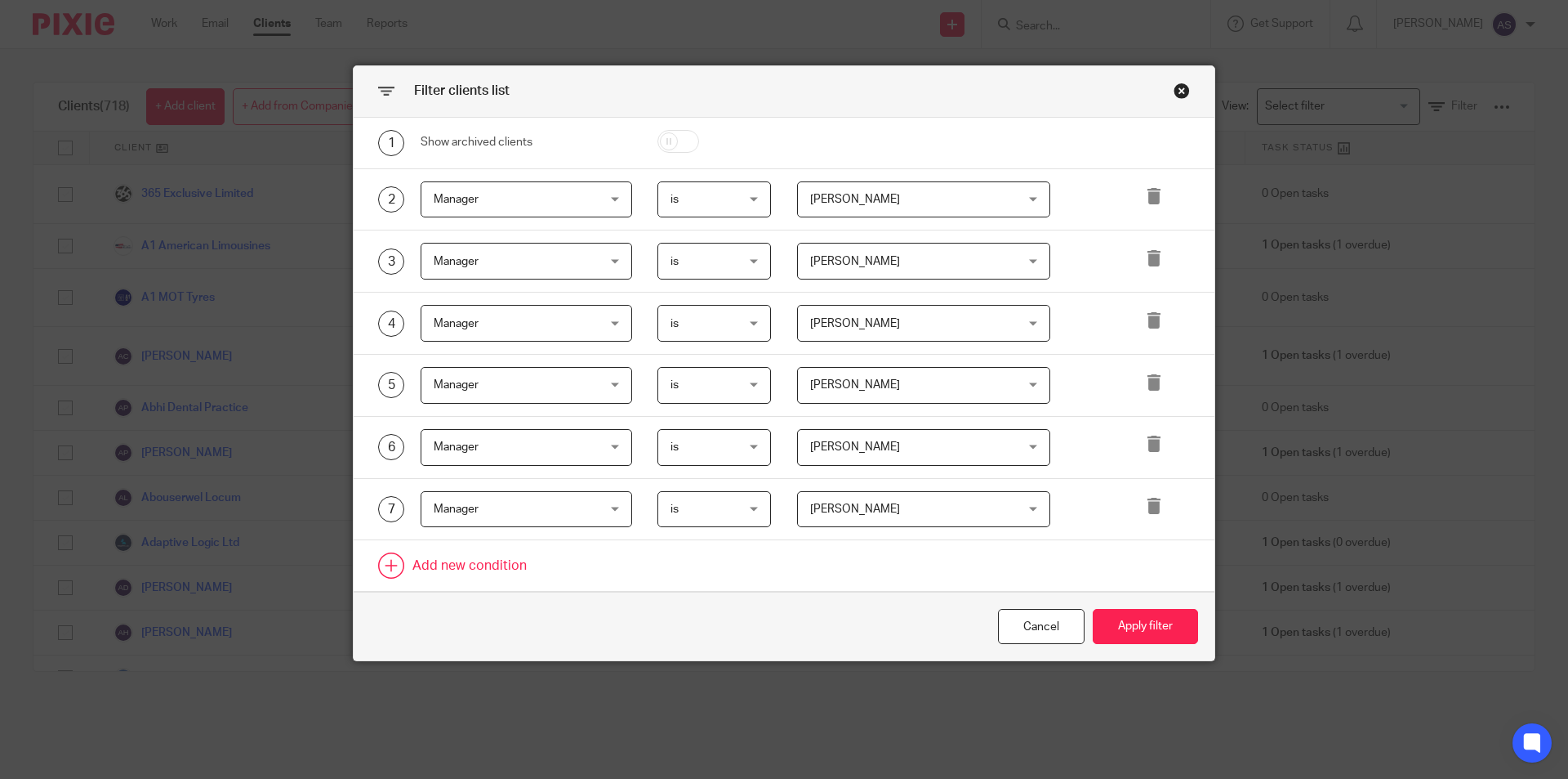
click at [428, 572] on link at bounding box center [784, 565] width 861 height 50
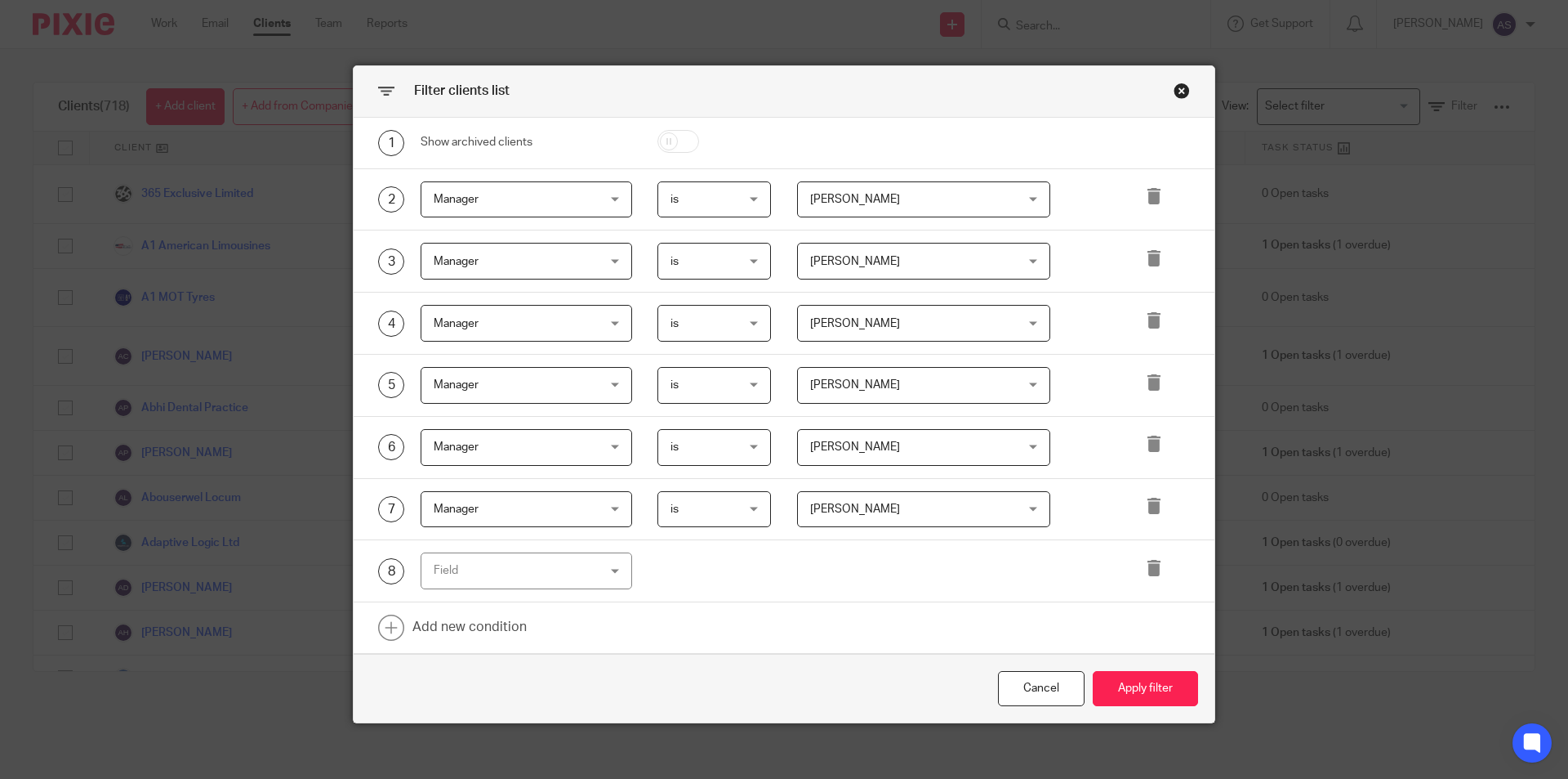
click at [480, 584] on div "Field" at bounding box center [512, 570] width 158 height 34
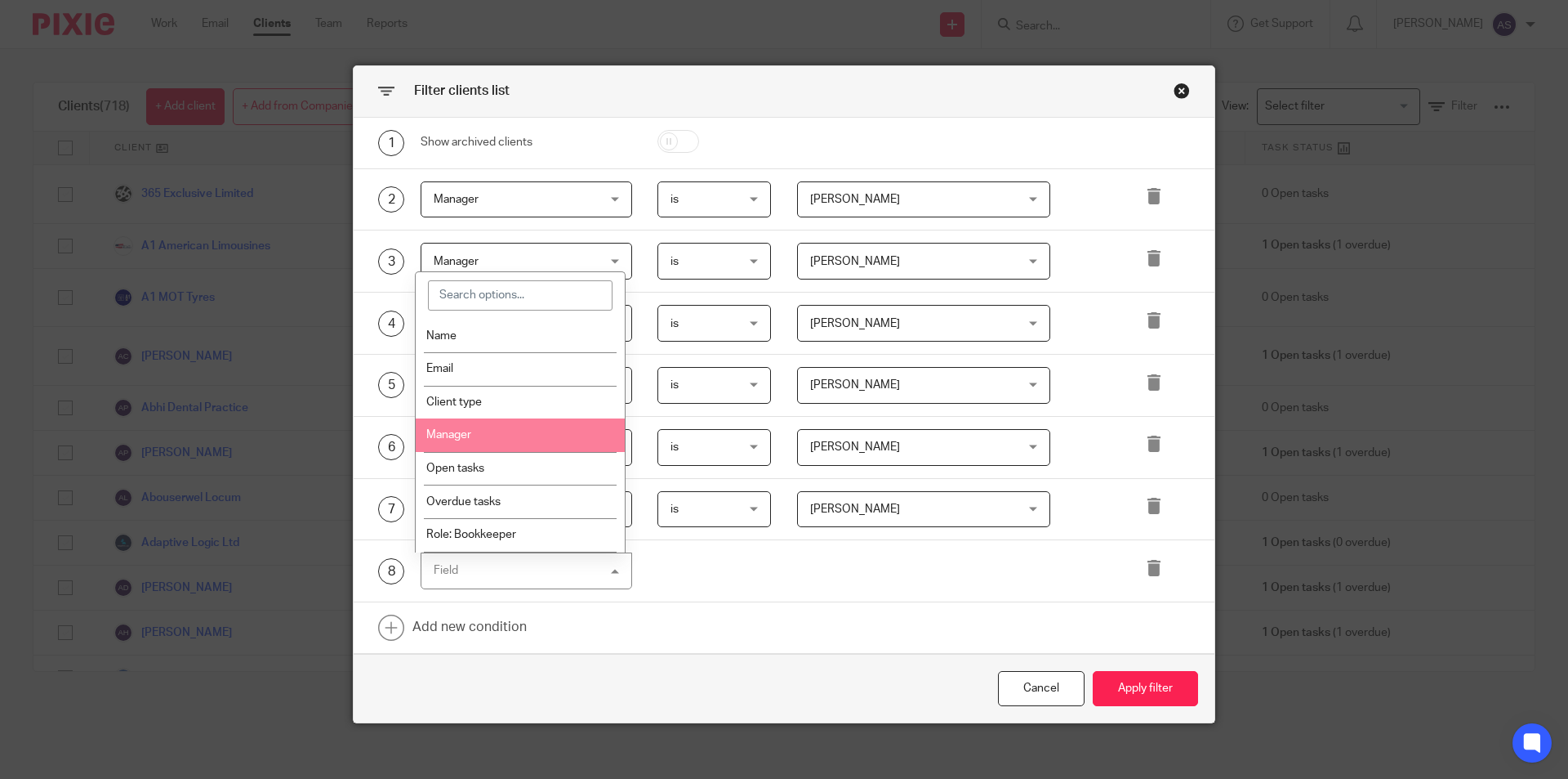
click at [480, 445] on li "Manager" at bounding box center [520, 434] width 210 height 34
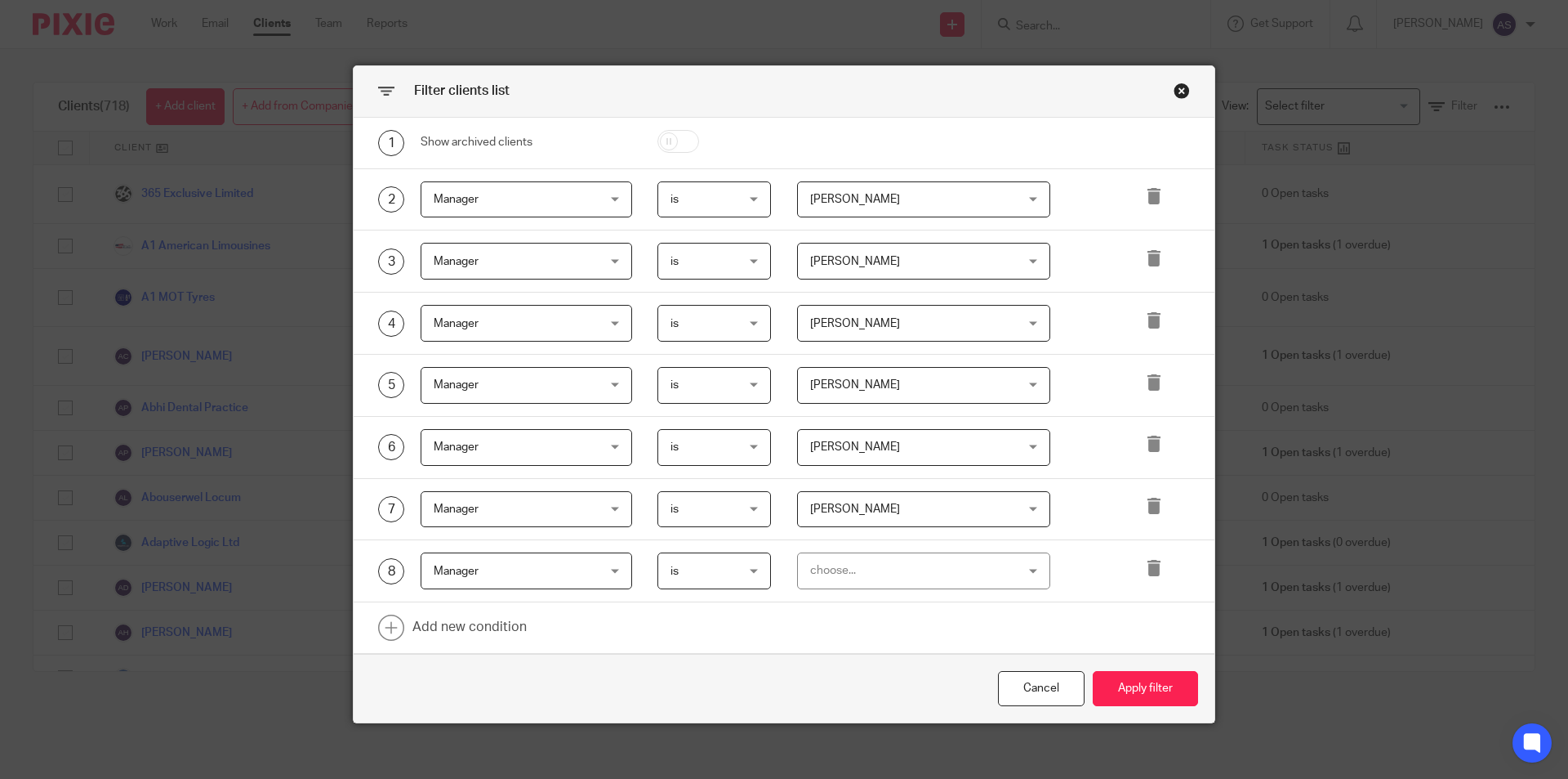
click at [900, 575] on div "choose..." at bounding box center [905, 570] width 192 height 34
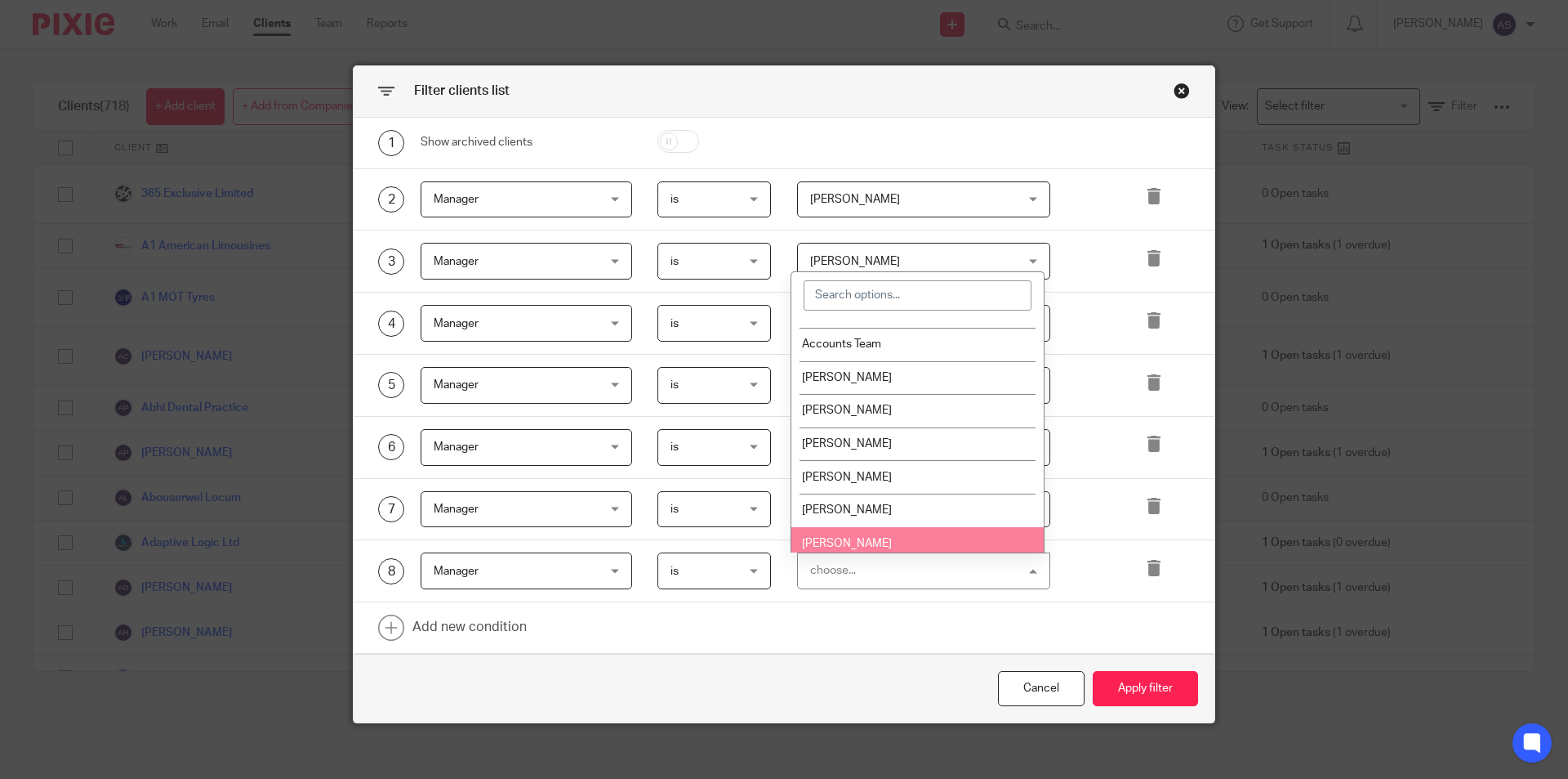
scroll to position [0, 0]
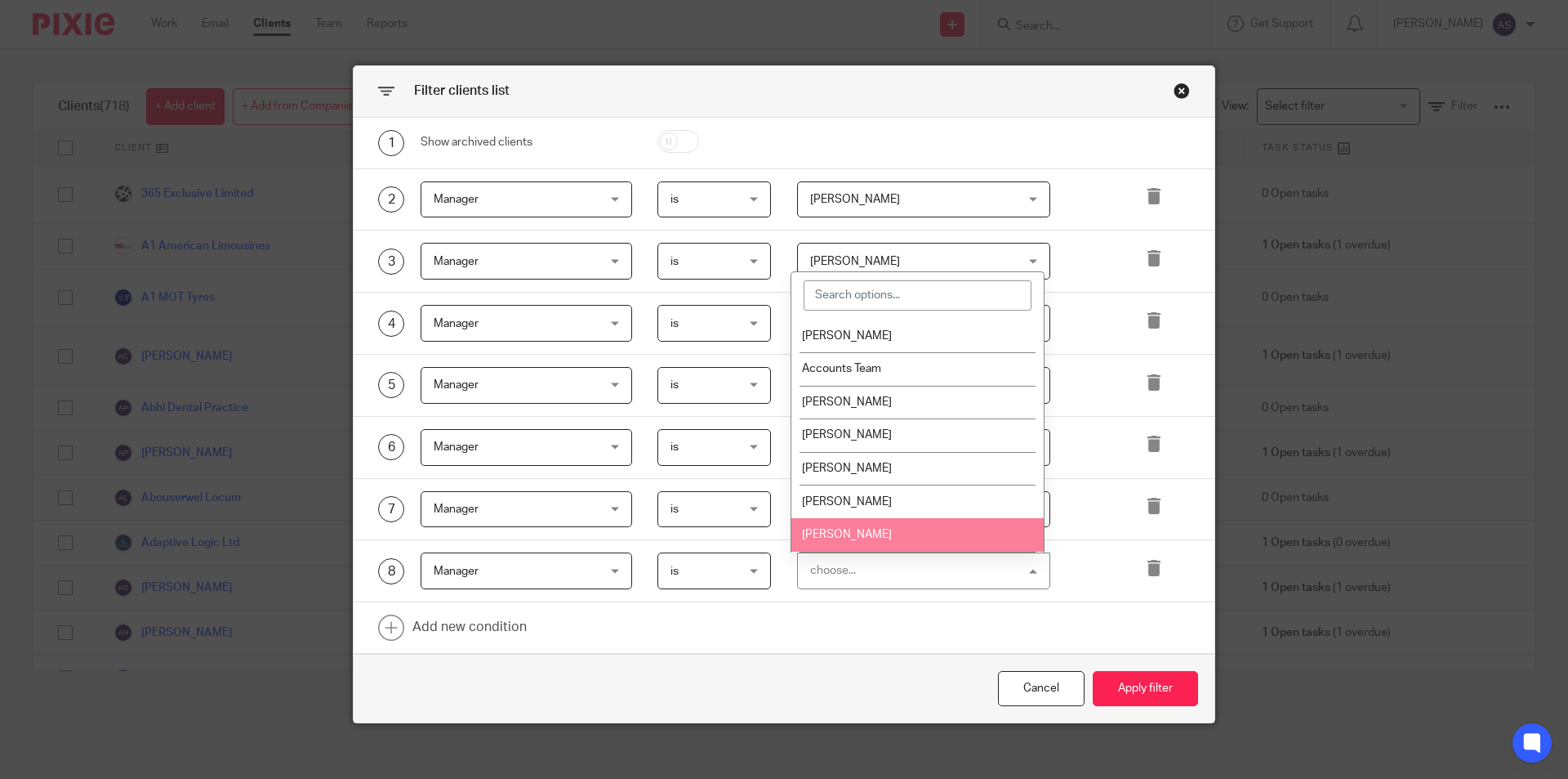
click at [908, 689] on div "Cancel Apply filter" at bounding box center [784, 687] width 861 height 69
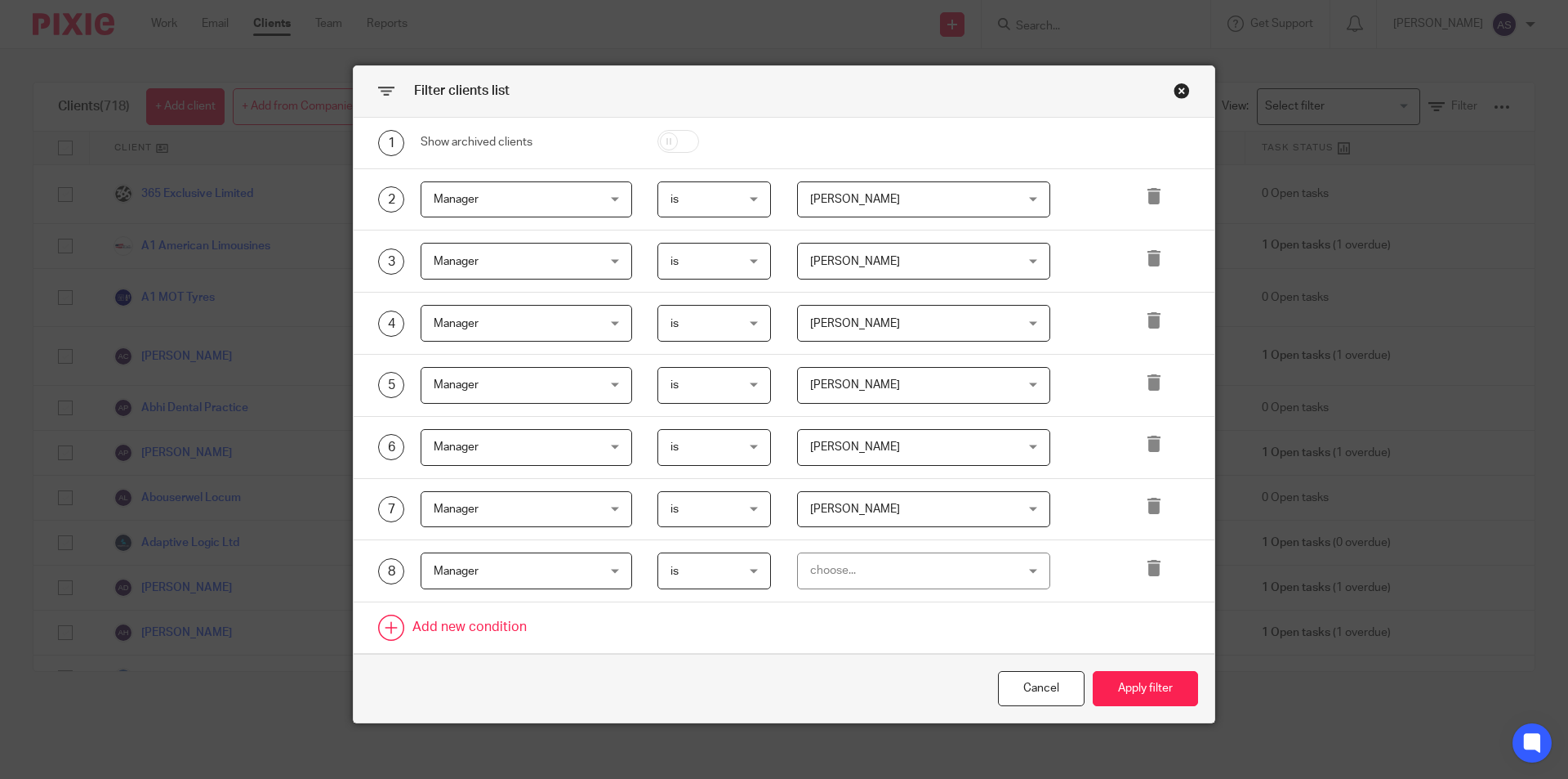
click at [1150, 567] on icon at bounding box center [1153, 567] width 16 height 16
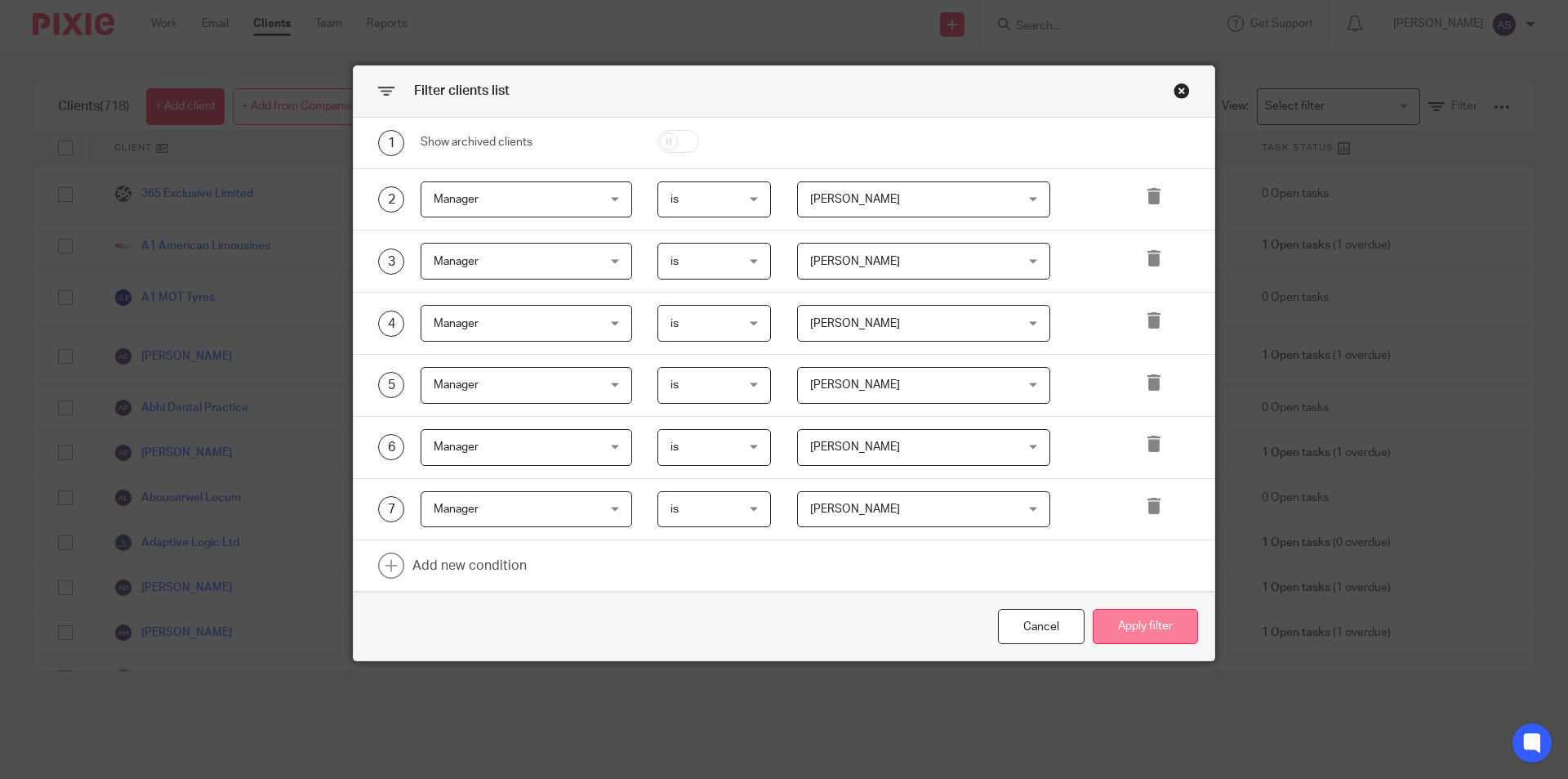
click at [1119, 628] on button "Apply filter" at bounding box center [1145, 626] width 105 height 35
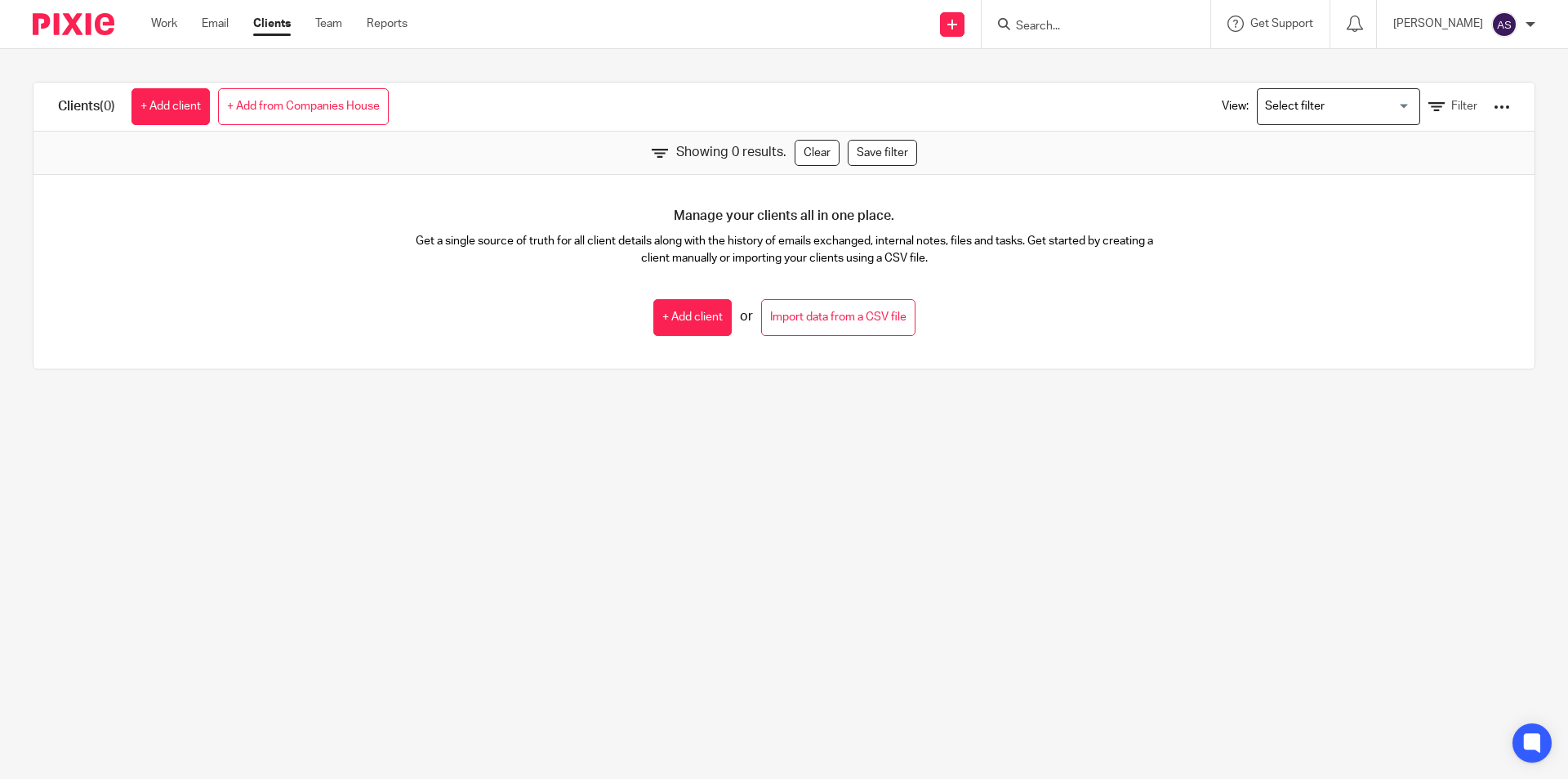
click at [1422, 119] on div "View: Loading... Filter" at bounding box center [1353, 106] width 312 height 48
click at [1429, 113] on link "Filter" at bounding box center [1453, 106] width 49 height 17
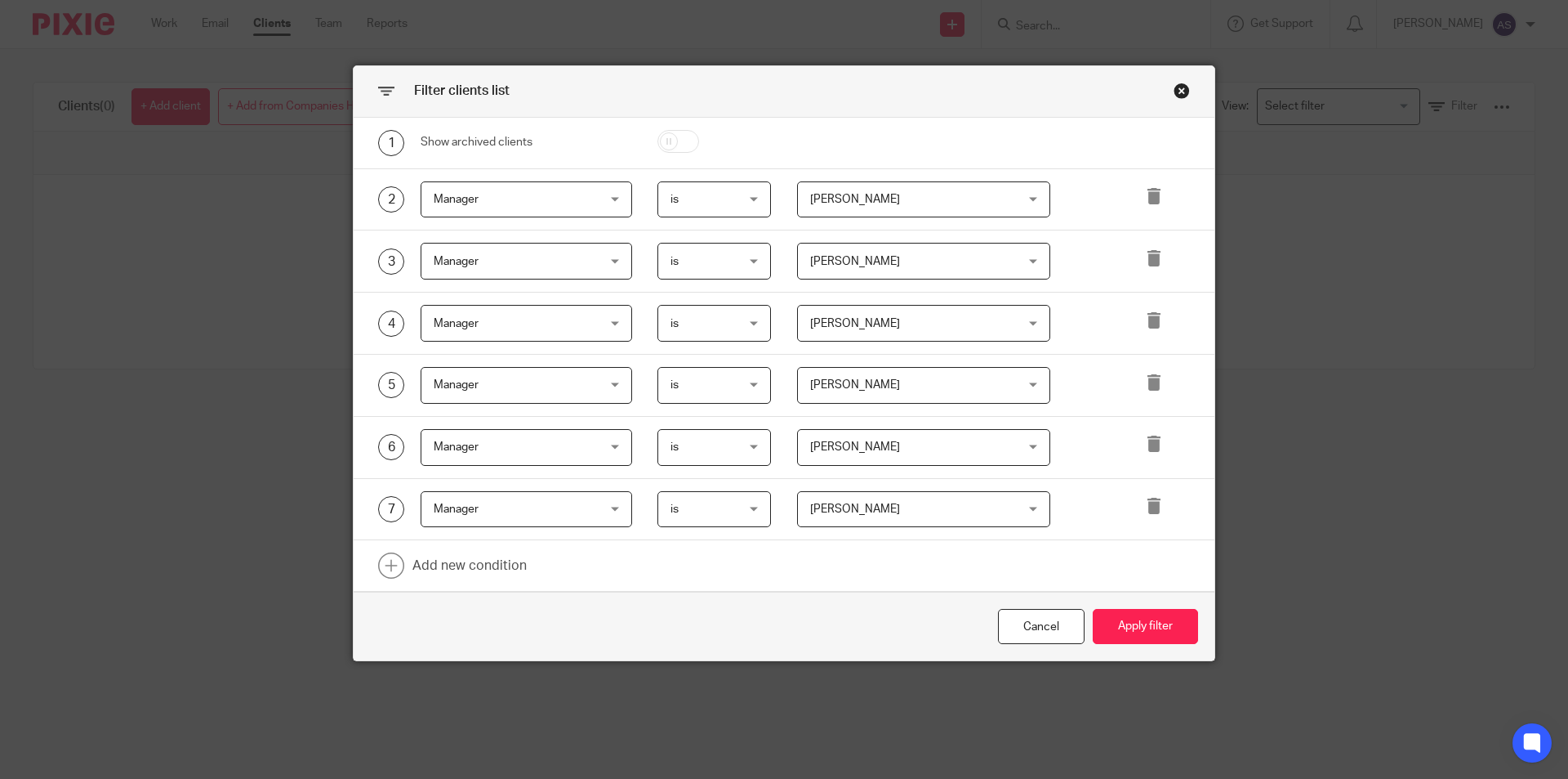
click at [771, 213] on div "Arun Sachdev Arun Sachdev Aaron Shinu Accounts Team Arun Sachdev Chetna Mistry …" at bounding box center [910, 199] width 280 height 37
click at [726, 196] on span "is" at bounding box center [710, 198] width 80 height 34
click at [837, 592] on div "Cancel Apply filter" at bounding box center [784, 625] width 861 height 69
click at [1145, 261] on icon at bounding box center [1153, 257] width 16 height 16
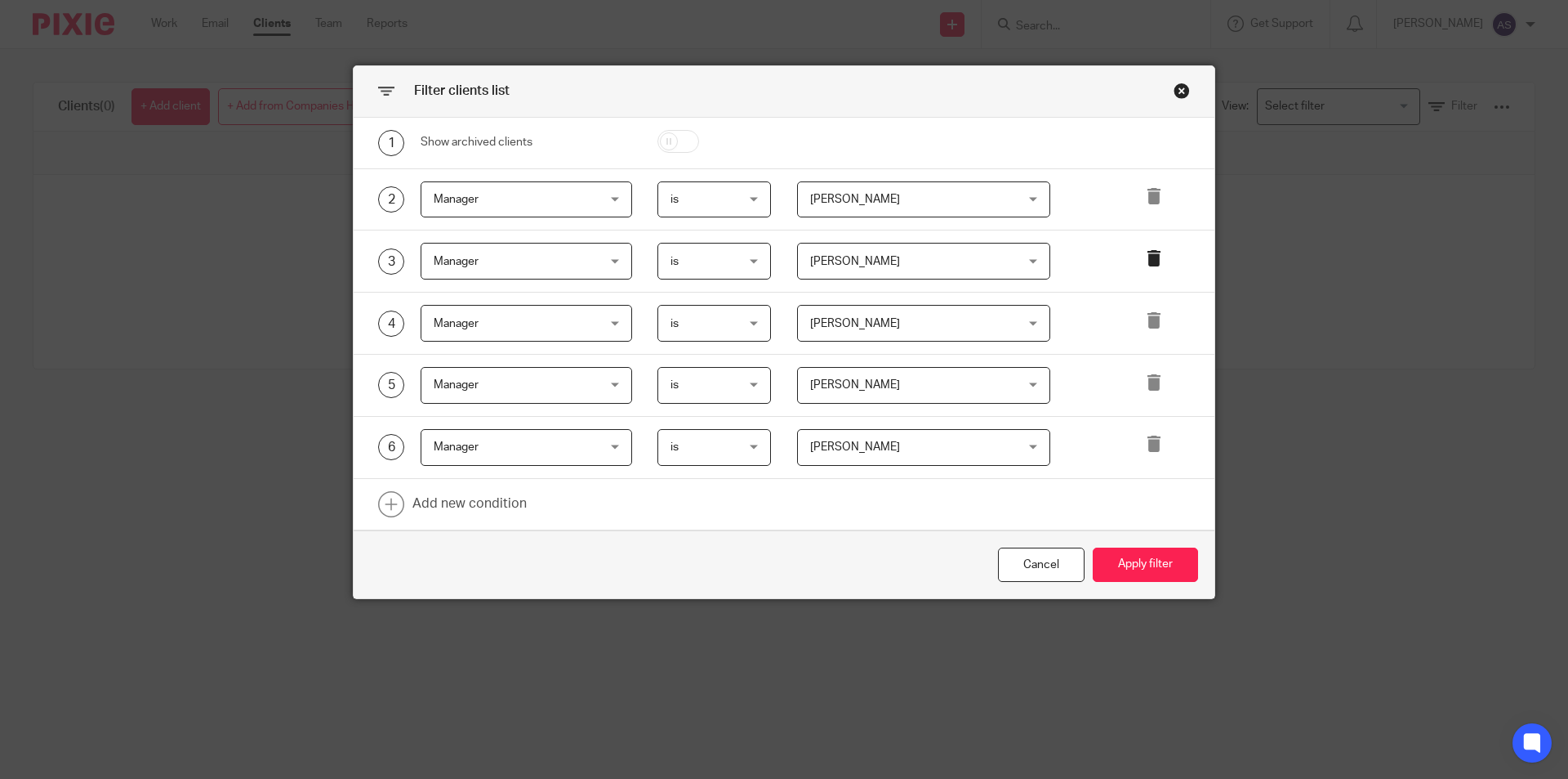
click at [1145, 261] on icon at bounding box center [1153, 257] width 16 height 16
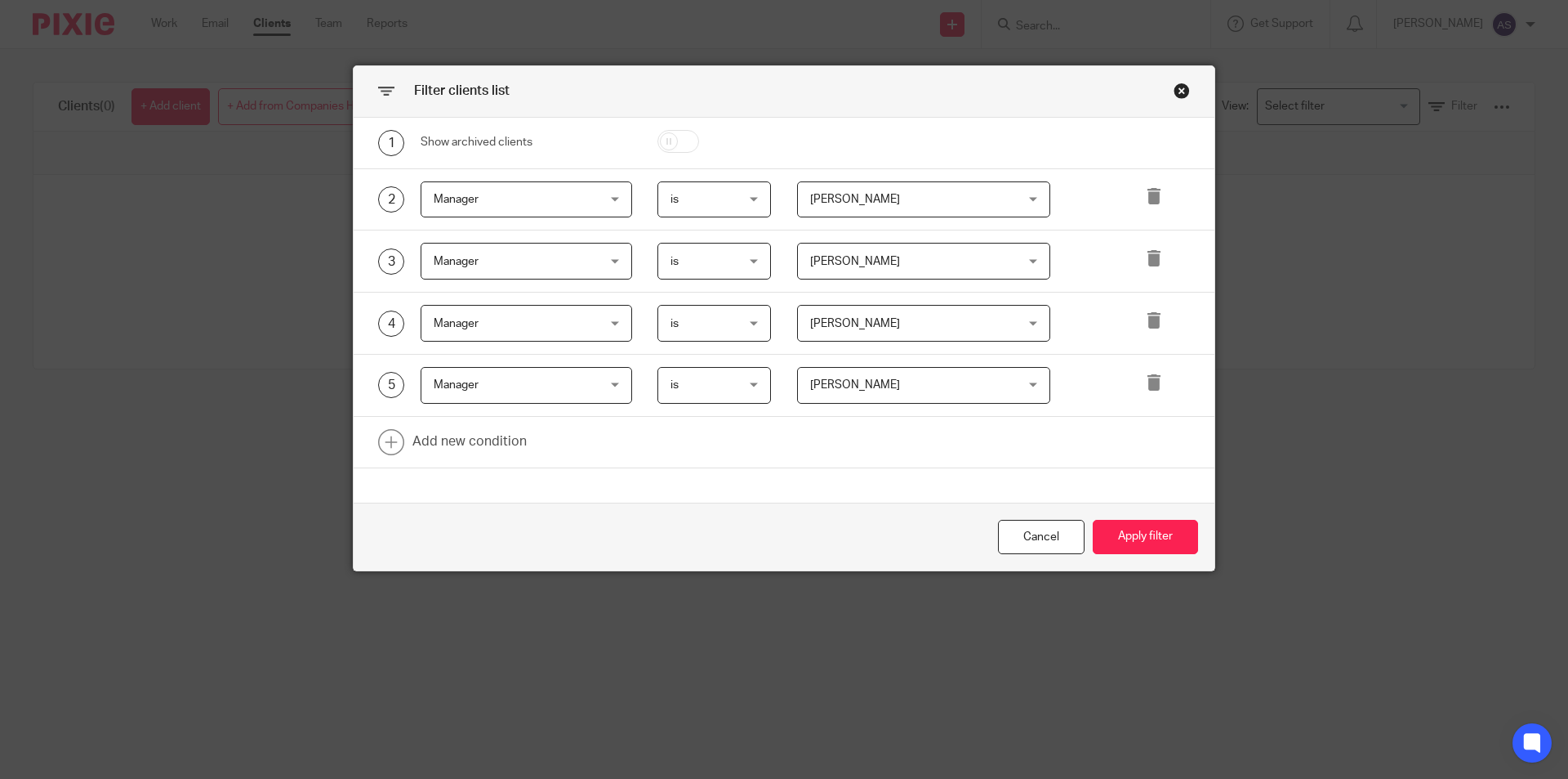
click at [1145, 261] on icon at bounding box center [1153, 257] width 16 height 16
click at [1145, 312] on icon at bounding box center [1153, 319] width 16 height 16
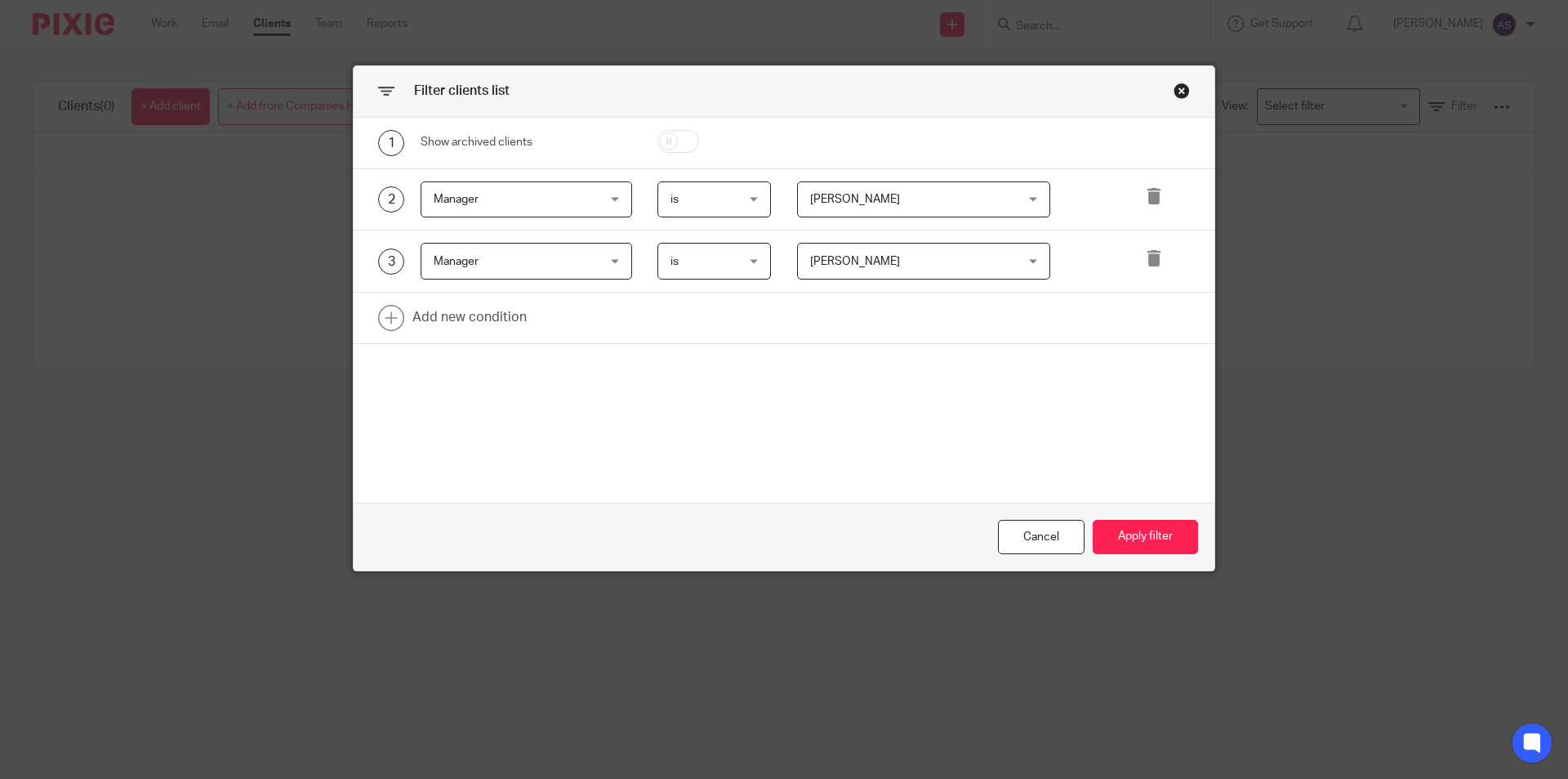
click at [1145, 262] on icon at bounding box center [1153, 257] width 16 height 16
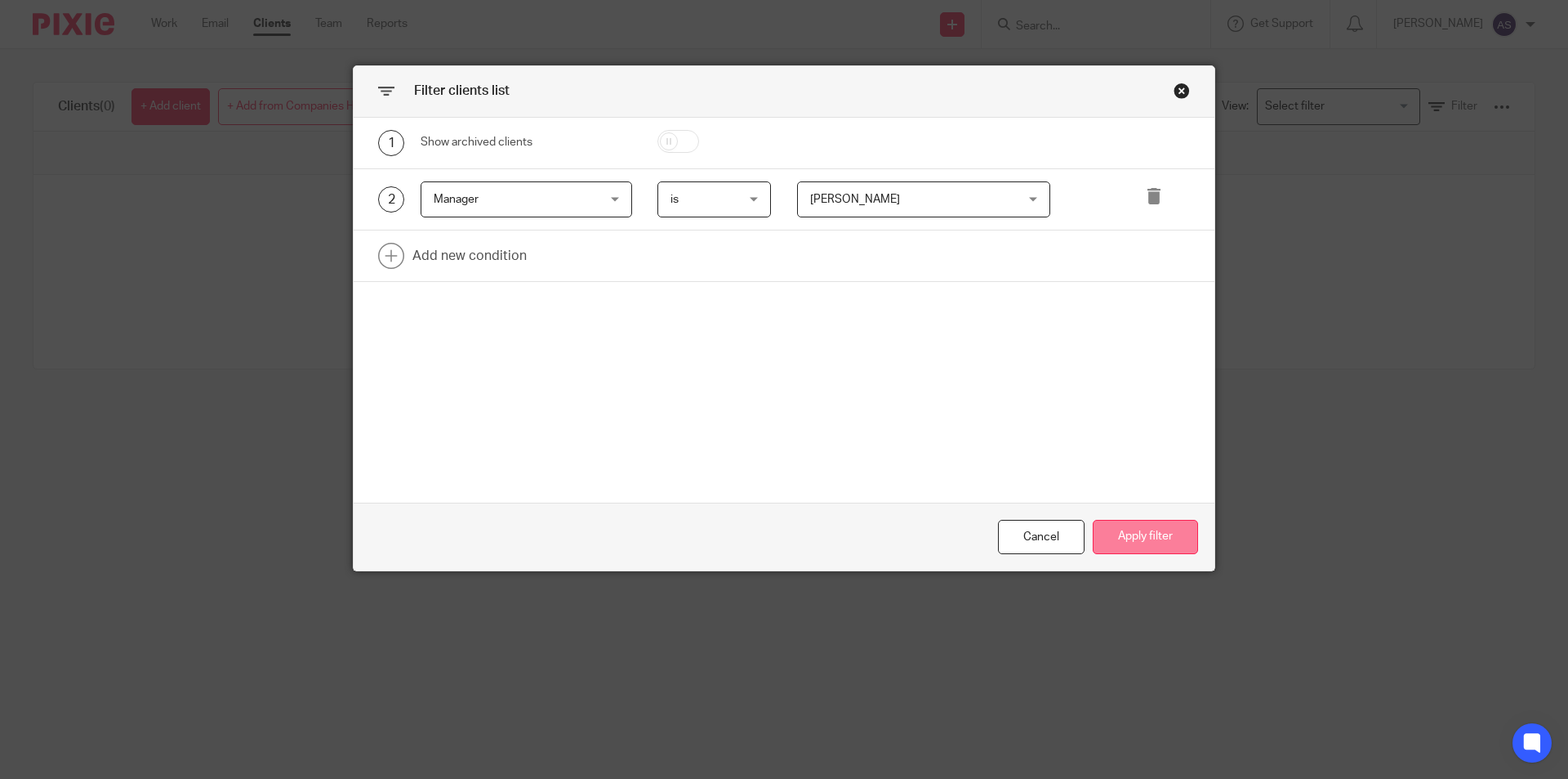
click at [1147, 530] on button "Apply filter" at bounding box center [1145, 537] width 105 height 35
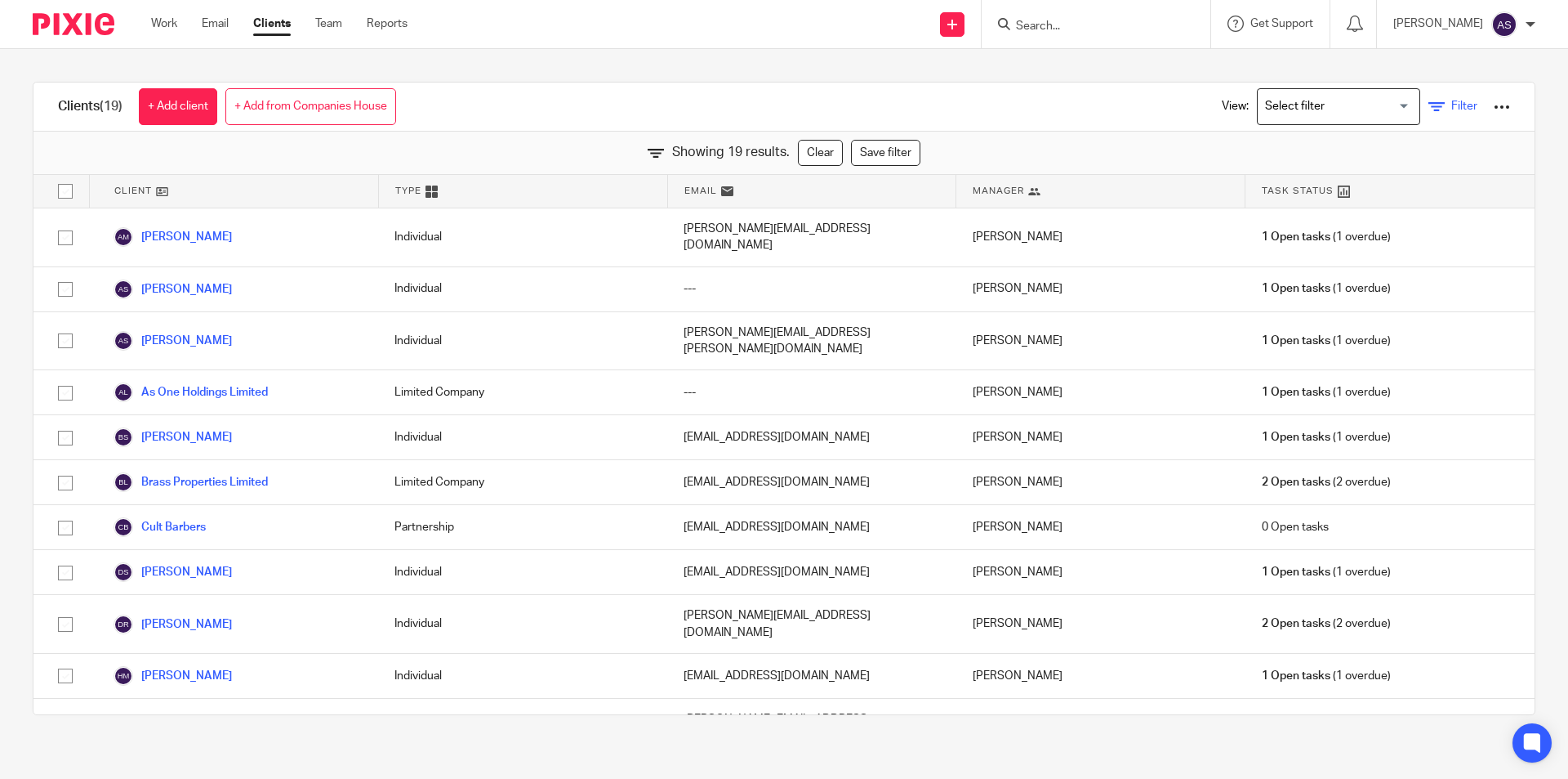
click at [1446, 114] on link "Filter" at bounding box center [1453, 106] width 49 height 17
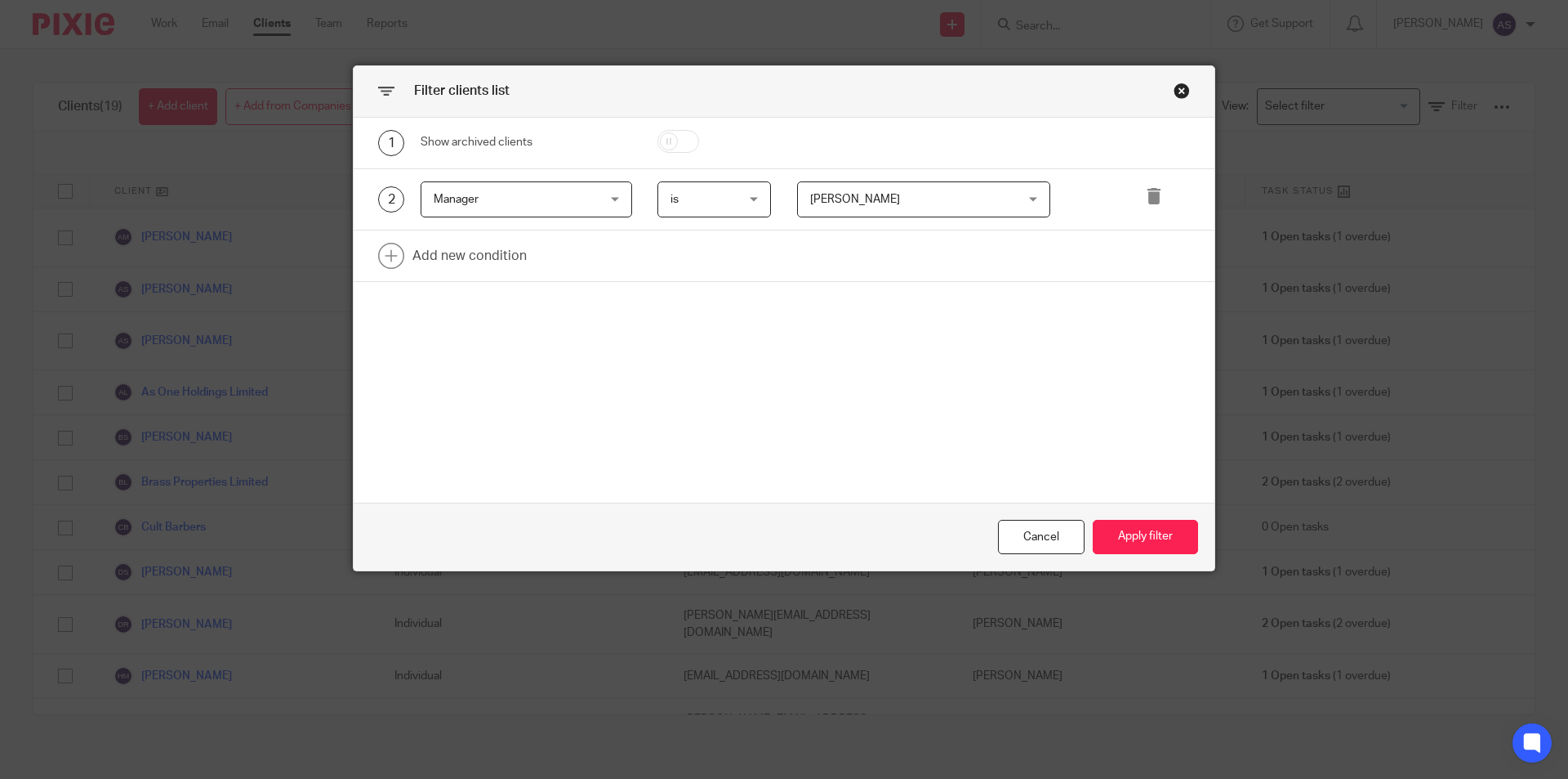
click at [1176, 84] on div "Close this dialog window" at bounding box center [1181, 90] width 16 height 16
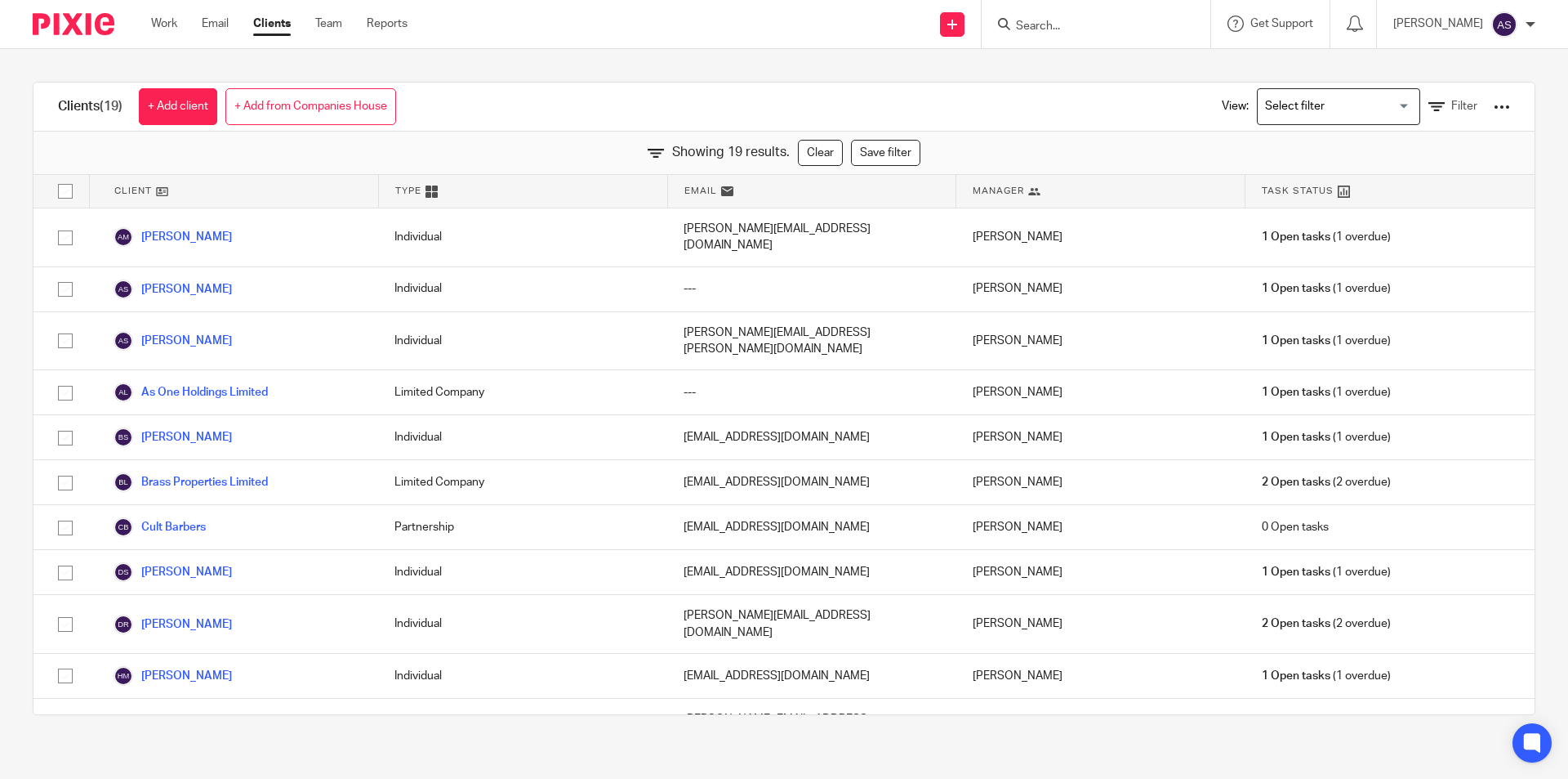
click at [1465, 113] on div "View: Loading... Filter" at bounding box center [1353, 106] width 312 height 48
click at [1494, 107] on div "View: Loading... Filter" at bounding box center [1353, 106] width 362 height 48
click at [1487, 118] on div "View: Loading... Filter" at bounding box center [1353, 106] width 362 height 48
click at [1494, 111] on div at bounding box center [1501, 106] width 16 height 16
click at [1354, 181] on link "Export clients to CSV file" at bounding box center [1370, 193] width 227 height 24
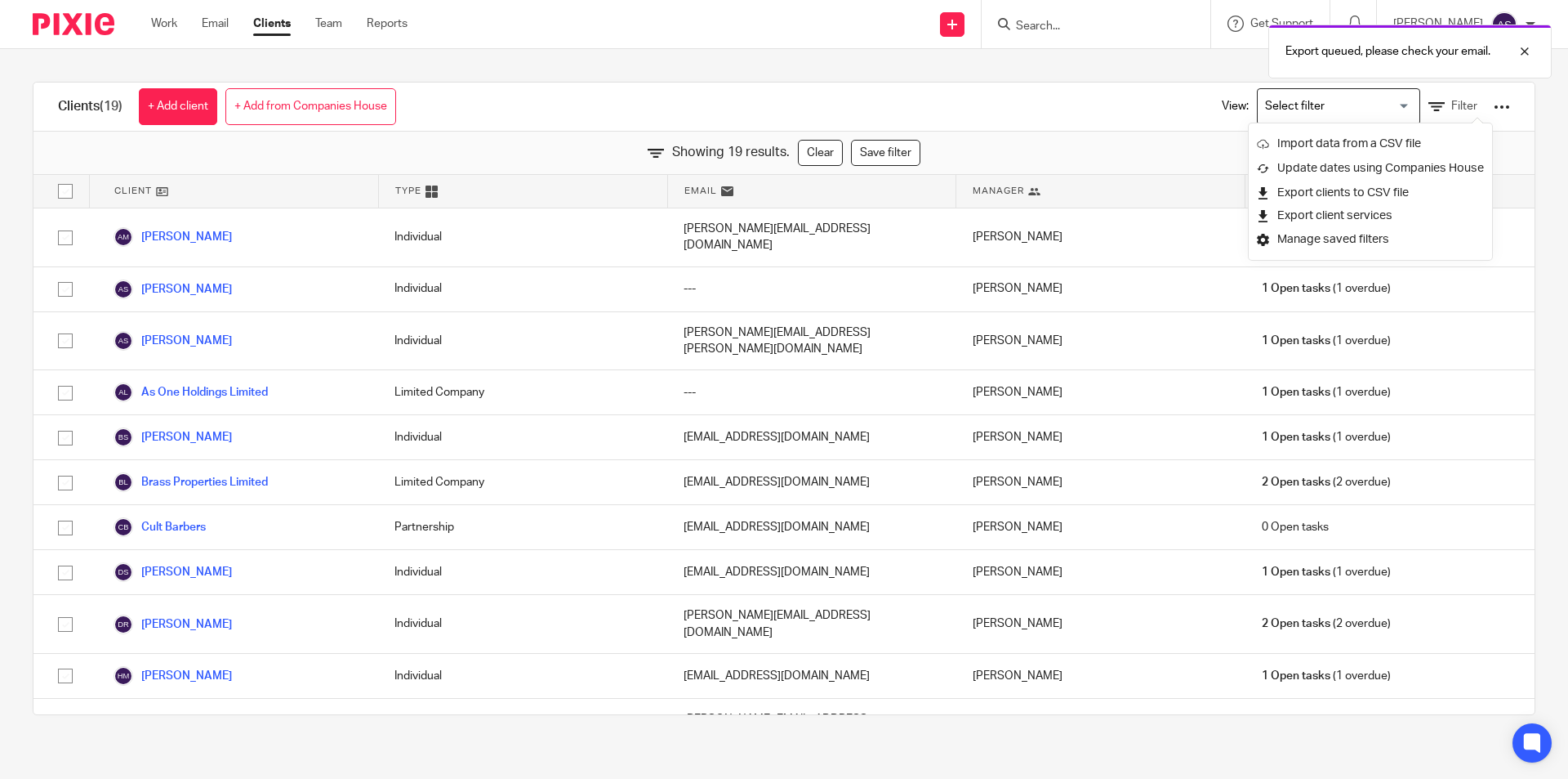
click at [1040, 123] on div "Clients (19) + Add client + Add from Companies House View: Loading... Filter" at bounding box center [784, 106] width 1501 height 49
click at [1429, 107] on icon at bounding box center [1436, 106] width 16 height 16
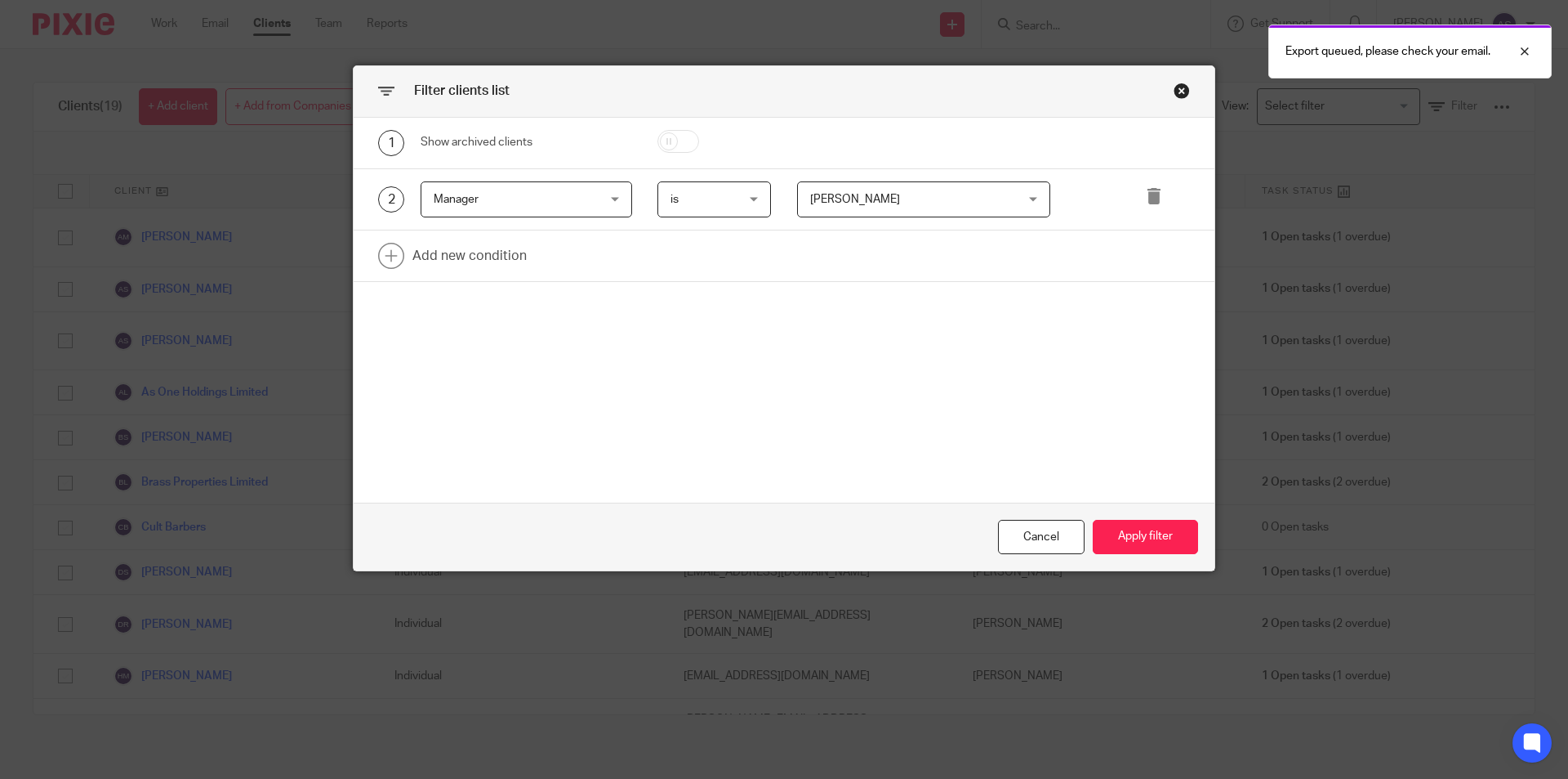
click at [855, 199] on span "Arun Sachdev" at bounding box center [854, 199] width 90 height 12
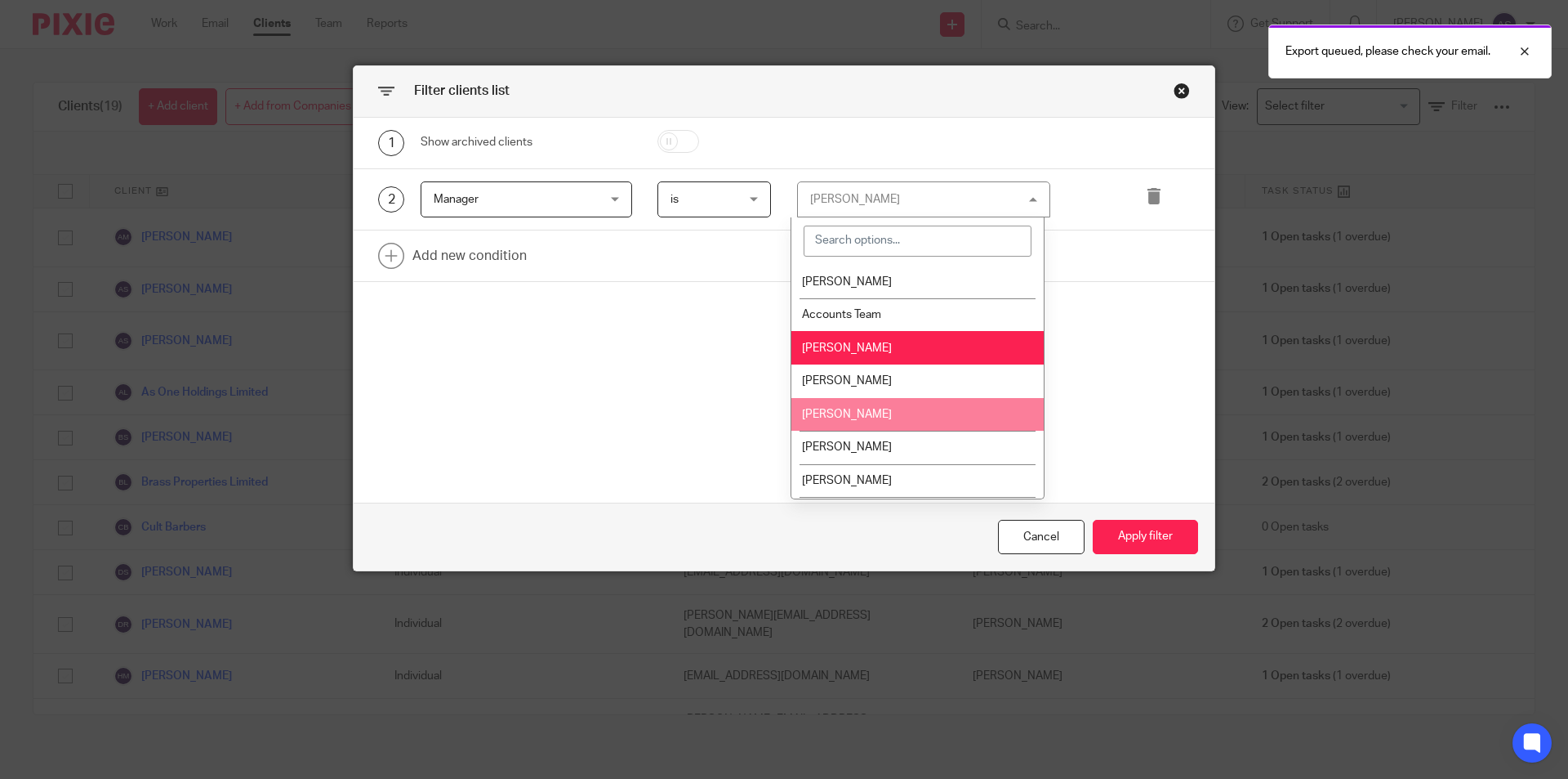
click at [889, 404] on li "Dan Field" at bounding box center [917, 414] width 252 height 34
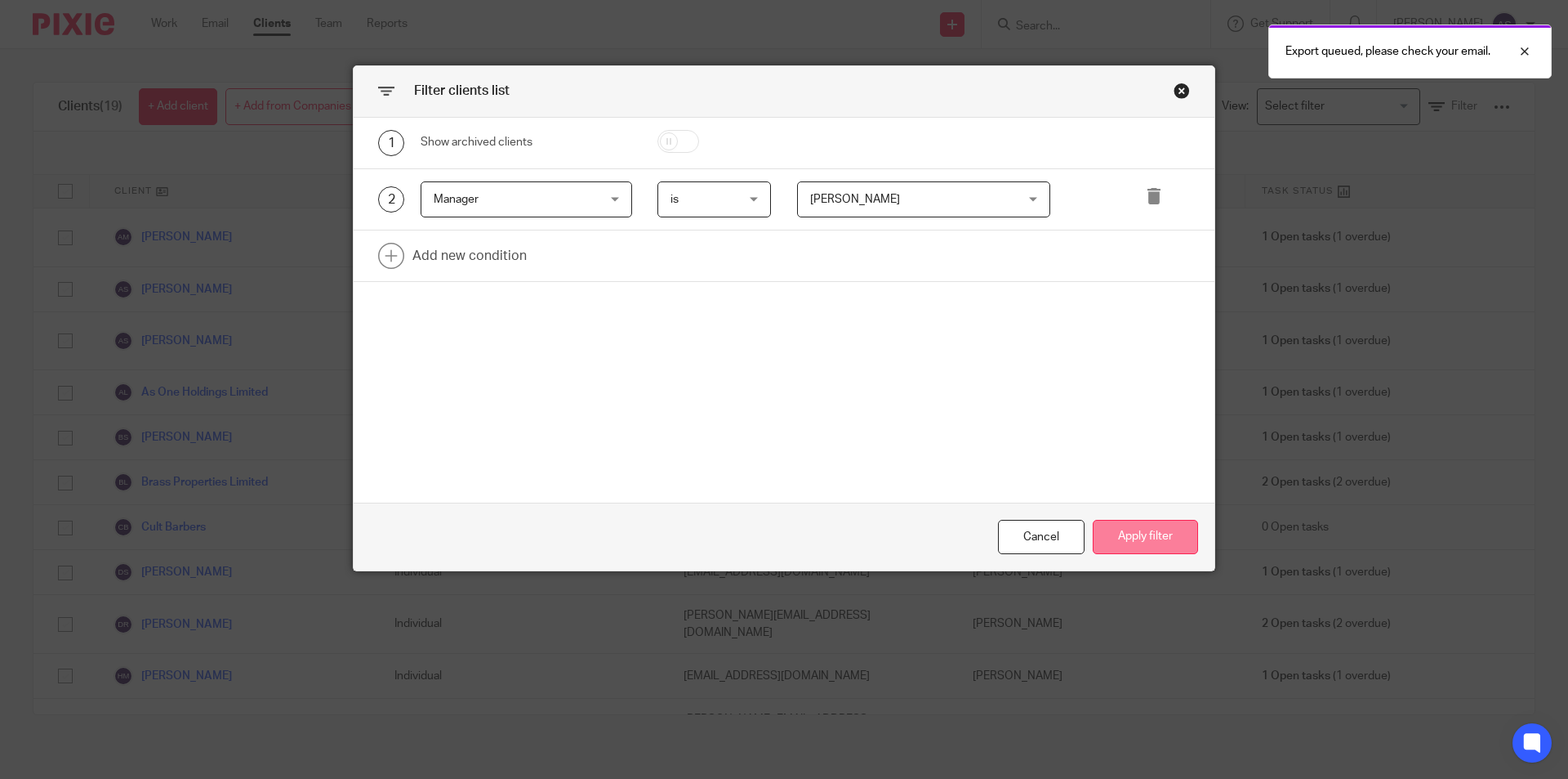
click at [1150, 525] on button "Apply filter" at bounding box center [1145, 537] width 105 height 35
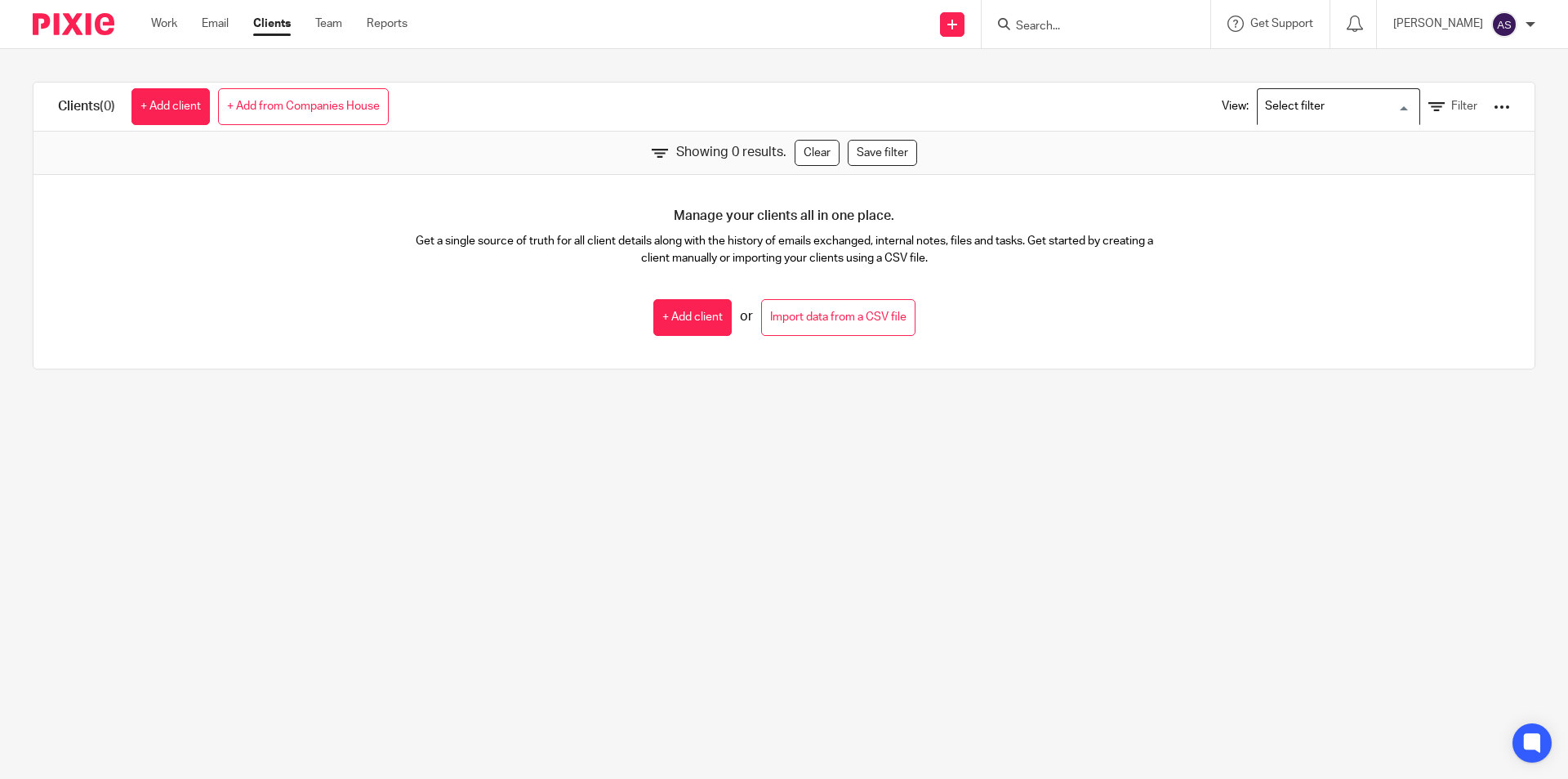
click at [1322, 96] on input "Search for option" at bounding box center [1335, 106] width 151 height 29
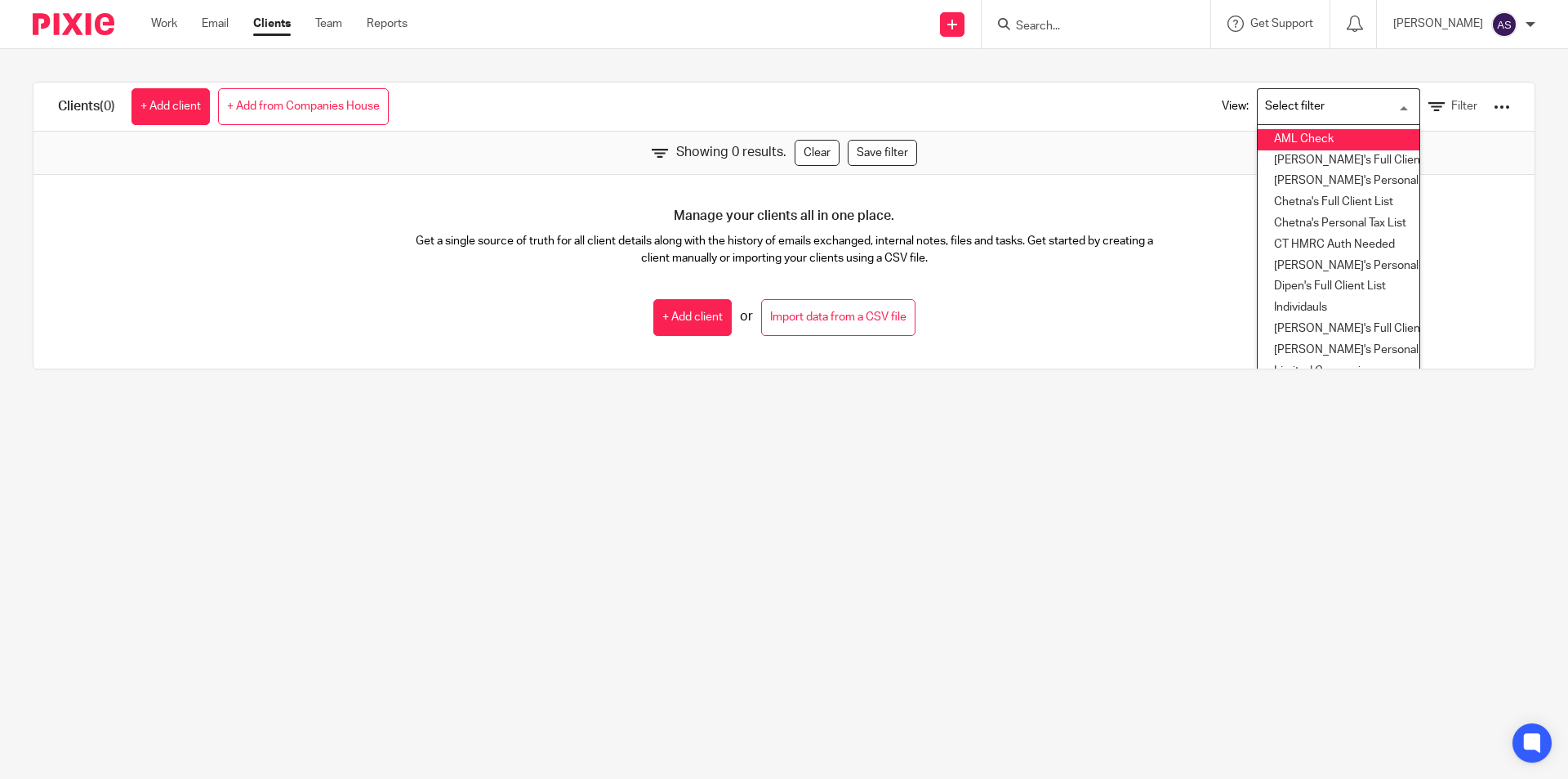
click at [1408, 117] on div "View: Loading... AML Check Arun's Full Client List Arun's Personal Tax List Che…" at bounding box center [1353, 106] width 312 height 48
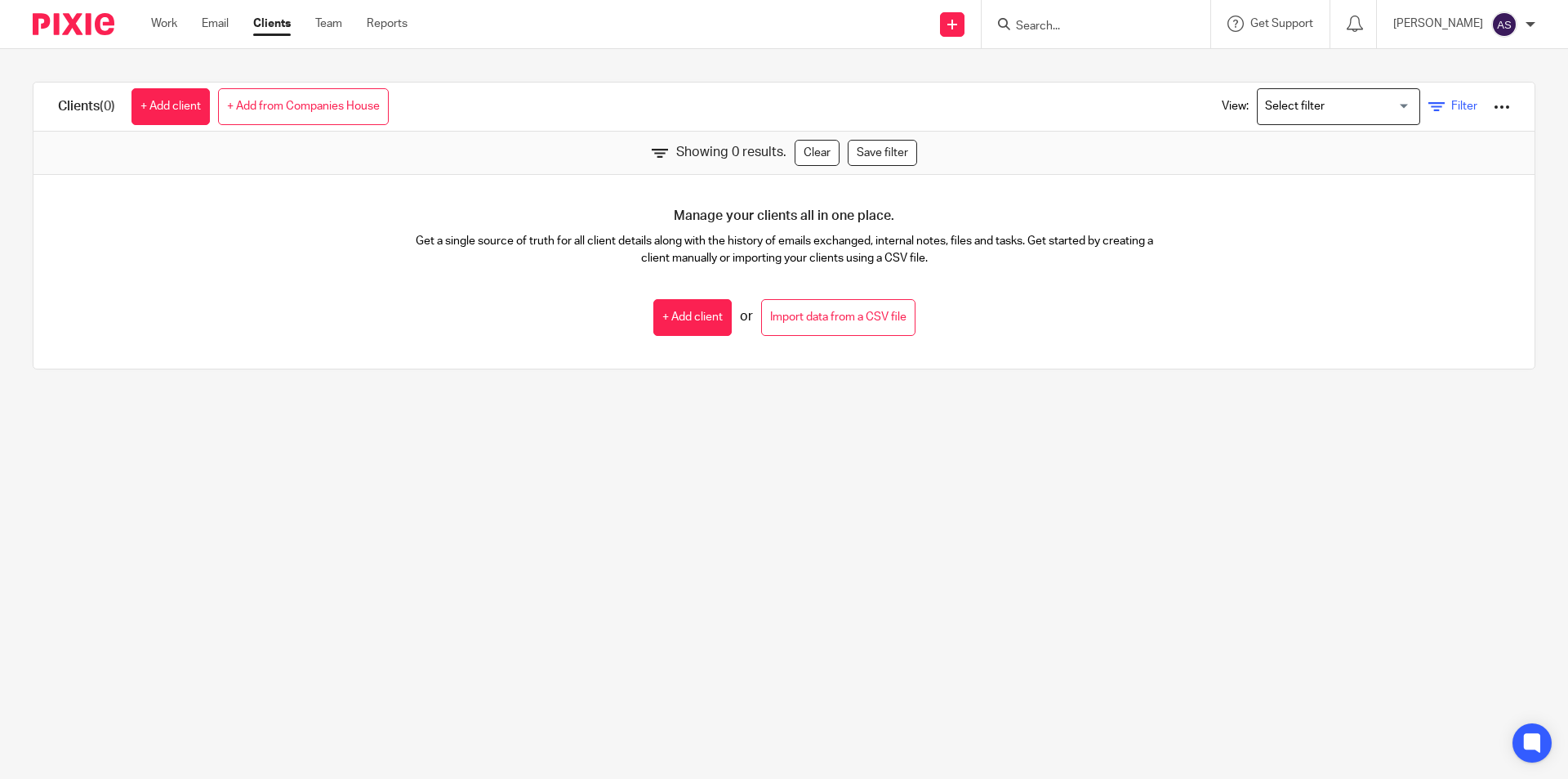
click at [1429, 110] on icon at bounding box center [1436, 106] width 16 height 16
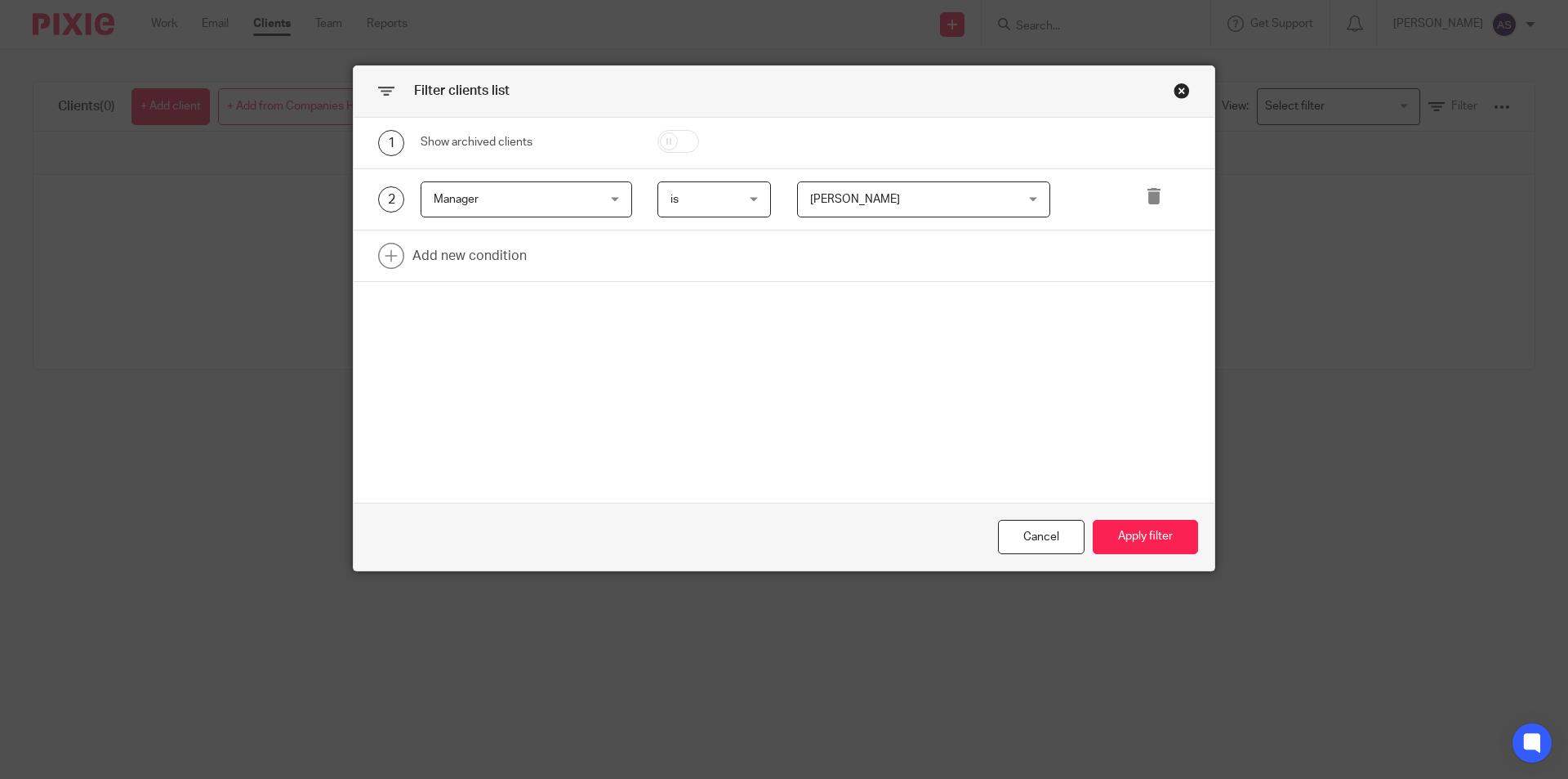
click at [841, 202] on span "Dan Field" at bounding box center [854, 199] width 90 height 12
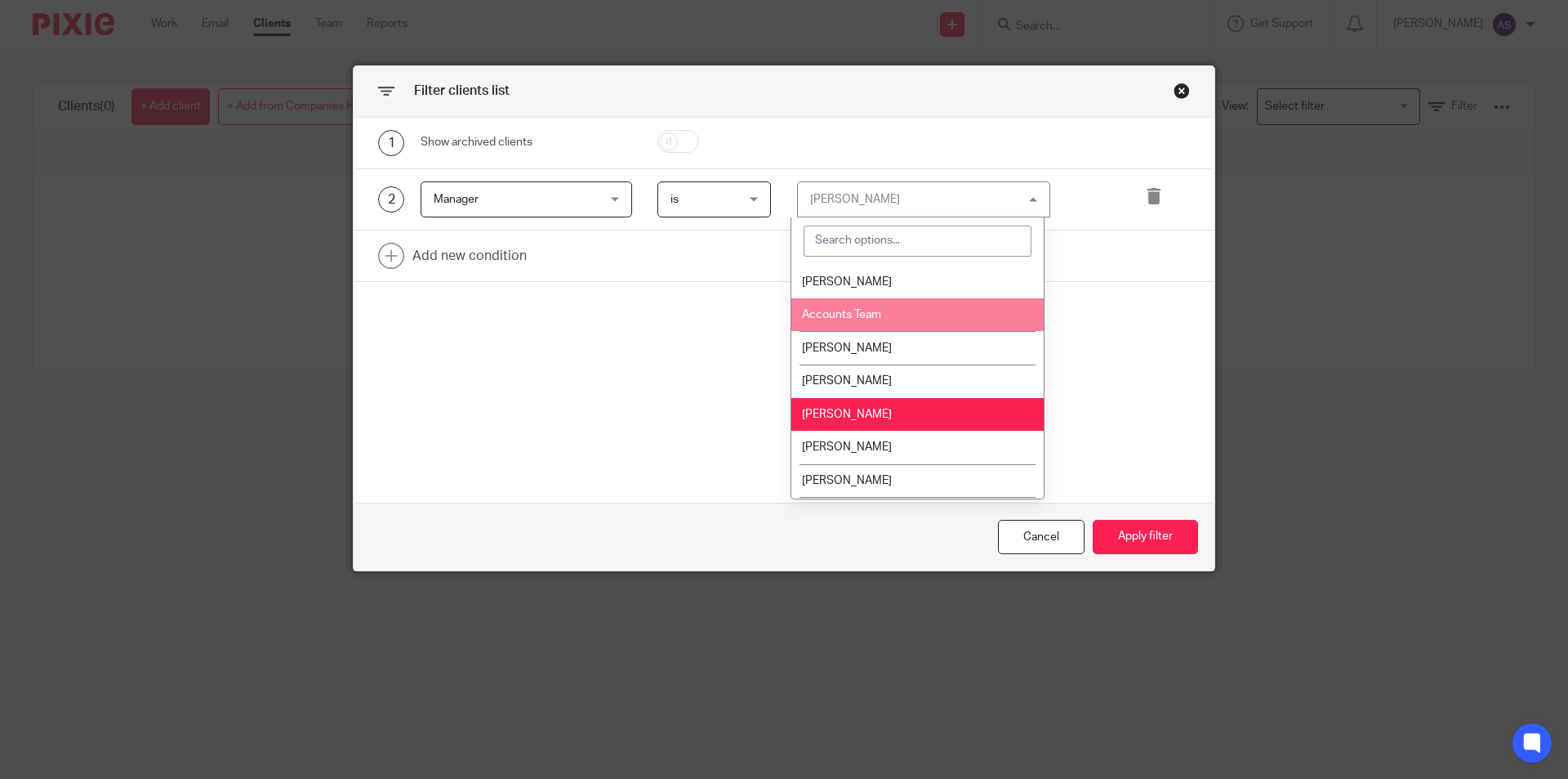
click at [883, 308] on li "Accounts Team" at bounding box center [917, 315] width 252 height 34
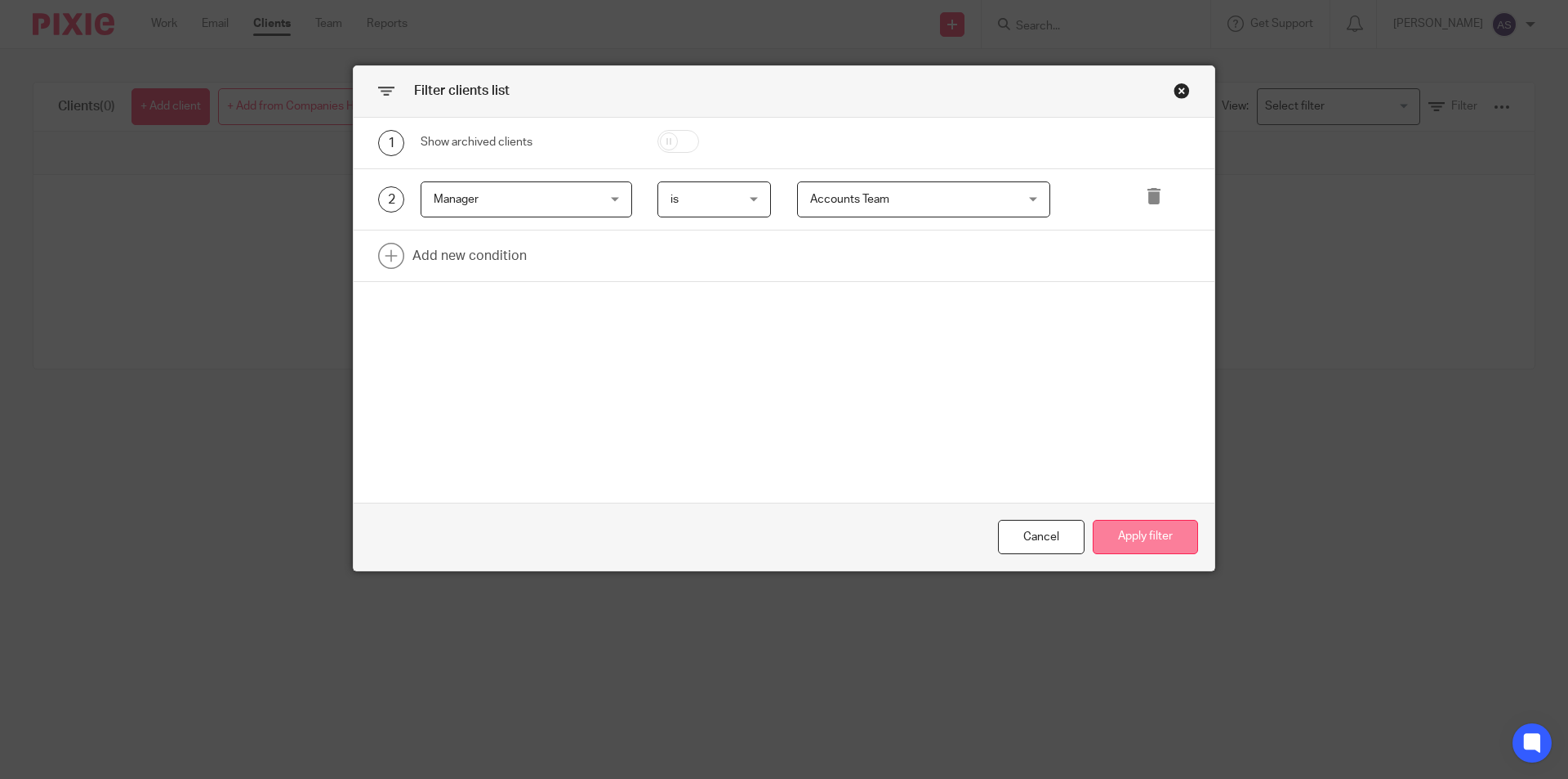
click at [1172, 547] on button "Apply filter" at bounding box center [1145, 537] width 105 height 35
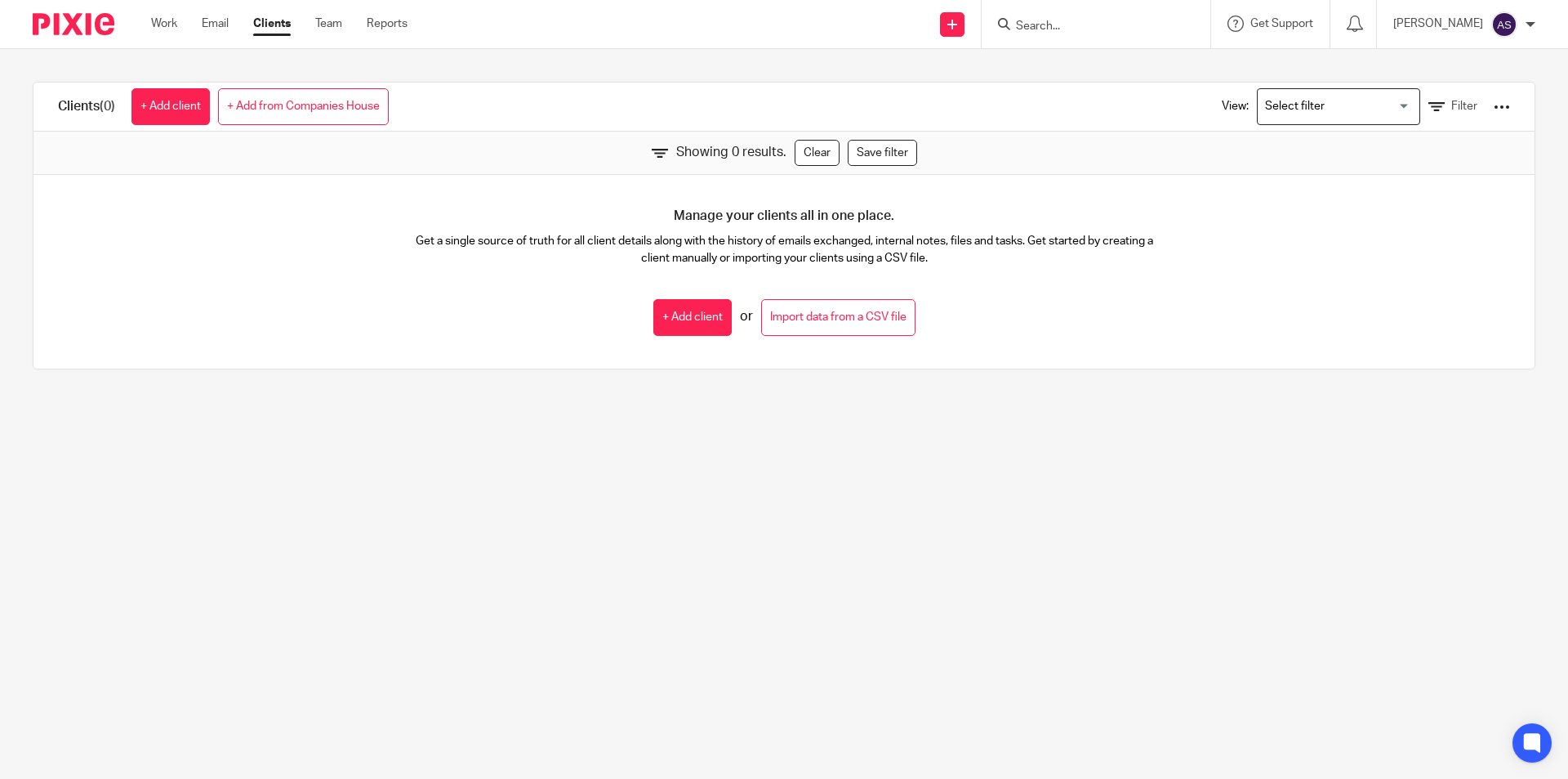
click at [1427, 115] on div "View: Loading... Filter" at bounding box center [1353, 106] width 312 height 48
click at [1429, 103] on link "Filter" at bounding box center [1453, 106] width 49 height 17
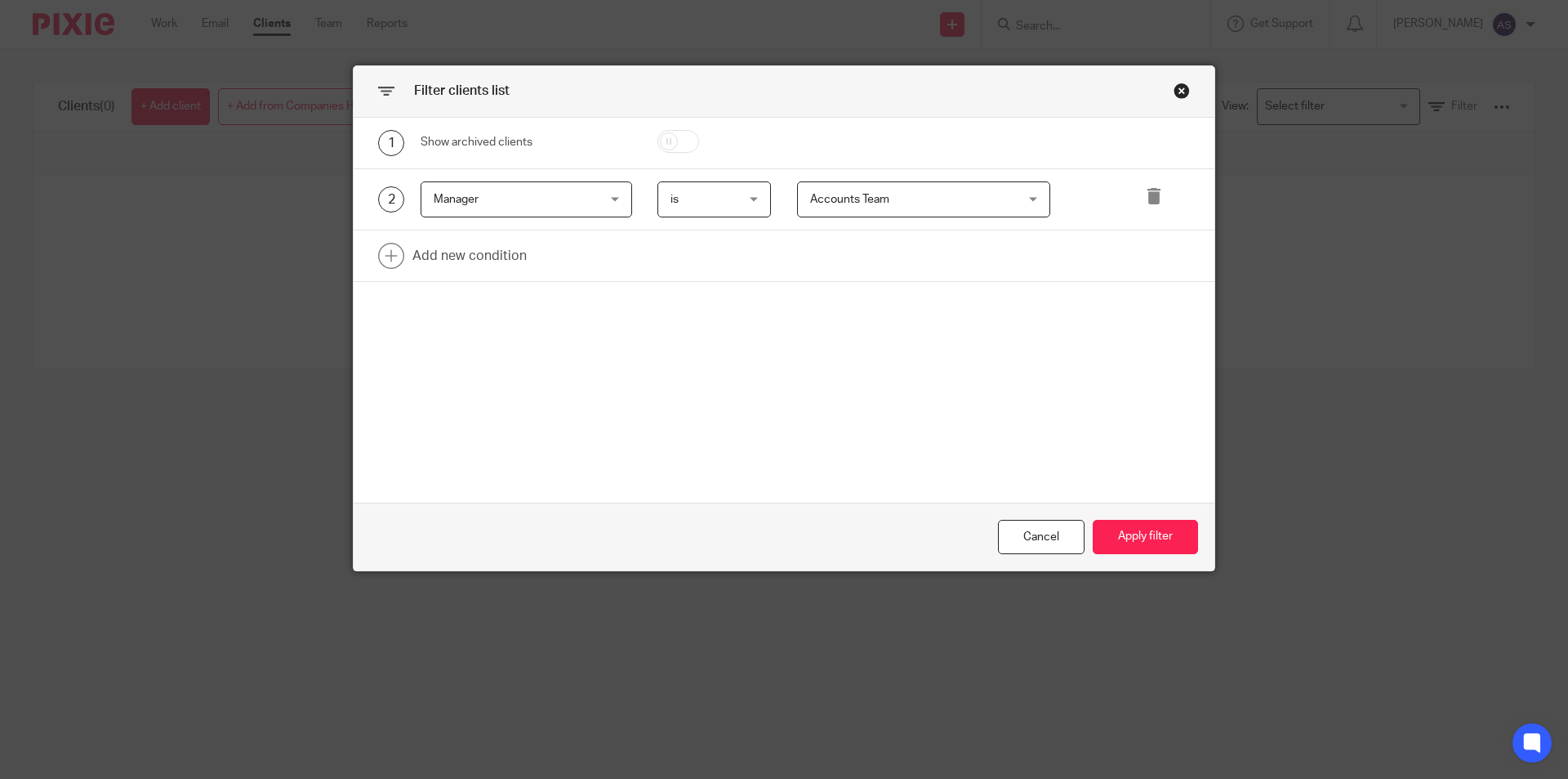
click at [983, 206] on span "Accounts Team" at bounding box center [905, 198] width 192 height 34
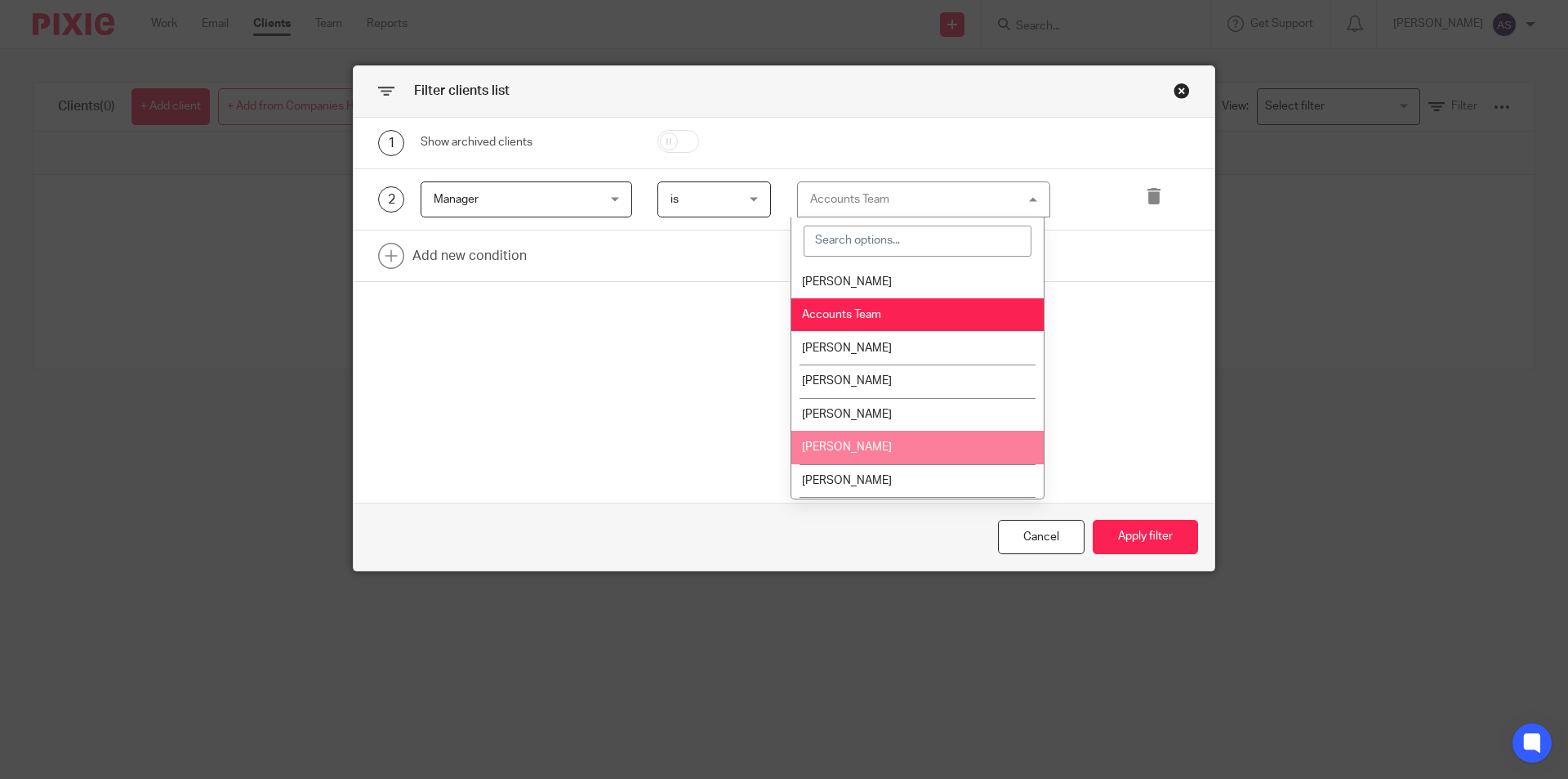
click at [931, 443] on li "Deanna Templeton" at bounding box center [917, 447] width 252 height 34
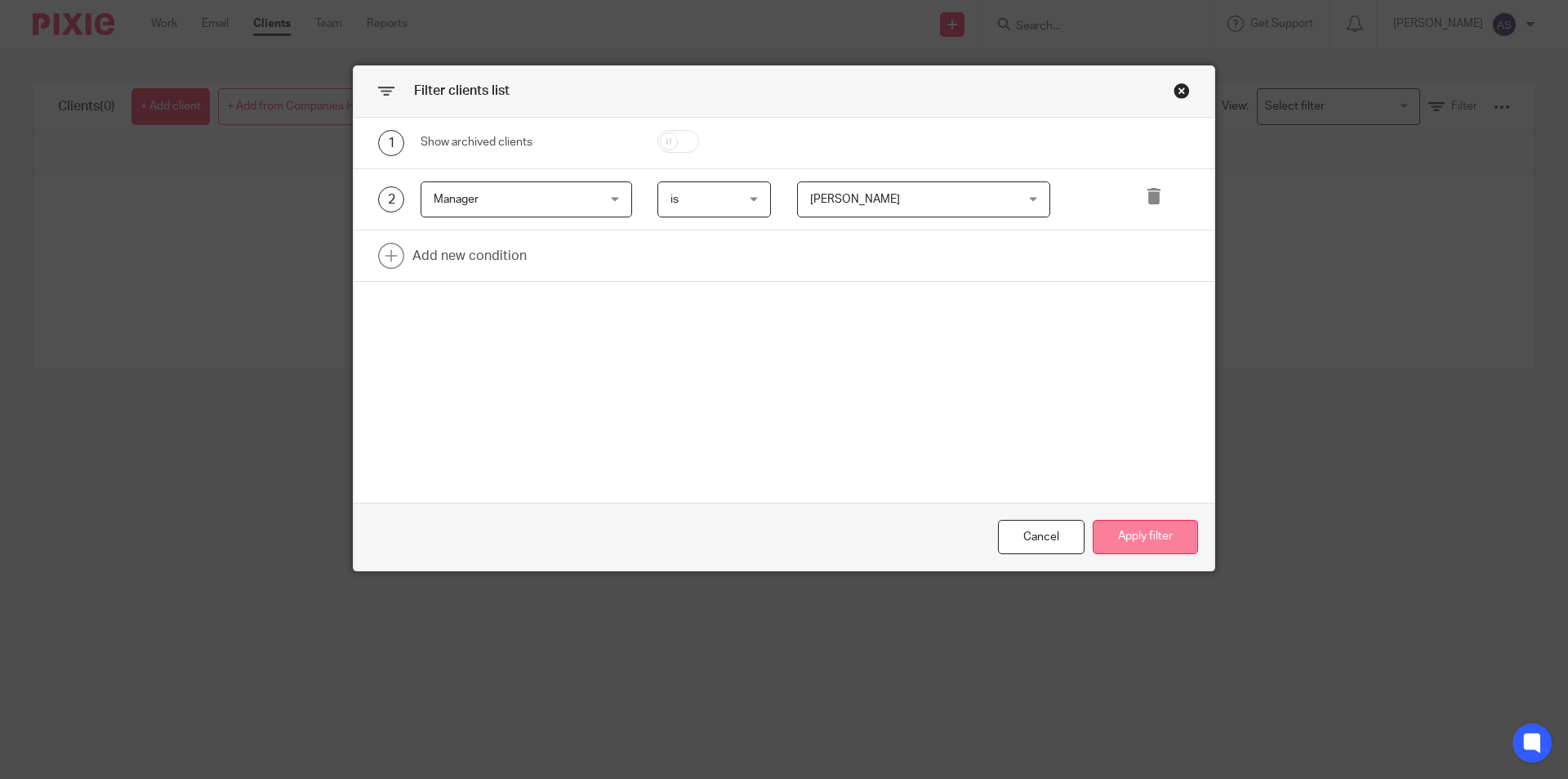
click at [1148, 547] on button "Apply filter" at bounding box center [1145, 537] width 105 height 35
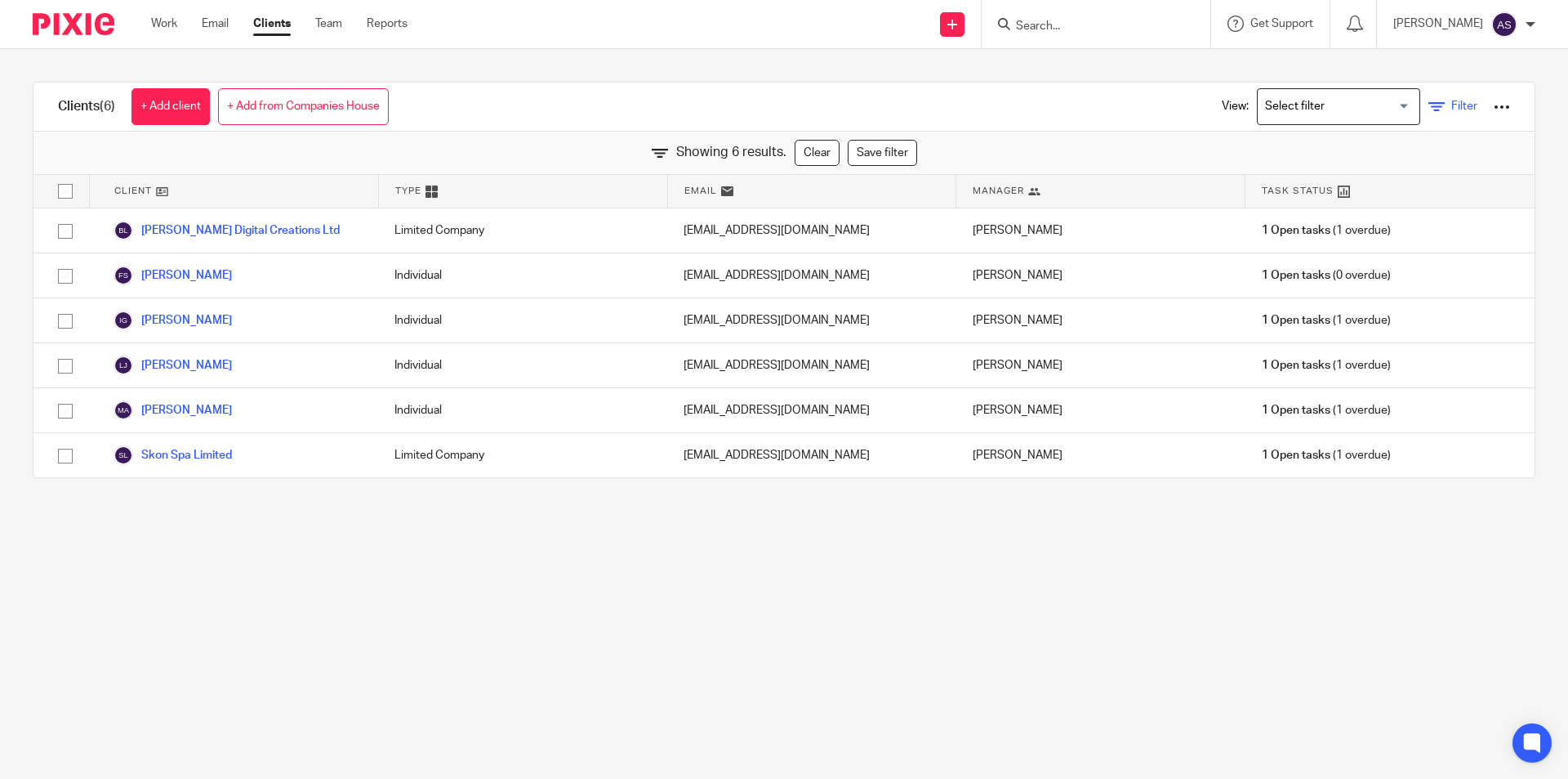
click at [1429, 111] on link "Filter" at bounding box center [1453, 106] width 49 height 17
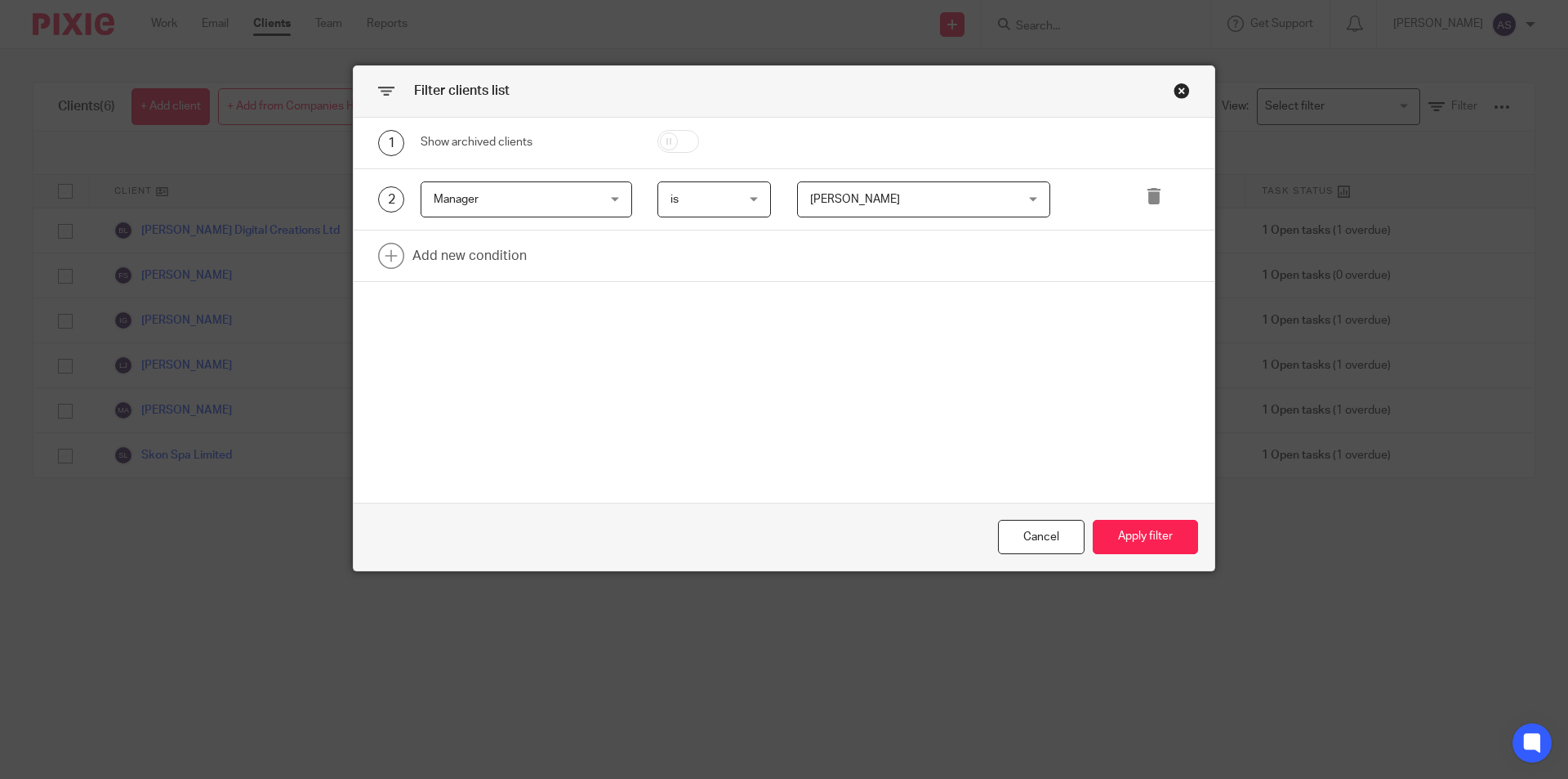
click at [1169, 103] on div "Filter clients list" at bounding box center [784, 91] width 861 height 51
click at [1180, 95] on div "Close this dialog window" at bounding box center [1181, 90] width 16 height 16
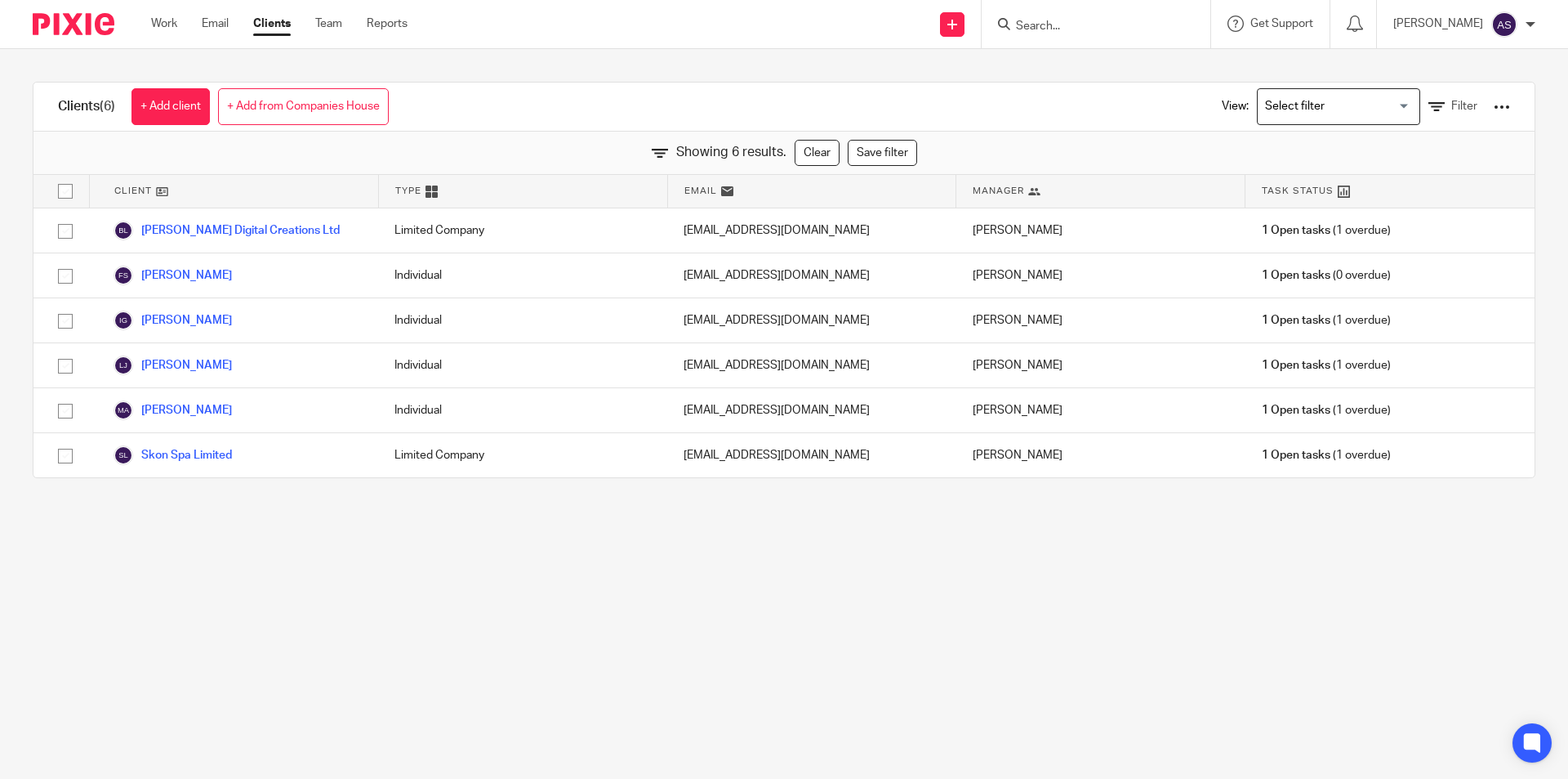
click at [1494, 113] on div at bounding box center [1501, 106] width 16 height 16
click at [1394, 190] on link "Export clients to CSV file" at bounding box center [1370, 193] width 227 height 24
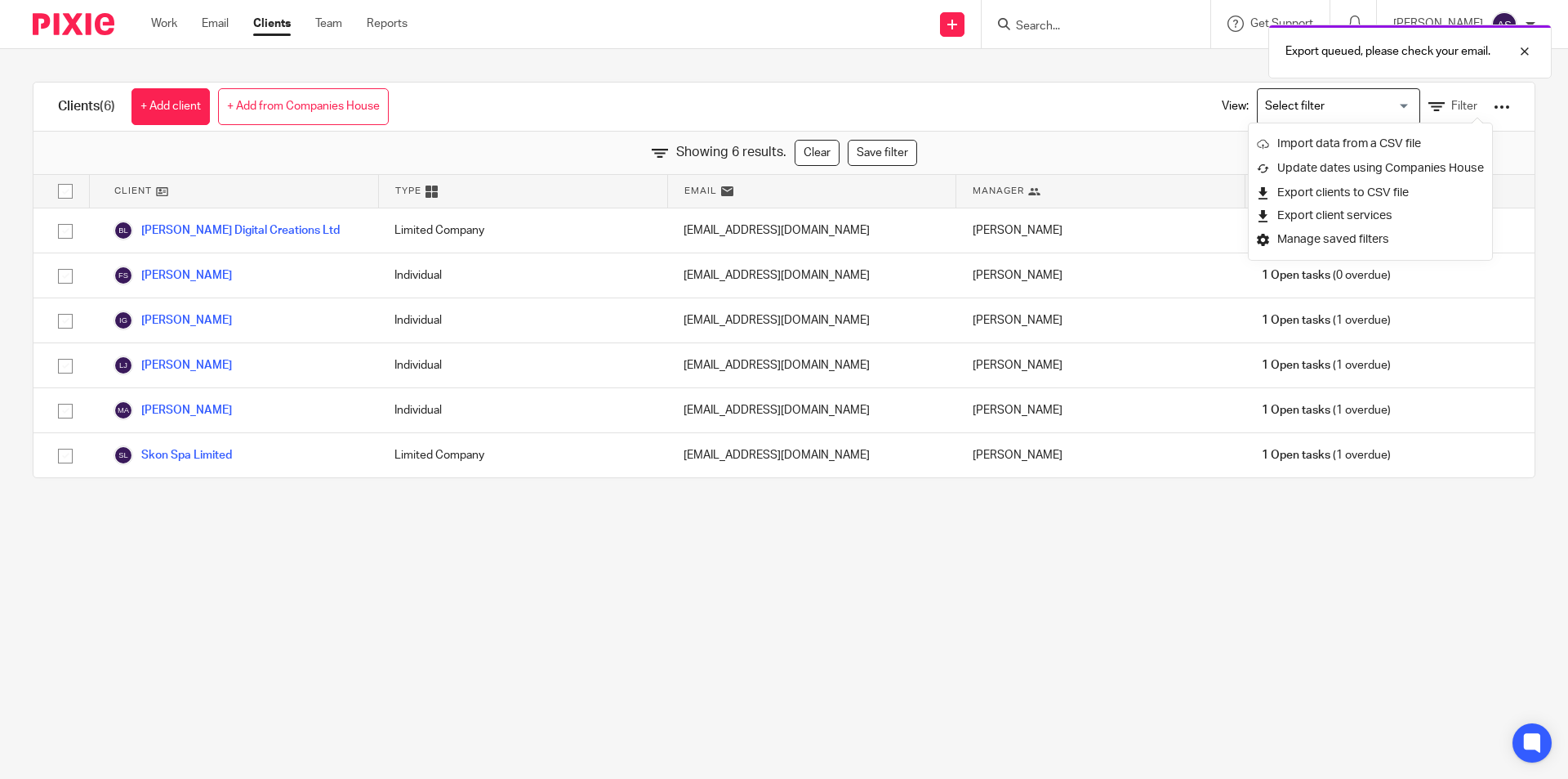
click at [1105, 111] on div "Clients (6) + Add client + Add from Companies House View: Loading... Filter" at bounding box center [784, 106] width 1501 height 49
click at [1329, 108] on input "Search for option" at bounding box center [1335, 106] width 151 height 29
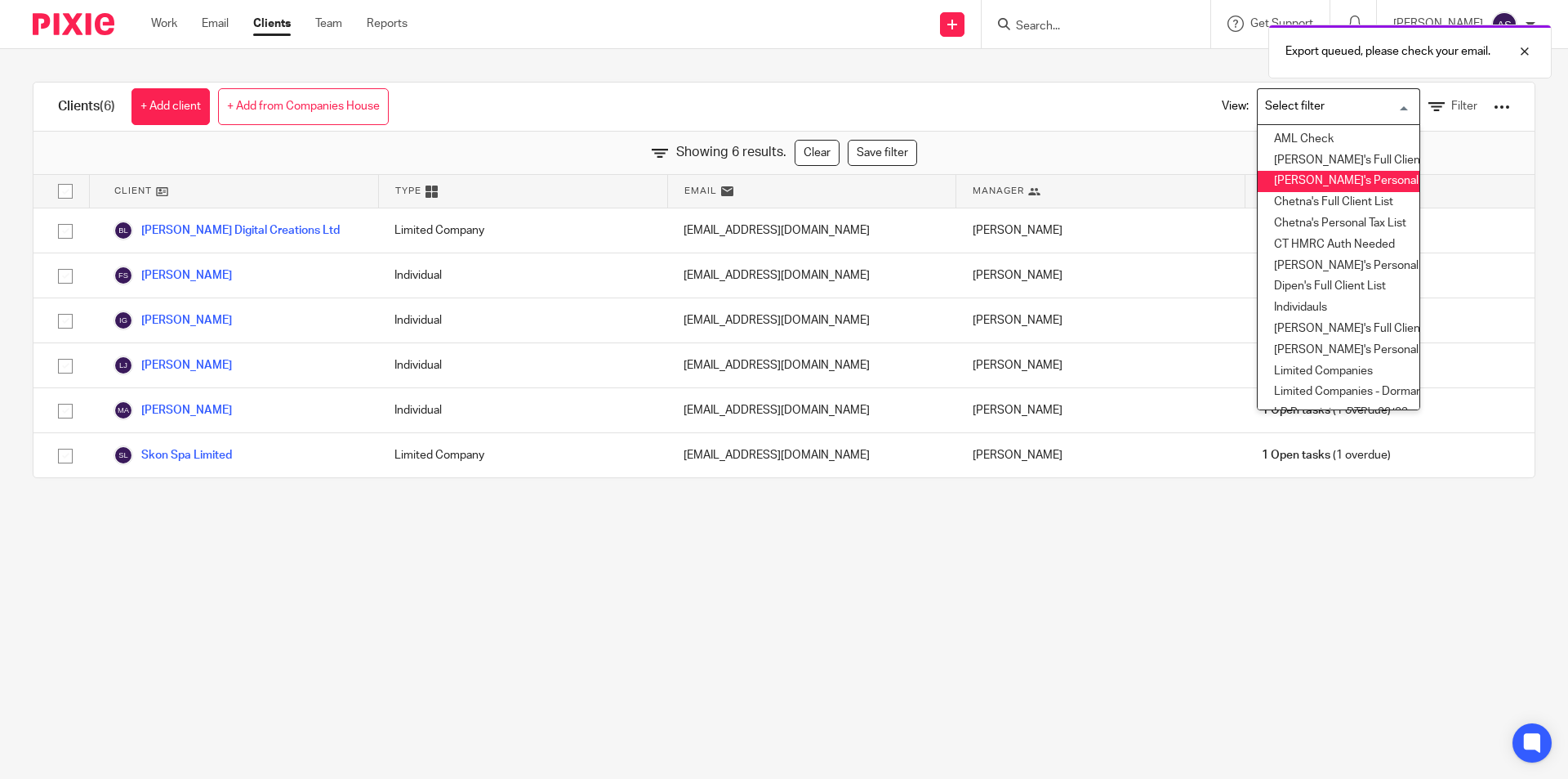
click at [1097, 119] on div "Clients (6) + Add client + Add from Companies House View: Loading... AML Check …" at bounding box center [784, 106] width 1501 height 49
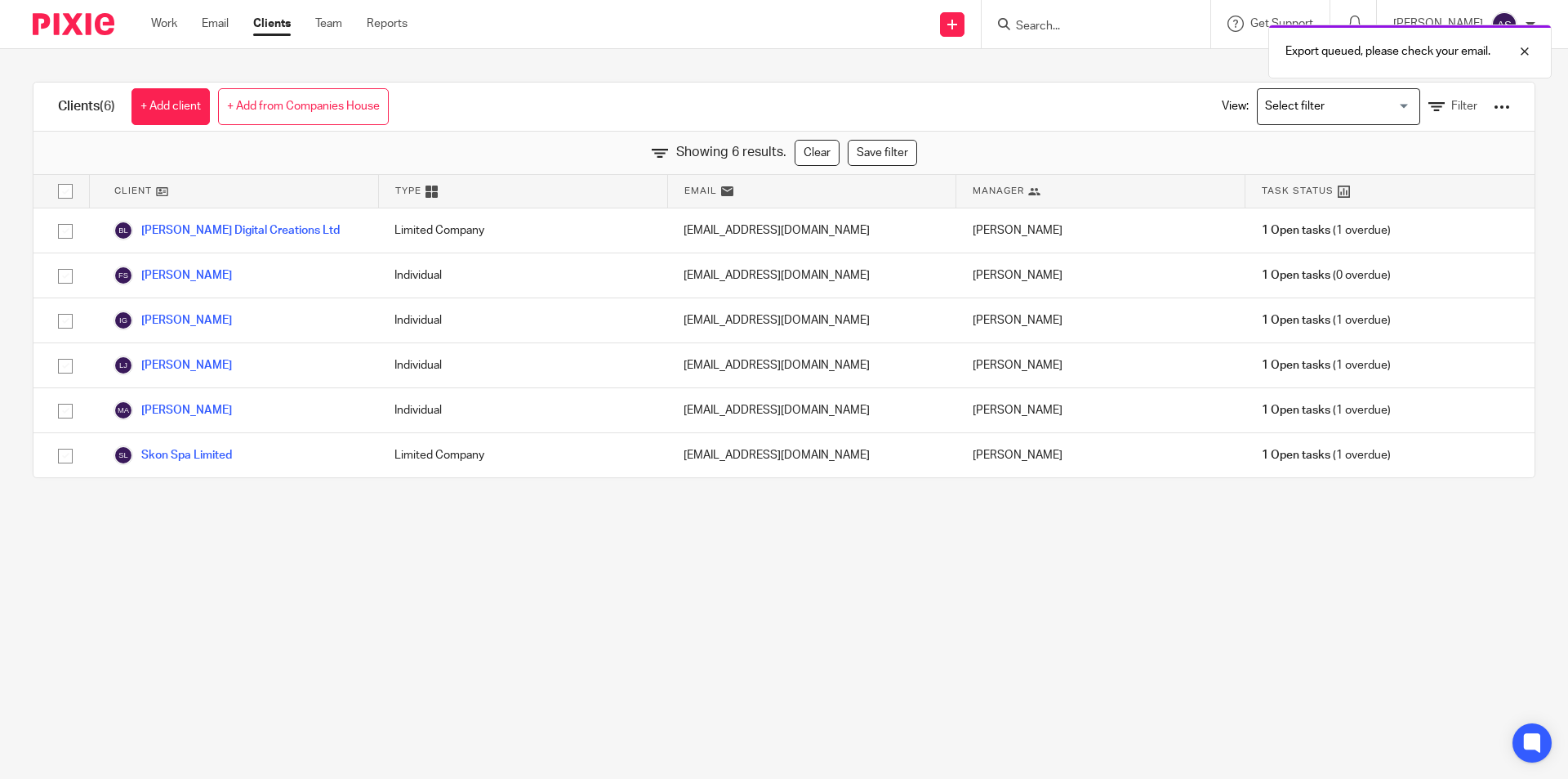
click at [1436, 96] on div "View: Loading... Filter" at bounding box center [1353, 106] width 312 height 48
click at [1451, 106] on span "Filter" at bounding box center [1464, 106] width 26 height 12
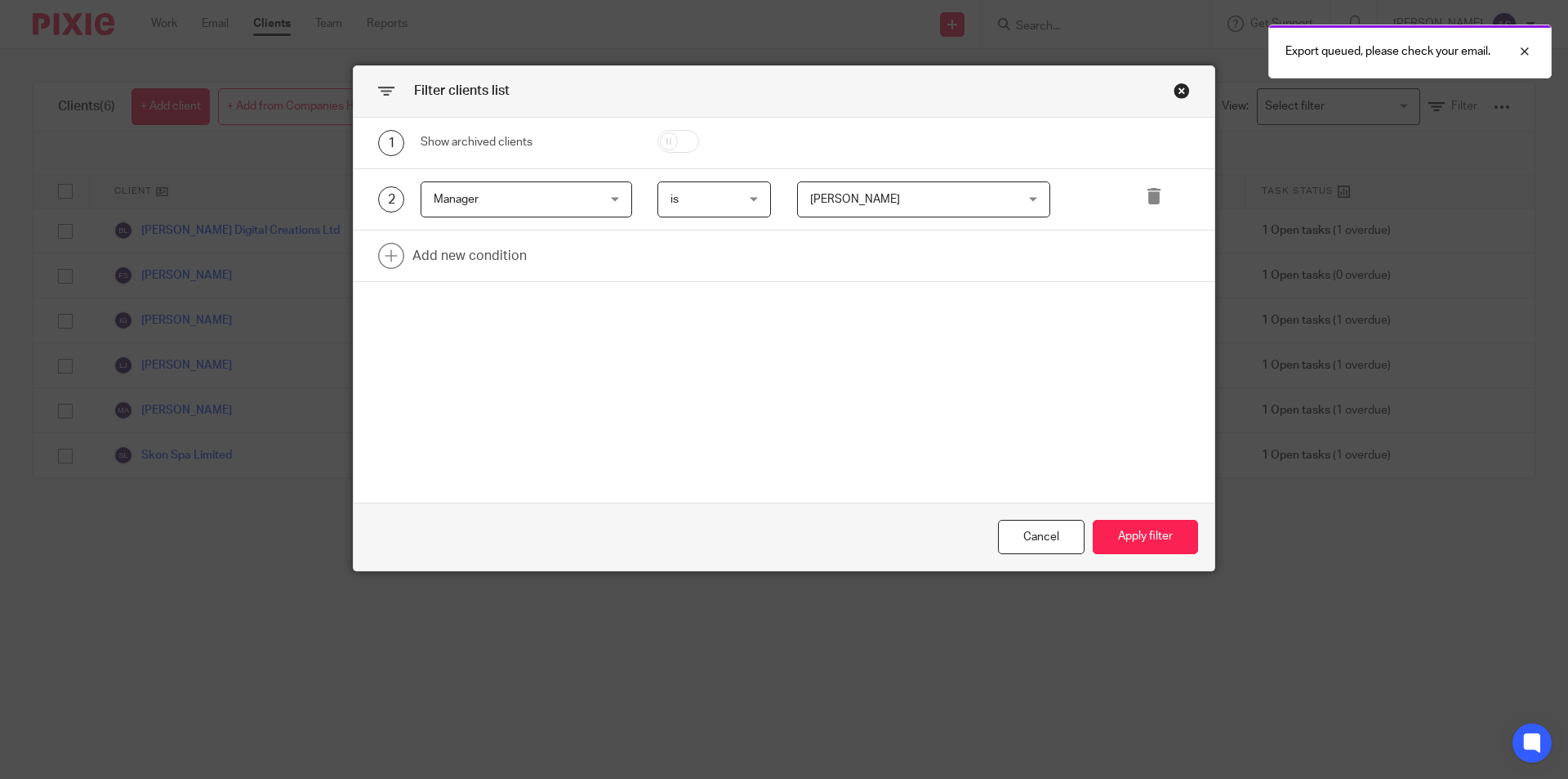
click at [900, 197] on span "Deanna Templeton" at bounding box center [905, 198] width 192 height 34
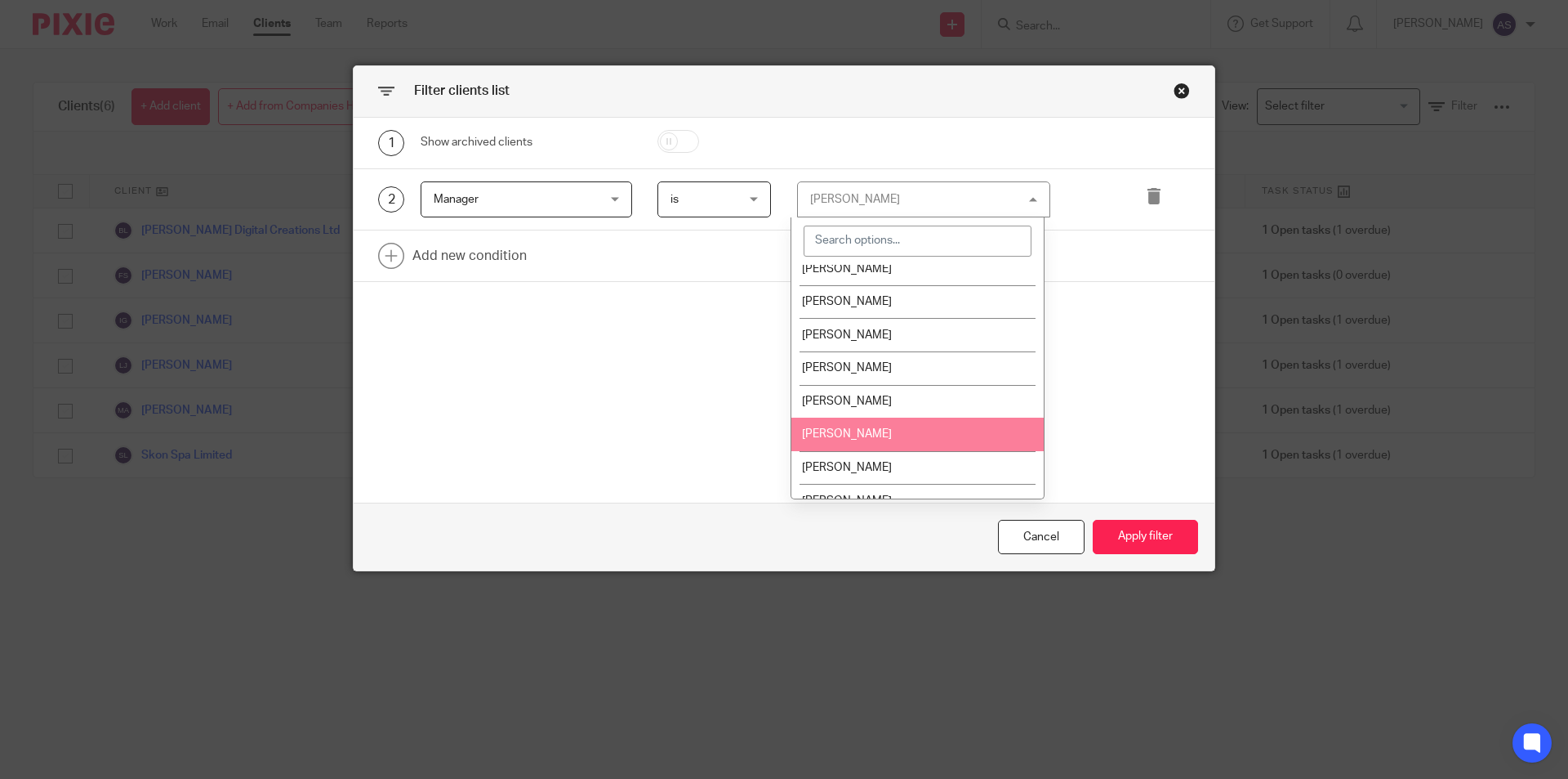
scroll to position [296, 0]
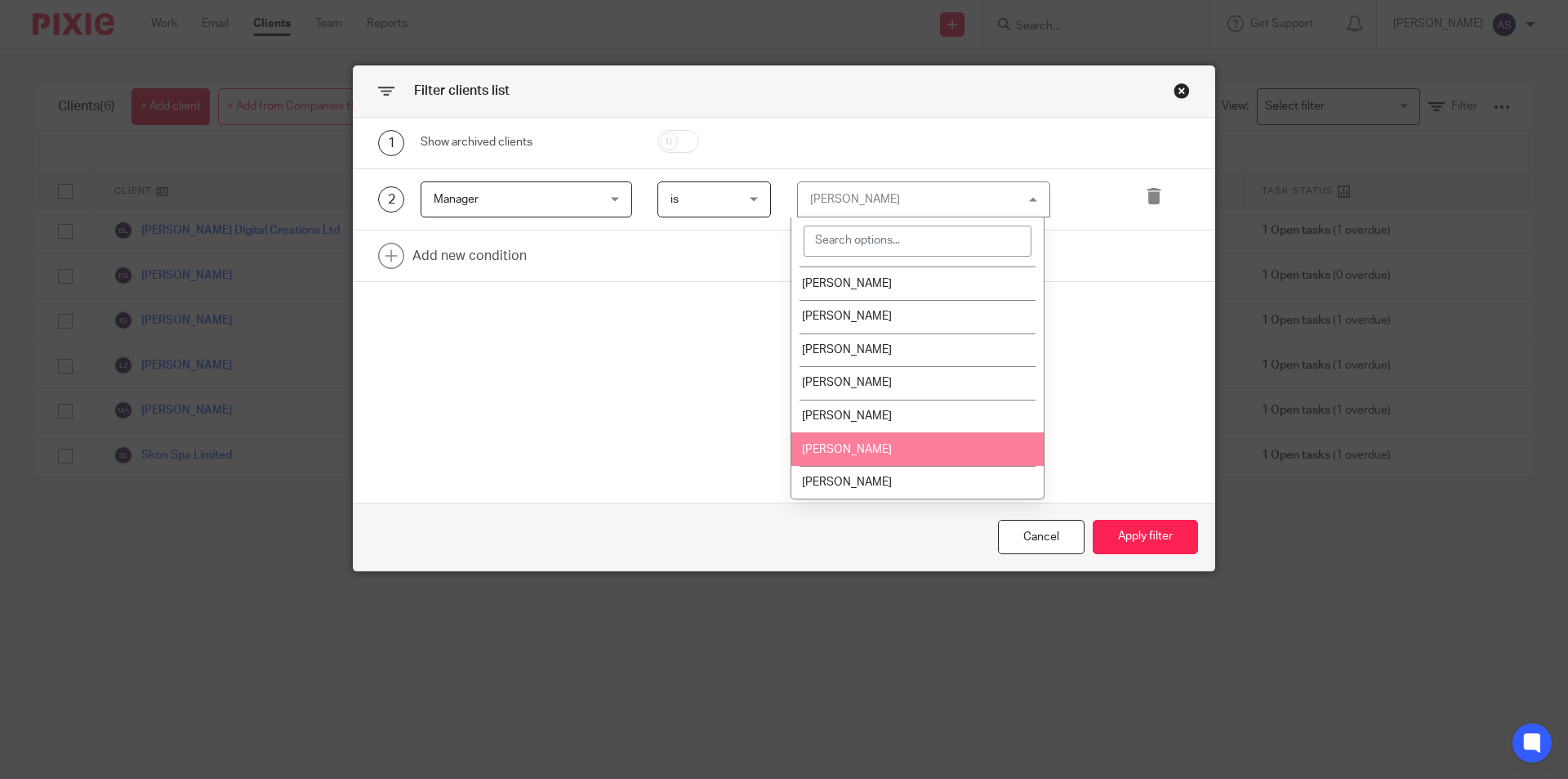
click at [883, 429] on li "Sonia Sachdev" at bounding box center [917, 416] width 252 height 34
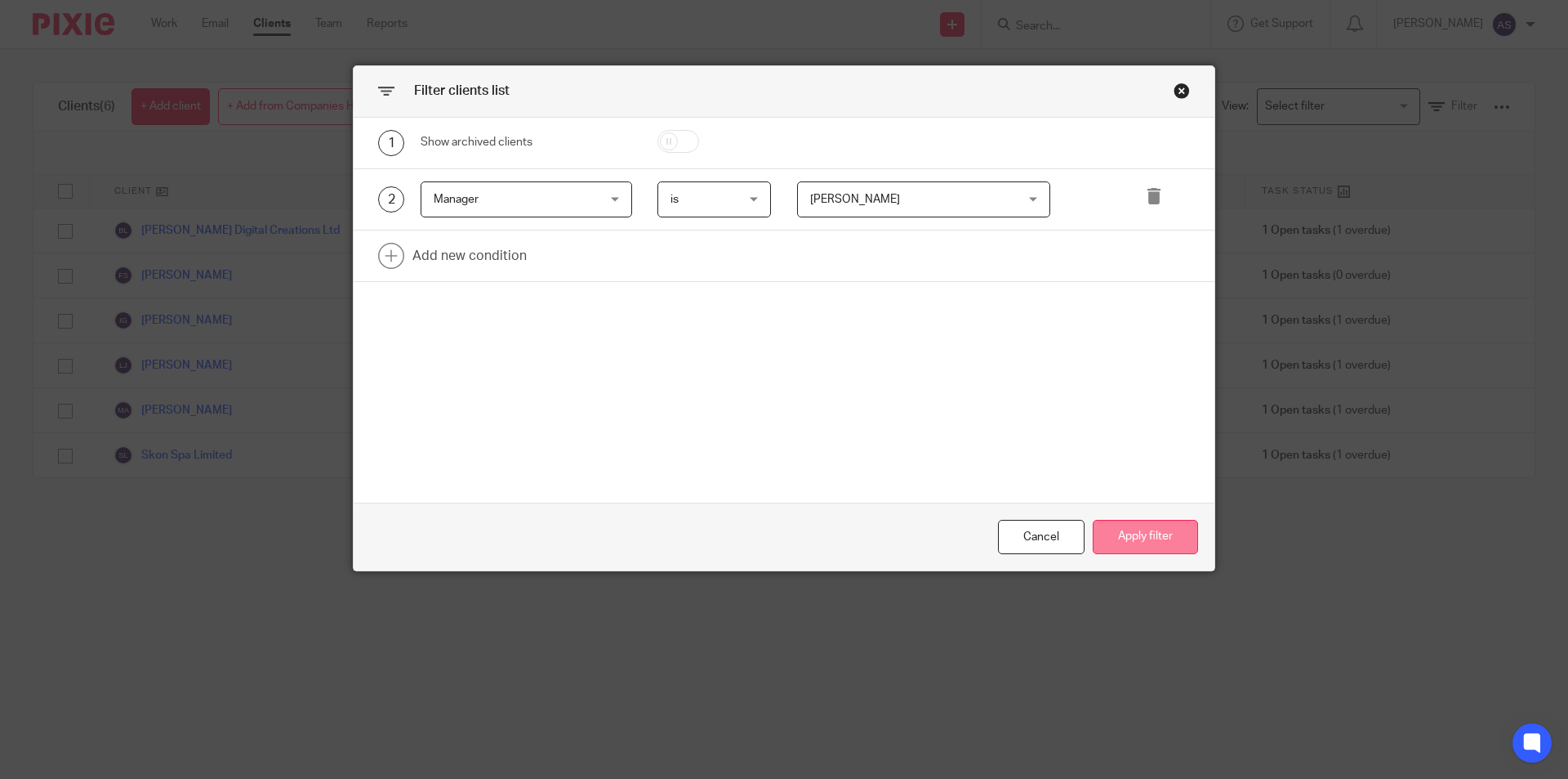
click at [1155, 539] on button "Apply filter" at bounding box center [1145, 537] width 105 height 35
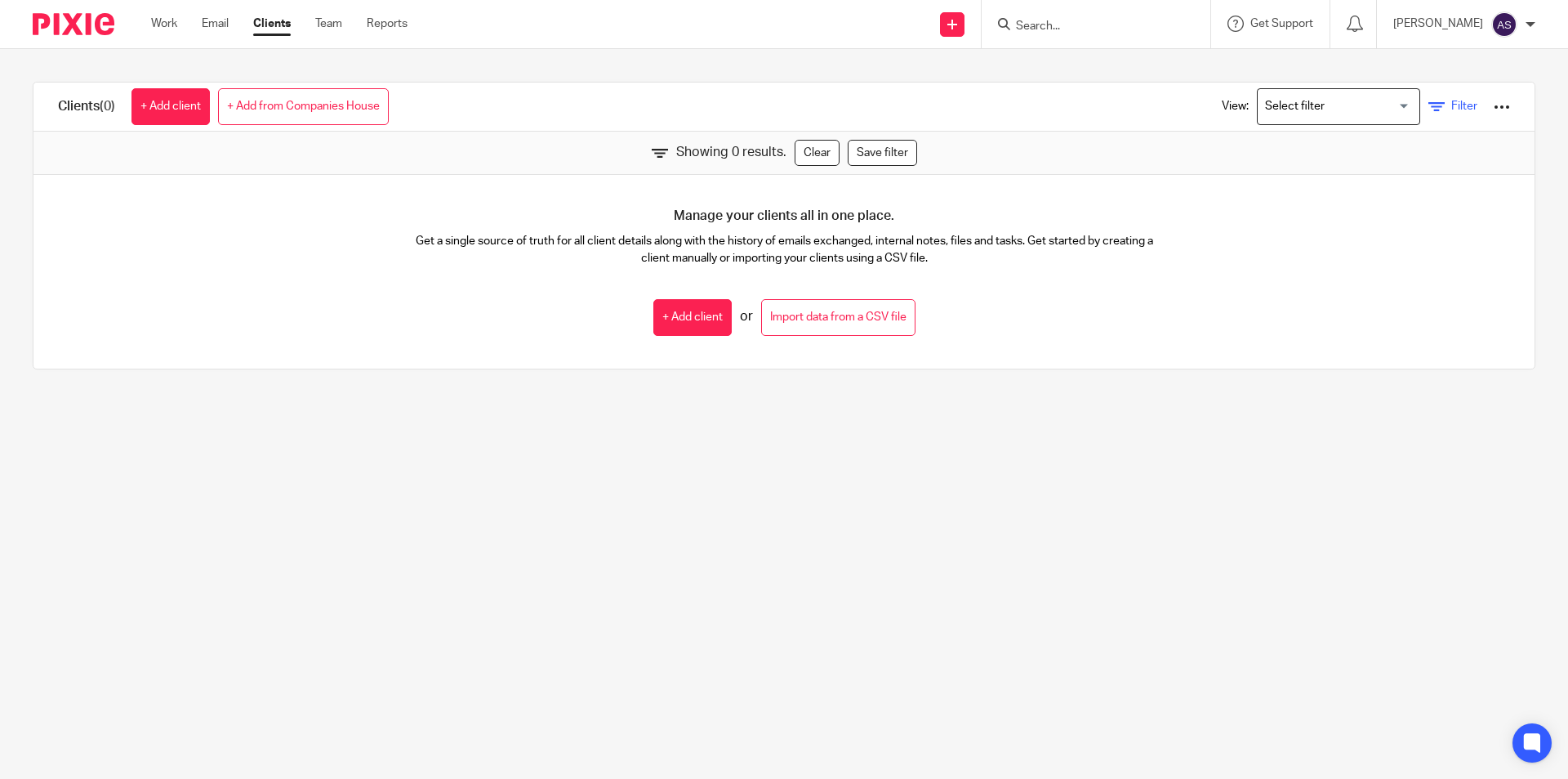
click at [1451, 105] on span "Filter" at bounding box center [1464, 106] width 26 height 12
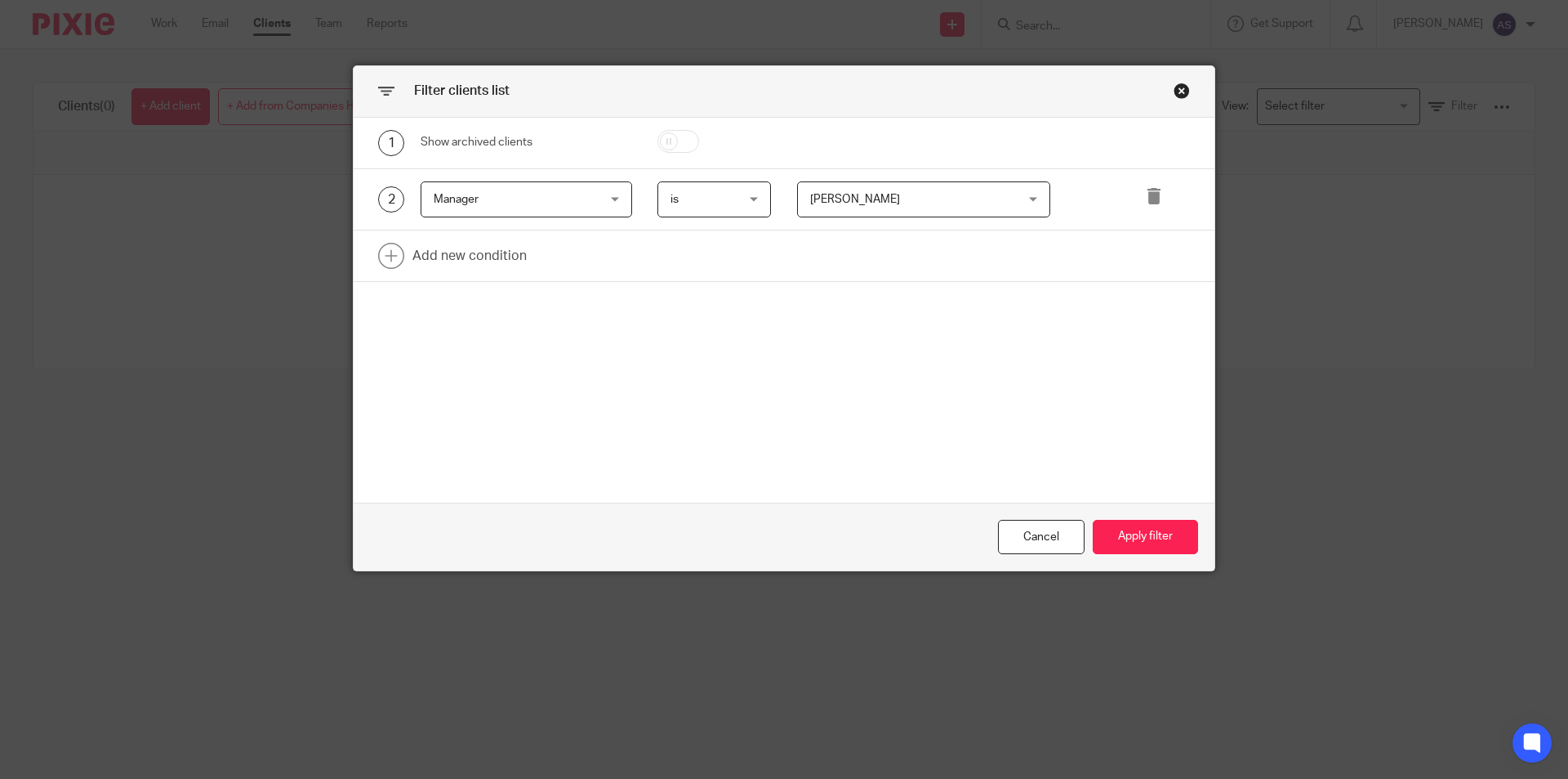
click at [874, 189] on span "Sonia Sachdev" at bounding box center [905, 198] width 192 height 34
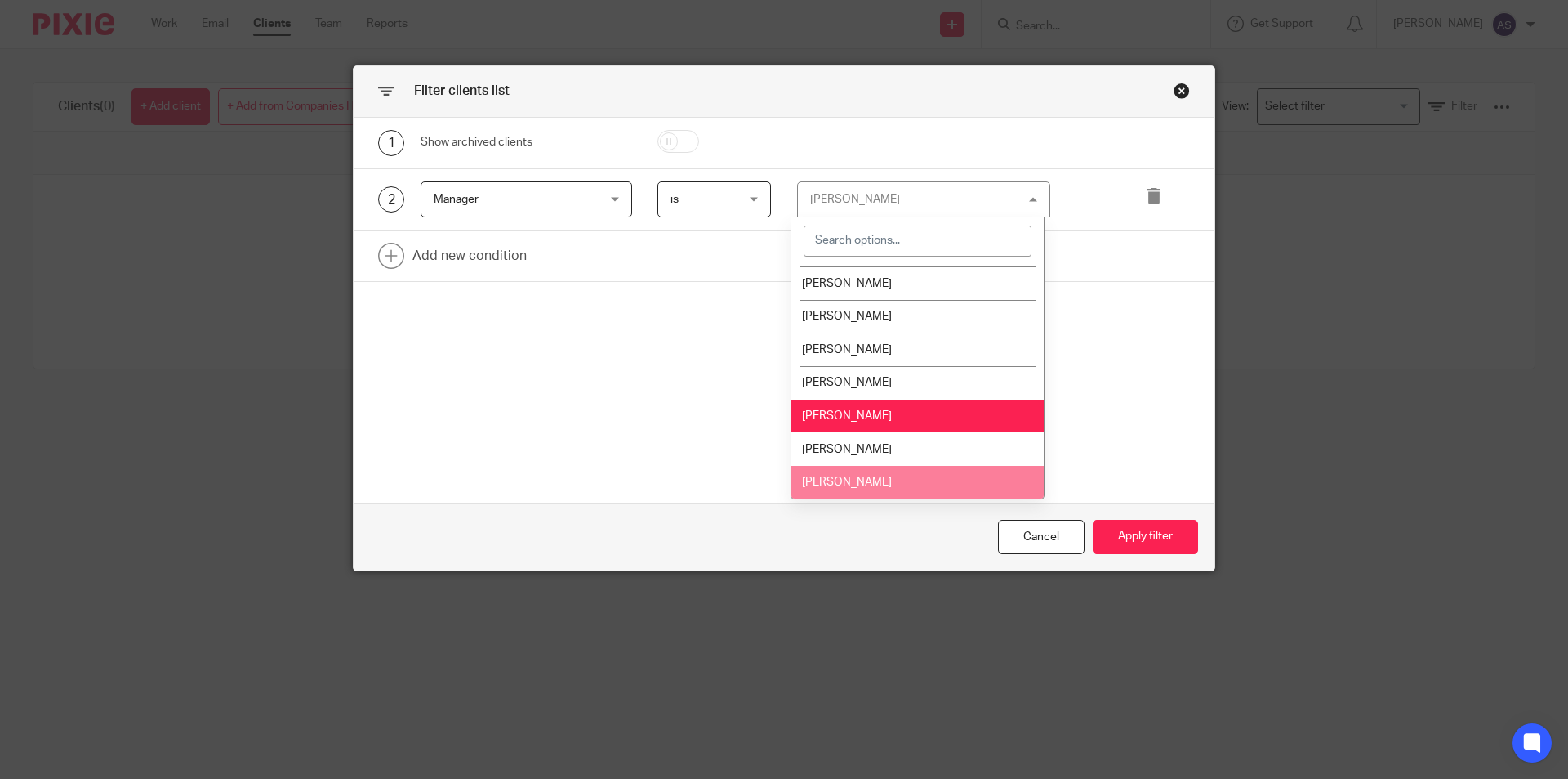
click at [918, 479] on li "Tina Pennycuick" at bounding box center [917, 482] width 252 height 34
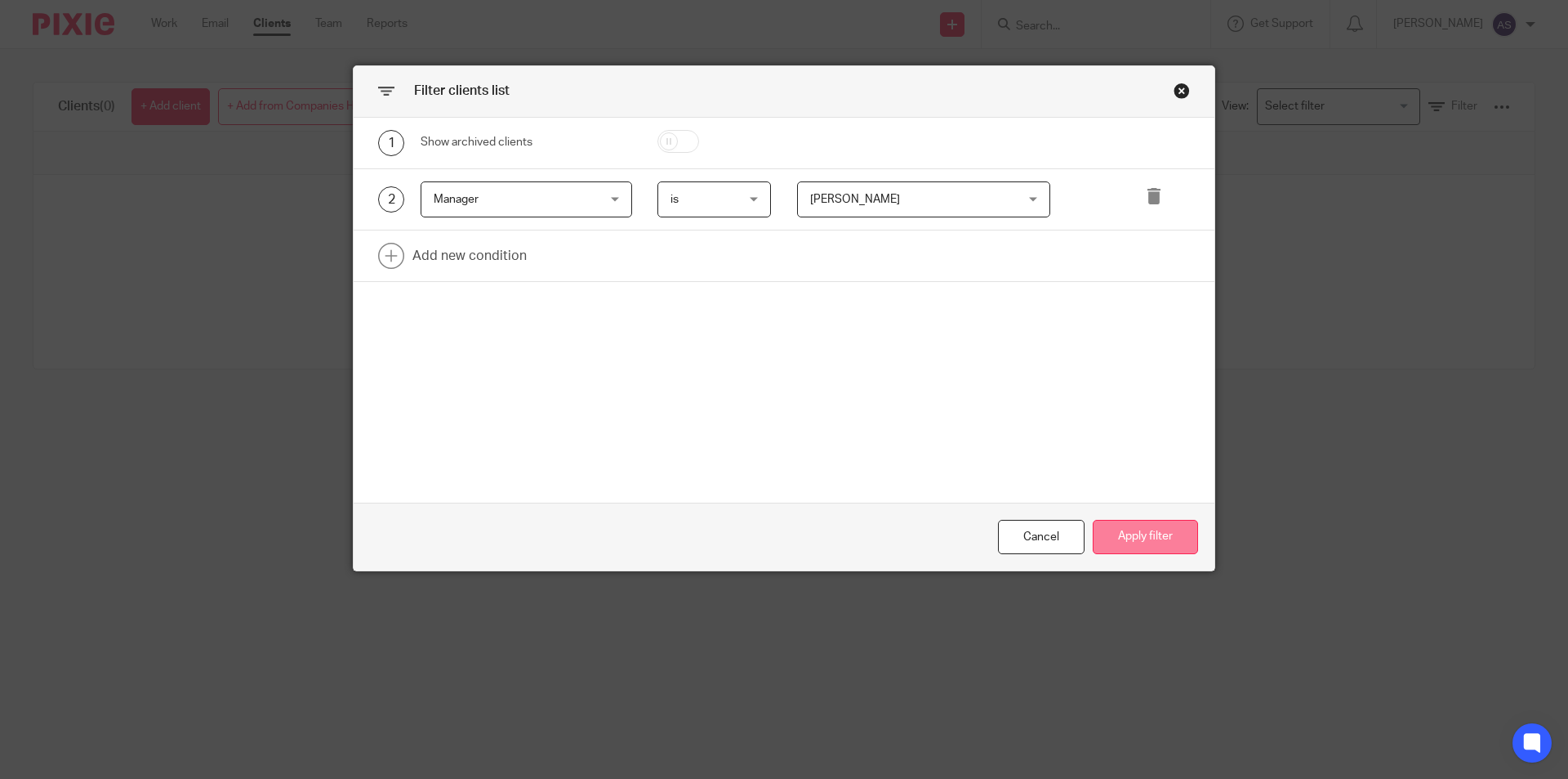
click at [1179, 535] on button "Apply filter" at bounding box center [1145, 537] width 105 height 35
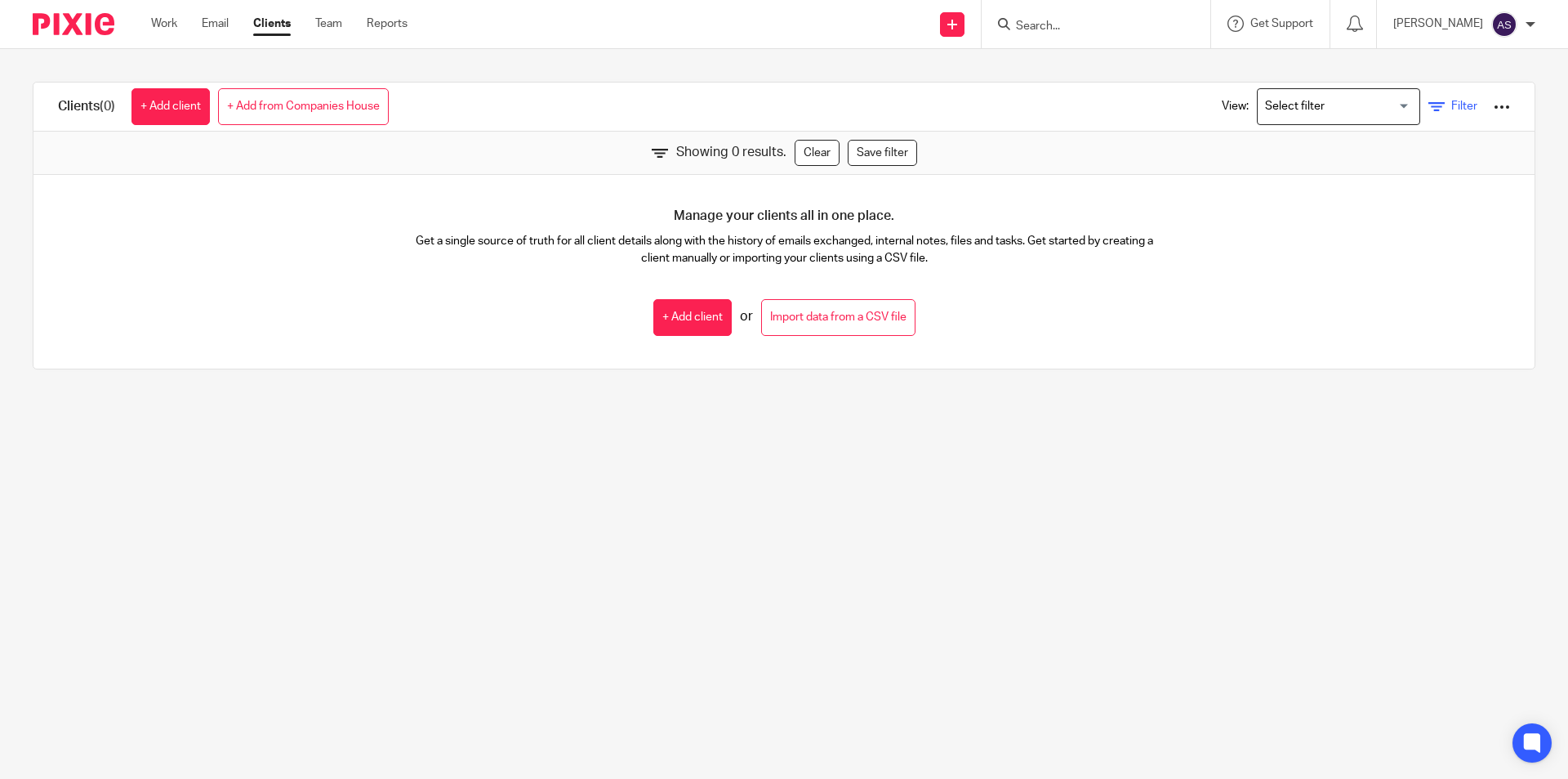
click at [1429, 111] on icon at bounding box center [1436, 106] width 16 height 16
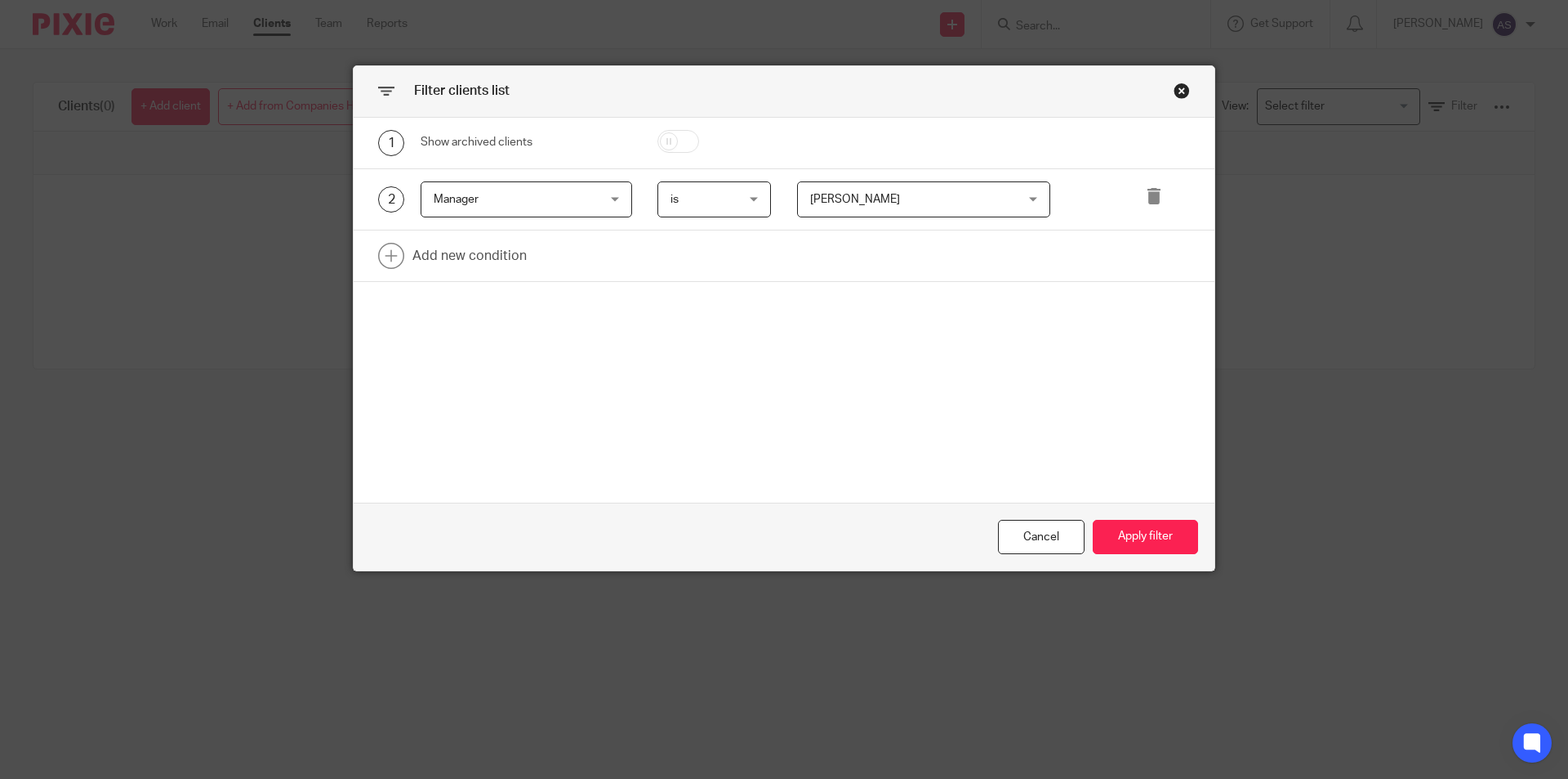
click at [969, 217] on div "Tina Pennycuick Tina Pennycuick" at bounding box center [924, 199] width 254 height 37
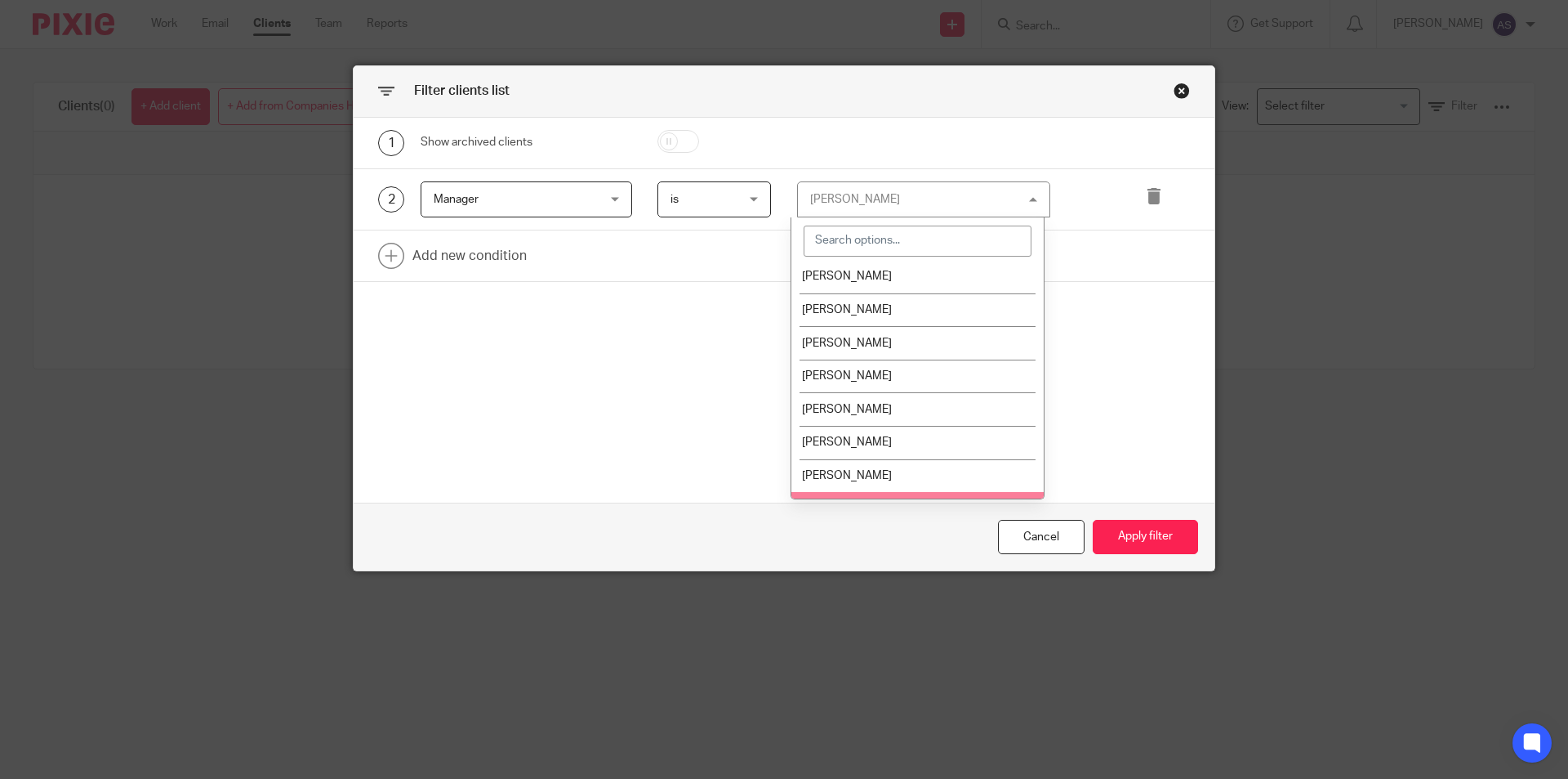
scroll to position [134, 0]
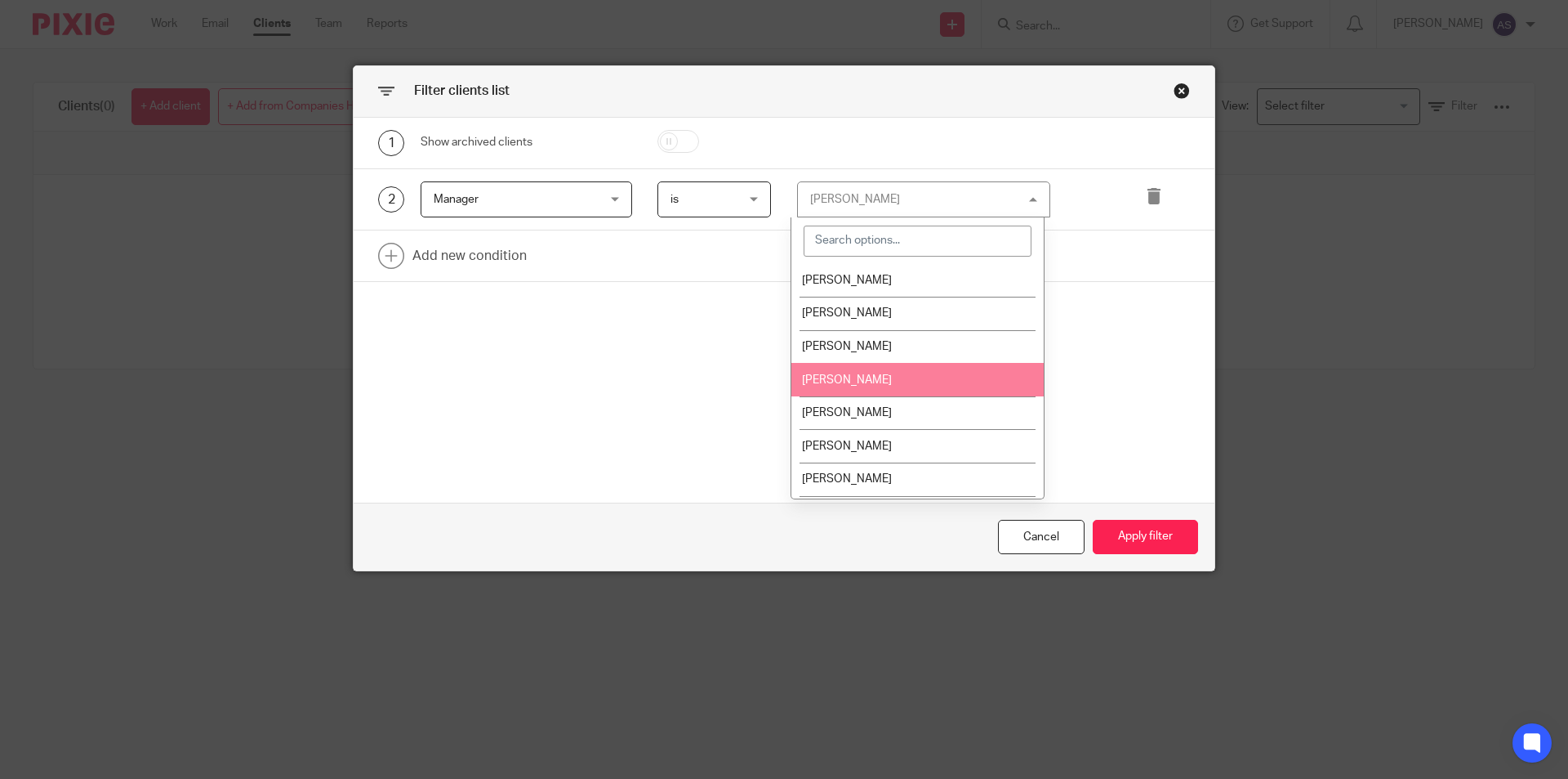
click at [895, 378] on li "Elena Remero" at bounding box center [917, 379] width 252 height 34
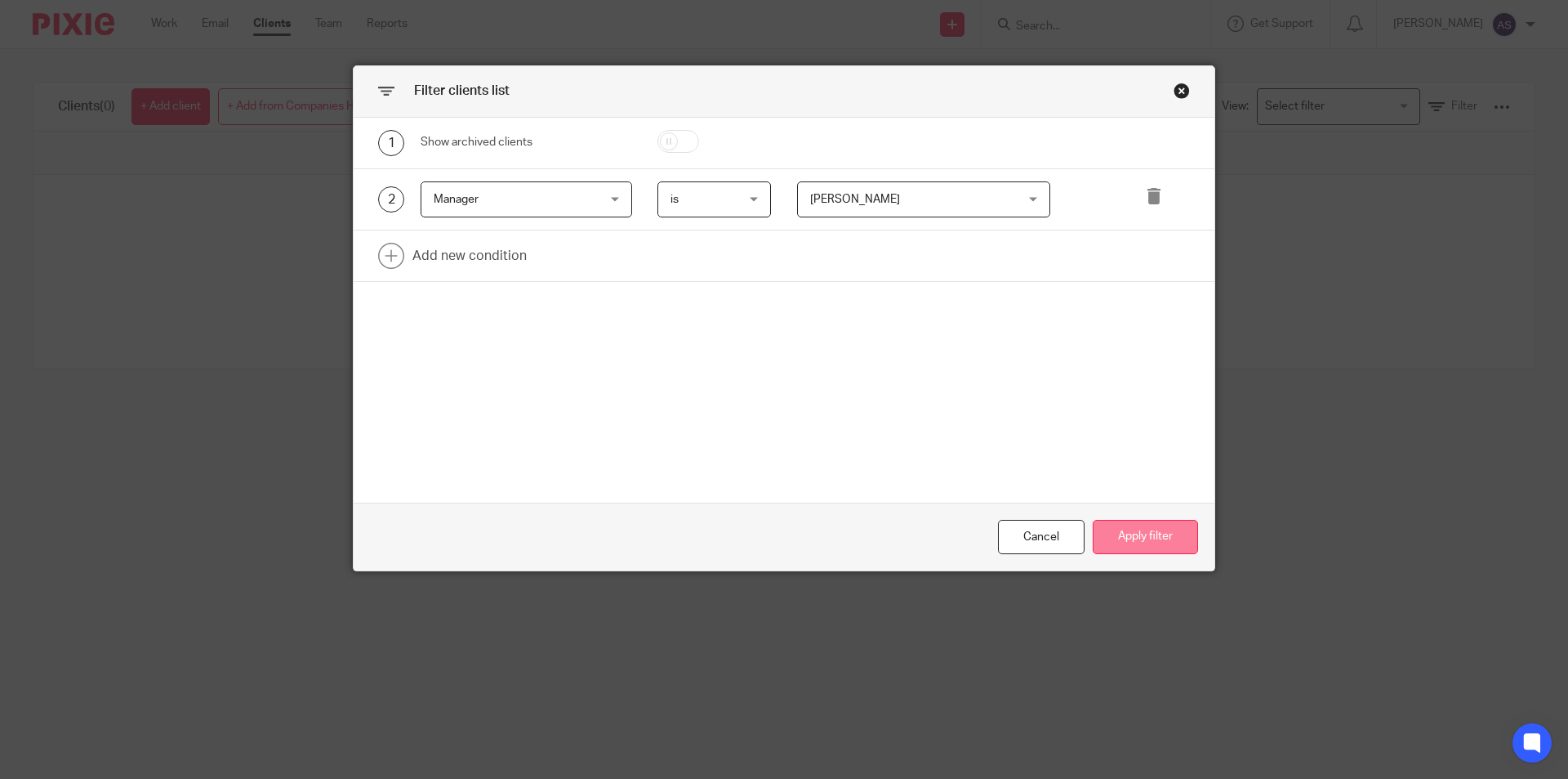
click at [1129, 526] on button "Apply filter" at bounding box center [1145, 537] width 105 height 35
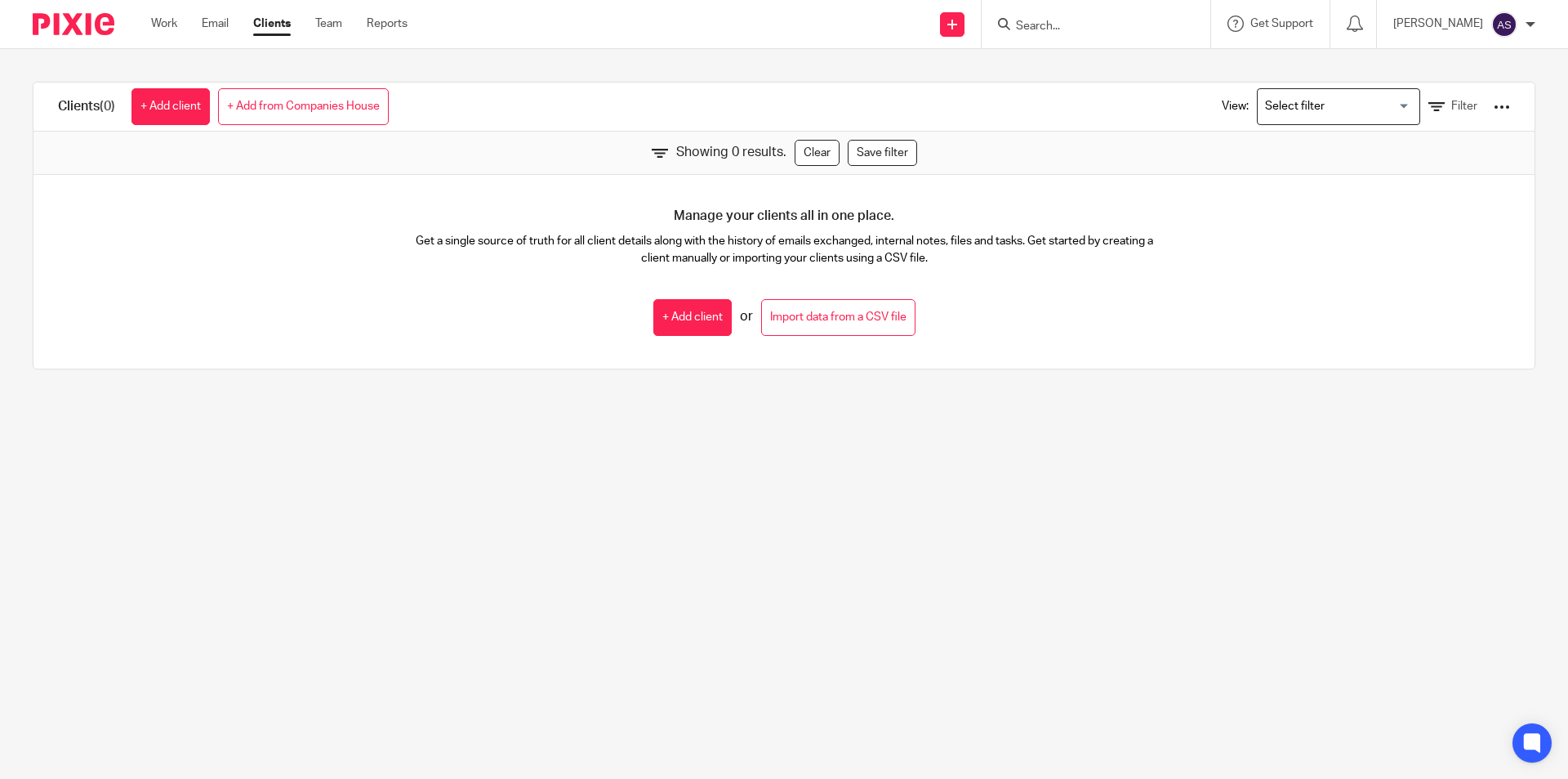
click at [1505, 29] on img at bounding box center [1504, 24] width 26 height 26
click at [1484, 97] on li "Email integration" at bounding box center [1471, 89] width 107 height 23
click at [1483, 111] on li "Logout" at bounding box center [1471, 114] width 107 height 23
